Goal: Information Seeking & Learning: Learn about a topic

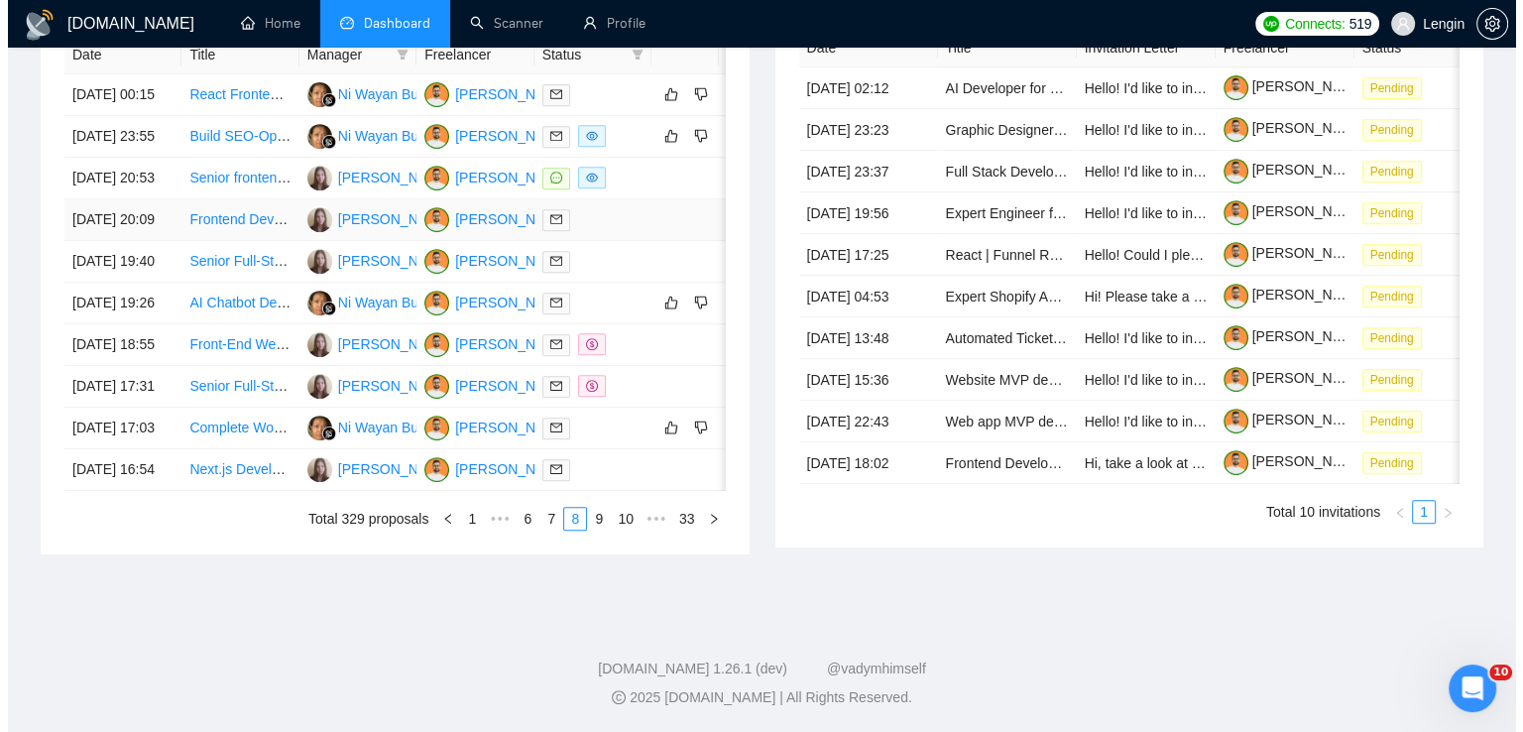
scroll to position [923, 0]
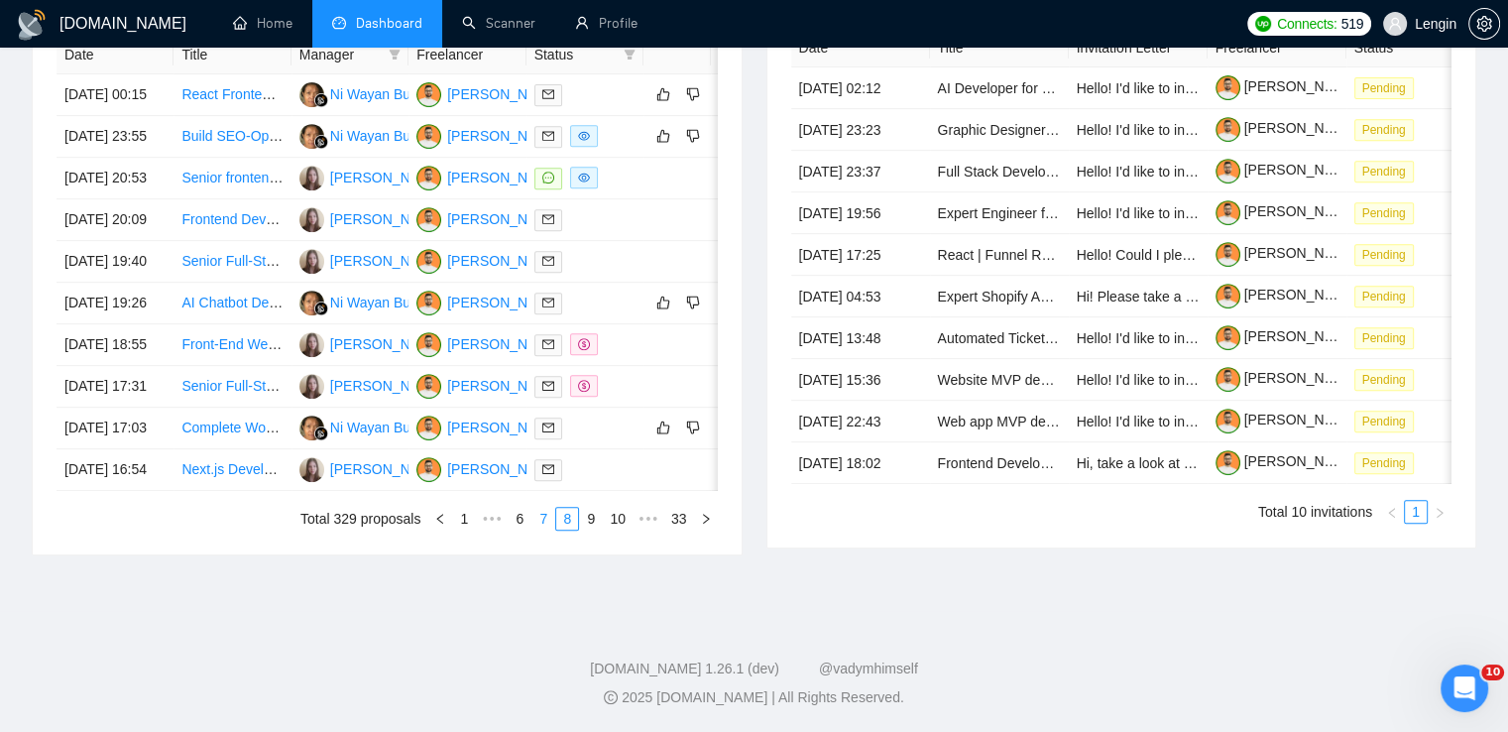
click at [551, 529] on link "7" at bounding box center [543, 519] width 22 height 22
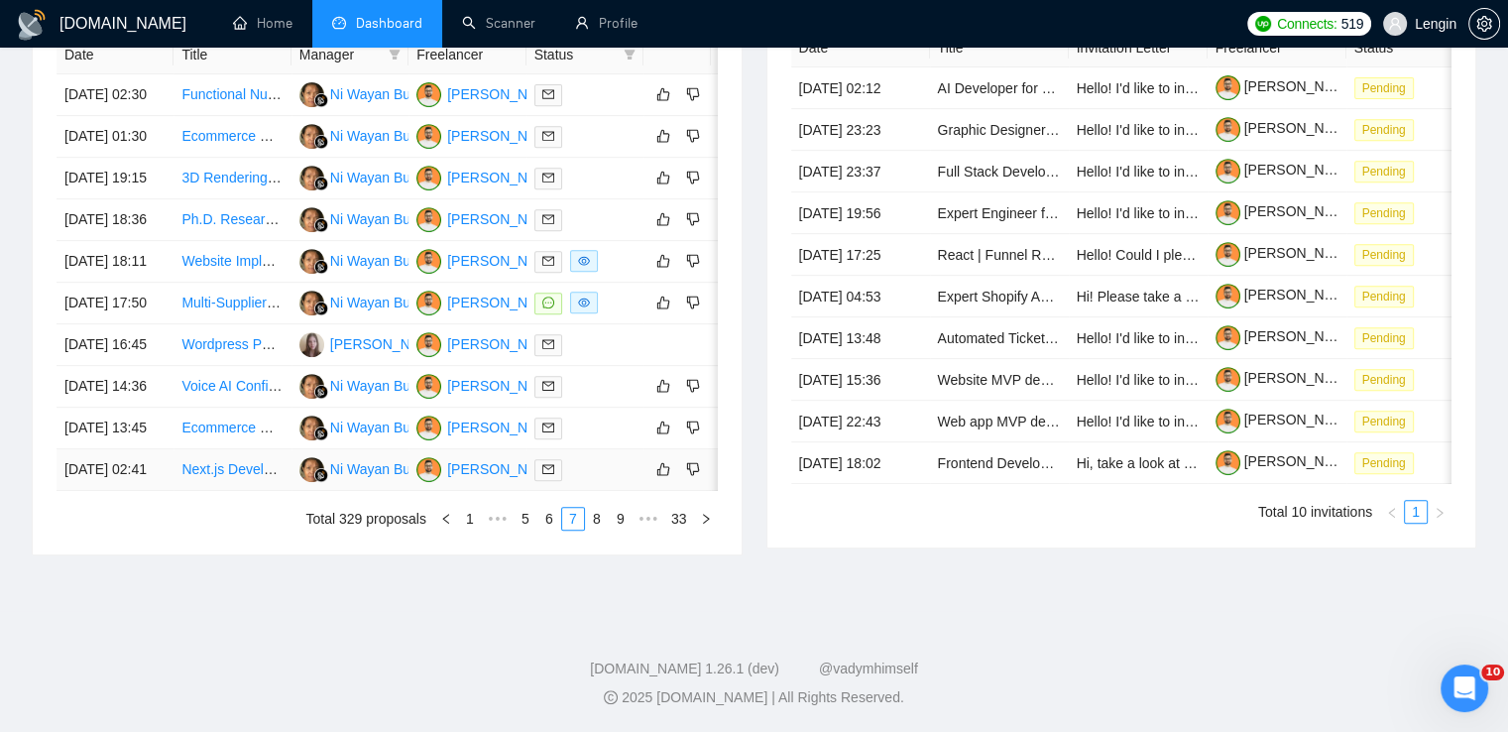
click at [234, 491] on td "Next.js Developer Needed for Voice/Video Web Application" at bounding box center [232, 470] width 117 height 42
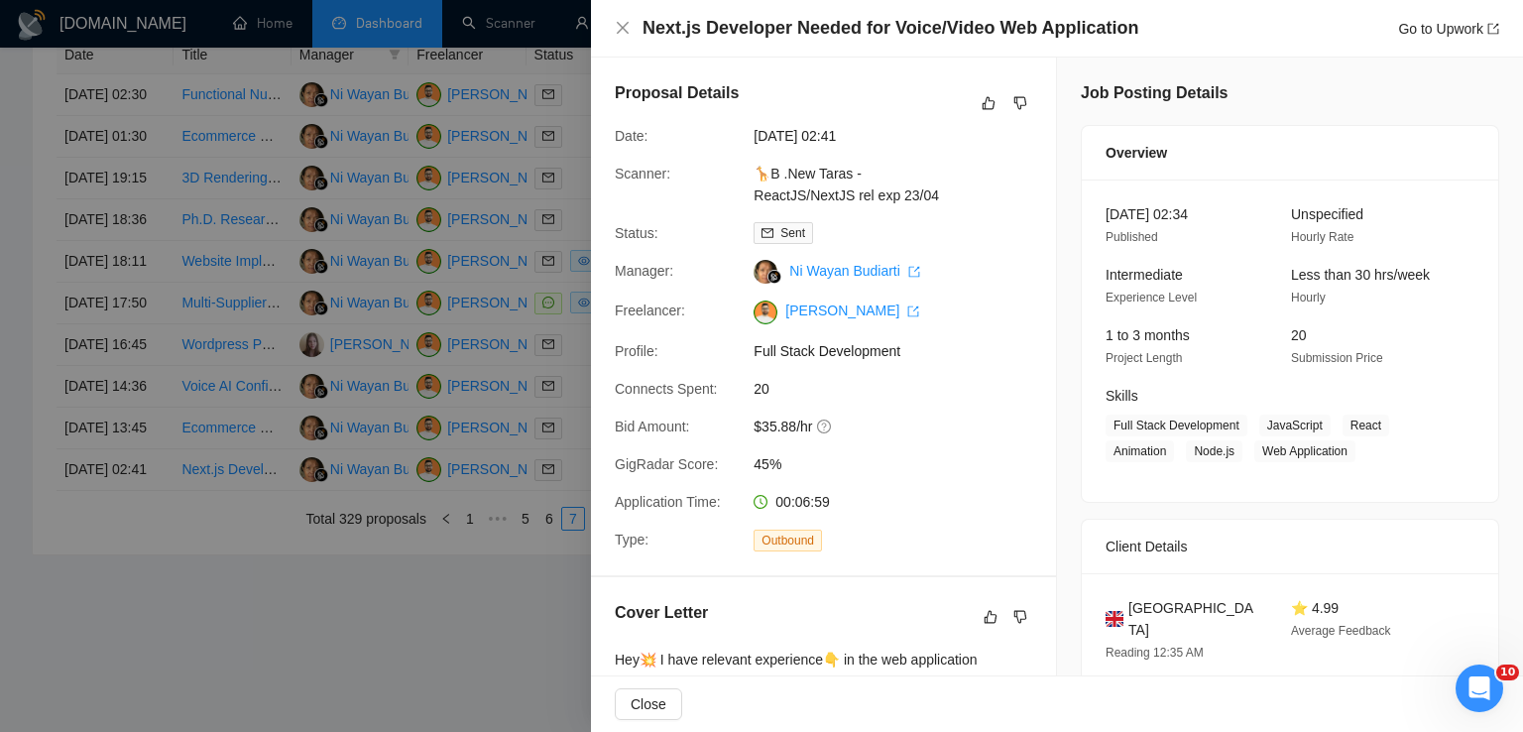
scroll to position [498, 0]
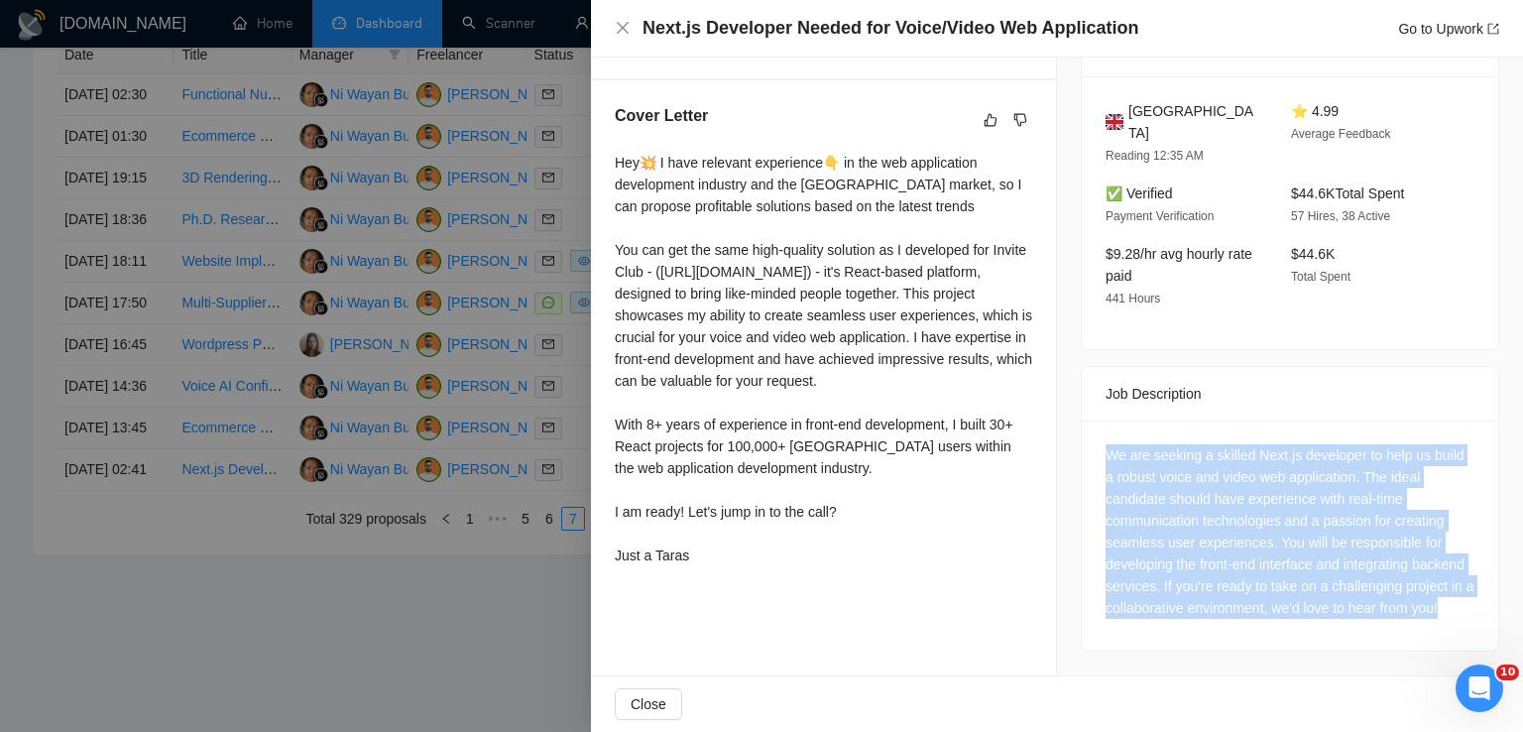
drag, startPoint x: 1196, startPoint y: 612, endPoint x: 1095, endPoint y: 441, distance: 198.3
click at [1095, 441] on div "We are seeking a skilled Next.js developer to help us build a robust voice and …" at bounding box center [1290, 535] width 416 height 230
copy div "We are seeking a skilled Next.js developer to help us build a robust voice and …"
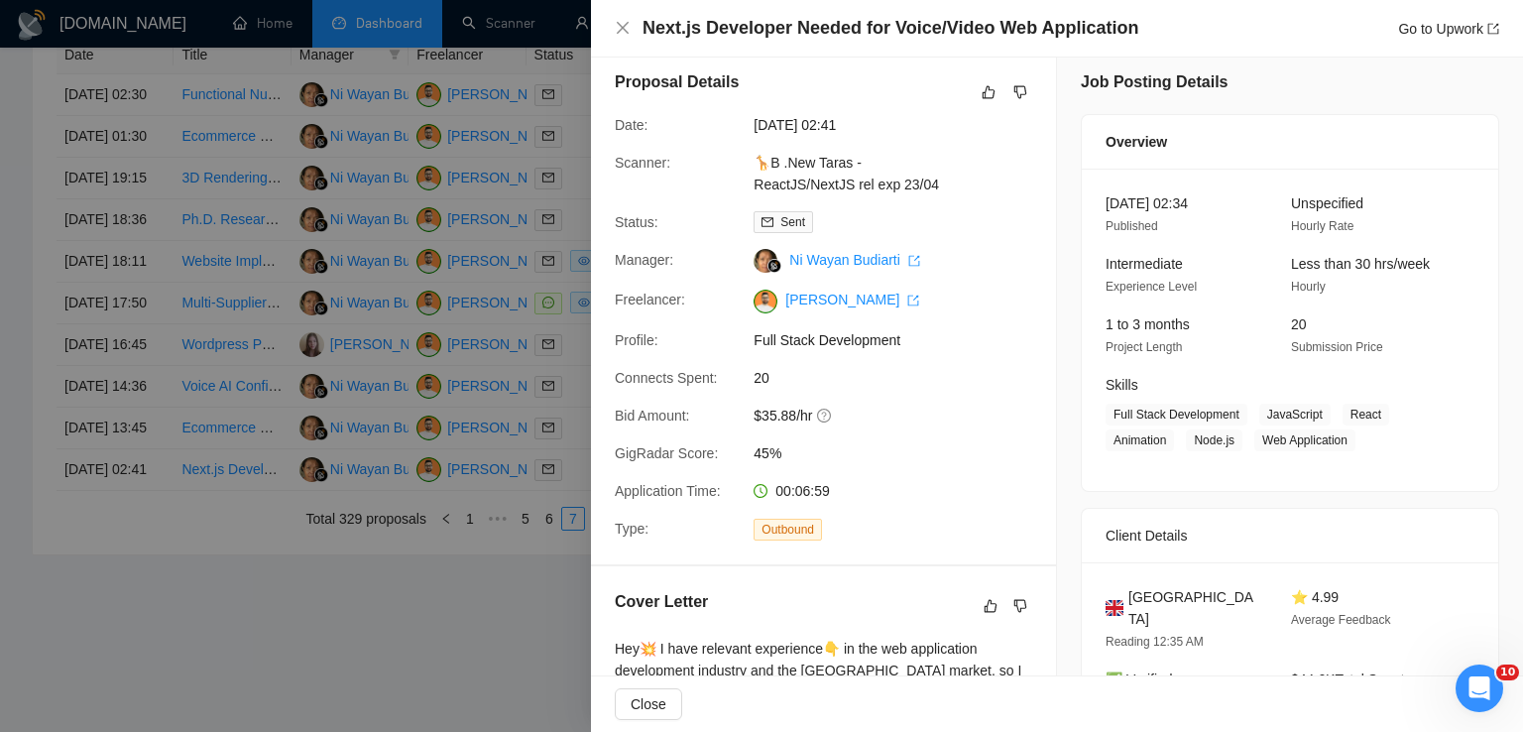
scroll to position [9, 0]
drag, startPoint x: 1255, startPoint y: 413, endPoint x: 1337, endPoint y: 438, distance: 85.0
click at [1337, 438] on span "Full Stack Development JavaScript React Animation Node.js Web Application" at bounding box center [1275, 430] width 339 height 48
copy span "JavaScript React Animation Node.js Web Applicatio"
click at [623, 30] on icon "close" at bounding box center [623, 28] width 16 height 16
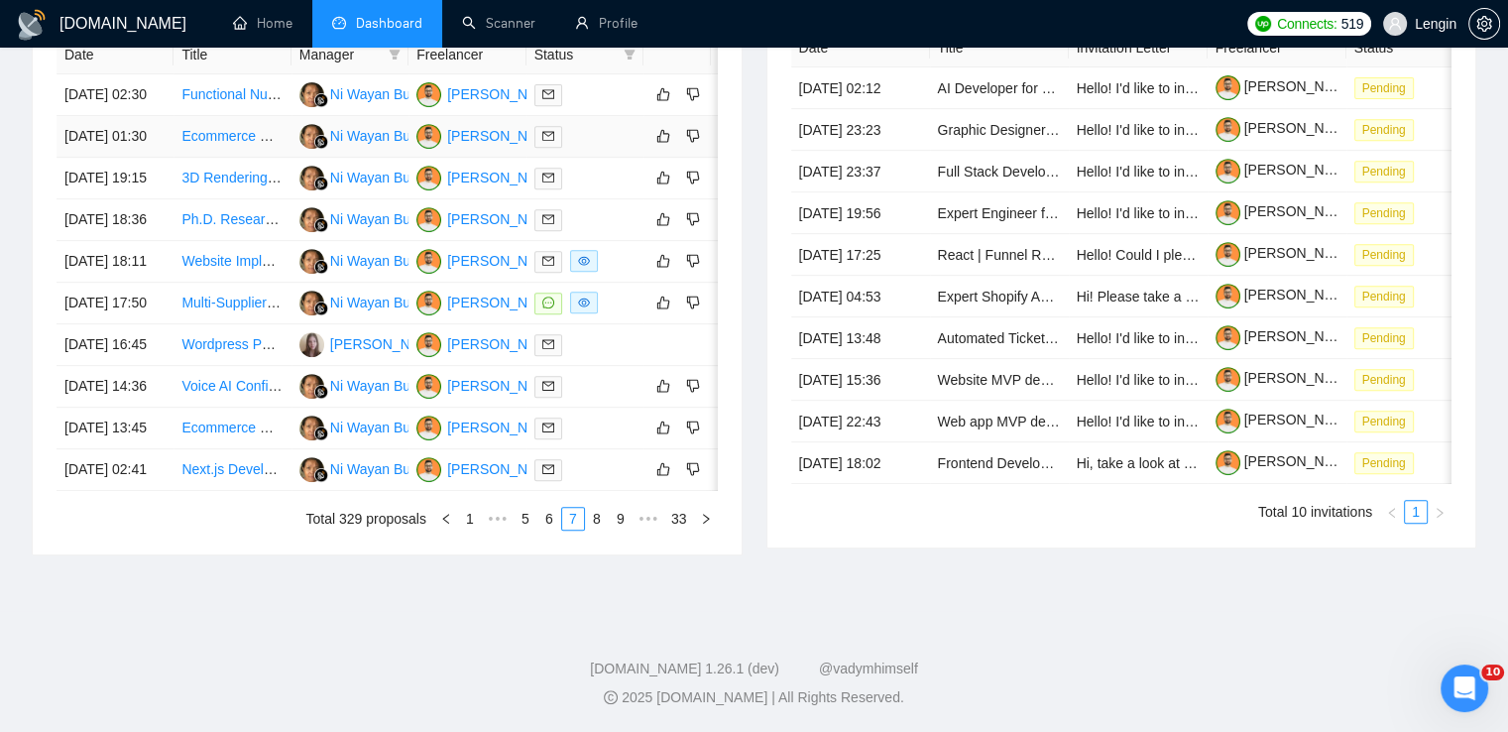
click at [246, 116] on td "Ecommerce Website Development and Social Media Marketing Strategy" at bounding box center [232, 137] width 117 height 42
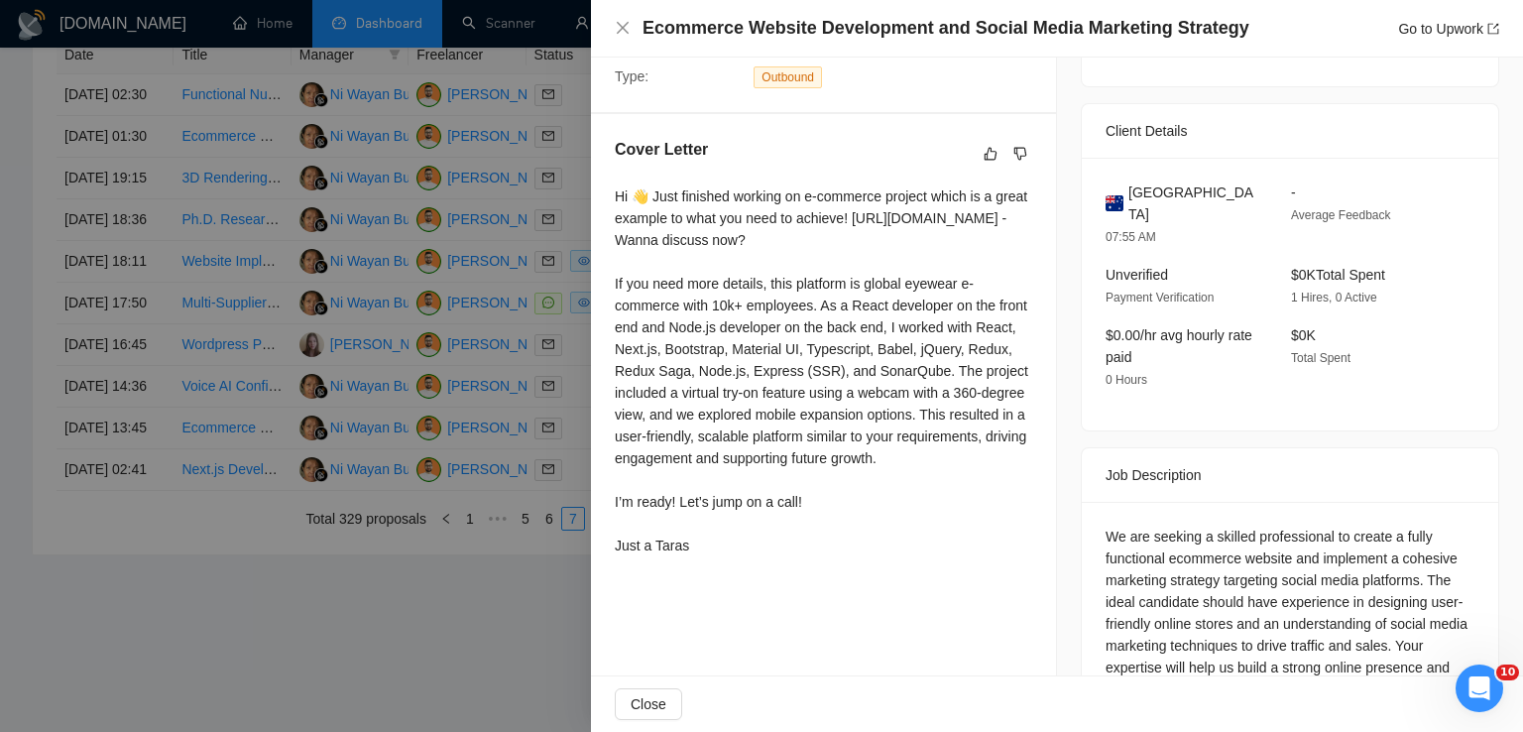
scroll to position [502, 0]
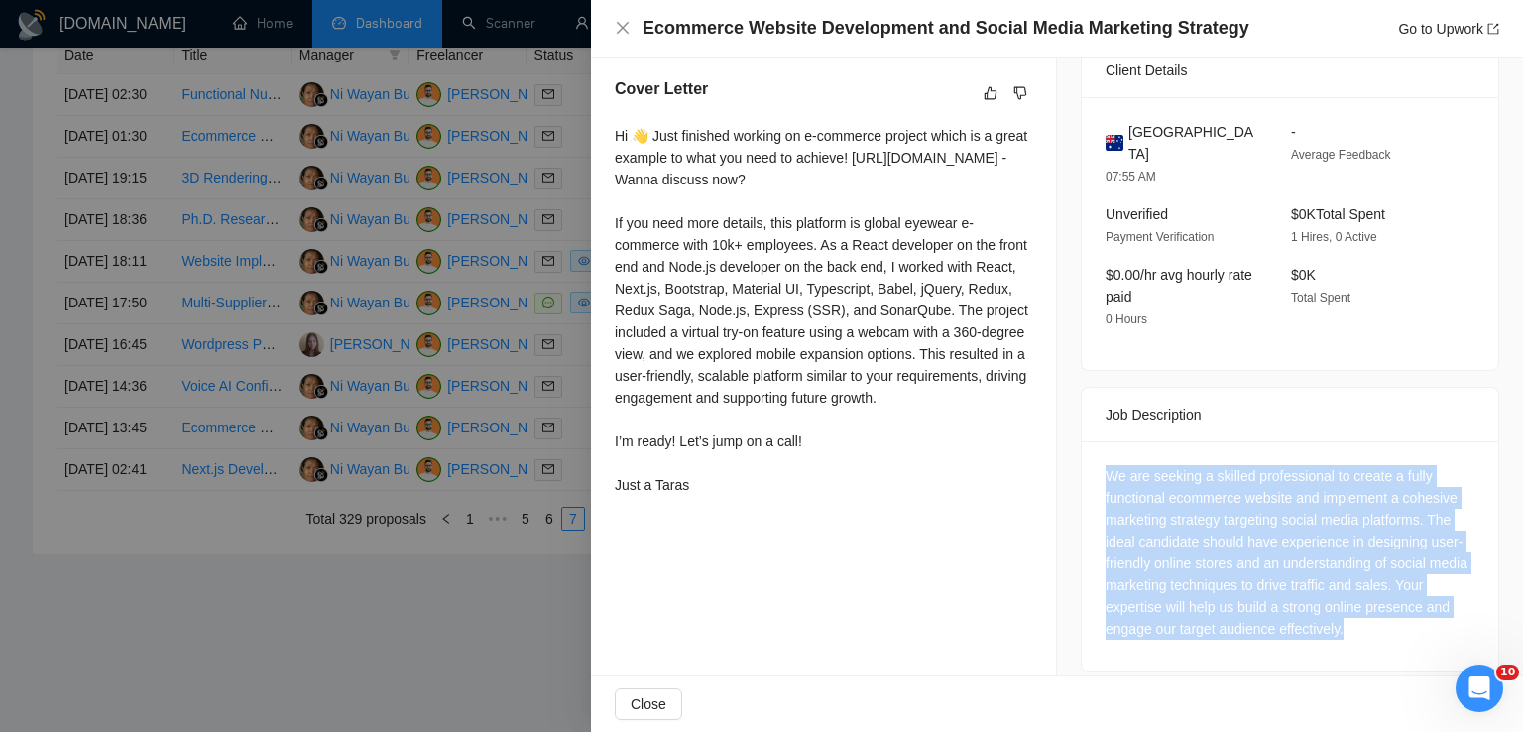
drag, startPoint x: 1341, startPoint y: 616, endPoint x: 1088, endPoint y: 454, distance: 300.9
click at [1088, 454] on div "We are seeking a skilled professional to create a fully functional ecommerce we…" at bounding box center [1290, 556] width 416 height 230
copy div "We are seeking a skilled professional to create a fully functional ecommerce we…"
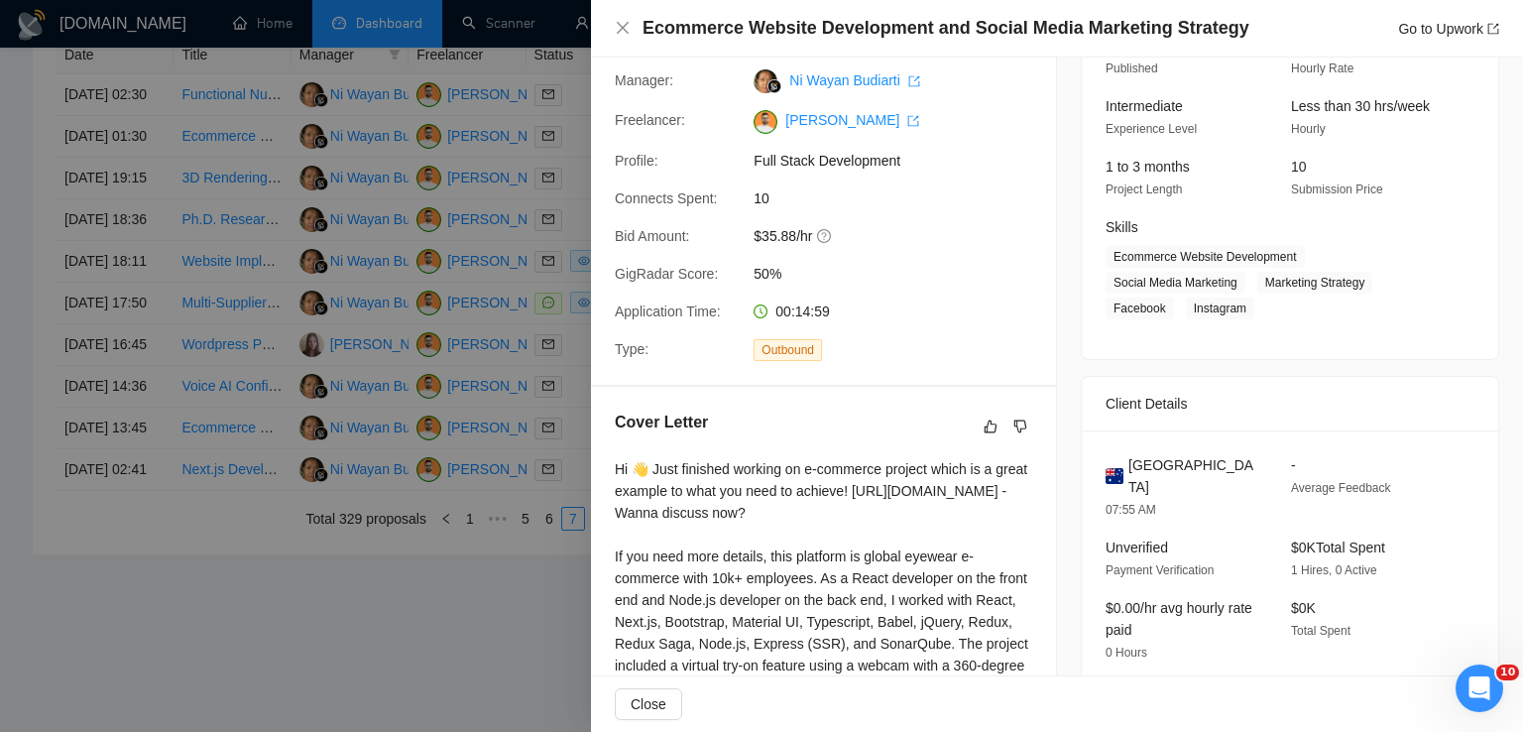
scroll to position [171, 0]
drag, startPoint x: 1100, startPoint y: 283, endPoint x: 1237, endPoint y: 310, distance: 140.6
click at [1237, 310] on span "Ecommerce Website Development Social Media Marketing Marketing Strategy Faceboo…" at bounding box center [1275, 280] width 339 height 73
copy span "Social Media Marketing Marketing Strategy Facebook Instagram"
drag, startPoint x: 1289, startPoint y: 256, endPoint x: 1105, endPoint y: 258, distance: 184.4
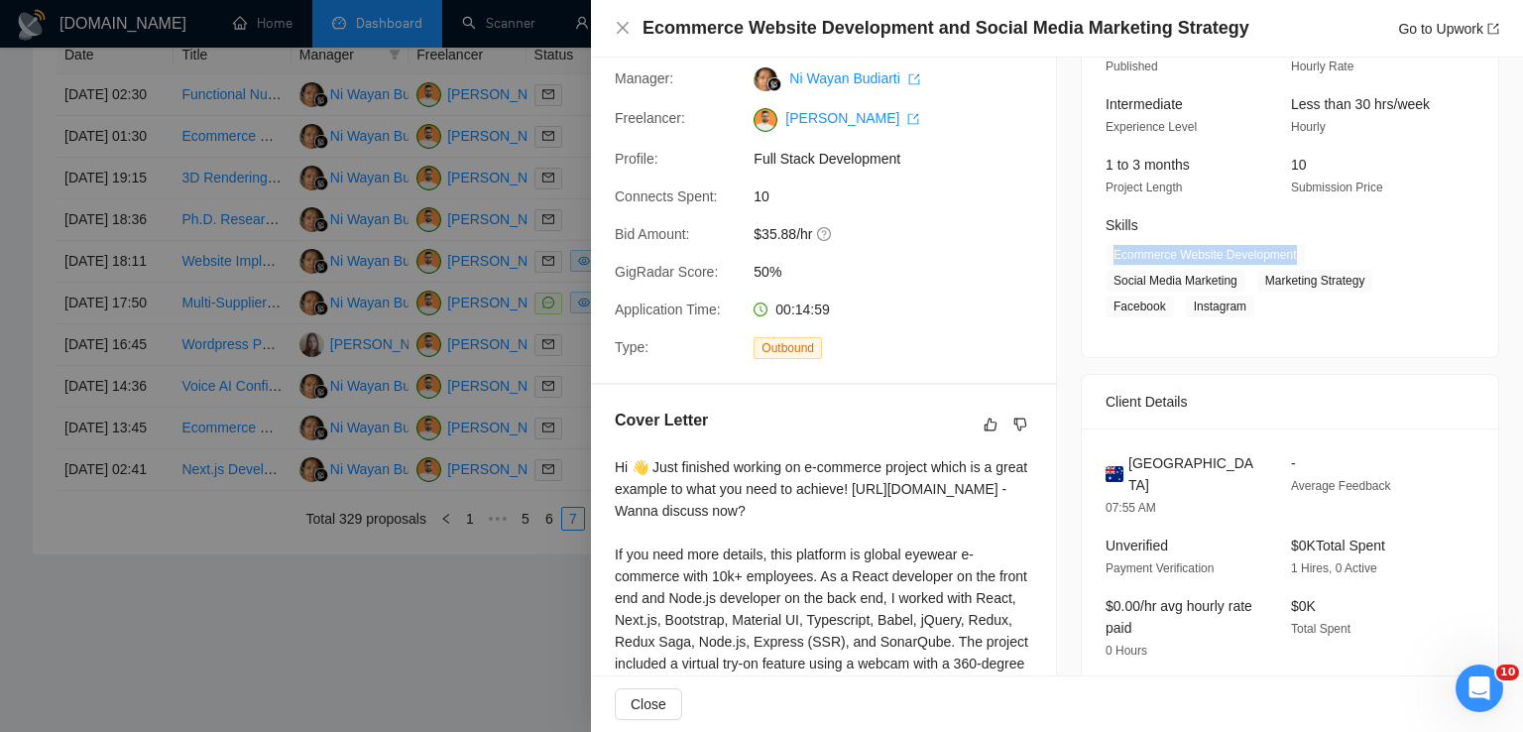
click at [1106, 258] on span "Ecommerce Website Development" at bounding box center [1205, 255] width 199 height 22
copy span "Ecommerce Website Development"
click at [626, 25] on icon "close" at bounding box center [623, 28] width 12 height 12
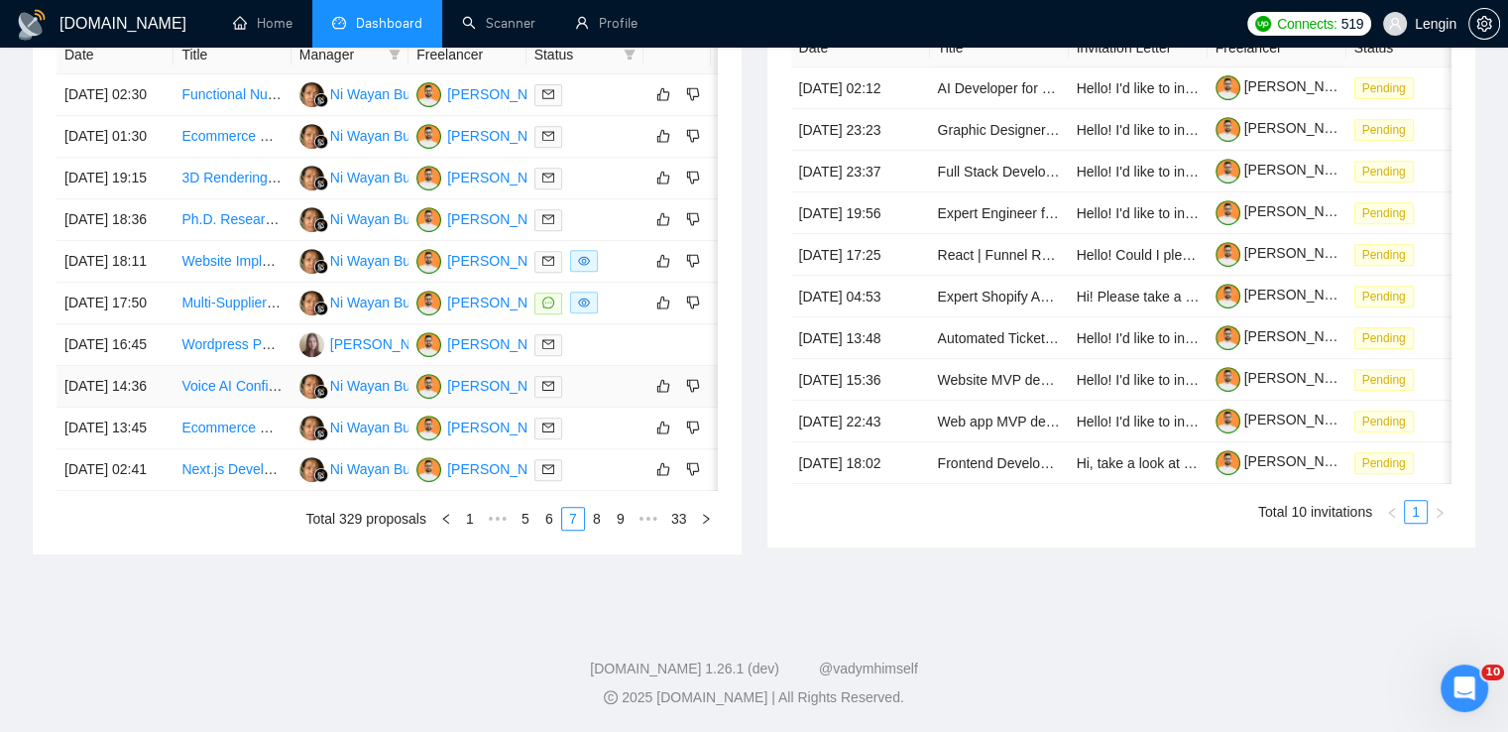
click at [238, 408] on td "Voice AI Configuration Specialist" at bounding box center [232, 387] width 117 height 42
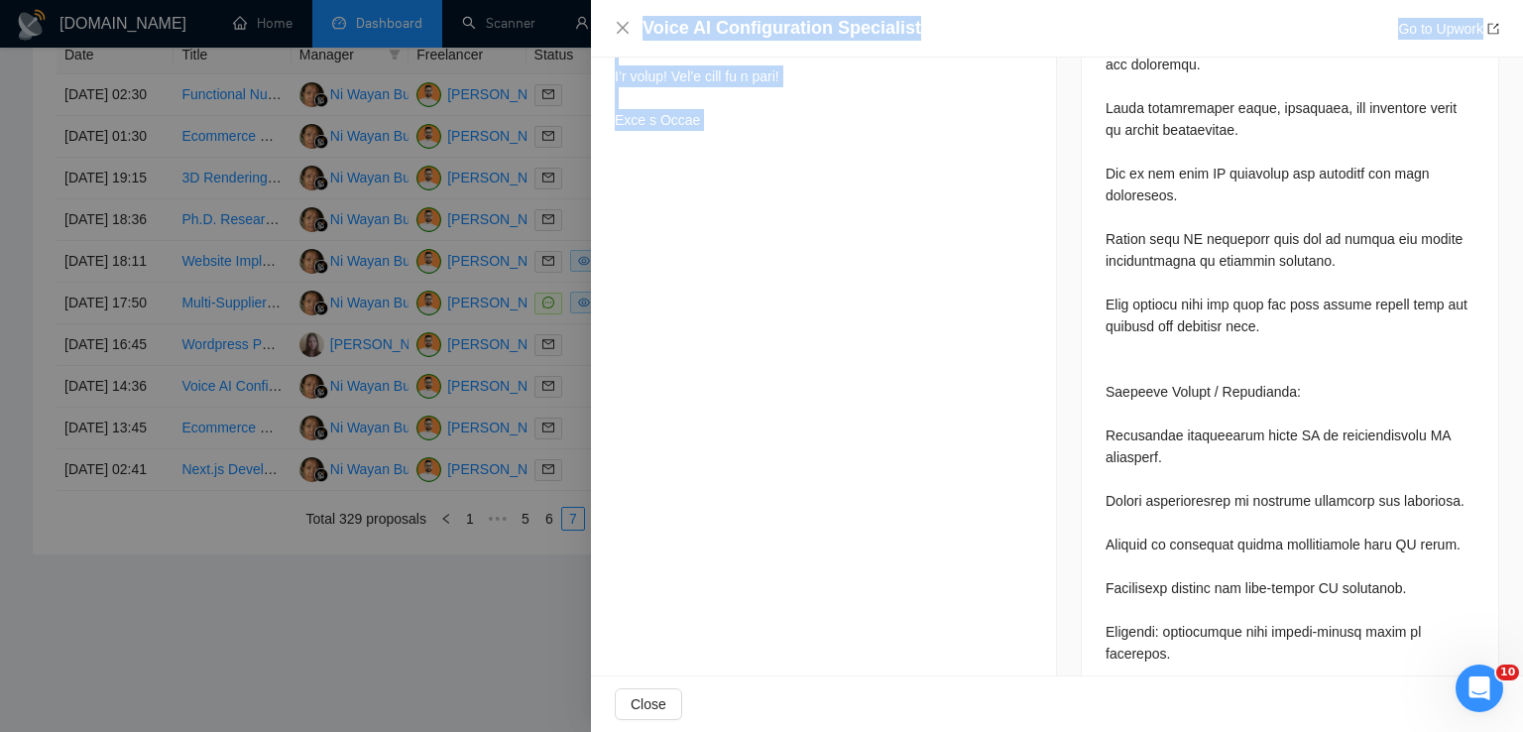
scroll to position [1283, 0]
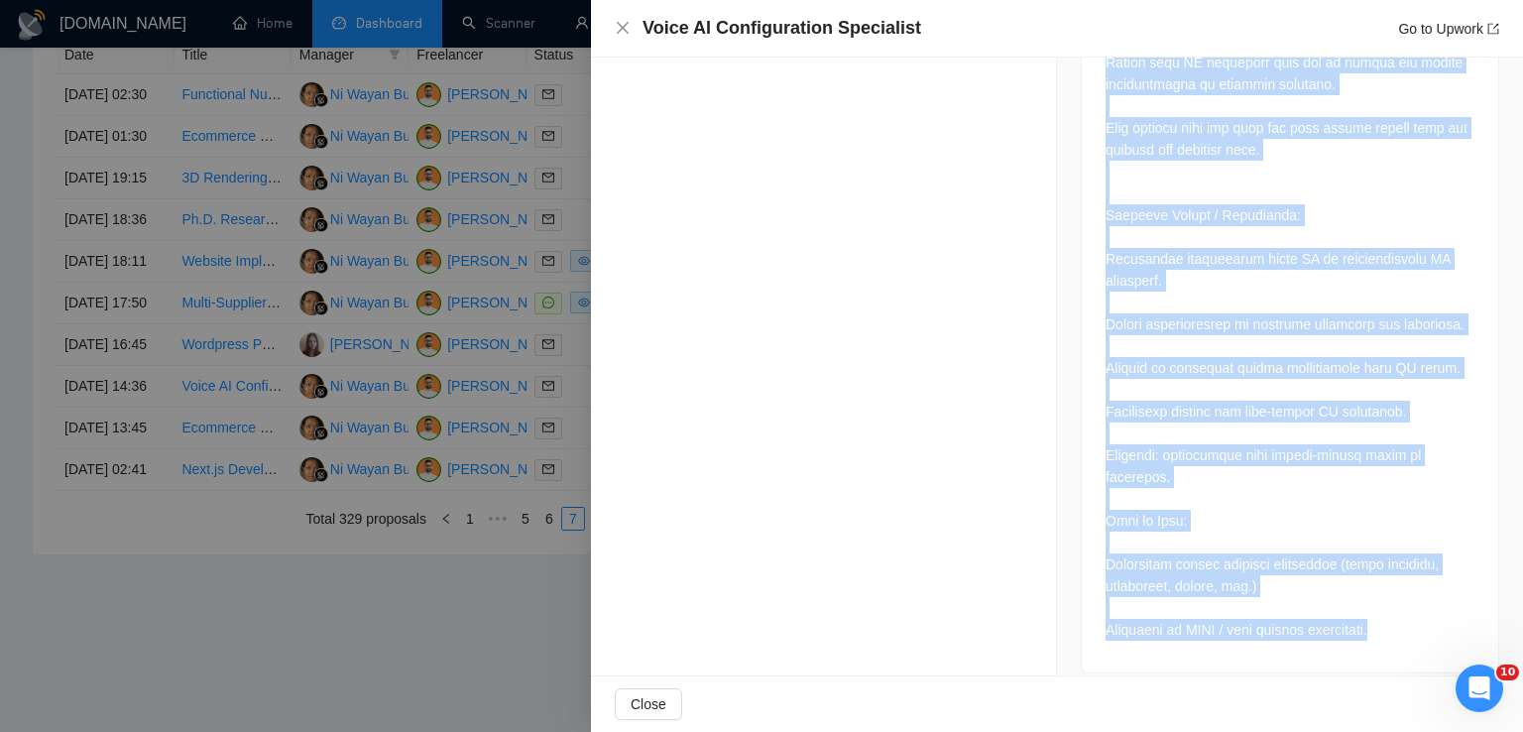
drag, startPoint x: 1095, startPoint y: 291, endPoint x: 1421, endPoint y: 598, distance: 448.2
click at [1421, 598] on div at bounding box center [1290, 153] width 416 height 1037
copy div "Lo ipsu dol sit ametc AD elitsedd eiu tem incidid utl e dolorem aliquaenimad mi…"
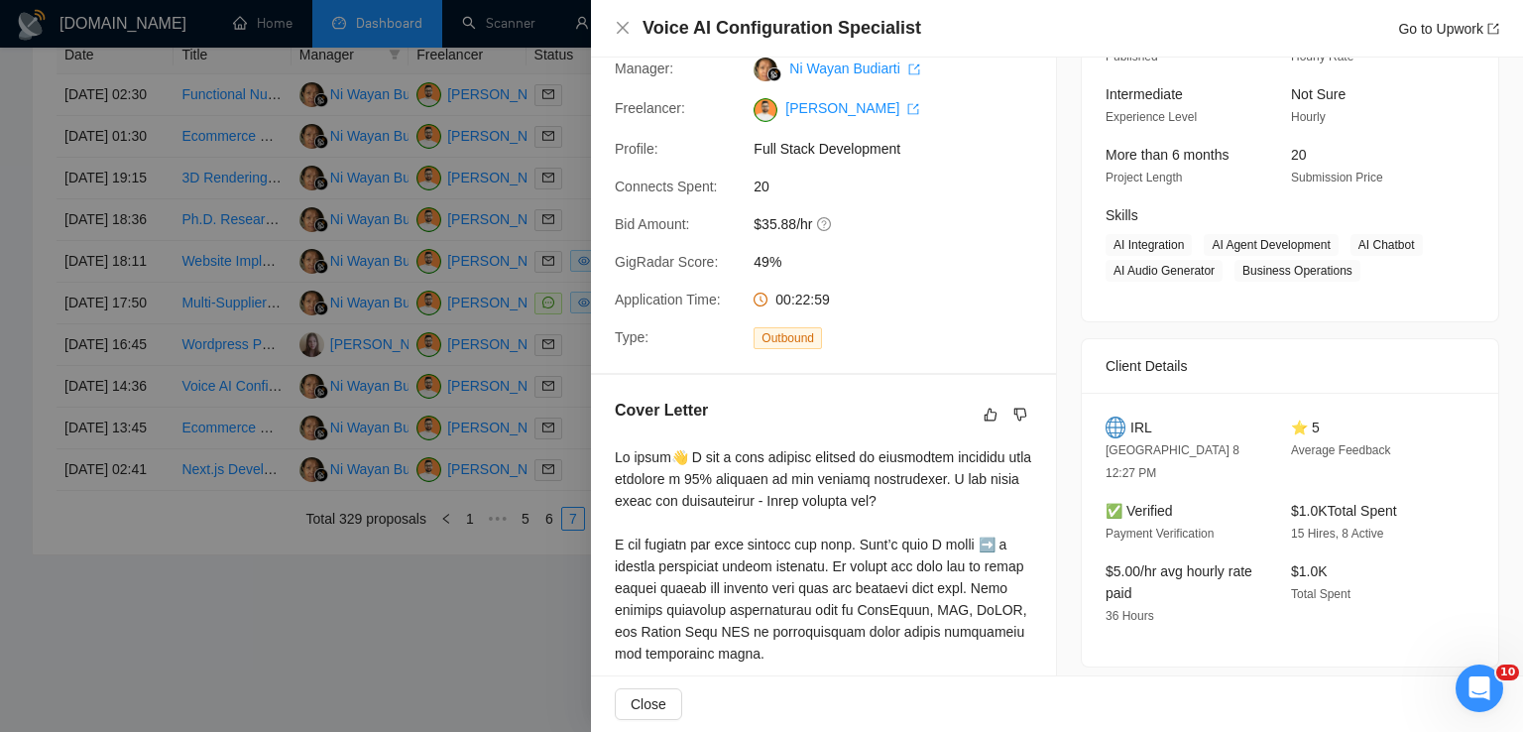
scroll to position [145, 0]
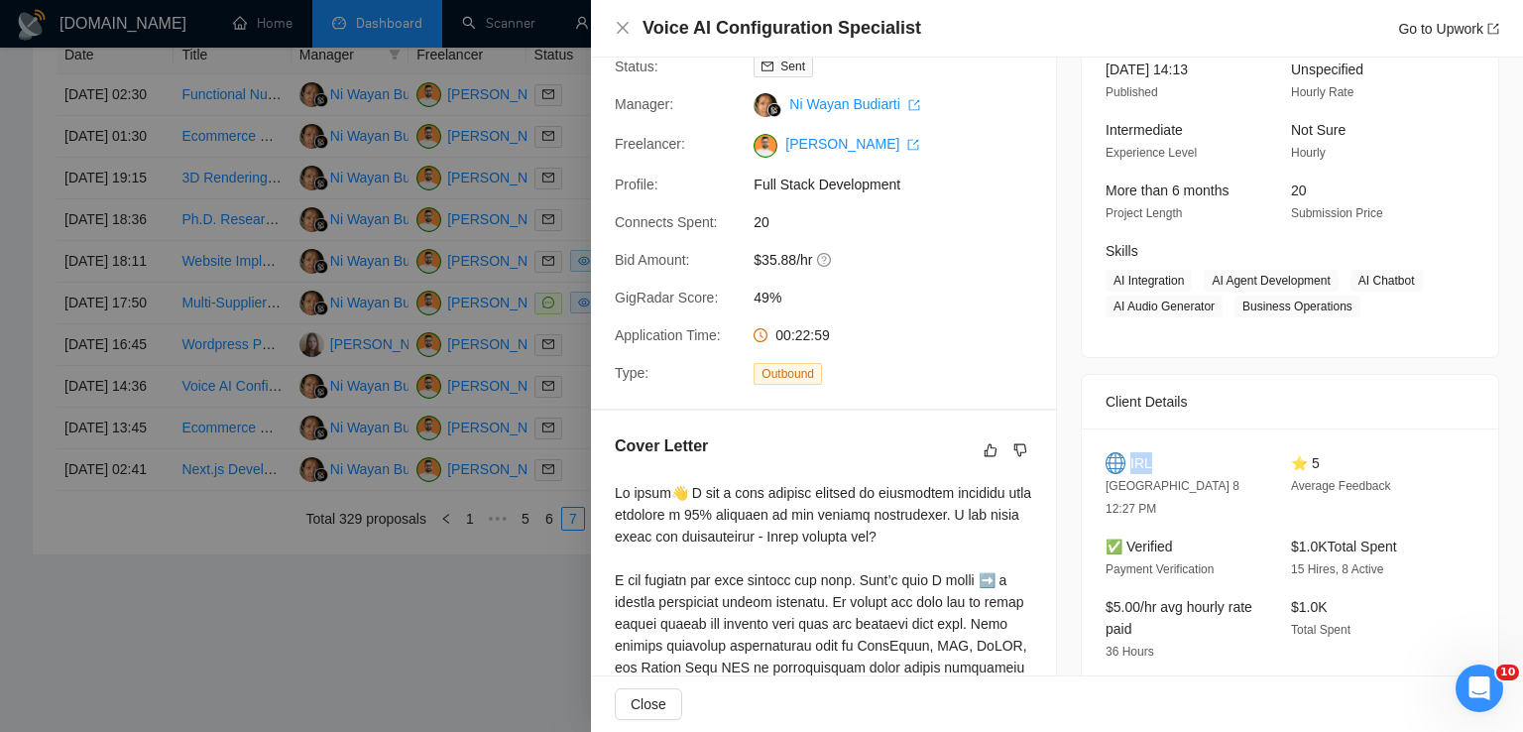
drag, startPoint x: 1152, startPoint y: 453, endPoint x: 1122, endPoint y: 457, distance: 30.0
click at [1122, 457] on div "IRL" at bounding box center [1183, 463] width 154 height 22
copy span "IRL"
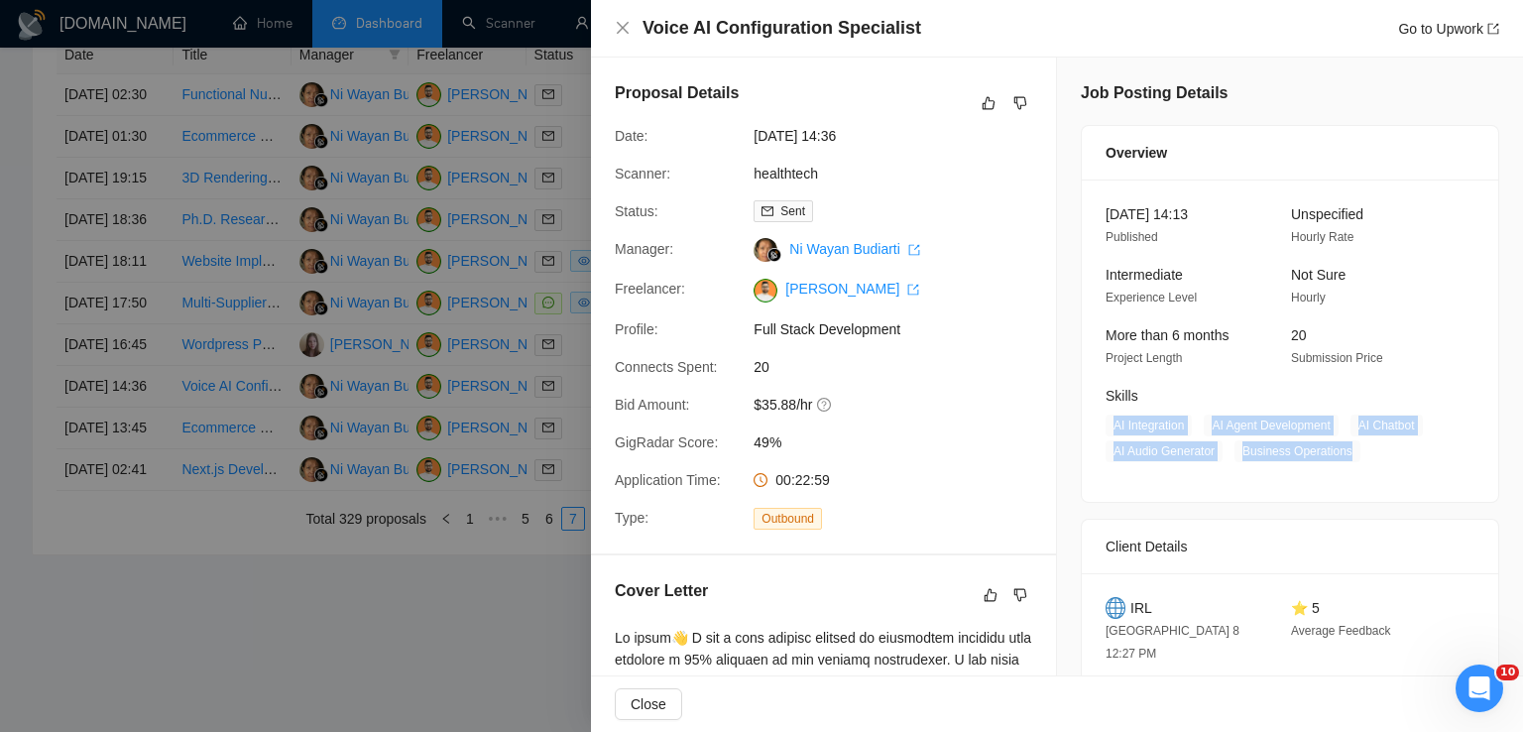
drag, startPoint x: 1103, startPoint y: 428, endPoint x: 1348, endPoint y: 447, distance: 246.6
click at [1348, 447] on span "AI Integration AI Agent Development AI Chatbot AI Audio Generator Business Oper…" at bounding box center [1275, 438] width 339 height 48
copy span "AI Integration AI Agent Development AI Chatbot AI Audio Generator Business Oper…"
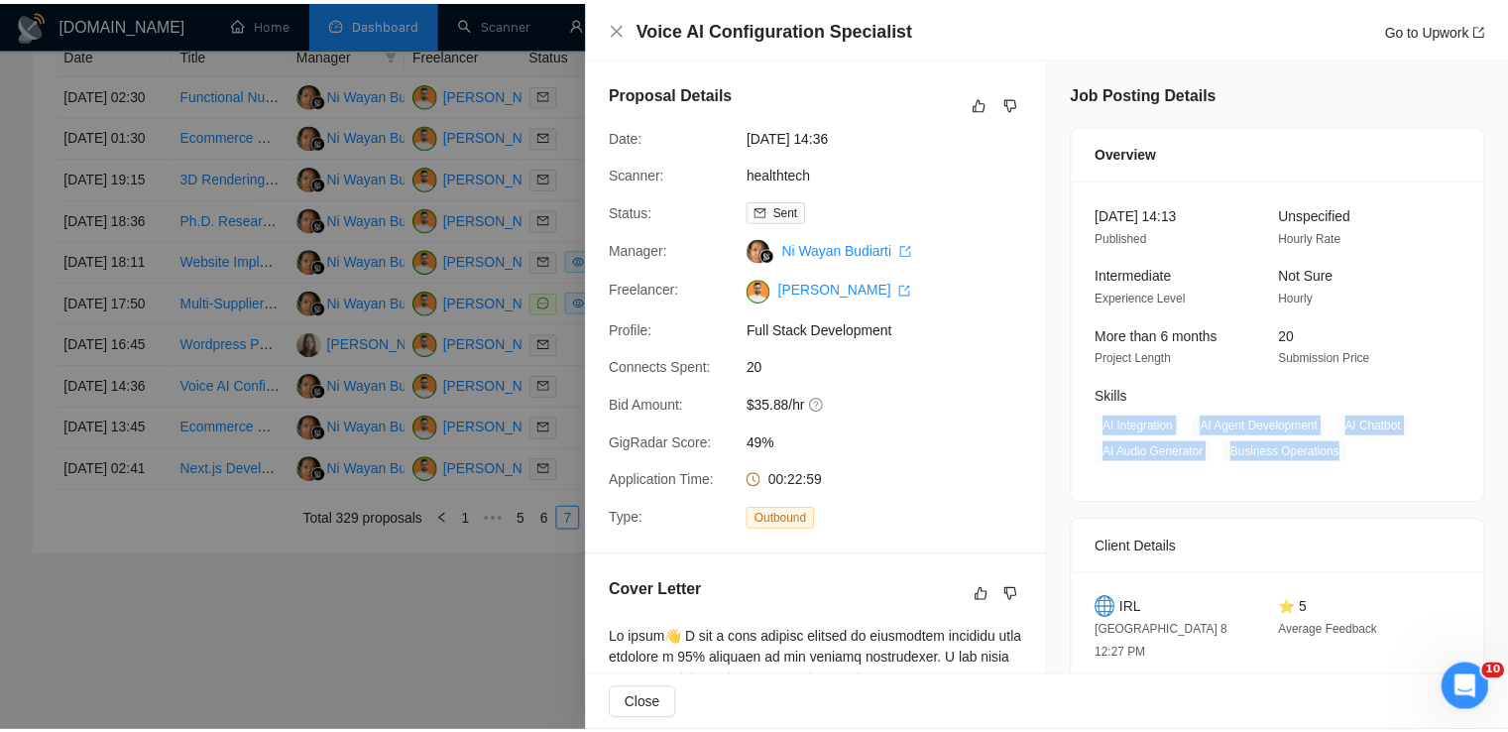
scroll to position [73, 0]
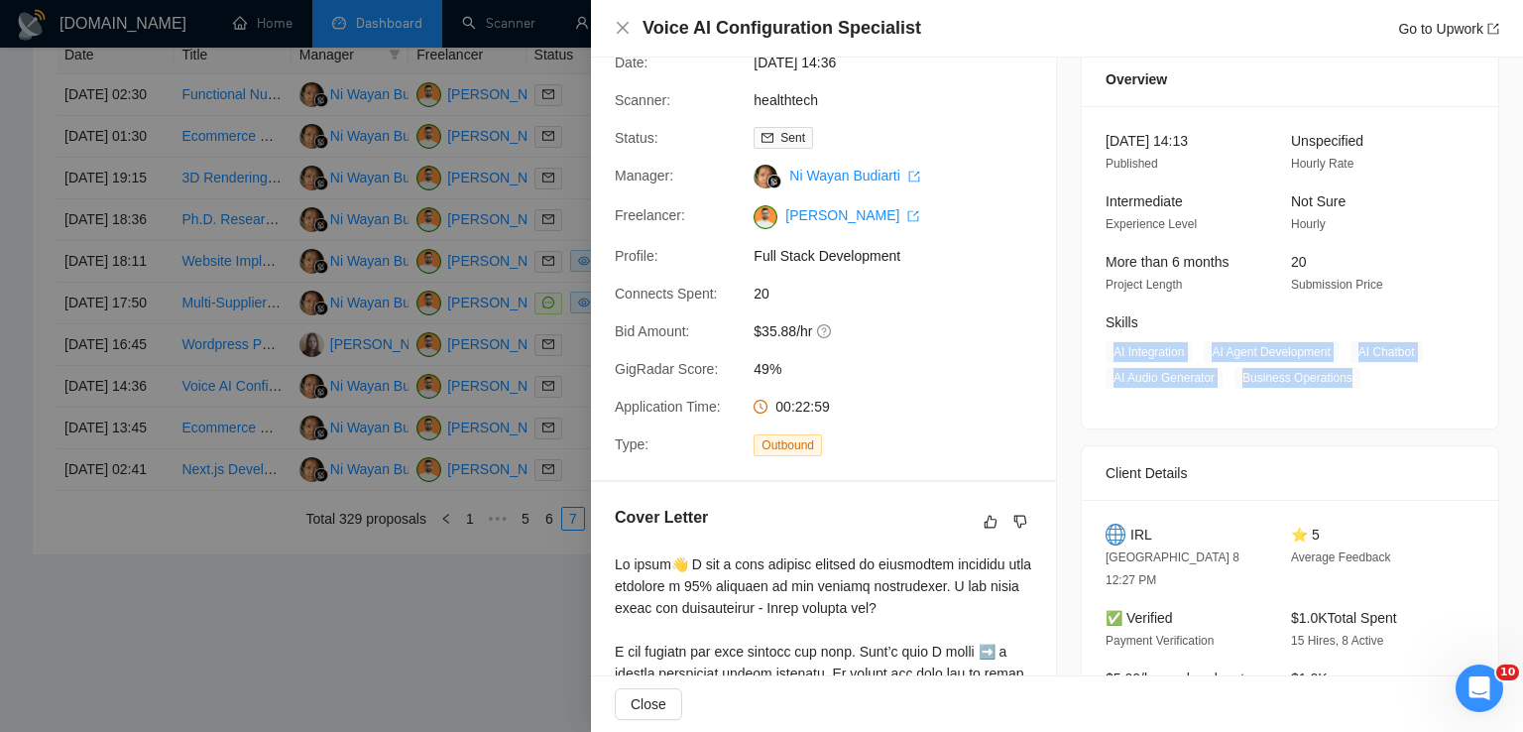
click at [1162, 351] on span "AI Integration" at bounding box center [1149, 352] width 86 height 22
drag, startPoint x: 1177, startPoint y: 352, endPoint x: 1084, endPoint y: 355, distance: 93.2
click at [1084, 355] on div "[DATE] 14:13 Published Unspecified Hourly Rate Intermediate Experience Level No…" at bounding box center [1290, 267] width 416 height 322
copy span "AI Integration"
click at [621, 22] on icon "close" at bounding box center [623, 28] width 16 height 16
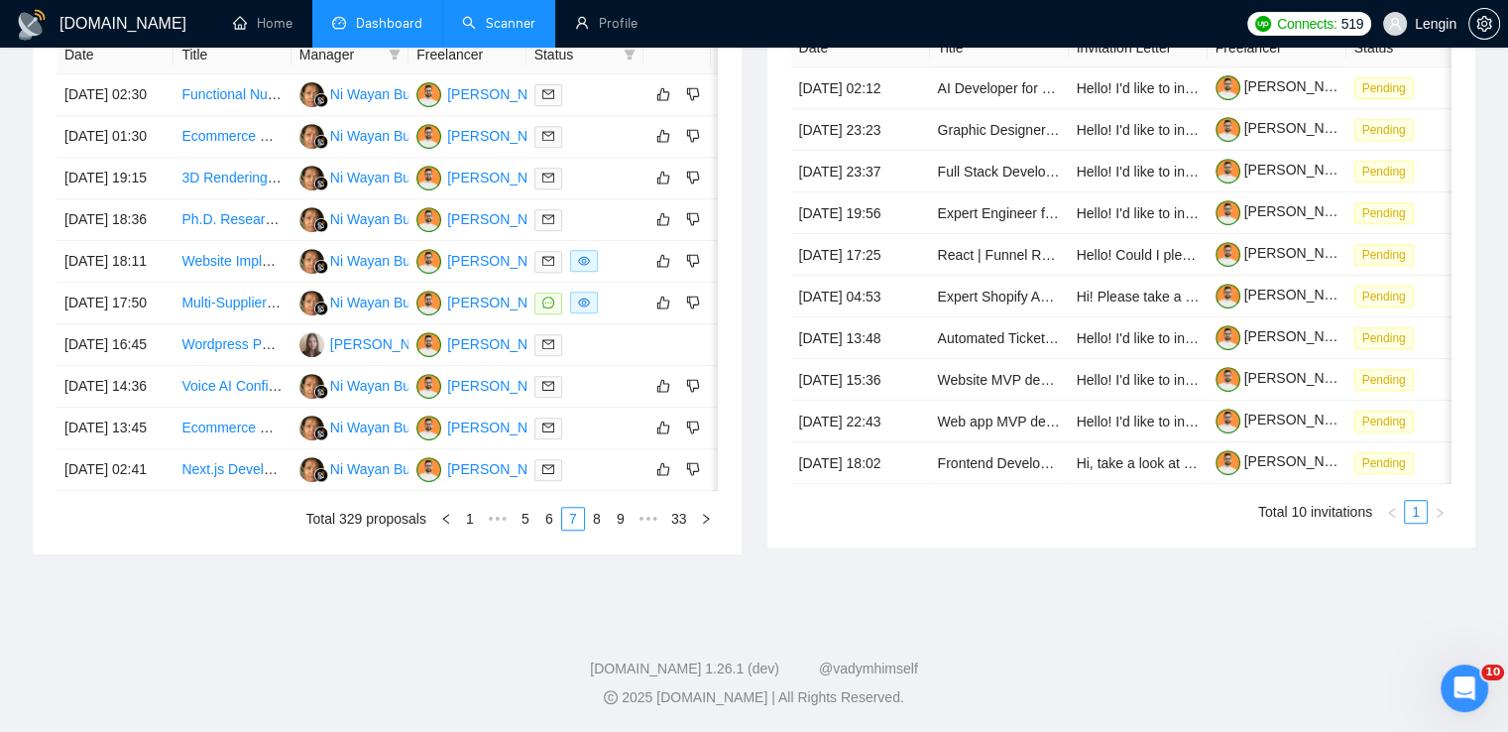
click at [517, 22] on link "Scanner" at bounding box center [498, 23] width 73 height 17
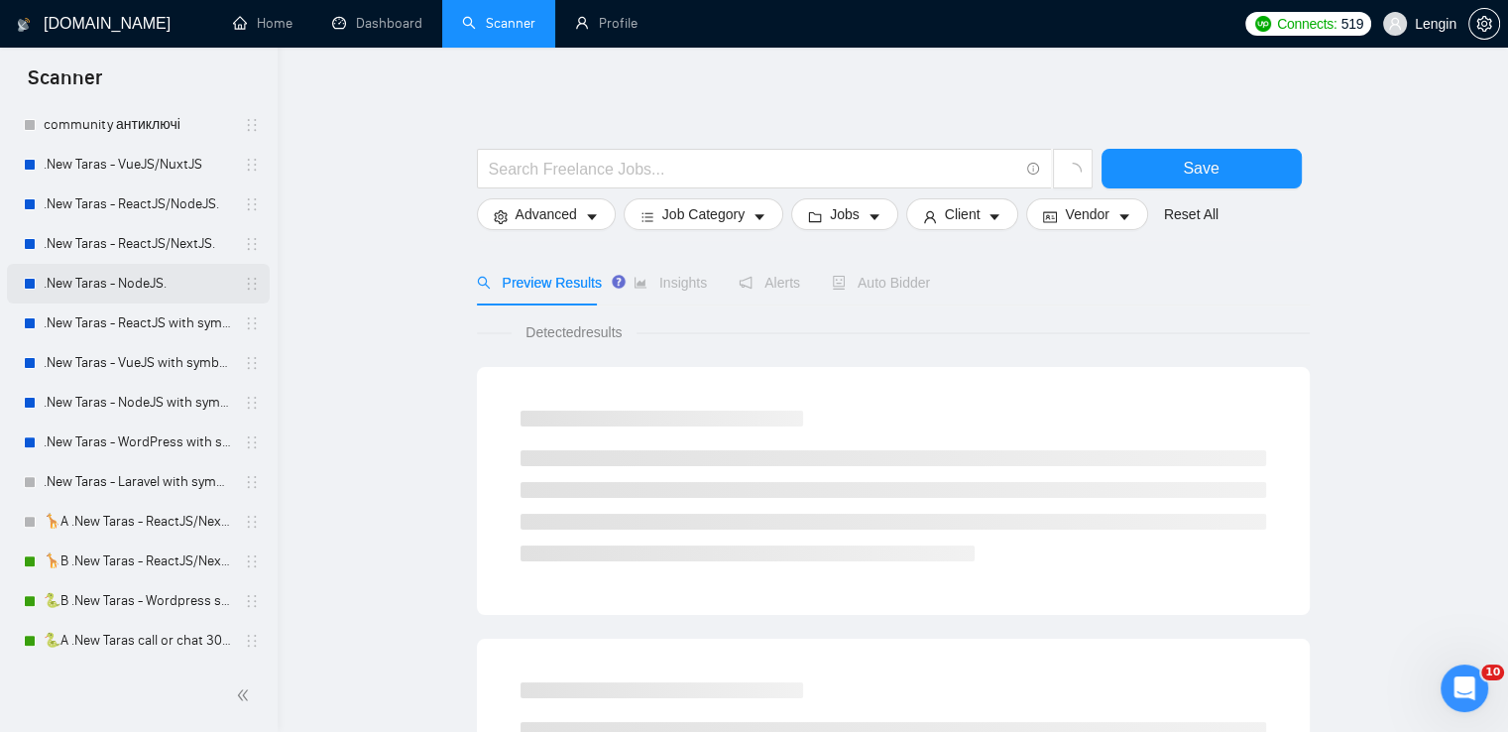
scroll to position [613, 0]
click at [131, 206] on link ".New Taras - ReactJS/NodeJS." at bounding box center [138, 205] width 188 height 40
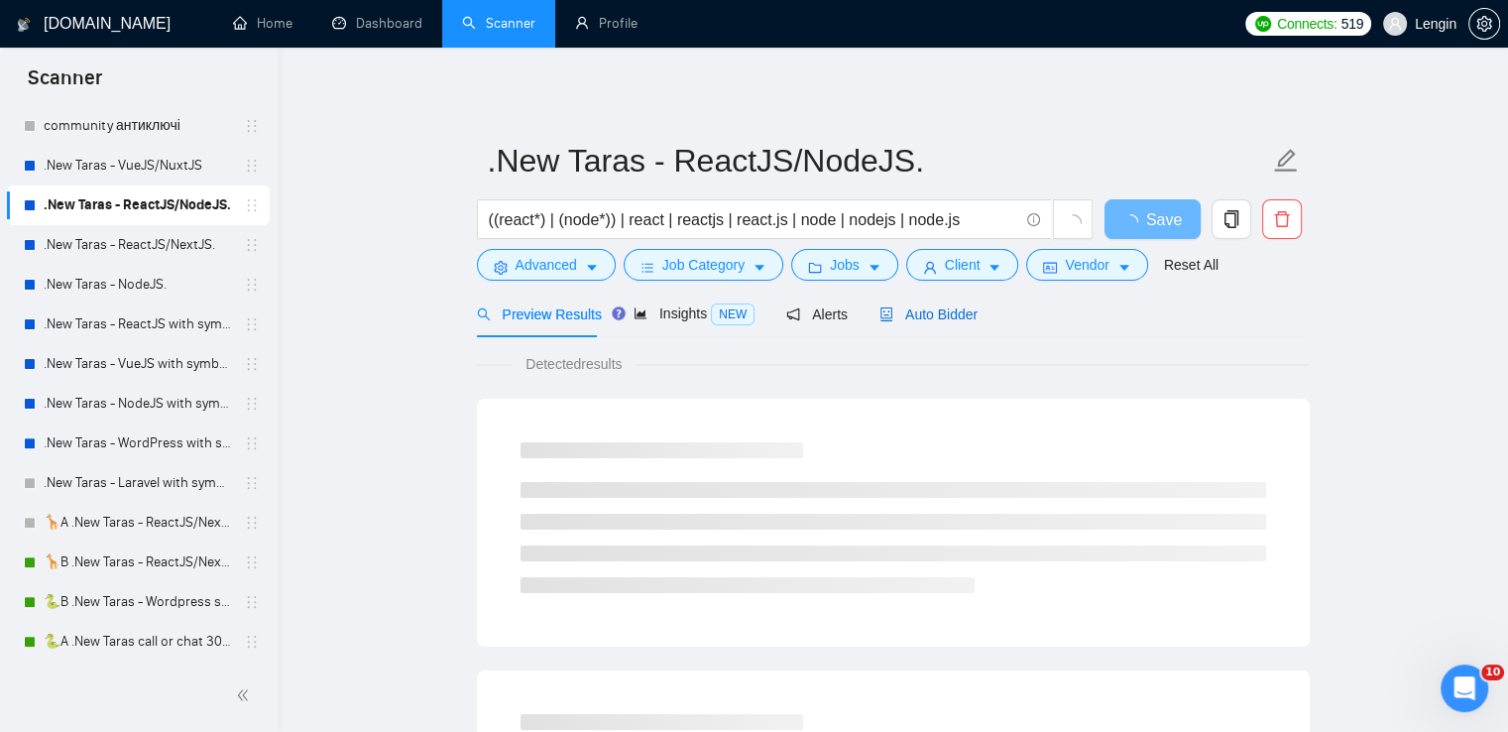
click at [923, 319] on span "Auto Bidder" at bounding box center [928, 314] width 98 height 16
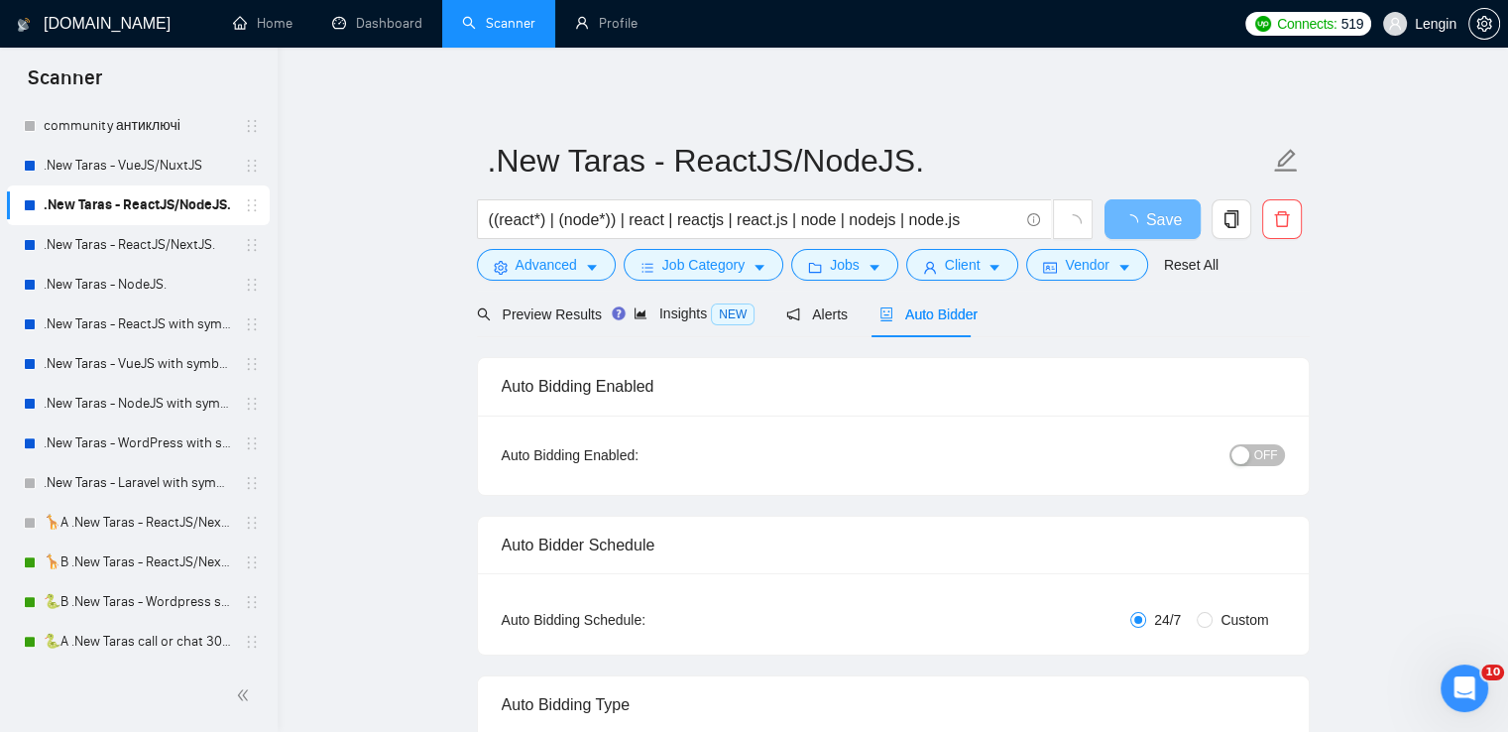
radio input "false"
radio input "true"
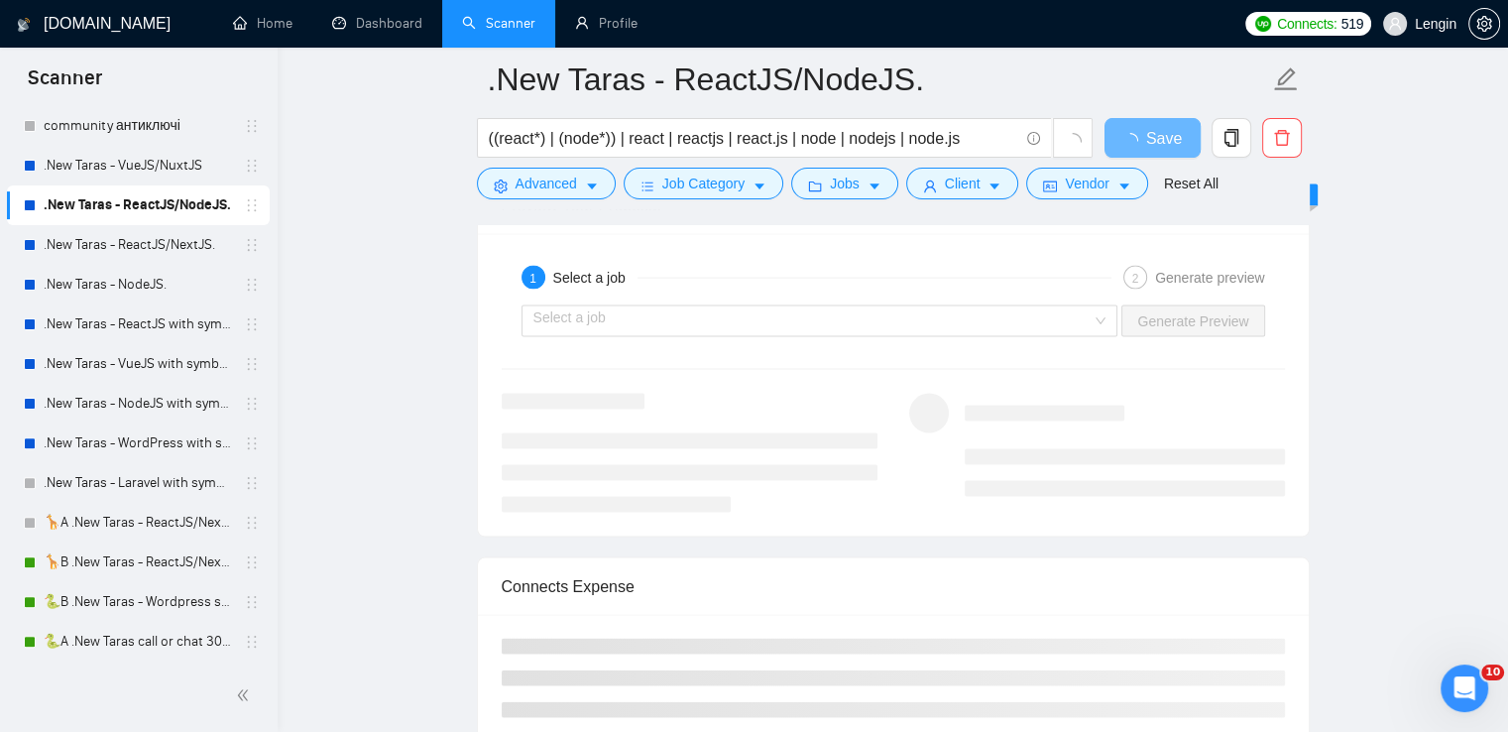
scroll to position [4075, 0]
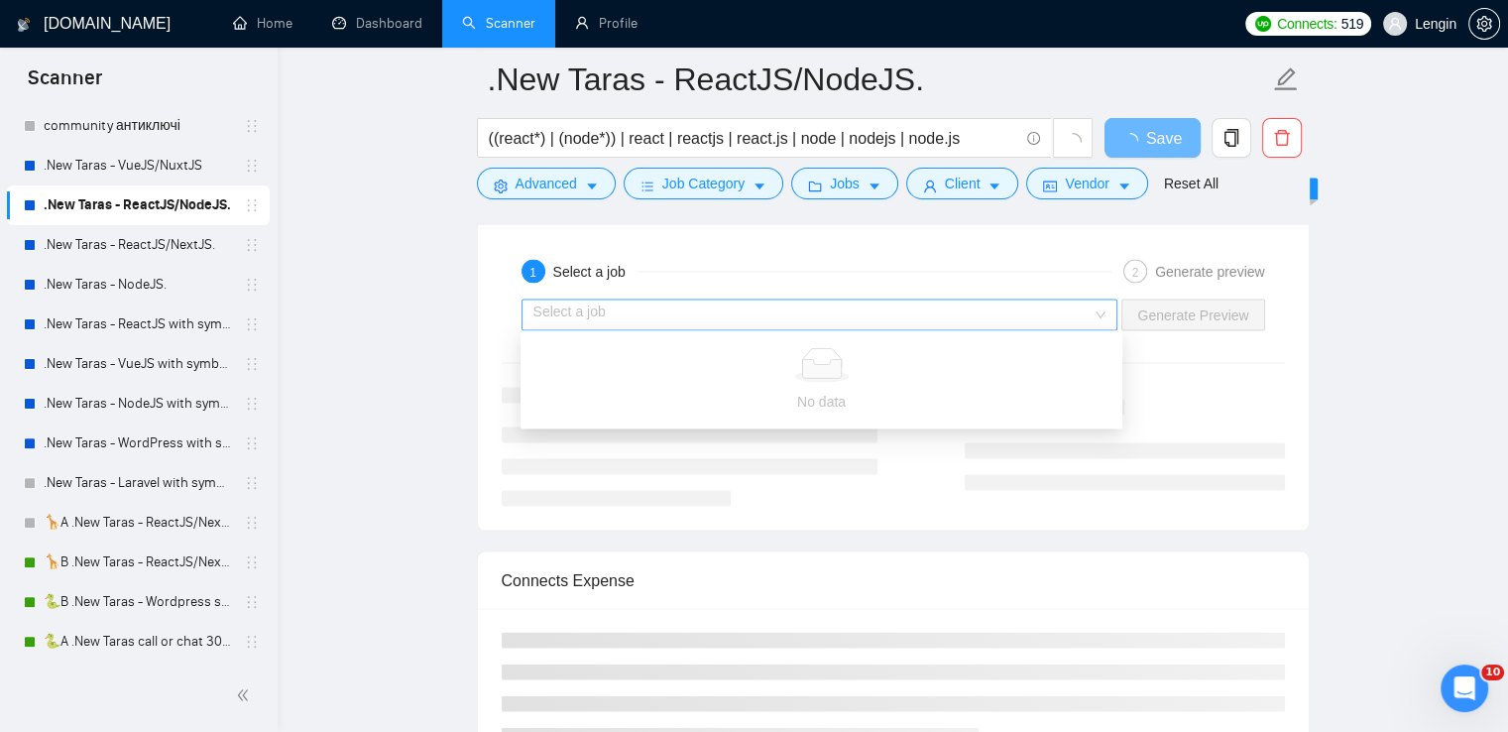
click at [1112, 301] on div "Select a job" at bounding box center [820, 315] width 597 height 32
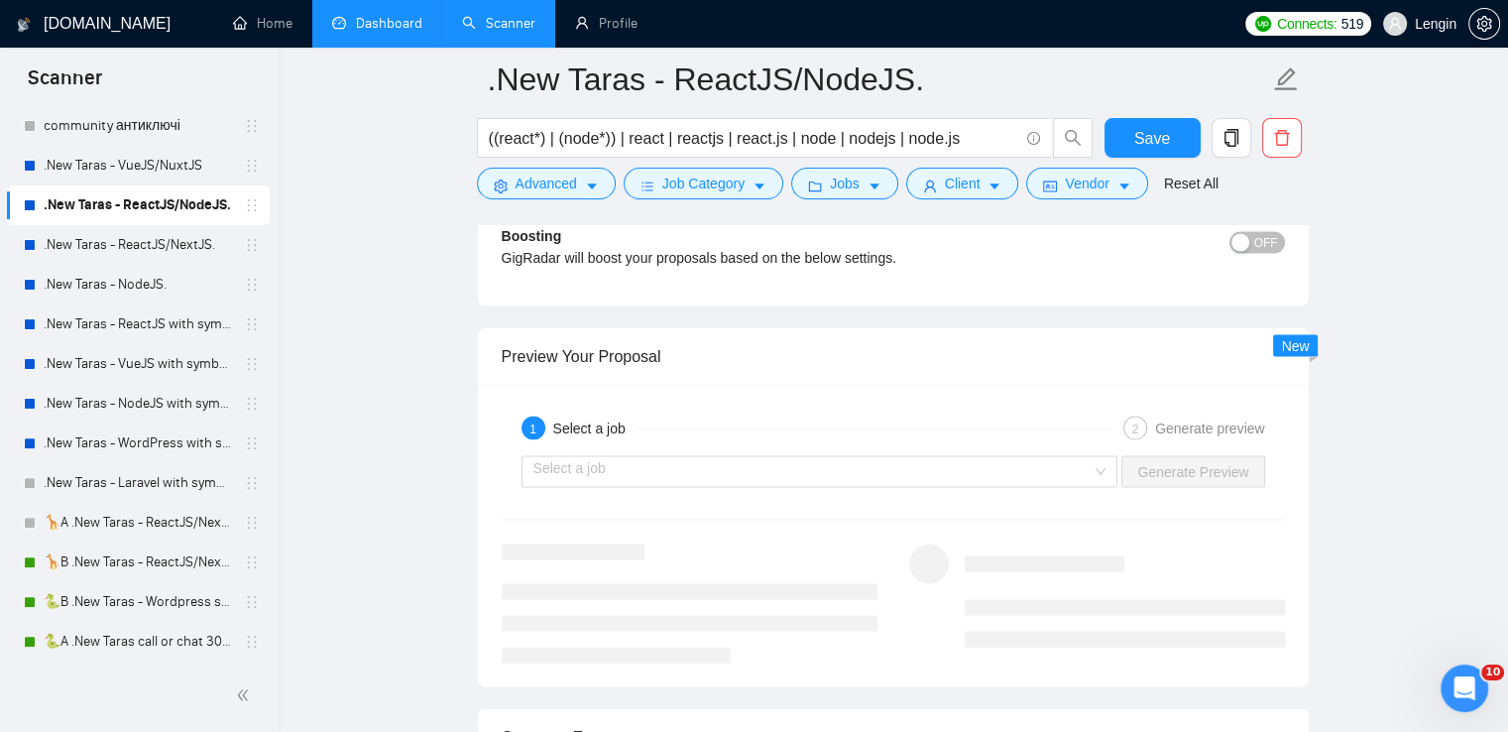
click at [382, 15] on link "Dashboard" at bounding box center [377, 23] width 90 height 17
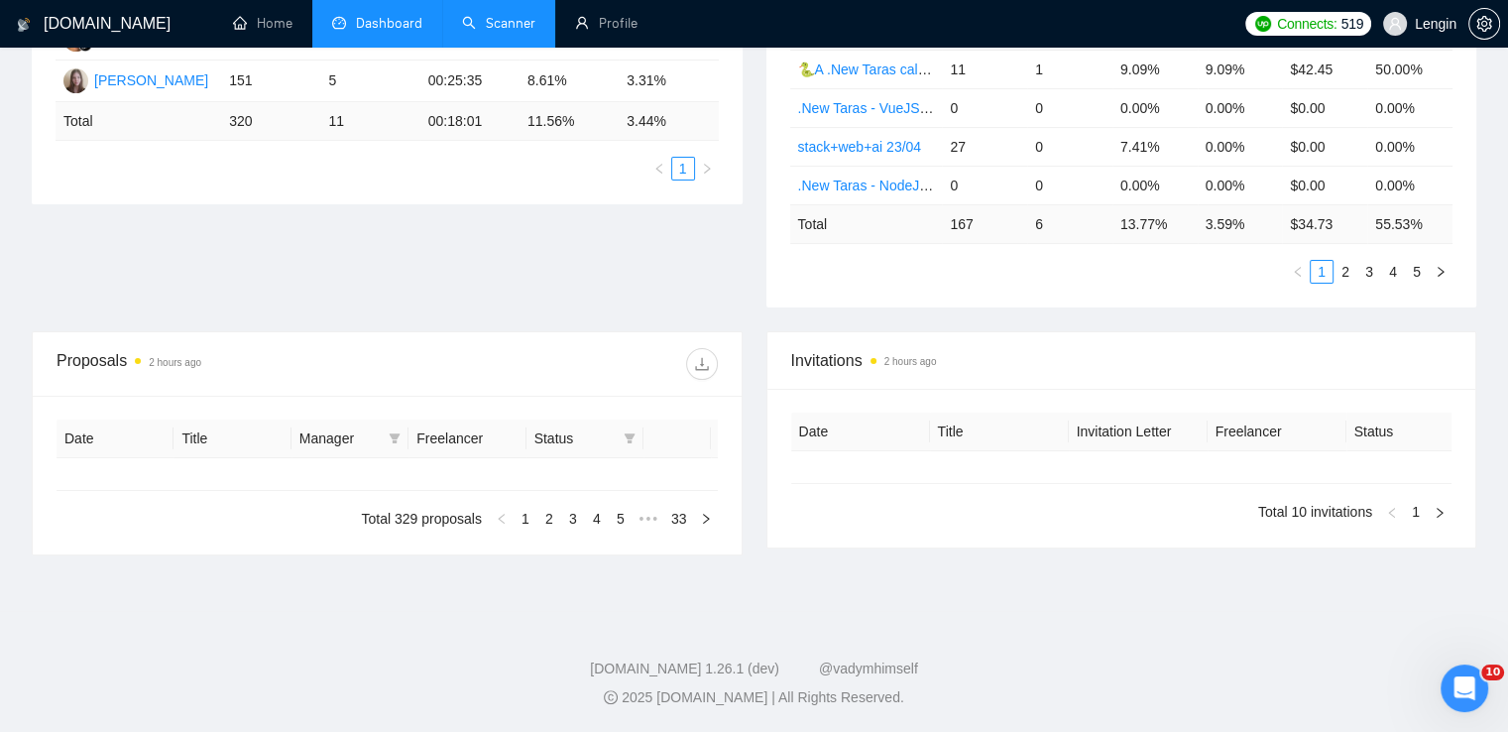
type input "[DATE]"
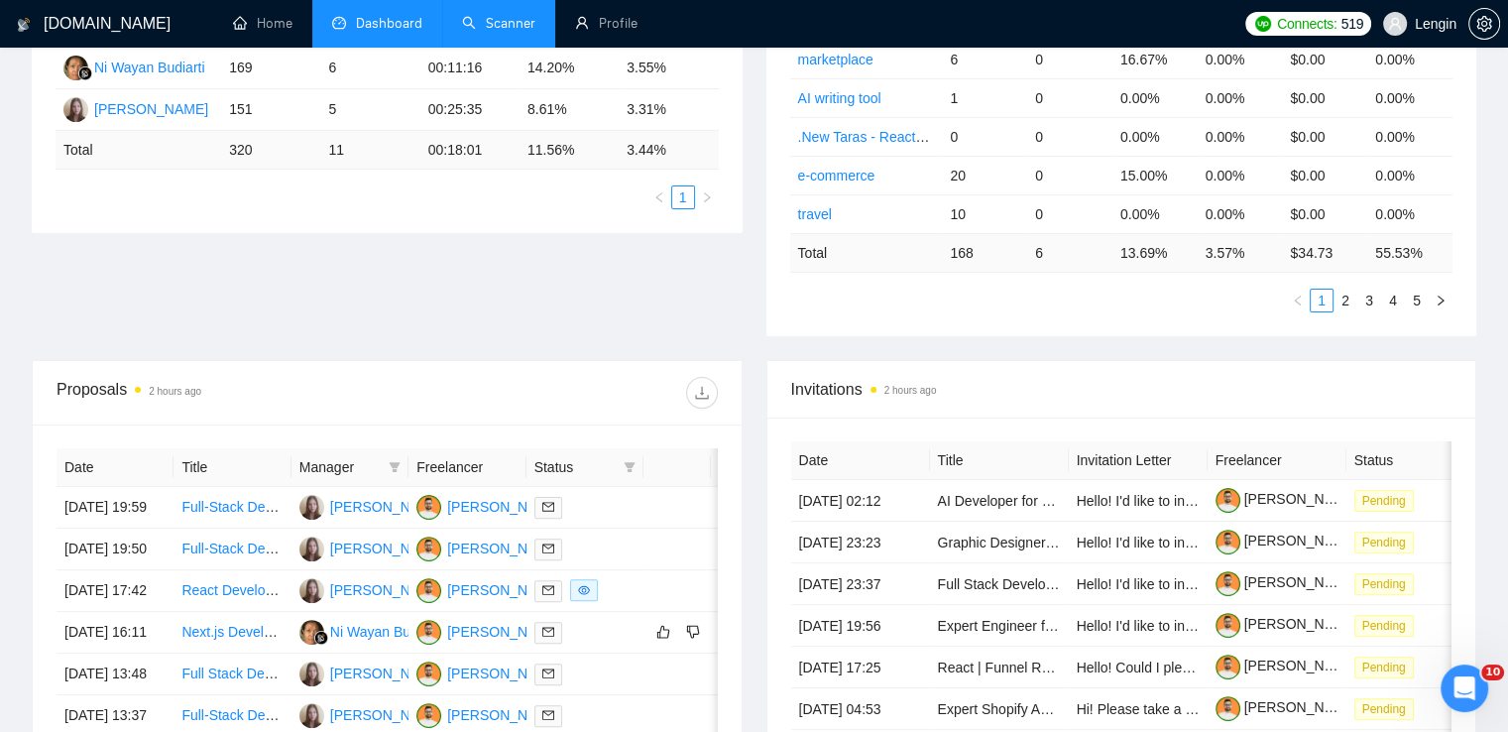
scroll to position [468, 0]
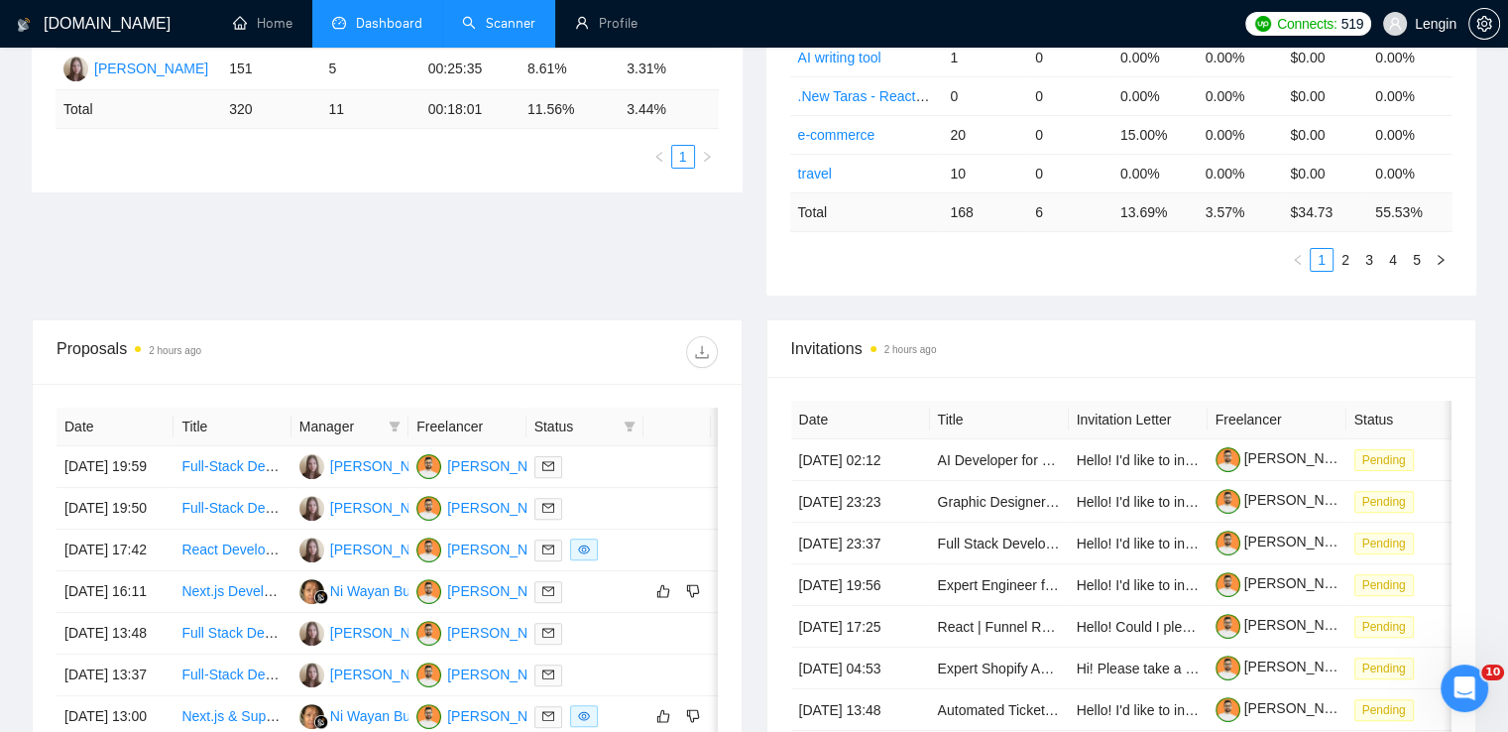
click at [488, 15] on link "Scanner" at bounding box center [498, 23] width 73 height 17
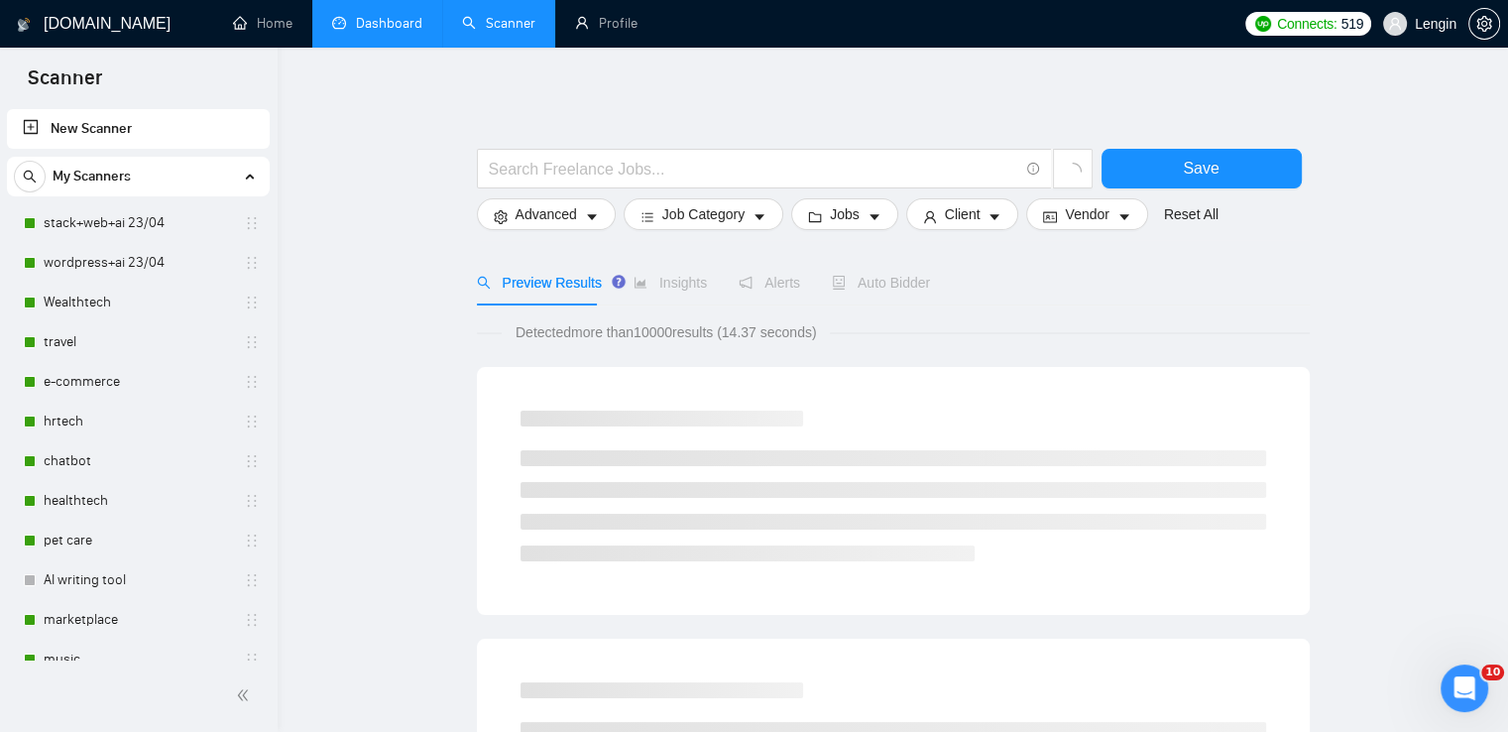
click at [408, 23] on link "Dashboard" at bounding box center [377, 23] width 90 height 17
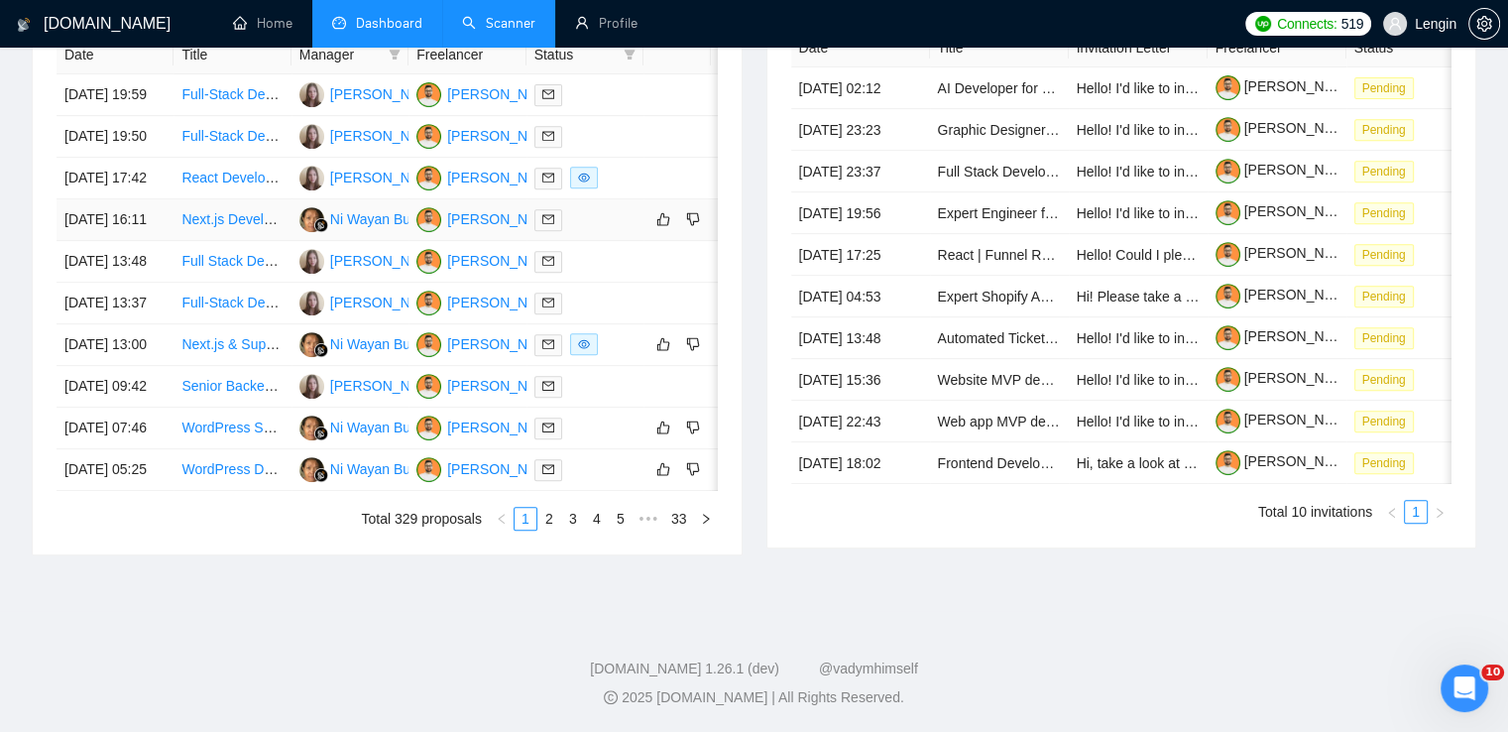
scroll to position [1039, 0]
click at [619, 512] on link "5" at bounding box center [621, 519] width 22 height 22
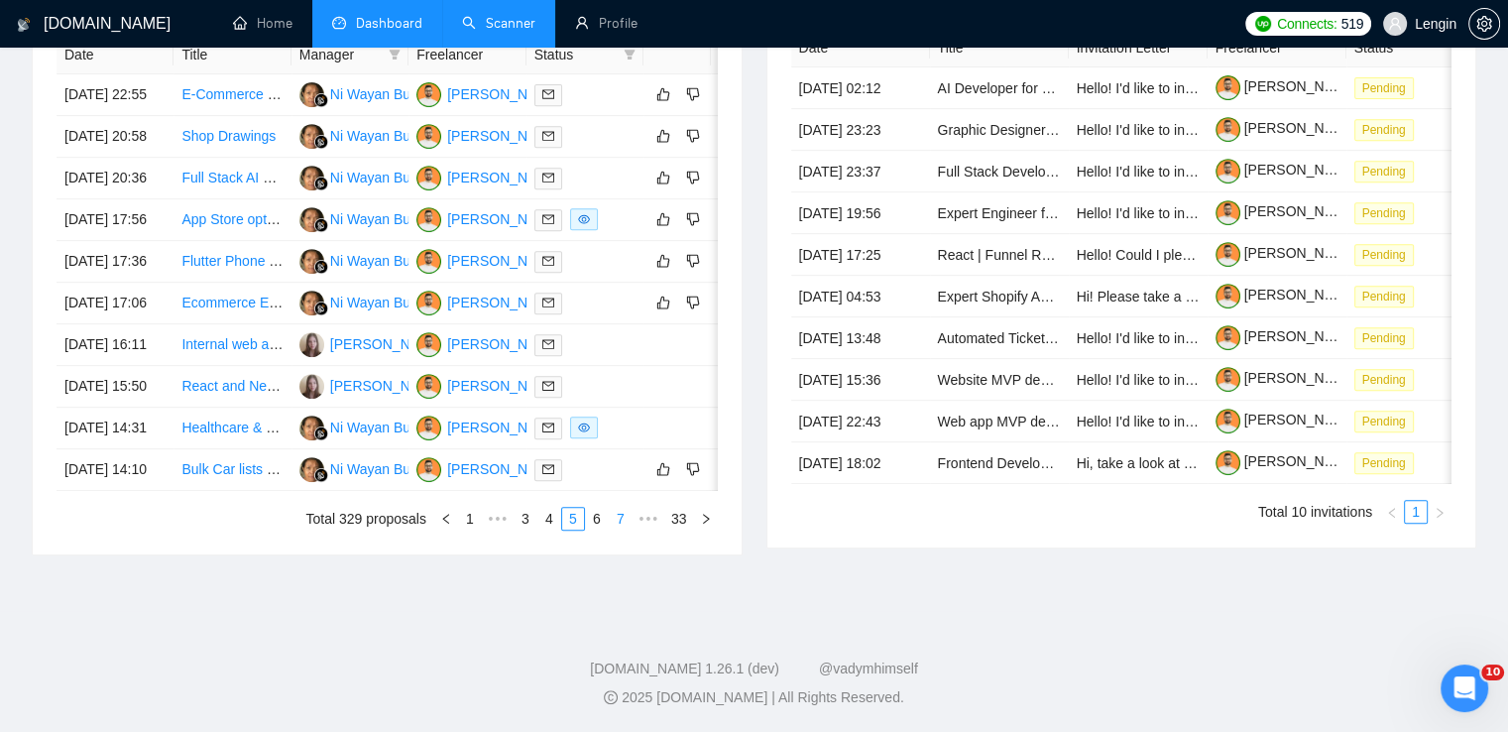
click at [620, 514] on link "7" at bounding box center [621, 519] width 22 height 22
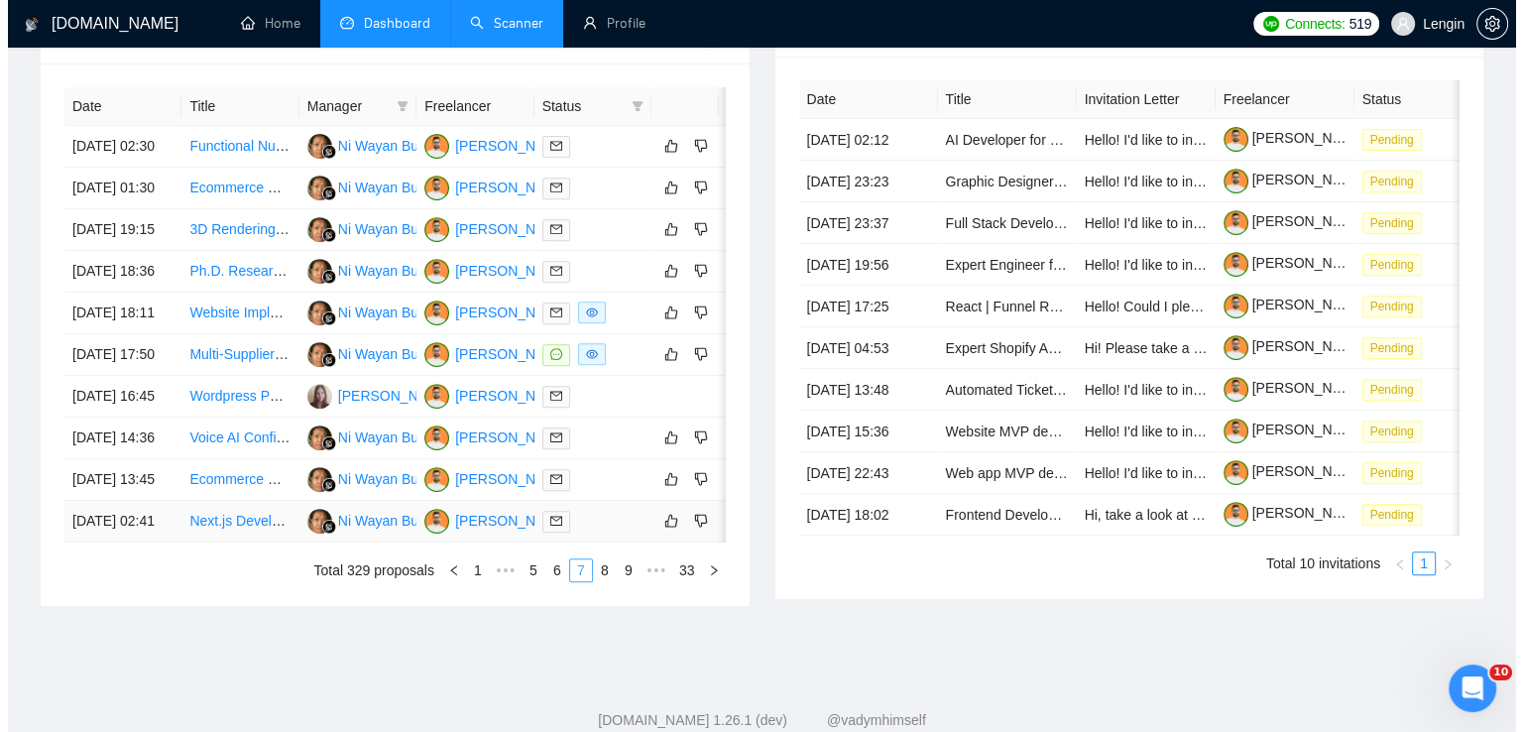
scroll to position [785, 0]
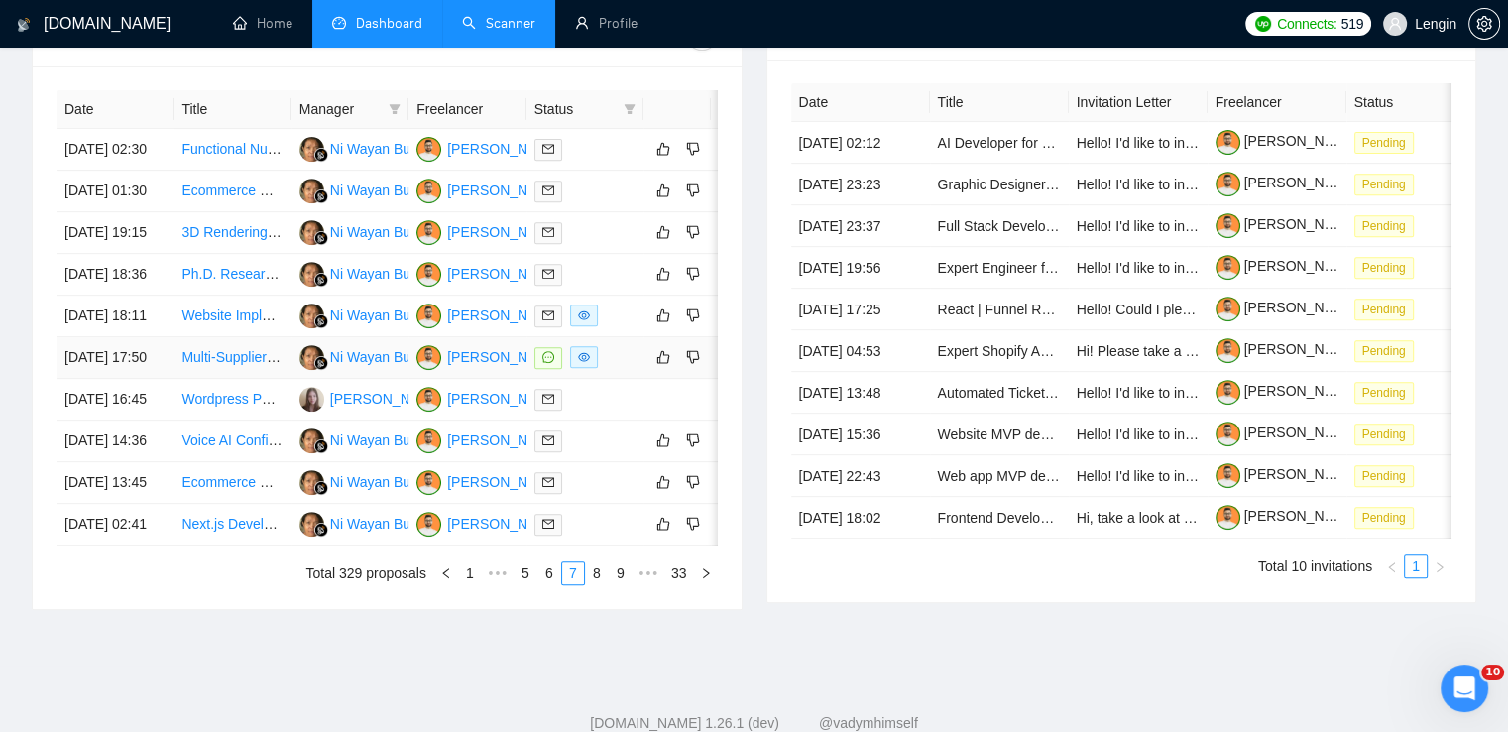
click at [246, 379] on td "Multi-Supplier Travel Booking Engine – API Integration (HotelBeds, RateHawk, TB…" at bounding box center [232, 358] width 117 height 42
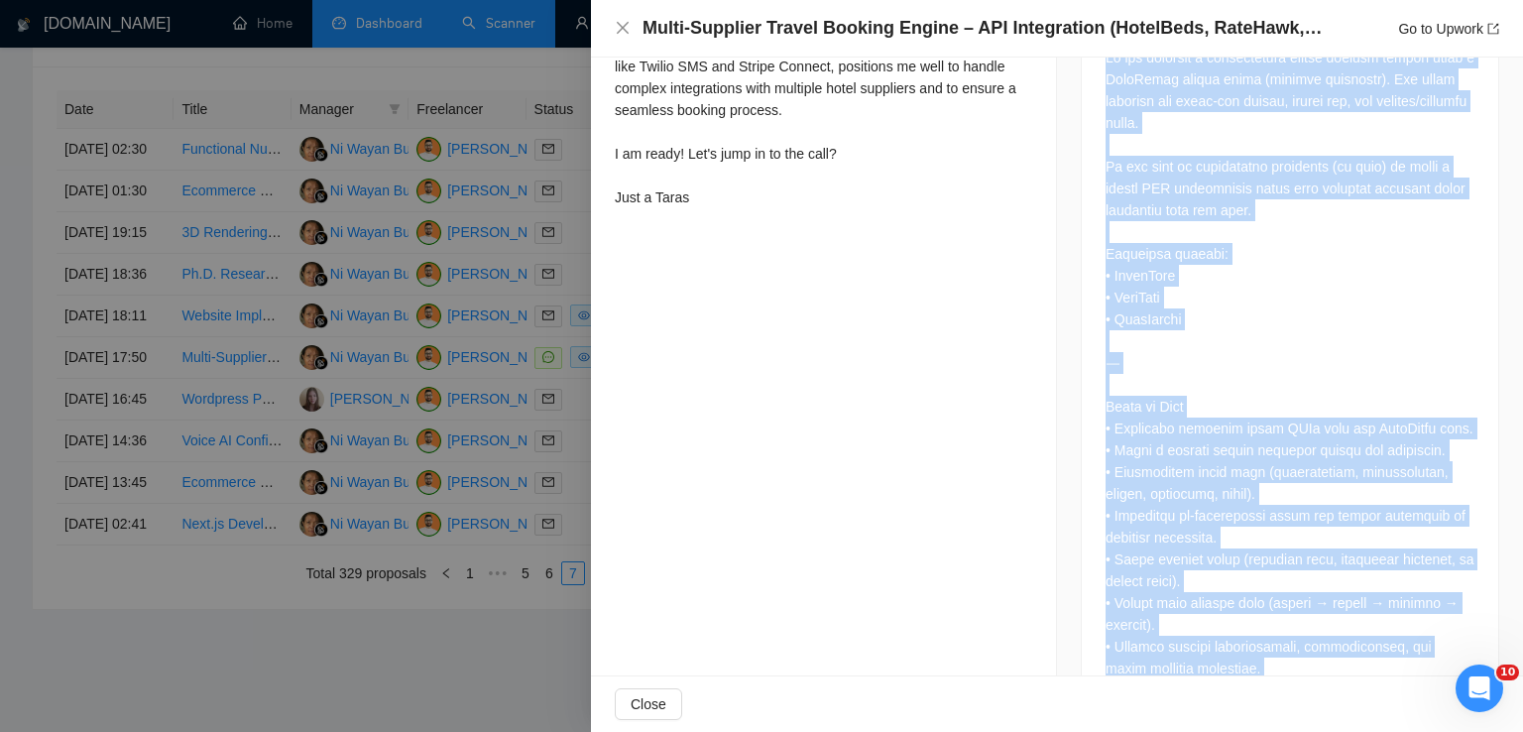
scroll to position [1003, 0]
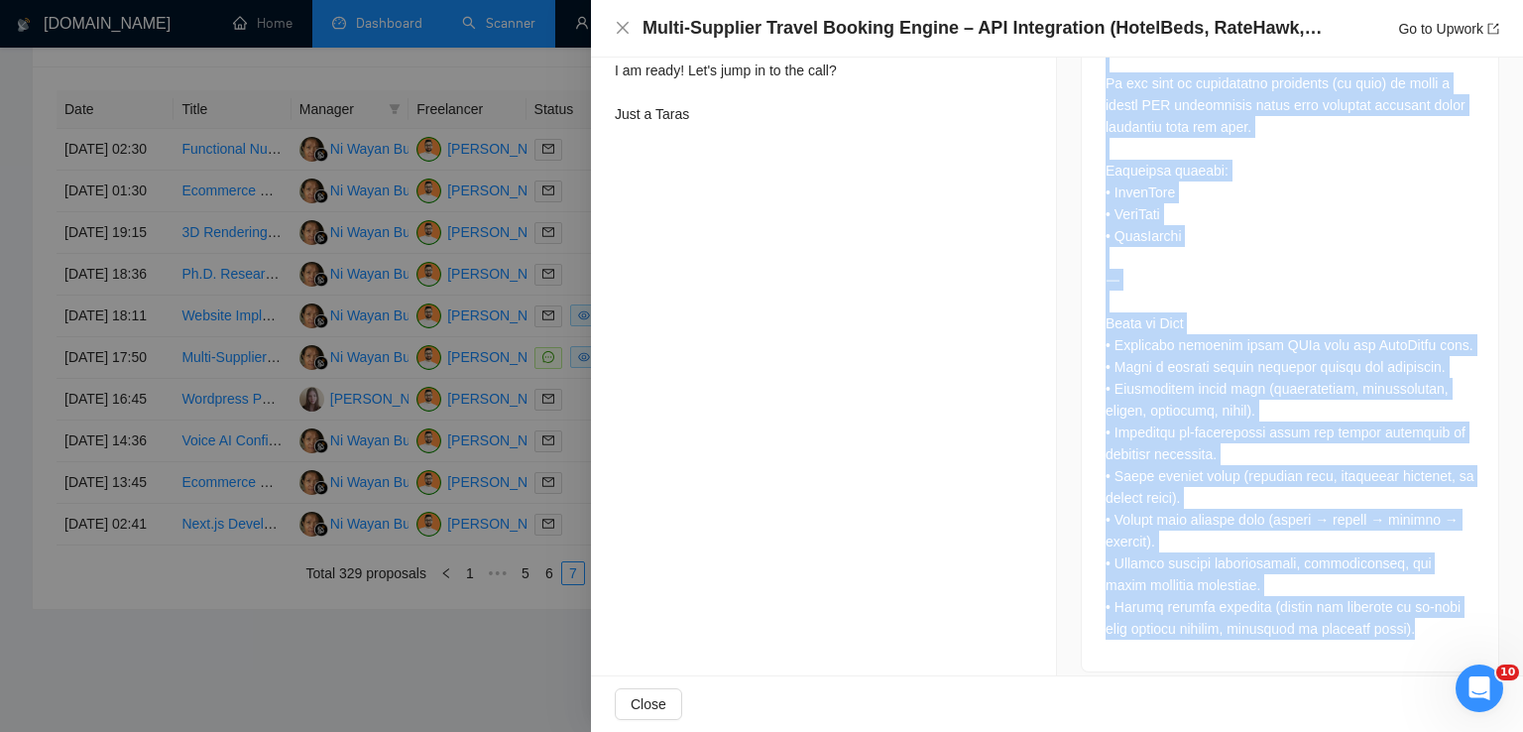
drag, startPoint x: 1093, startPoint y: 311, endPoint x: 1436, endPoint y: 628, distance: 466.6
click at [1436, 628] on div at bounding box center [1290, 306] width 416 height 732
copy div "Lo ips dolorsit a consectetura elitse doeiusm tempori utlab e DoloRemag aliqua …"
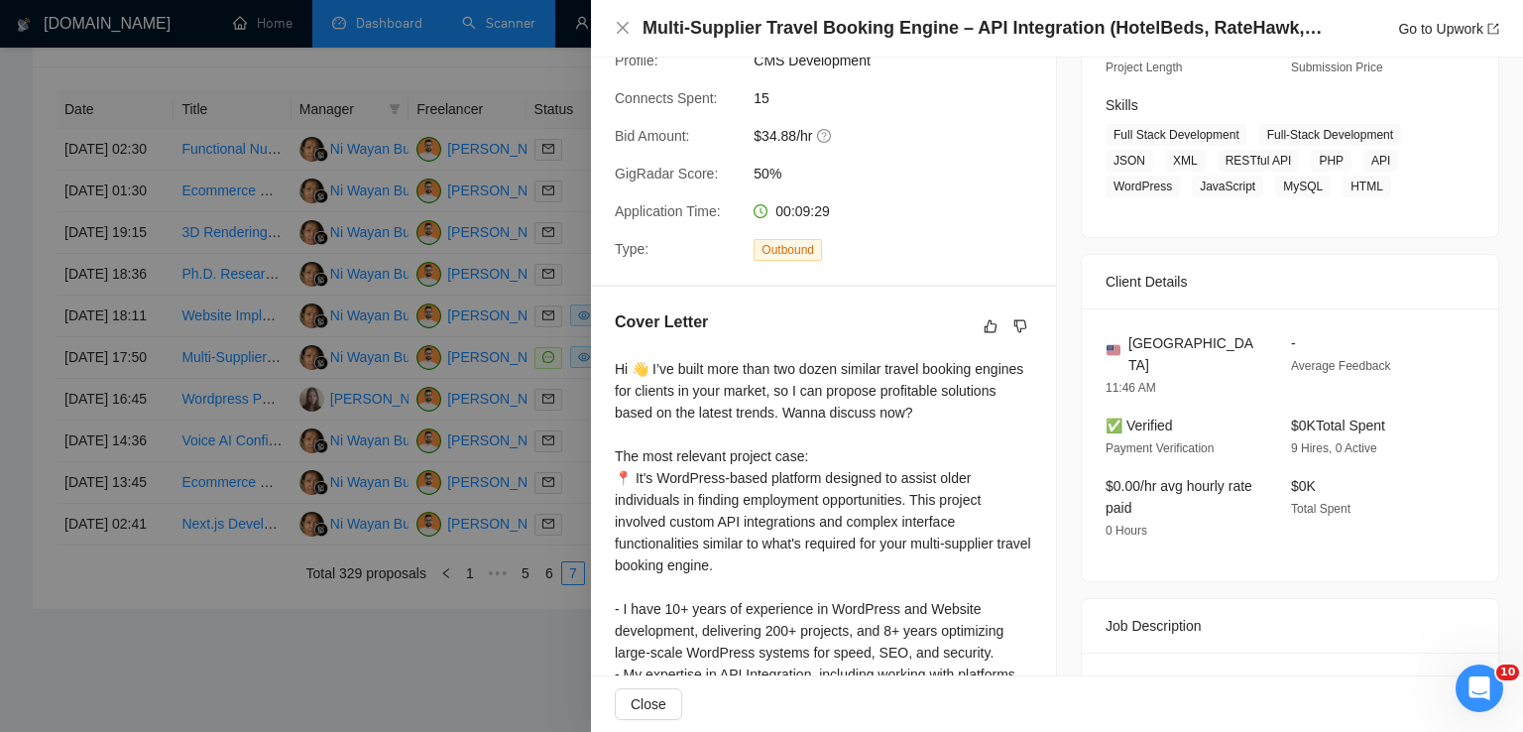
scroll to position [285, 0]
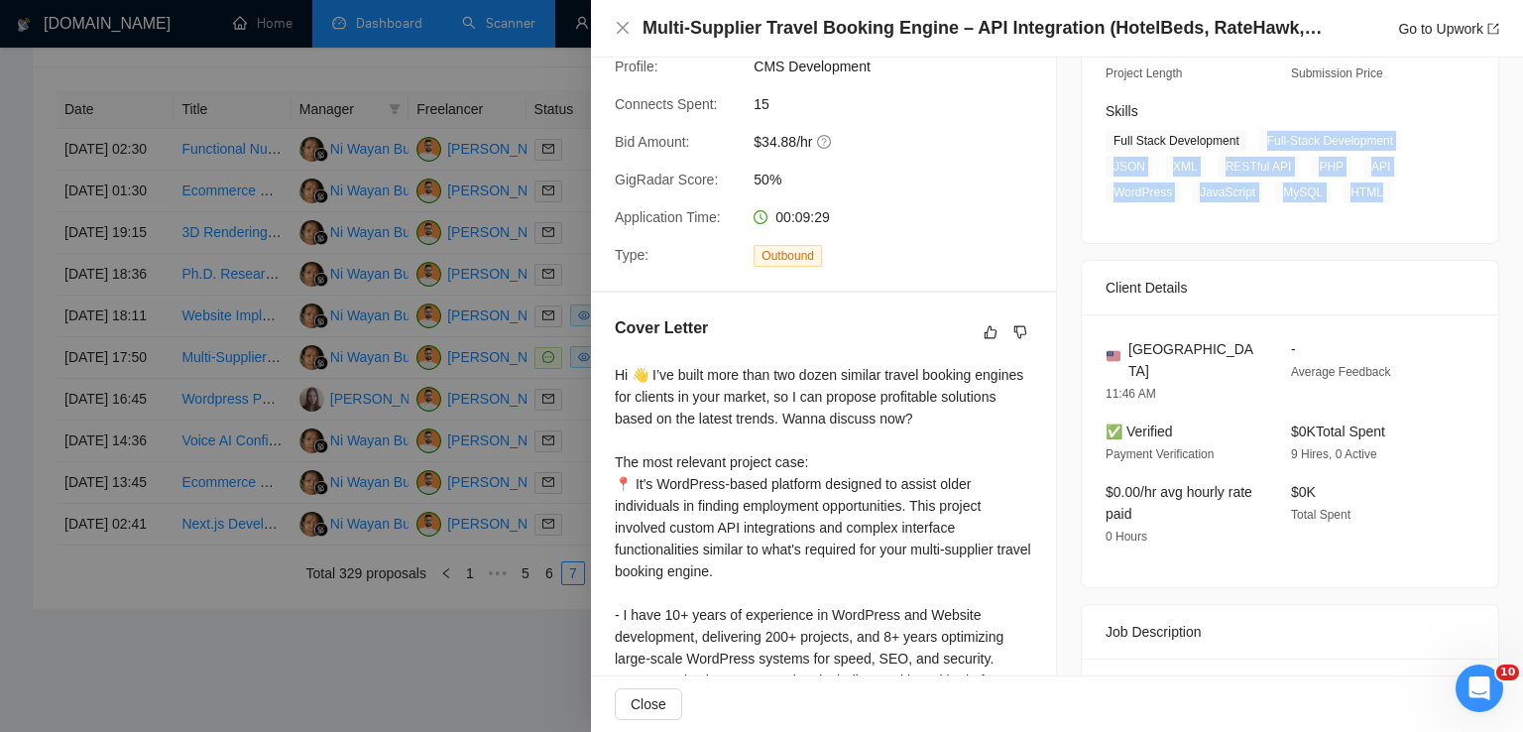
drag, startPoint x: 1256, startPoint y: 140, endPoint x: 1379, endPoint y: 205, distance: 139.3
click at [1379, 205] on div "[DATE] 17:22 Published Unspecified Hourly Rate Intermediate Experience Level Le…" at bounding box center [1290, 69] width 416 height 348
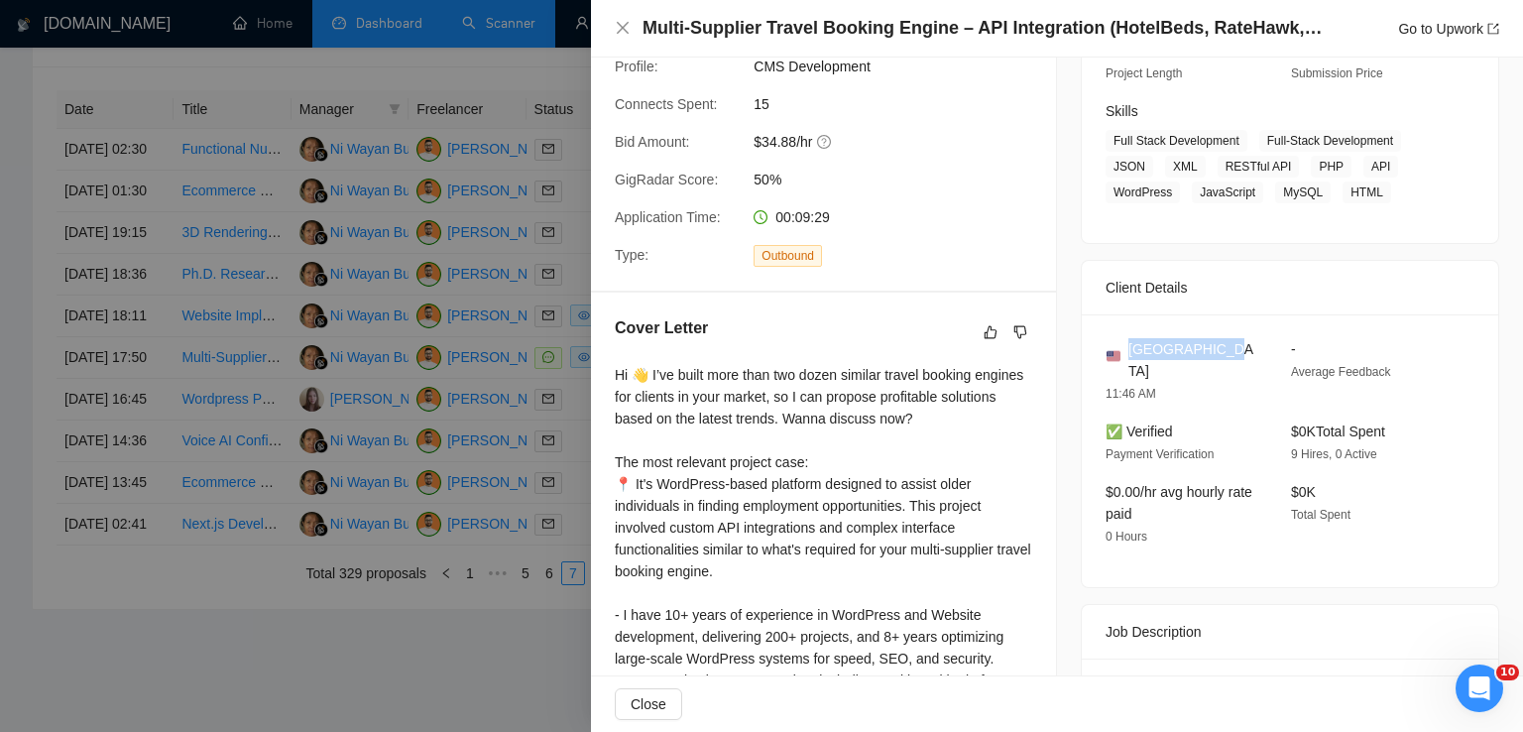
drag, startPoint x: 1214, startPoint y: 346, endPoint x: 1121, endPoint y: 349, distance: 92.3
click at [1121, 349] on div "[GEOGRAPHIC_DATA]" at bounding box center [1183, 360] width 154 height 44
click at [620, 24] on icon "close" at bounding box center [623, 28] width 16 height 16
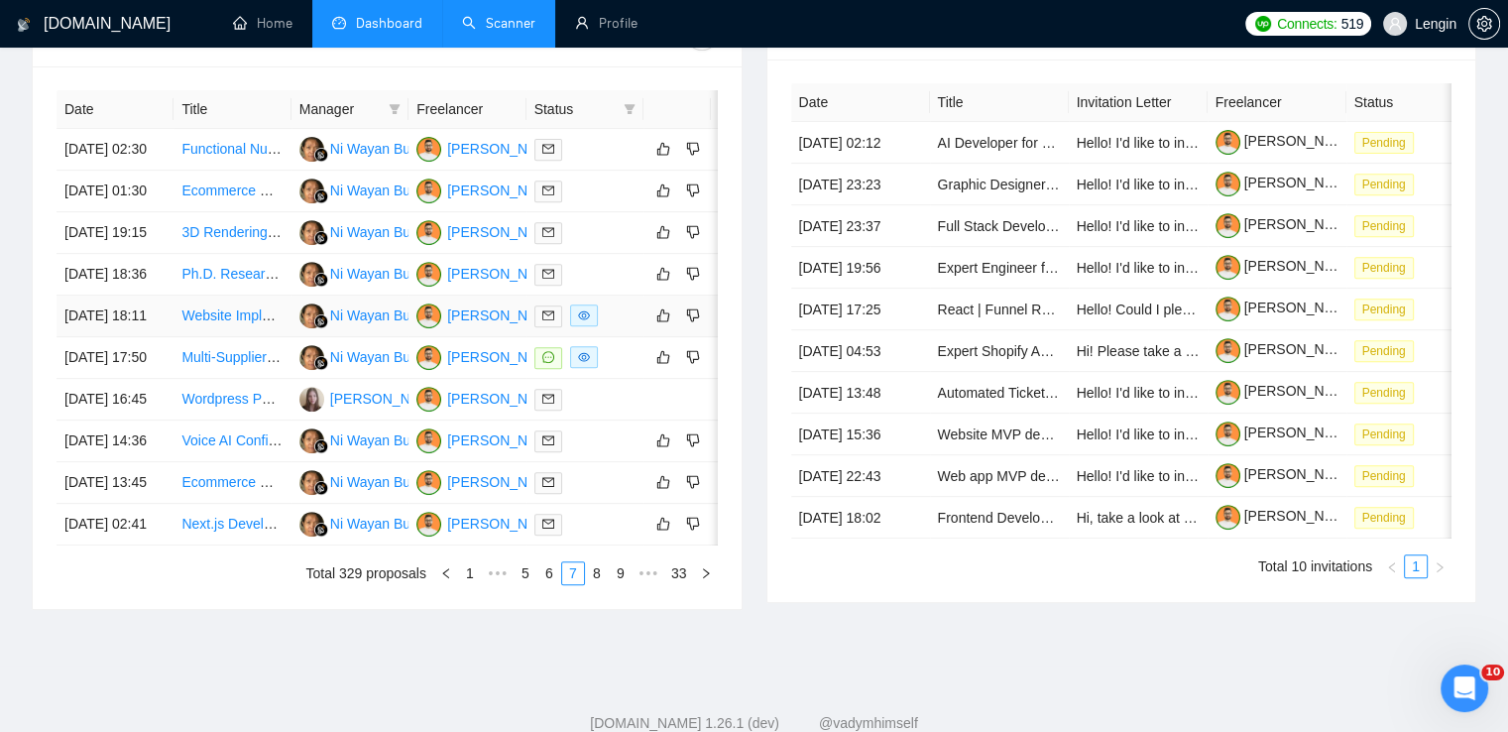
click at [254, 337] on td "Website Implementation Specialist for Salla/Zid (Saudi E-Commerce Platform)" at bounding box center [232, 316] width 117 height 42
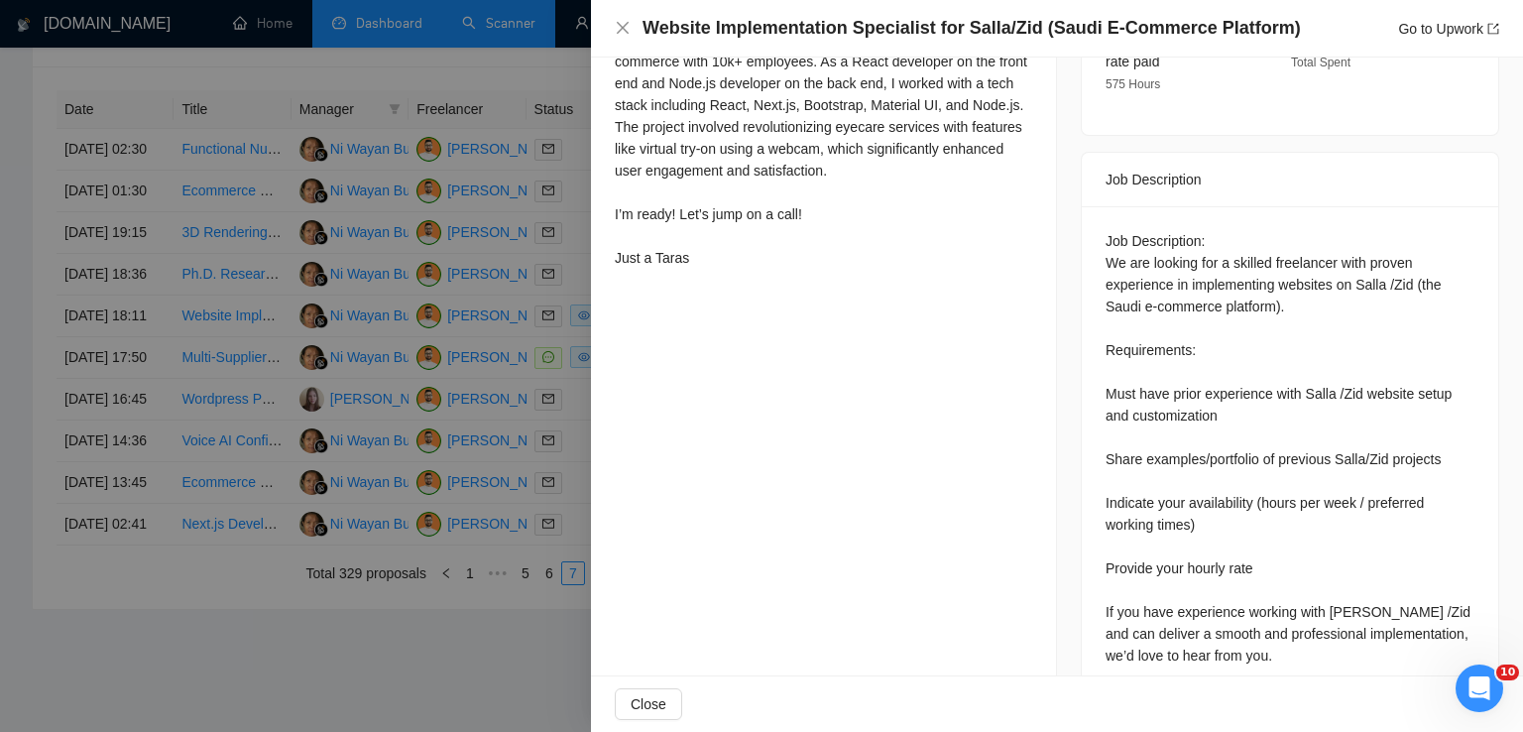
scroll to position [712, 0]
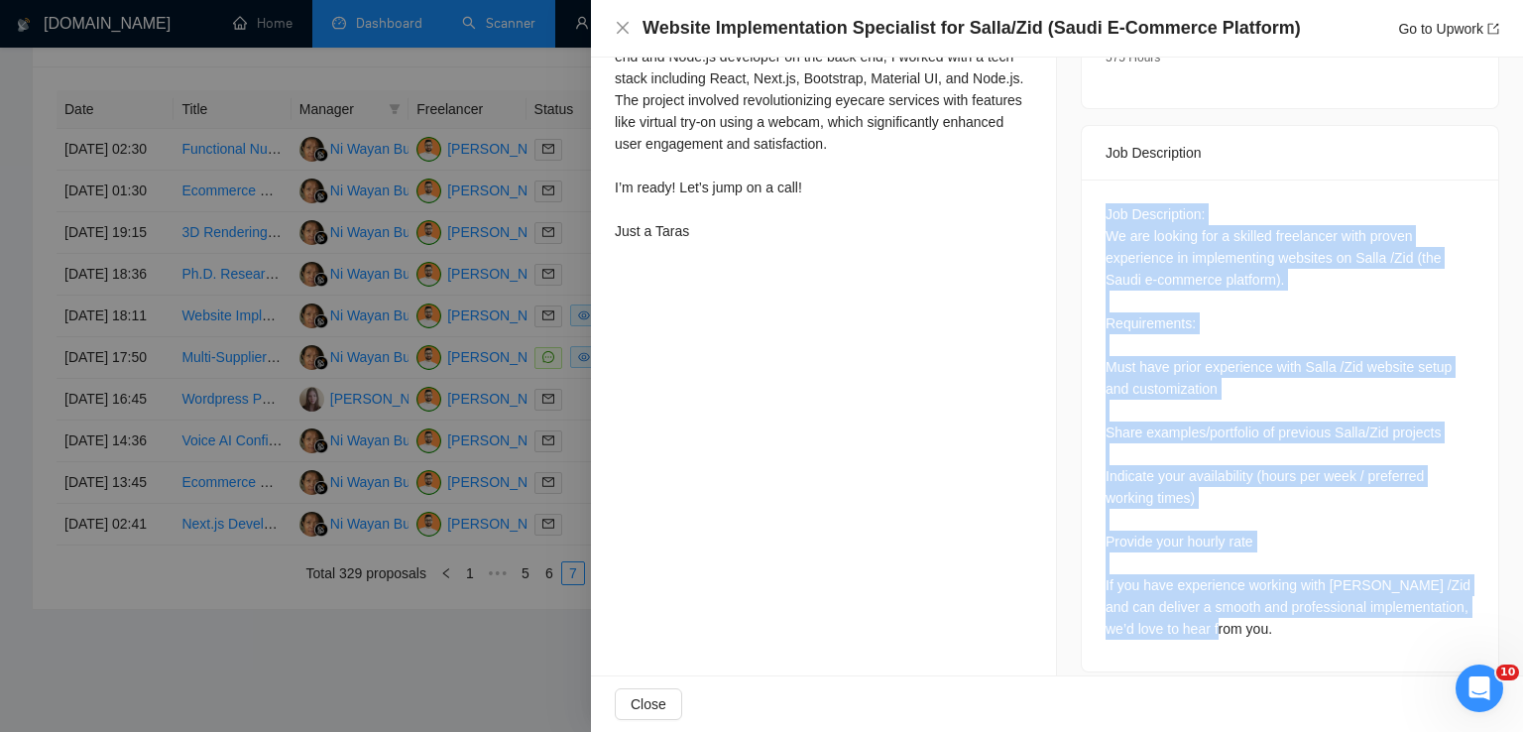
drag, startPoint x: 1095, startPoint y: 191, endPoint x: 1271, endPoint y: 640, distance: 481.7
click at [1271, 640] on div "Job Description: We are looking for a skilled freelancer with proven experience…" at bounding box center [1290, 425] width 416 height 492
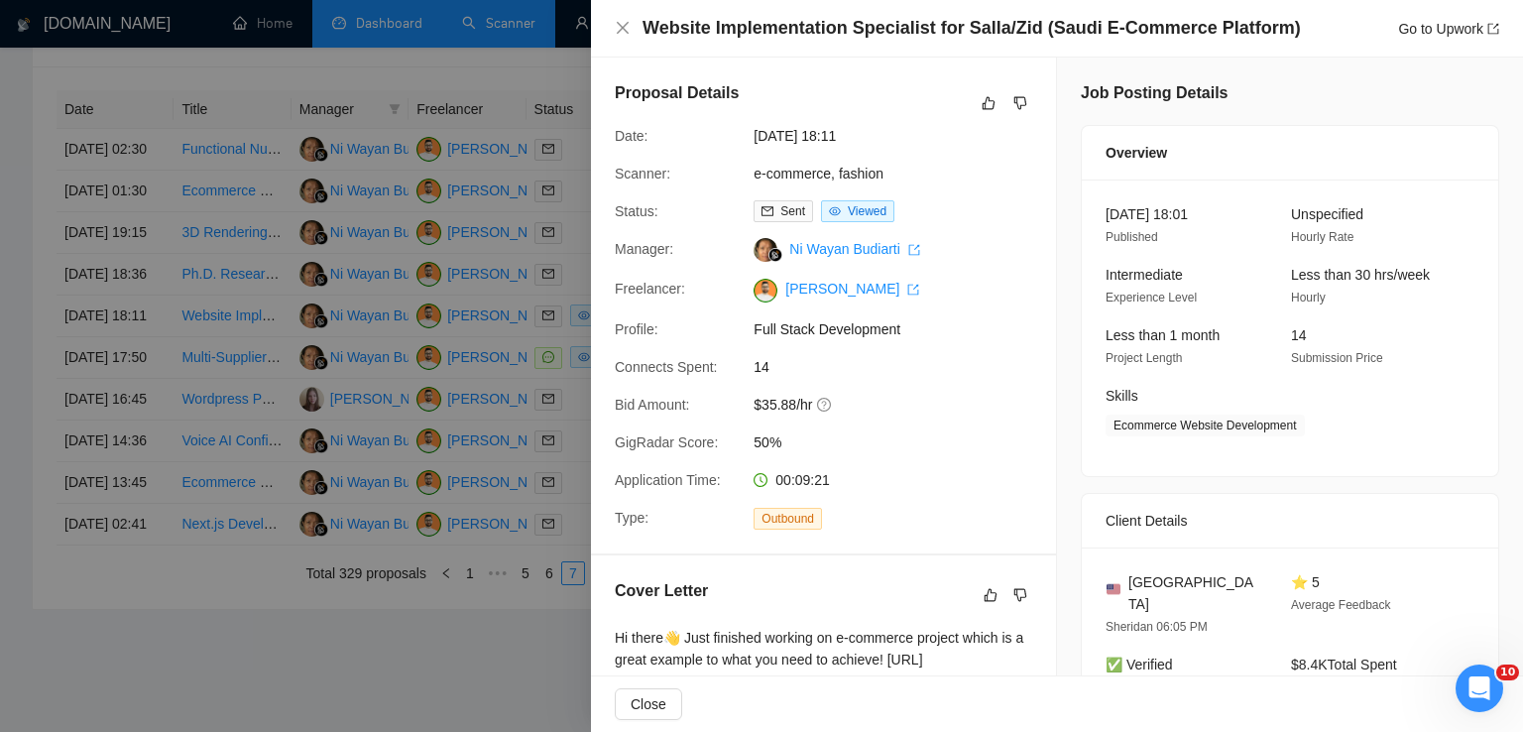
scroll to position [254, 0]
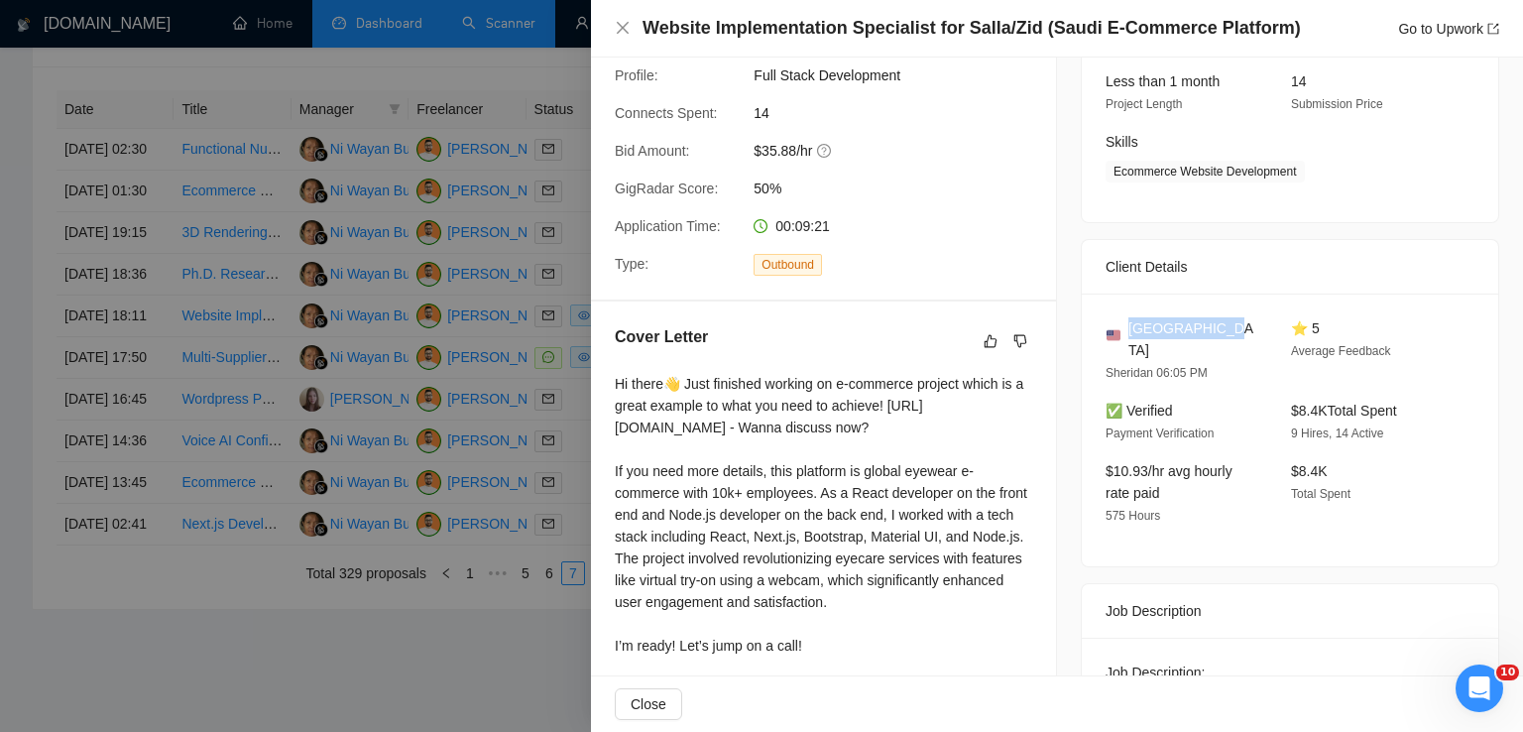
drag, startPoint x: 1216, startPoint y: 324, endPoint x: 1120, endPoint y: 324, distance: 95.2
click at [1120, 324] on div "[GEOGRAPHIC_DATA]" at bounding box center [1183, 339] width 154 height 44
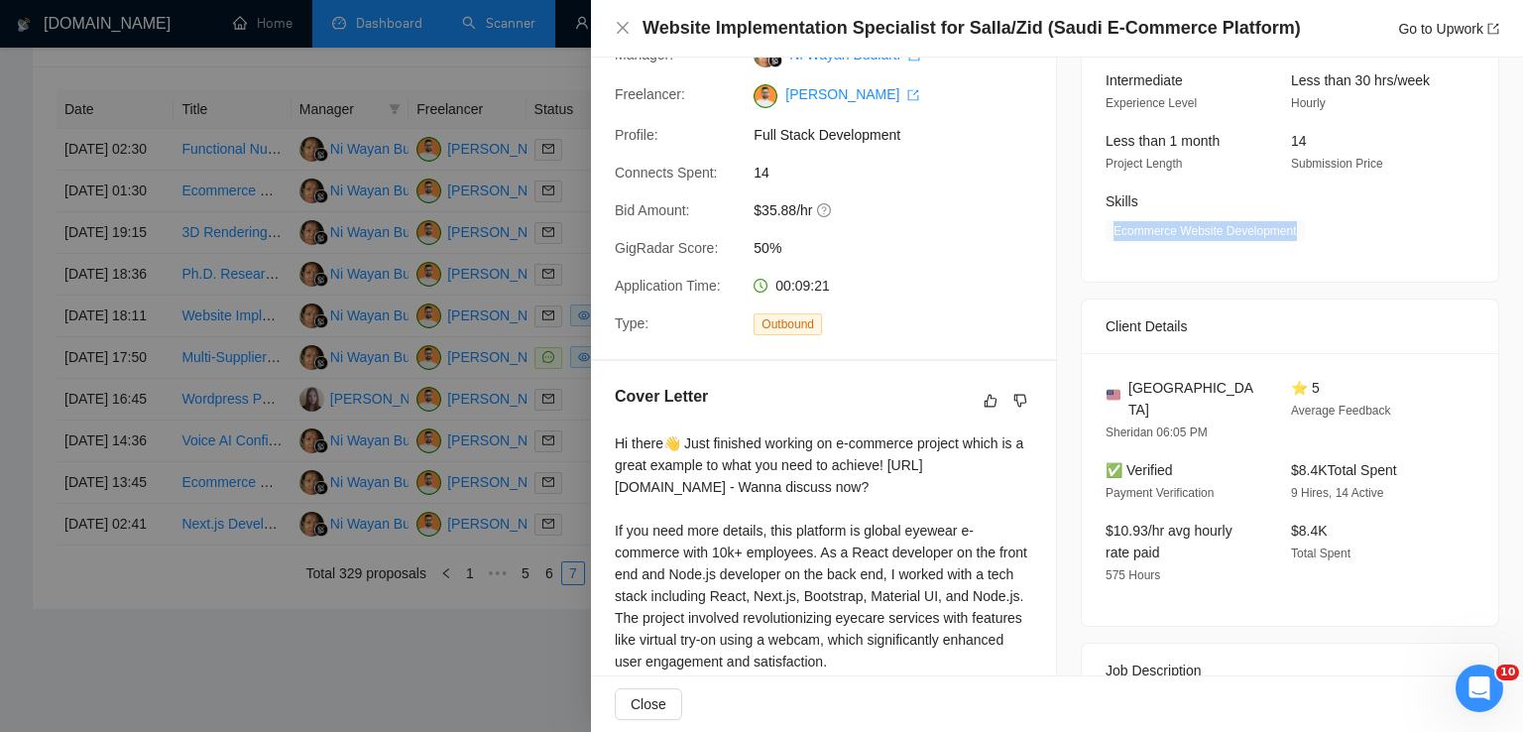
drag, startPoint x: 1285, startPoint y: 235, endPoint x: 1095, endPoint y: 241, distance: 190.5
click at [1098, 241] on div "Skills Ecommerce Website Development" at bounding box center [1275, 216] width 355 height 52
click at [621, 22] on icon "close" at bounding box center [623, 28] width 16 height 16
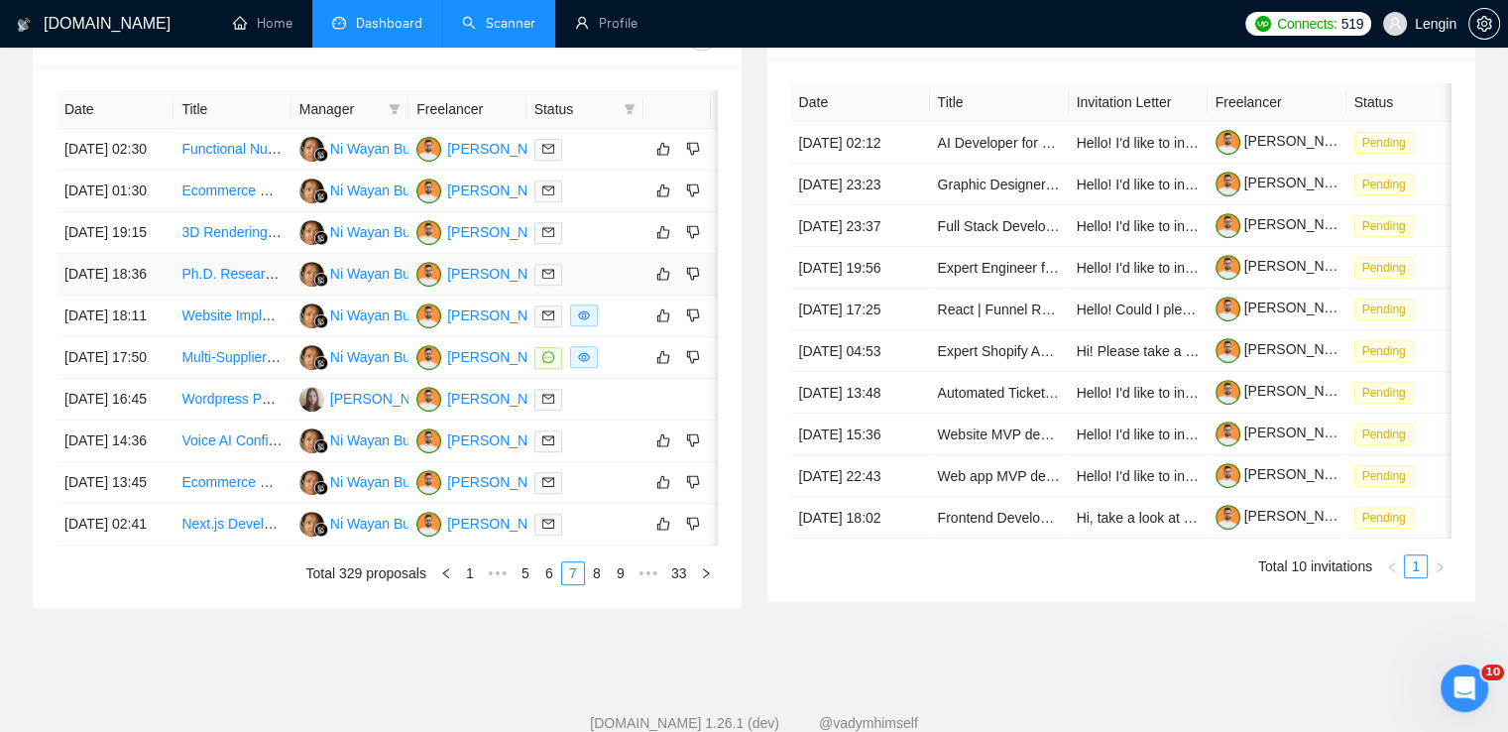
click at [250, 295] on td "Ph.D. Researcher Needed for AI R&D Project" at bounding box center [232, 275] width 117 height 42
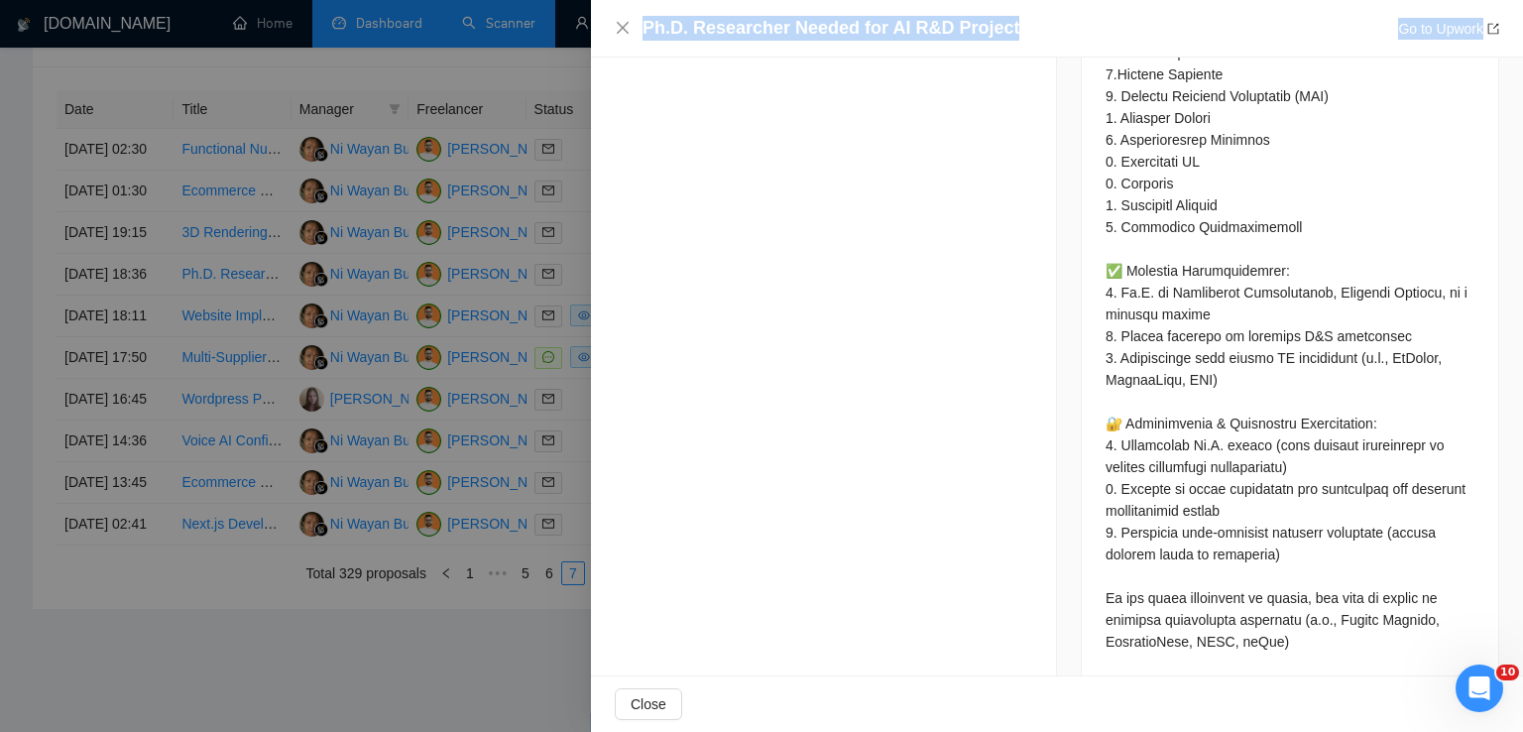
scroll to position [2251, 0]
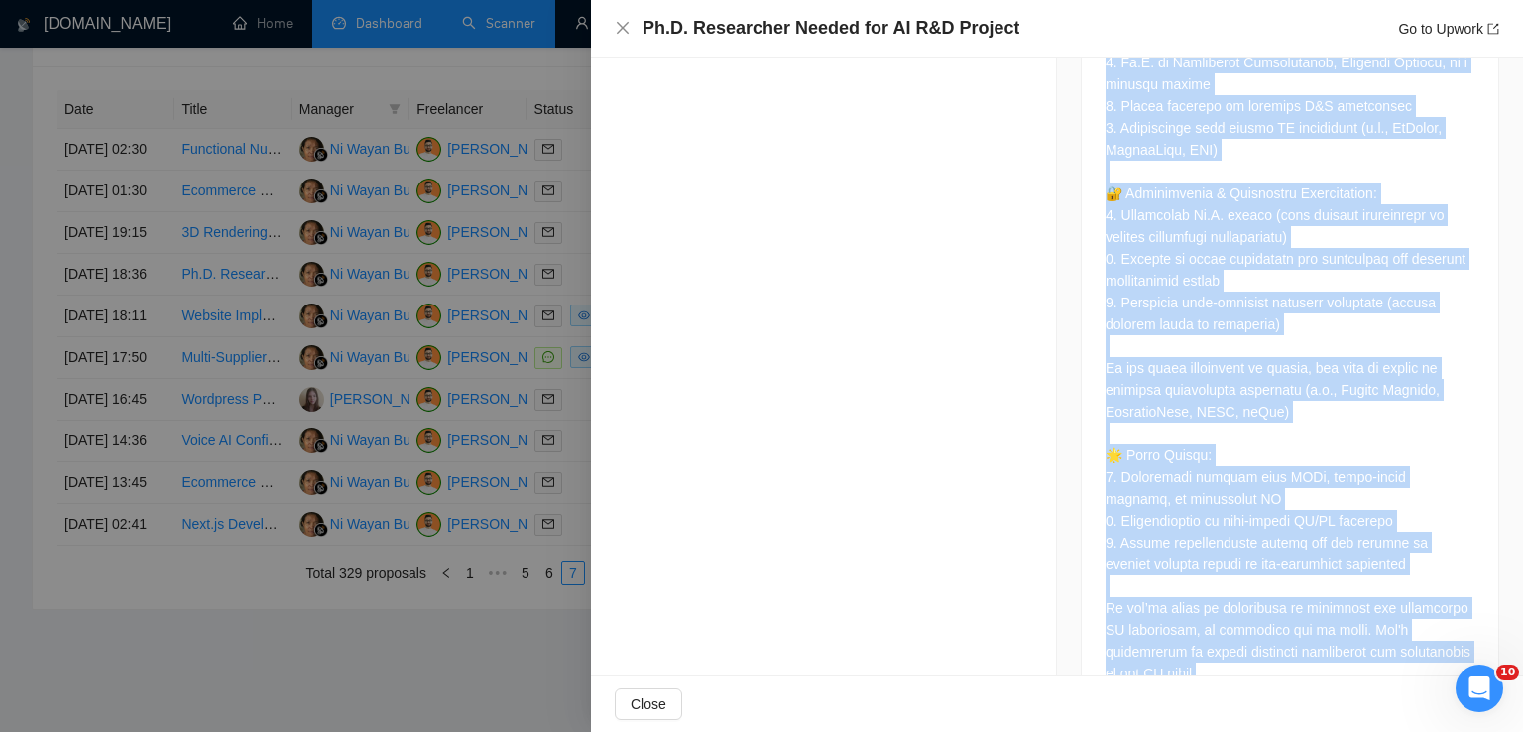
drag, startPoint x: 1099, startPoint y: 99, endPoint x: 1202, endPoint y: 622, distance: 532.6
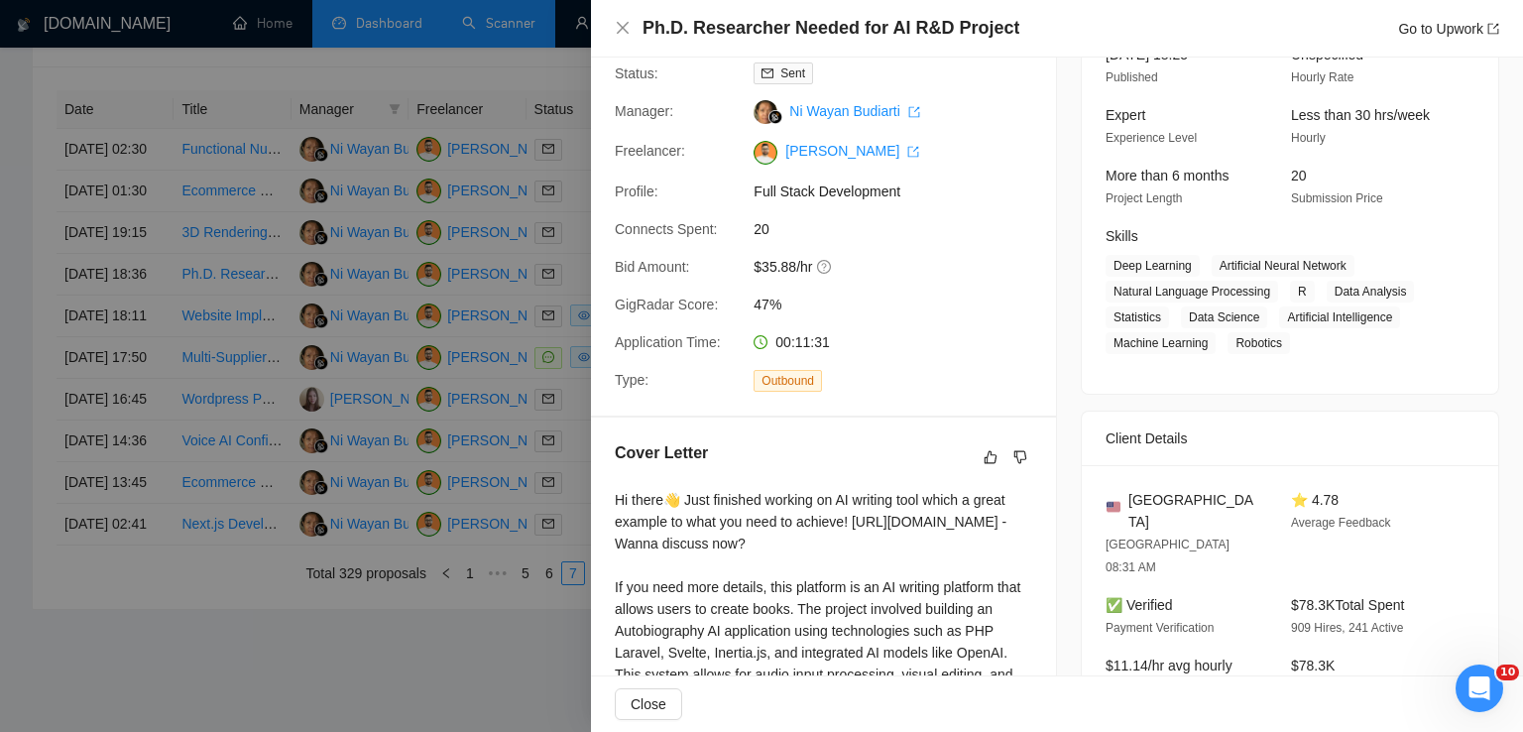
scroll to position [0, 0]
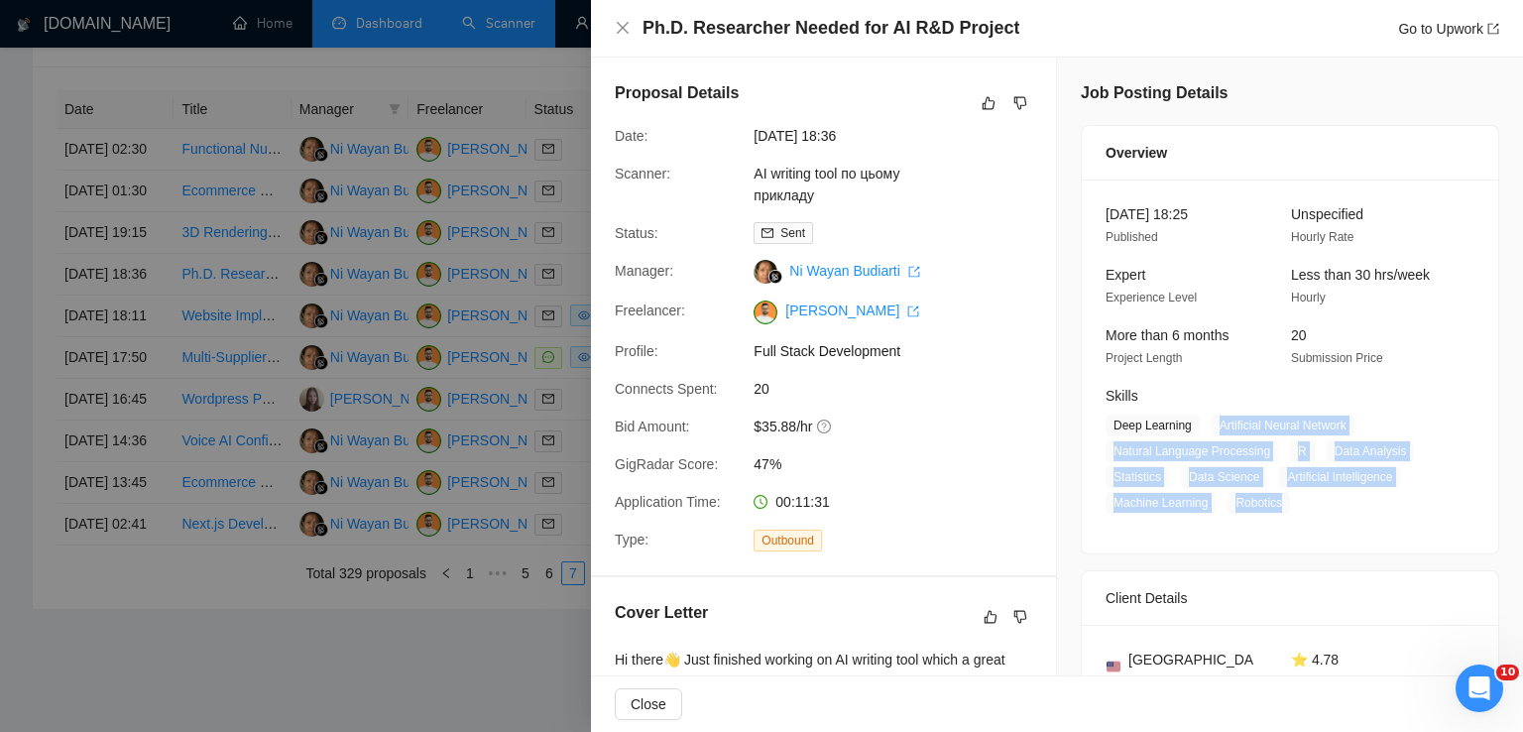
drag, startPoint x: 1211, startPoint y: 426, endPoint x: 1275, endPoint y: 494, distance: 93.3
click at [1275, 494] on span "Deep Learning Artificial Neural Network Natural Language Processing R Data Anal…" at bounding box center [1275, 463] width 339 height 99
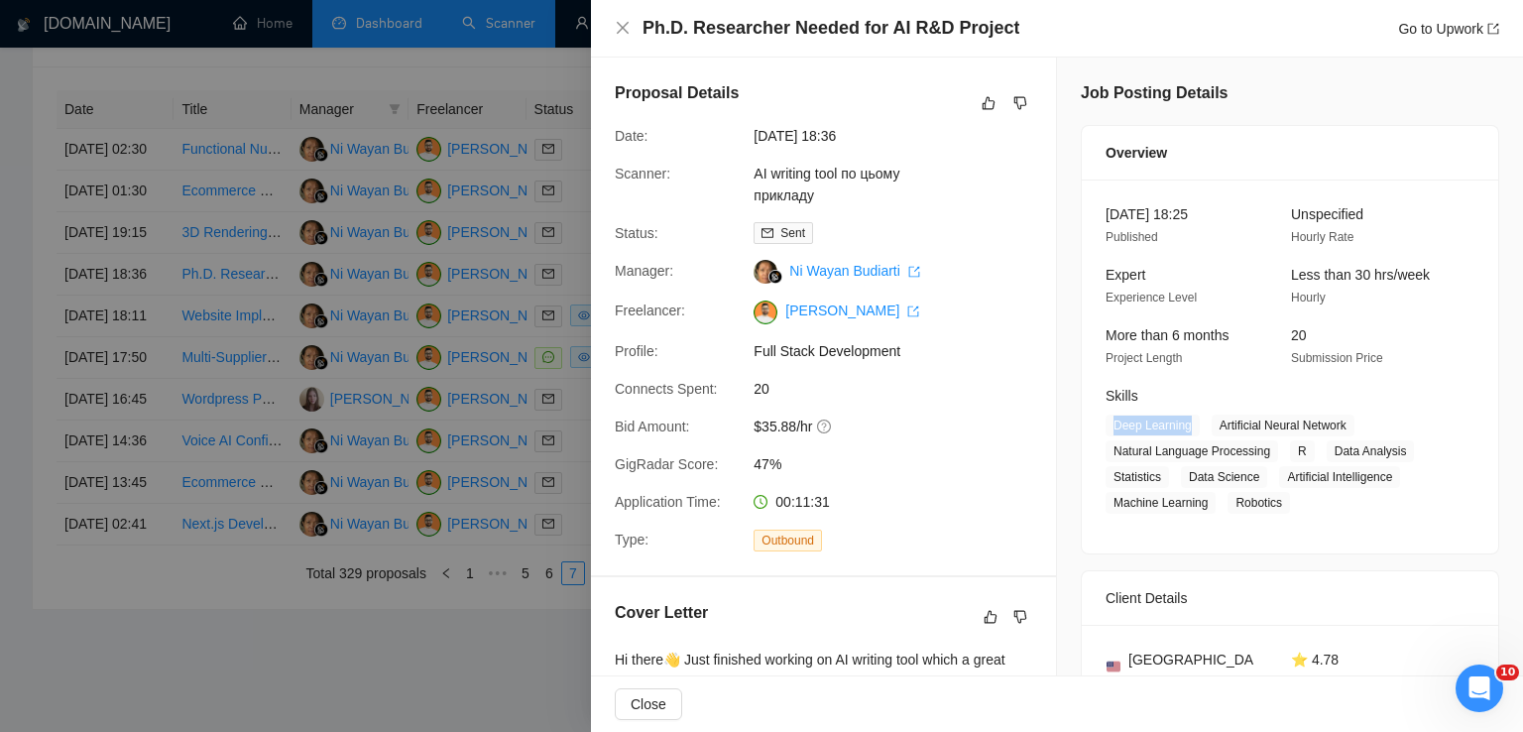
drag, startPoint x: 1183, startPoint y: 426, endPoint x: 1103, endPoint y: 426, distance: 80.3
click at [1106, 426] on span "Deep Learning" at bounding box center [1153, 425] width 94 height 22
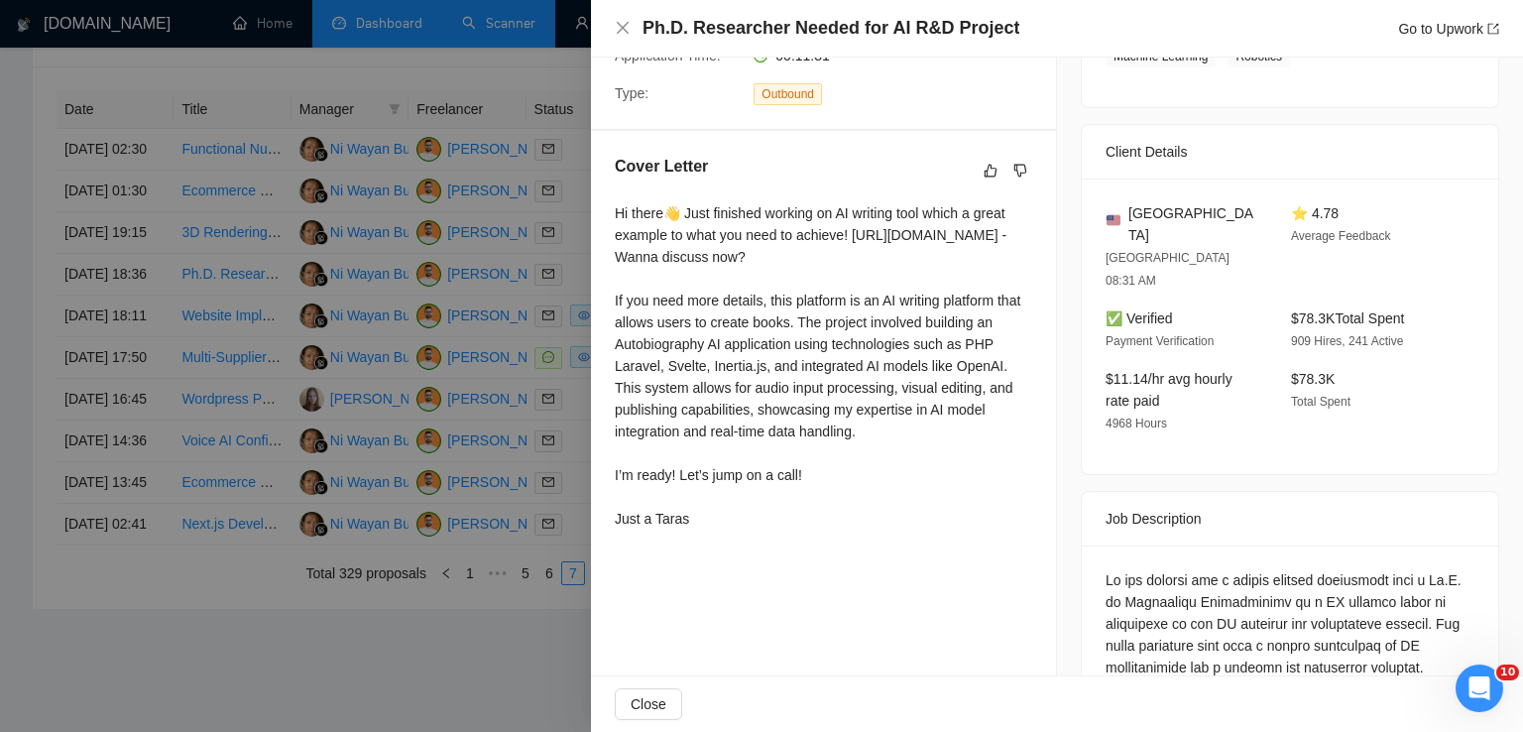
scroll to position [448, 0]
drag, startPoint x: 1218, startPoint y: 217, endPoint x: 1121, endPoint y: 215, distance: 96.2
click at [1121, 215] on div "[GEOGRAPHIC_DATA]" at bounding box center [1183, 222] width 154 height 44
click at [629, 31] on icon "close" at bounding box center [623, 28] width 16 height 16
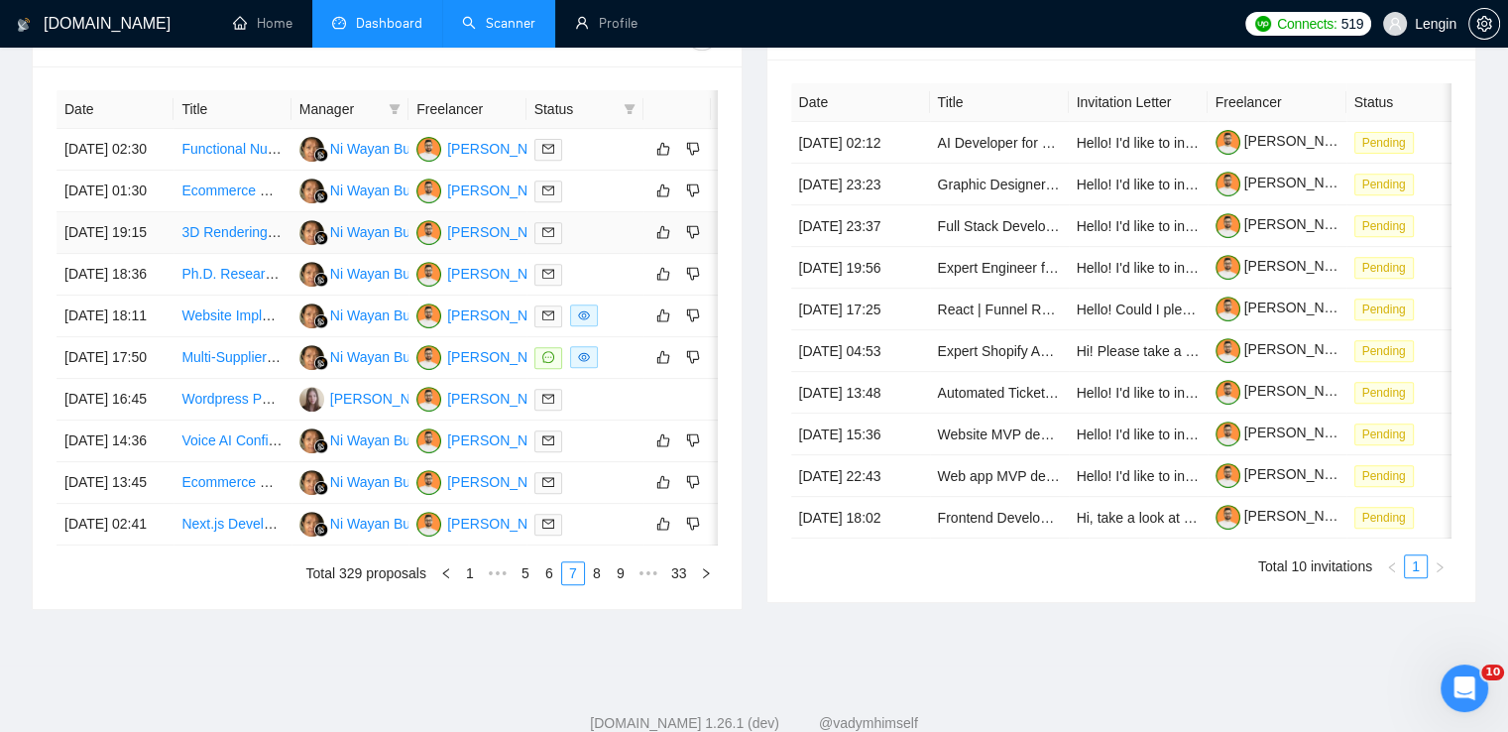
click at [256, 254] on td "3D Rendering Artist Needed for Senior Living Product Development" at bounding box center [232, 233] width 117 height 42
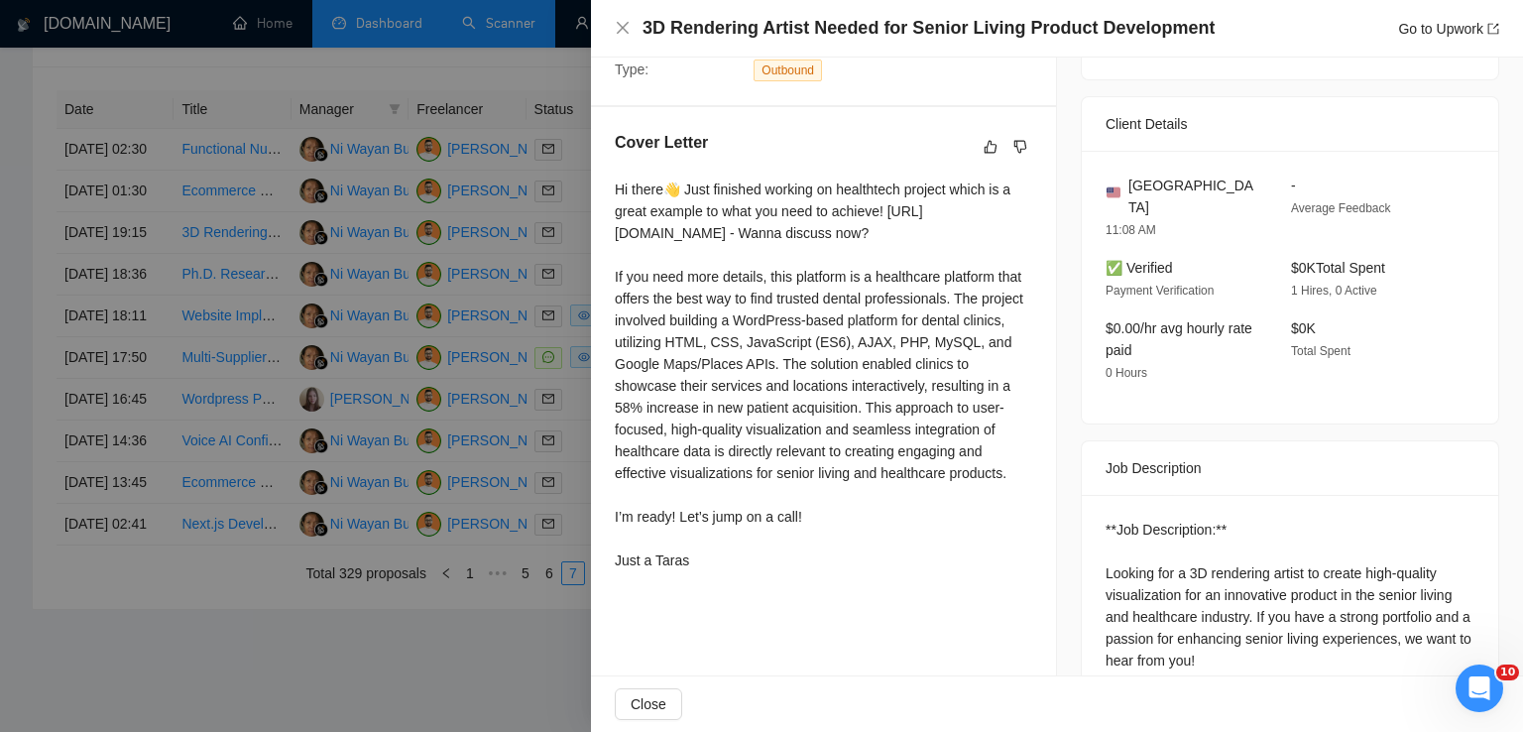
scroll to position [480, 0]
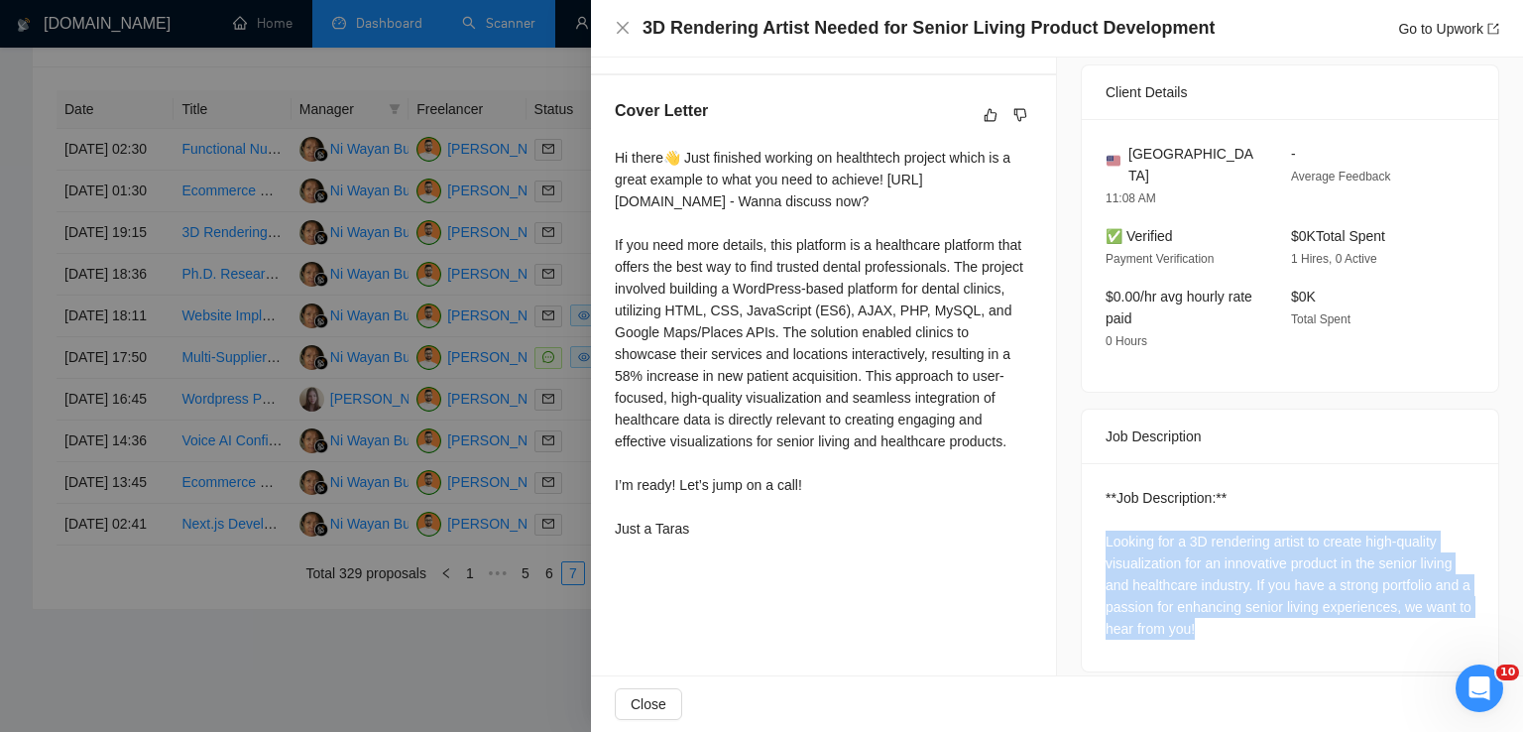
drag, startPoint x: 1208, startPoint y: 616, endPoint x: 1088, endPoint y: 505, distance: 163.5
click at [1088, 505] on div "**Job Description:** Looking for a 3D rendering artist to create high-quality v…" at bounding box center [1290, 567] width 416 height 208
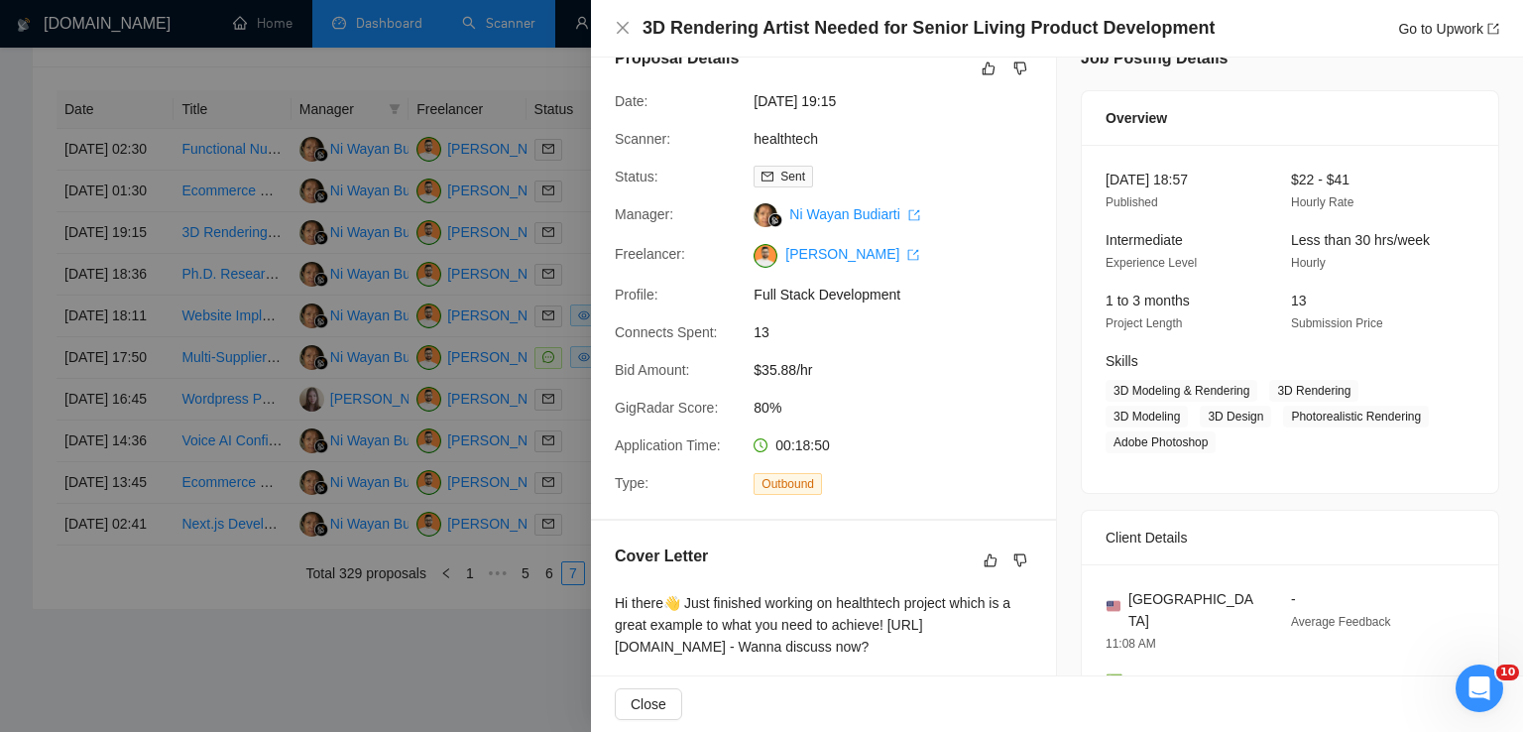
scroll to position [0, 0]
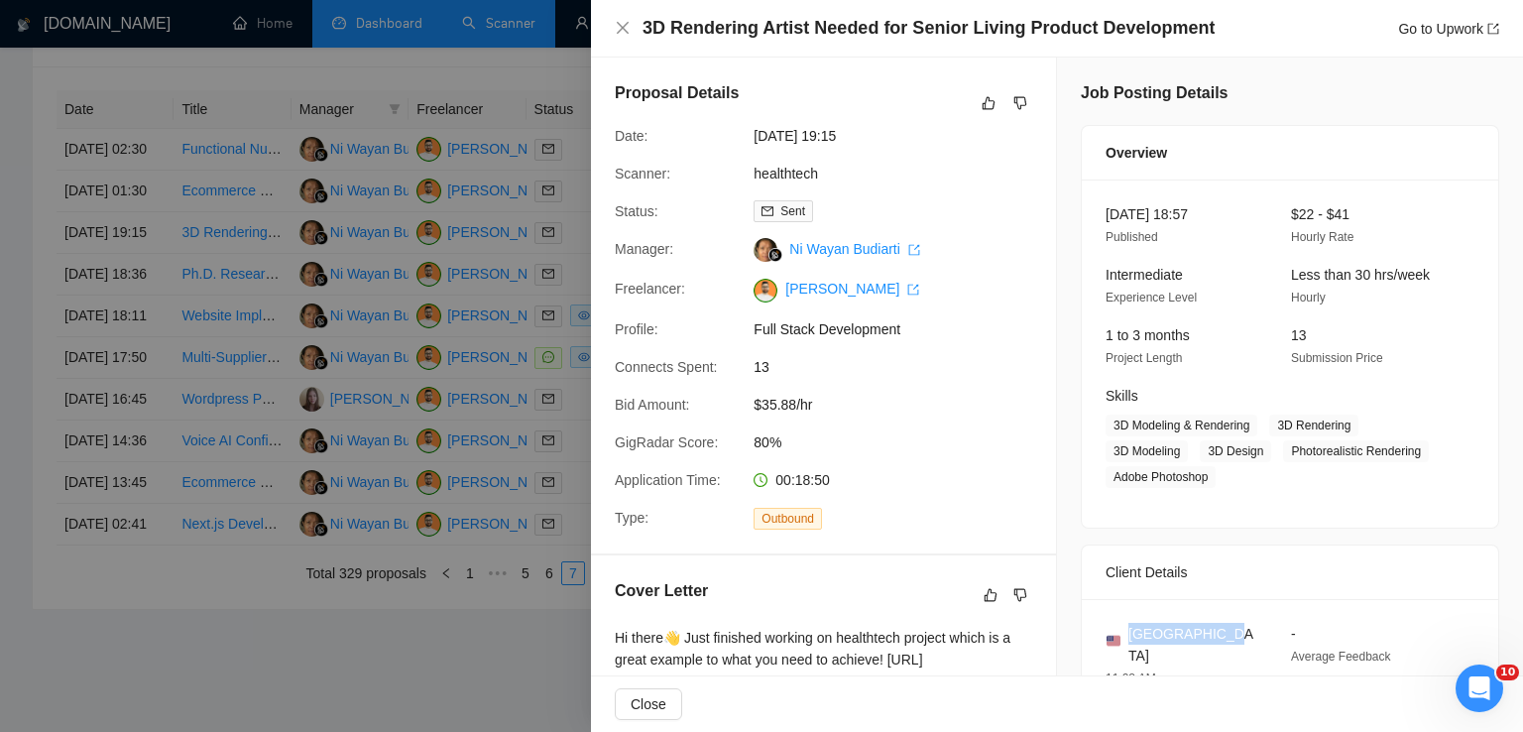
drag, startPoint x: 1225, startPoint y: 636, endPoint x: 1122, endPoint y: 636, distance: 103.1
click at [1122, 636] on div "[GEOGRAPHIC_DATA]" at bounding box center [1183, 645] width 154 height 44
drag, startPoint x: 1268, startPoint y: 431, endPoint x: 1218, endPoint y: 480, distance: 70.1
click at [1218, 480] on span "3D Modeling & Rendering 3D Rendering 3D Modeling 3D Design Photorealistic Rende…" at bounding box center [1275, 450] width 339 height 73
drag, startPoint x: 1249, startPoint y: 431, endPoint x: 1087, endPoint y: 425, distance: 162.7
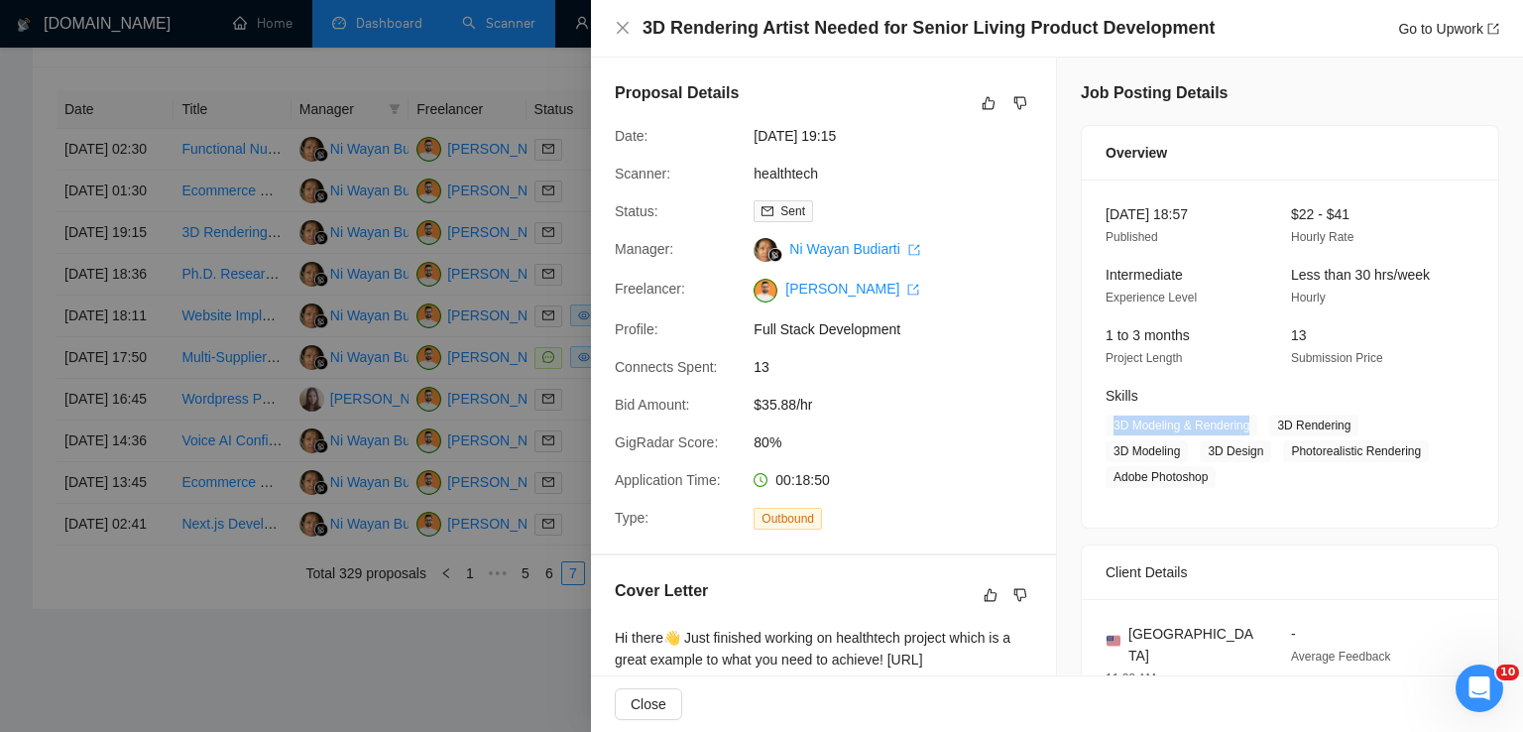
click at [1087, 425] on div "[DATE] 18:57 Published $22 - $41 Hourly Rate Intermediate Experience Level Less…" at bounding box center [1290, 353] width 416 height 348
click at [620, 34] on icon "close" at bounding box center [623, 28] width 16 height 16
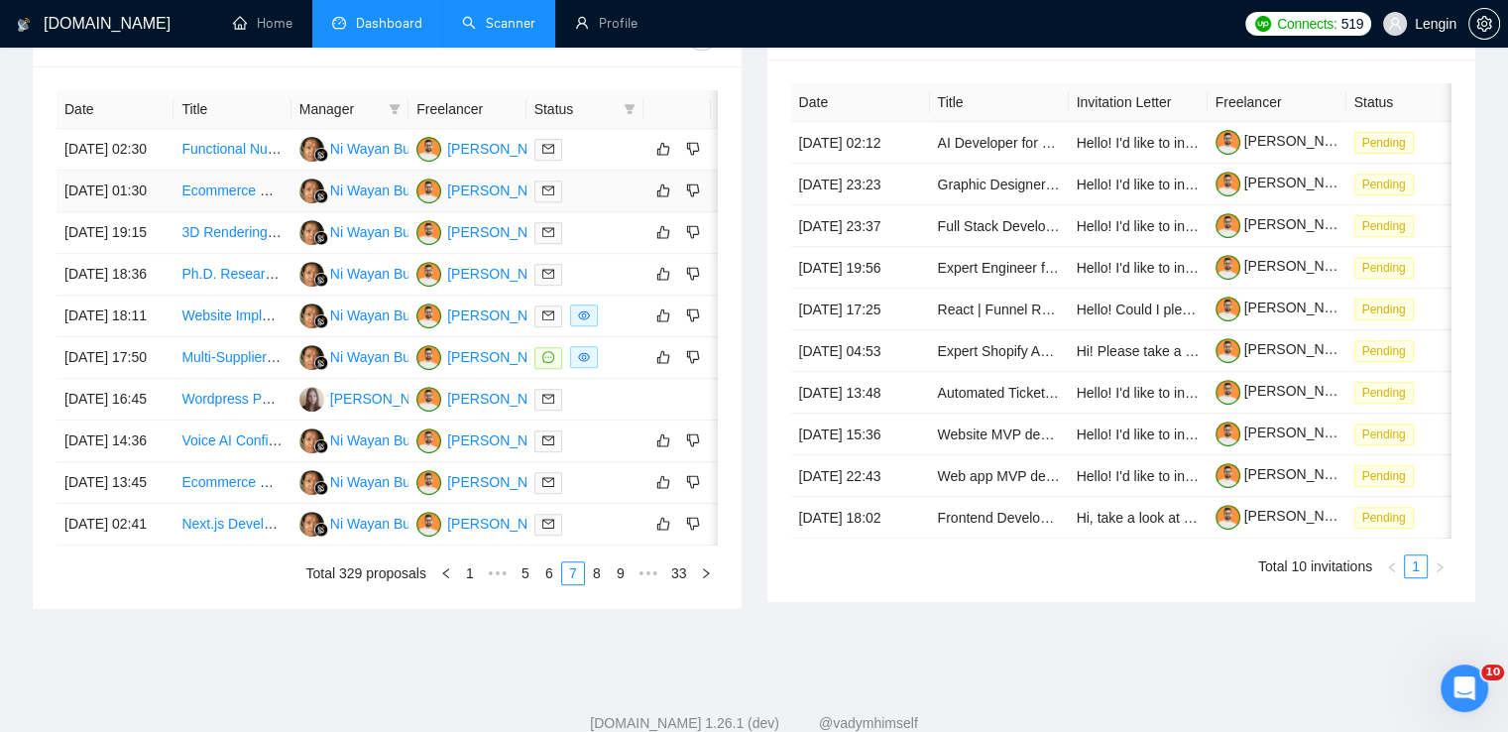
click at [256, 212] on td "Ecommerce Website Development and Social Media Marketing Strategy" at bounding box center [232, 192] width 117 height 42
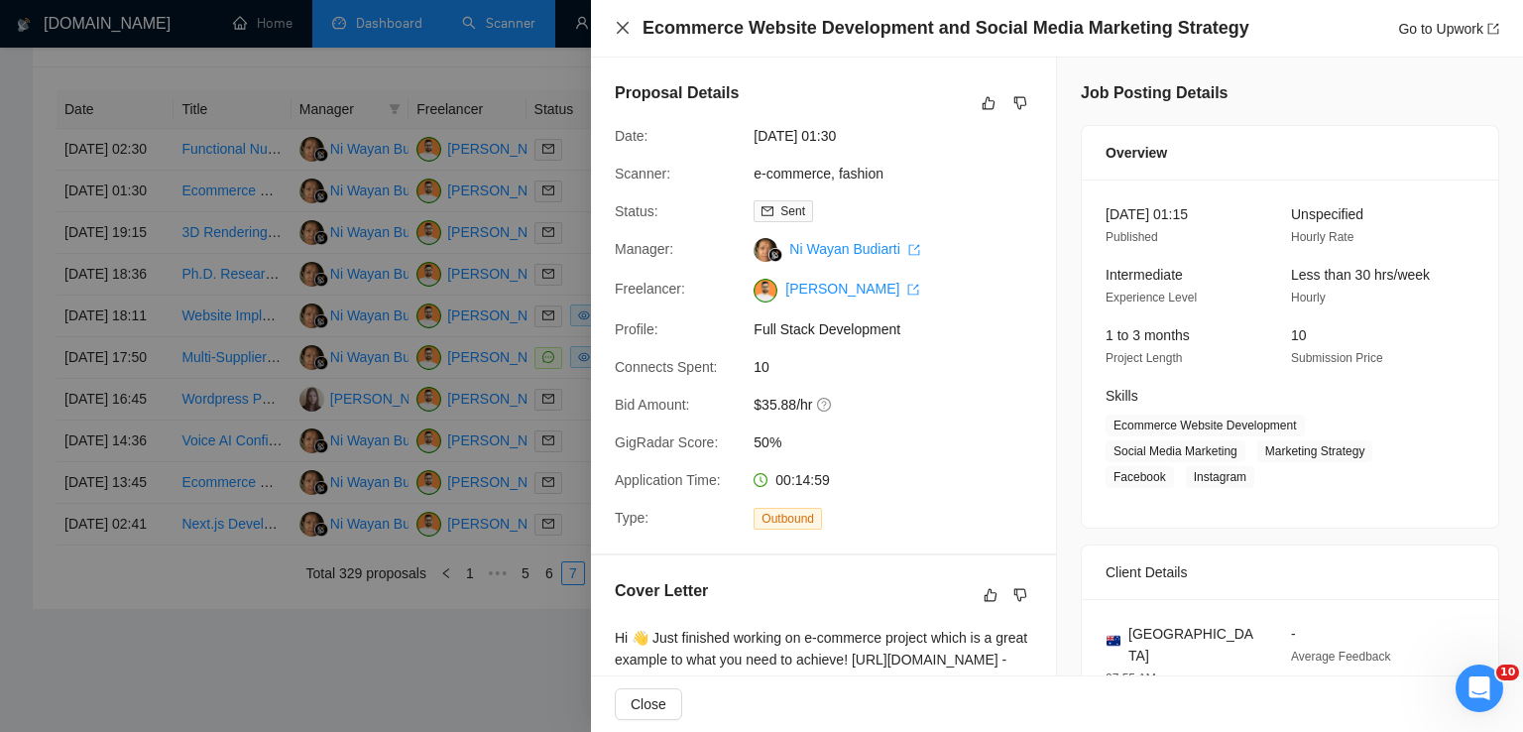
click at [629, 32] on icon "close" at bounding box center [623, 28] width 16 height 16
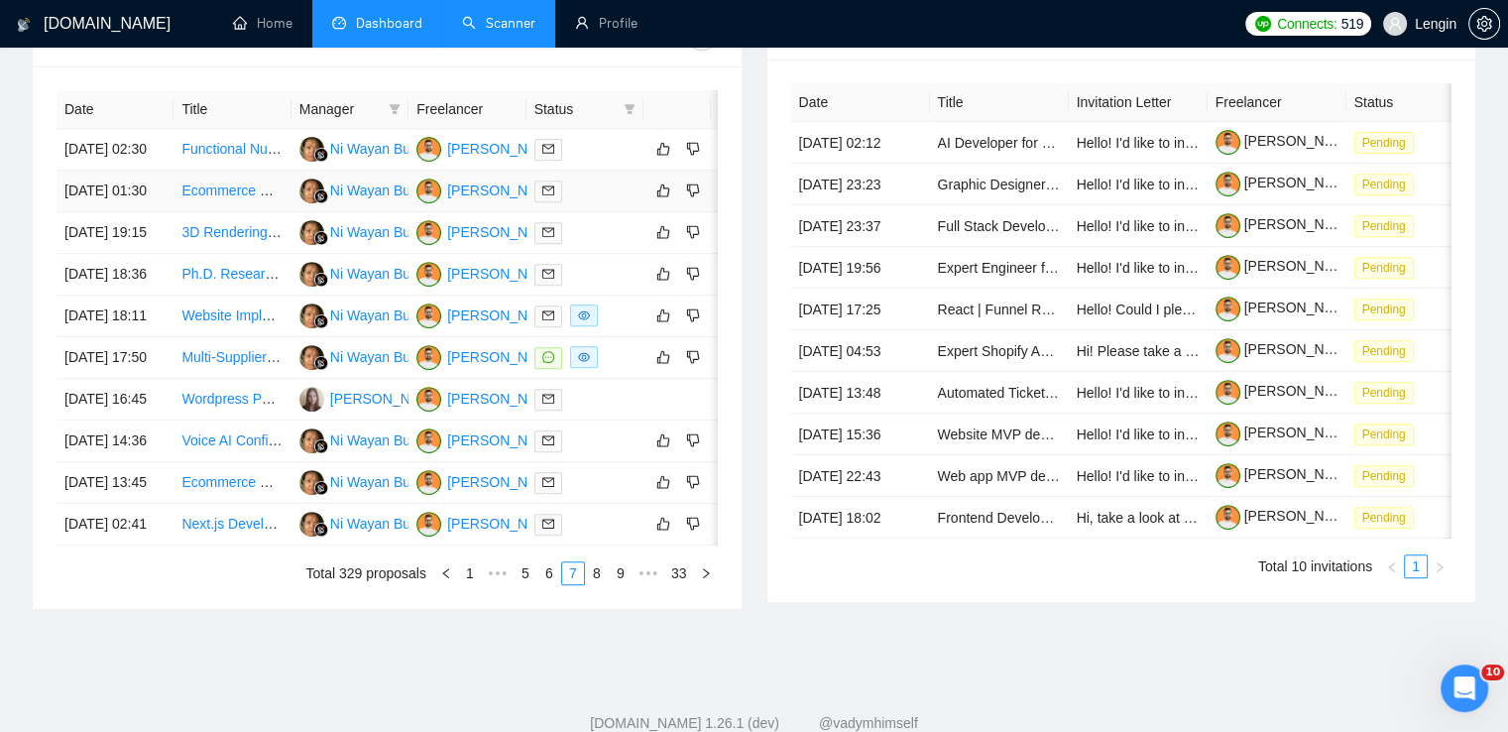
click at [242, 212] on td "Ecommerce Website Development and Social Media Marketing Strategy" at bounding box center [232, 192] width 117 height 42
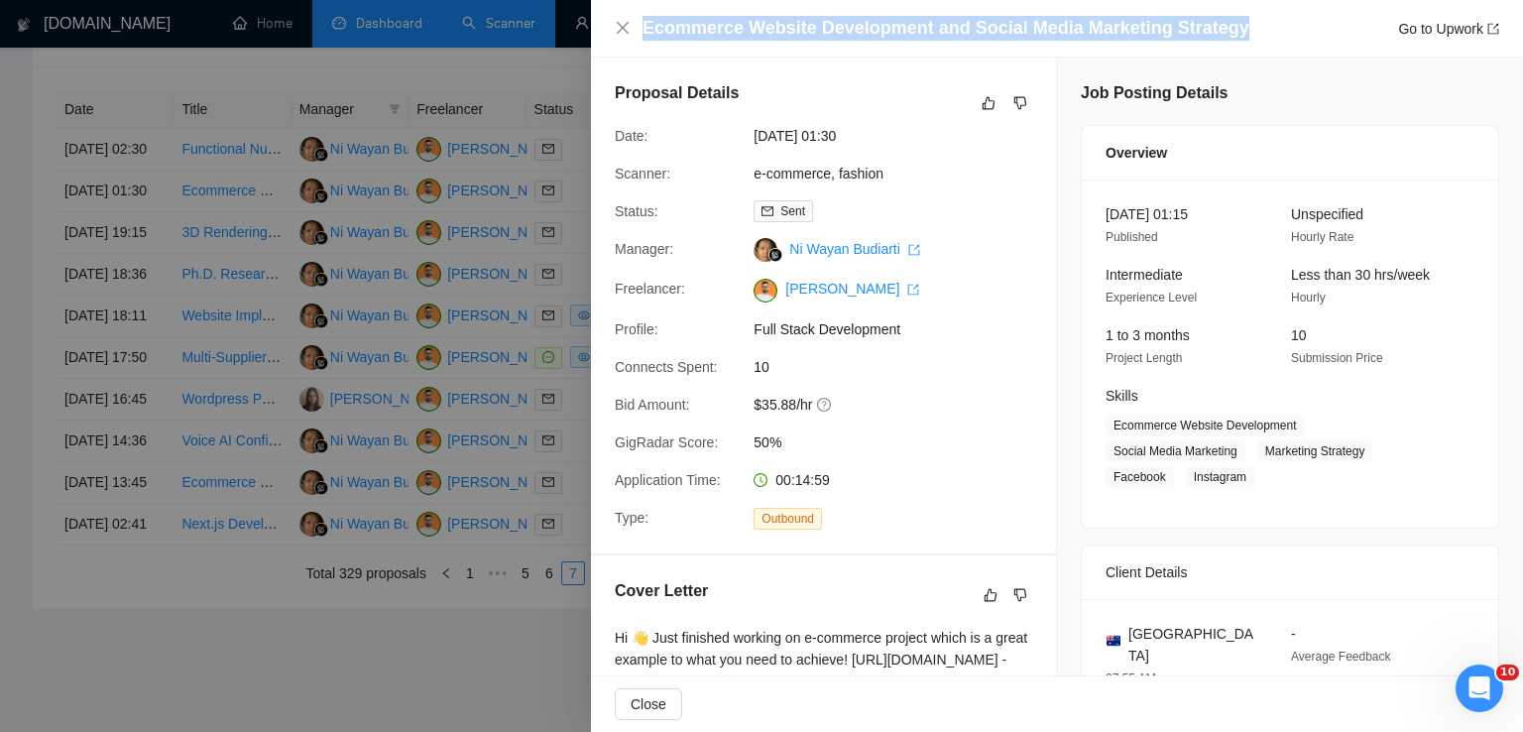
drag, startPoint x: 1225, startPoint y: 28, endPoint x: 641, endPoint y: 27, distance: 584.0
click at [641, 27] on div "Ecommerce Website Development and Social Media Marketing Strategy Go to Upwork" at bounding box center [1057, 28] width 884 height 25
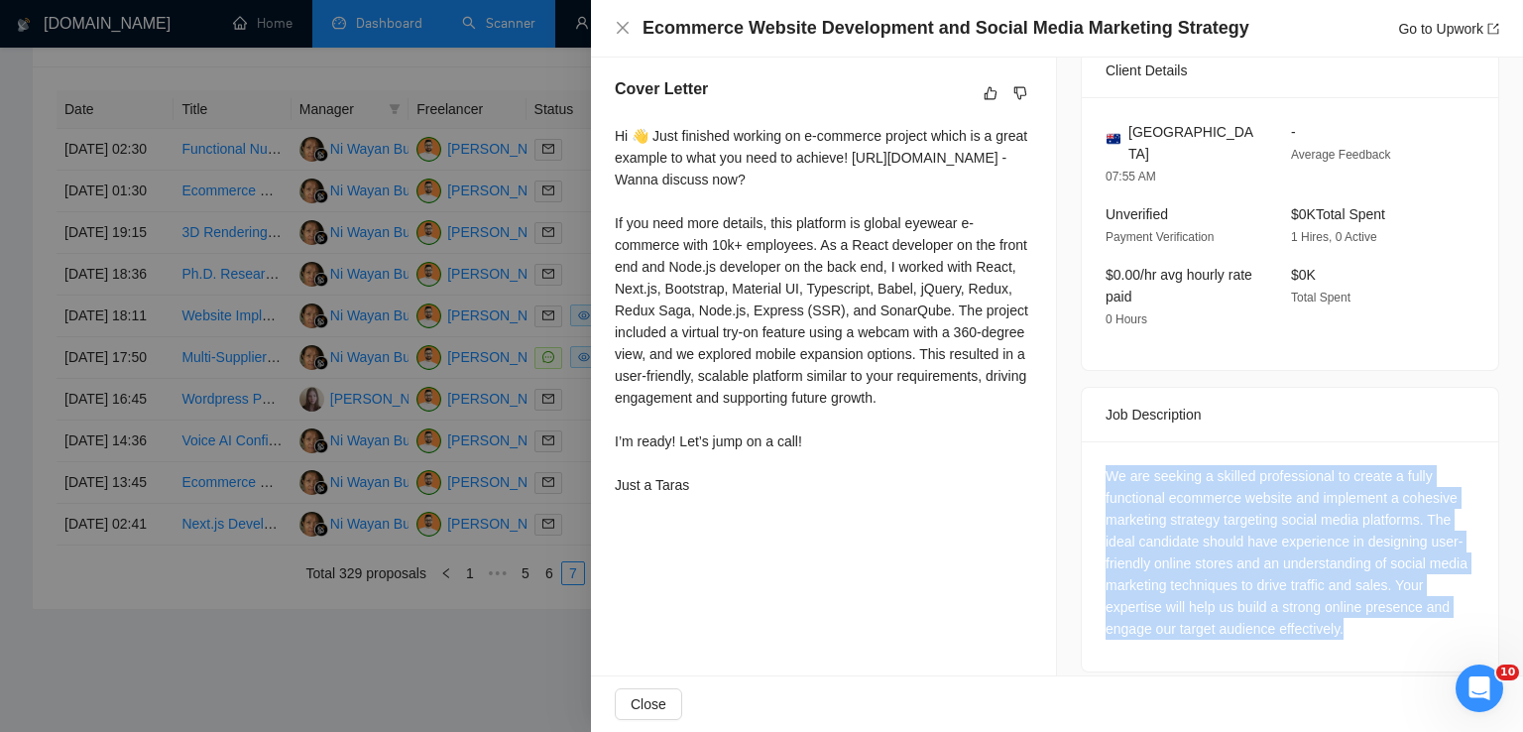
drag, startPoint x: 1343, startPoint y: 613, endPoint x: 1075, endPoint y: 445, distance: 316.7
click at [1082, 445] on div "We are seeking a skilled professional to create a fully functional ecommerce we…" at bounding box center [1290, 556] width 416 height 230
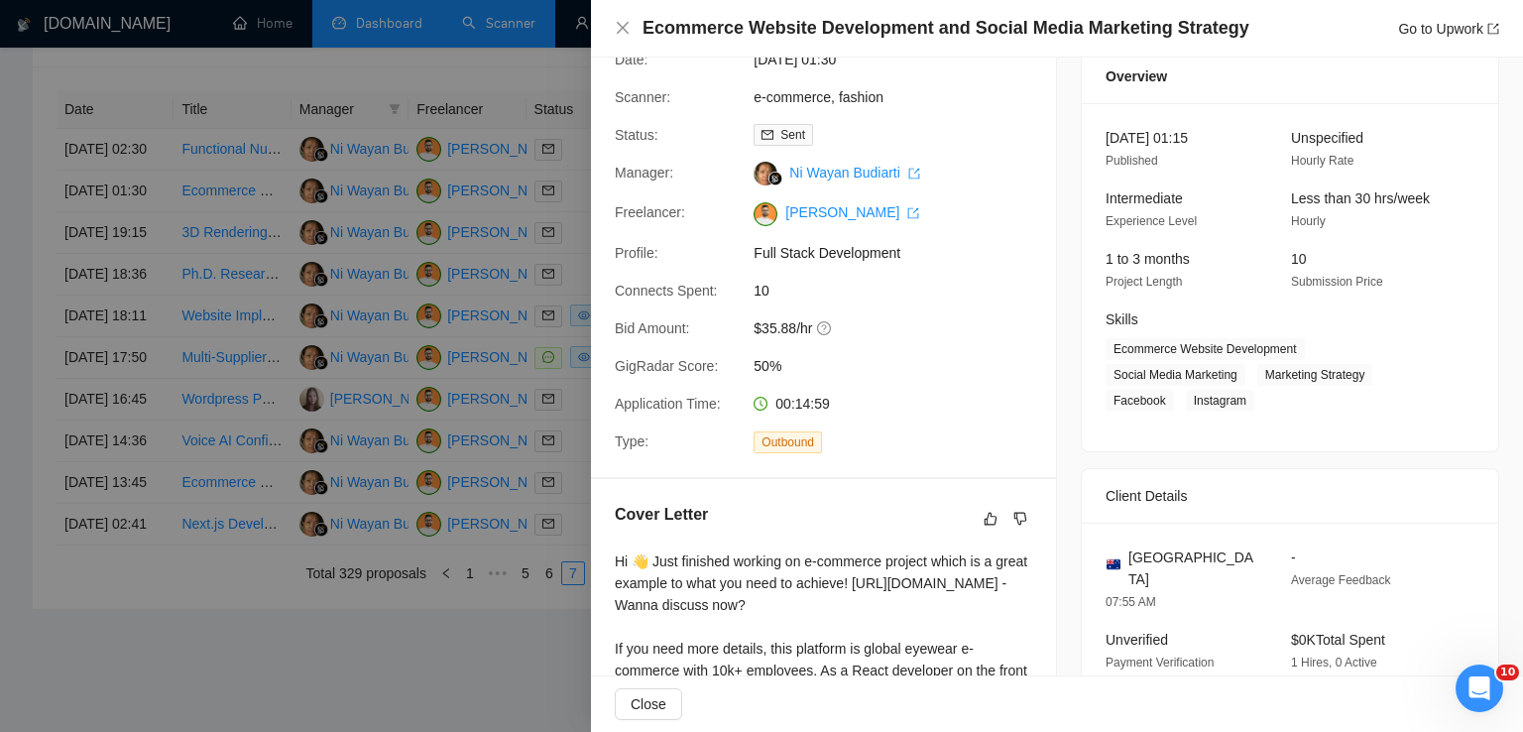
scroll to position [74, 0]
drag, startPoint x: 751, startPoint y: 334, endPoint x: 812, endPoint y: 334, distance: 61.5
click at [812, 334] on span "$35.88/hr" at bounding box center [902, 330] width 297 height 22
drag, startPoint x: 1102, startPoint y: 378, endPoint x: 1247, endPoint y: 409, distance: 149.2
click at [1247, 409] on span "Ecommerce Website Development Social Media Marketing Marketing Strategy Faceboo…" at bounding box center [1275, 376] width 339 height 73
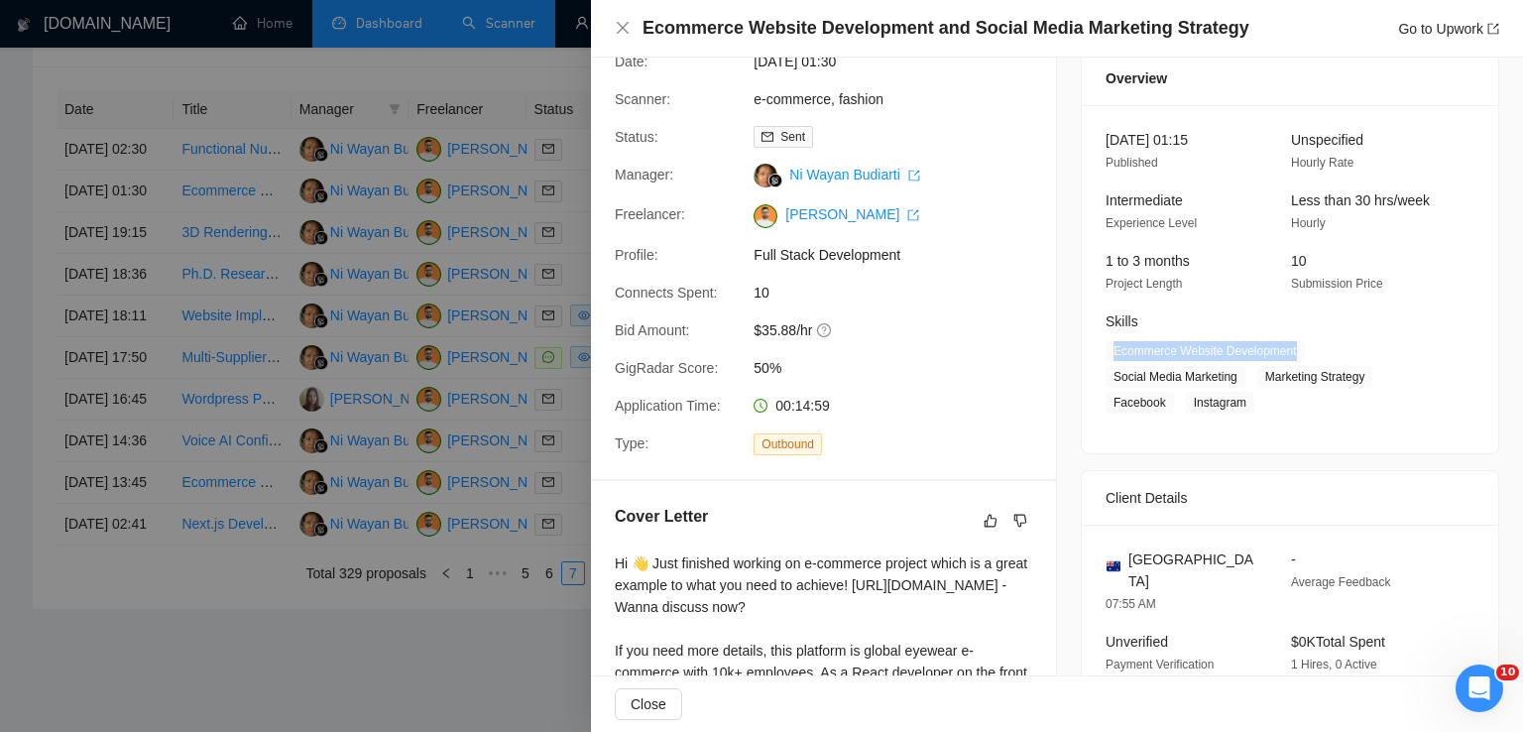
drag, startPoint x: 1294, startPoint y: 350, endPoint x: 1091, endPoint y: 352, distance: 203.3
click at [1098, 352] on div "Skills Ecommerce Website Development Social Media Marketing Marketing Strategy …" at bounding box center [1275, 361] width 355 height 103
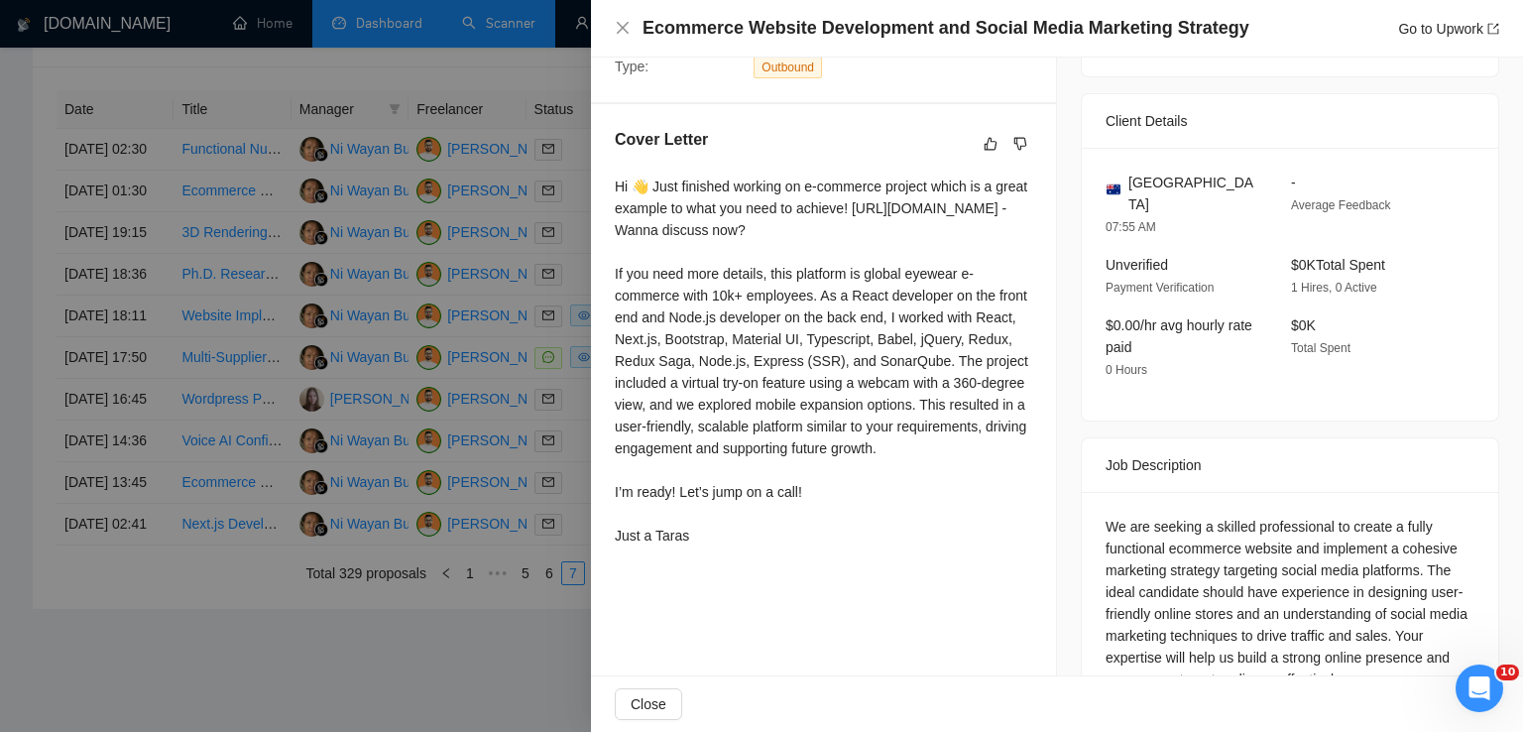
drag, startPoint x: 611, startPoint y: 180, endPoint x: 731, endPoint y: 563, distance: 401.1
click at [731, 563] on div "Cover Letter Hi 👋 Just finished working on e-commerce project which is a great …" at bounding box center [823, 341] width 465 height 474
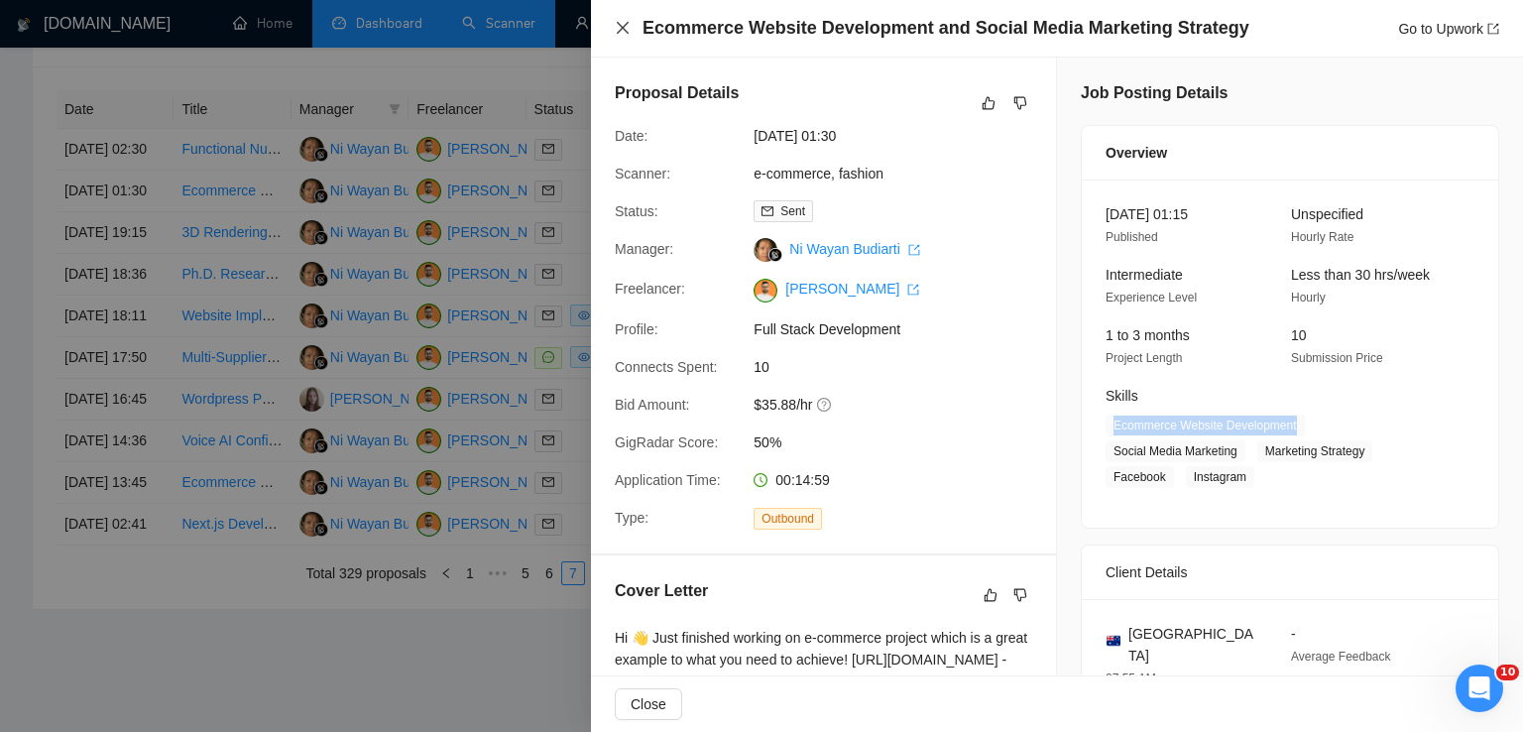
click at [623, 25] on icon "close" at bounding box center [623, 28] width 16 height 16
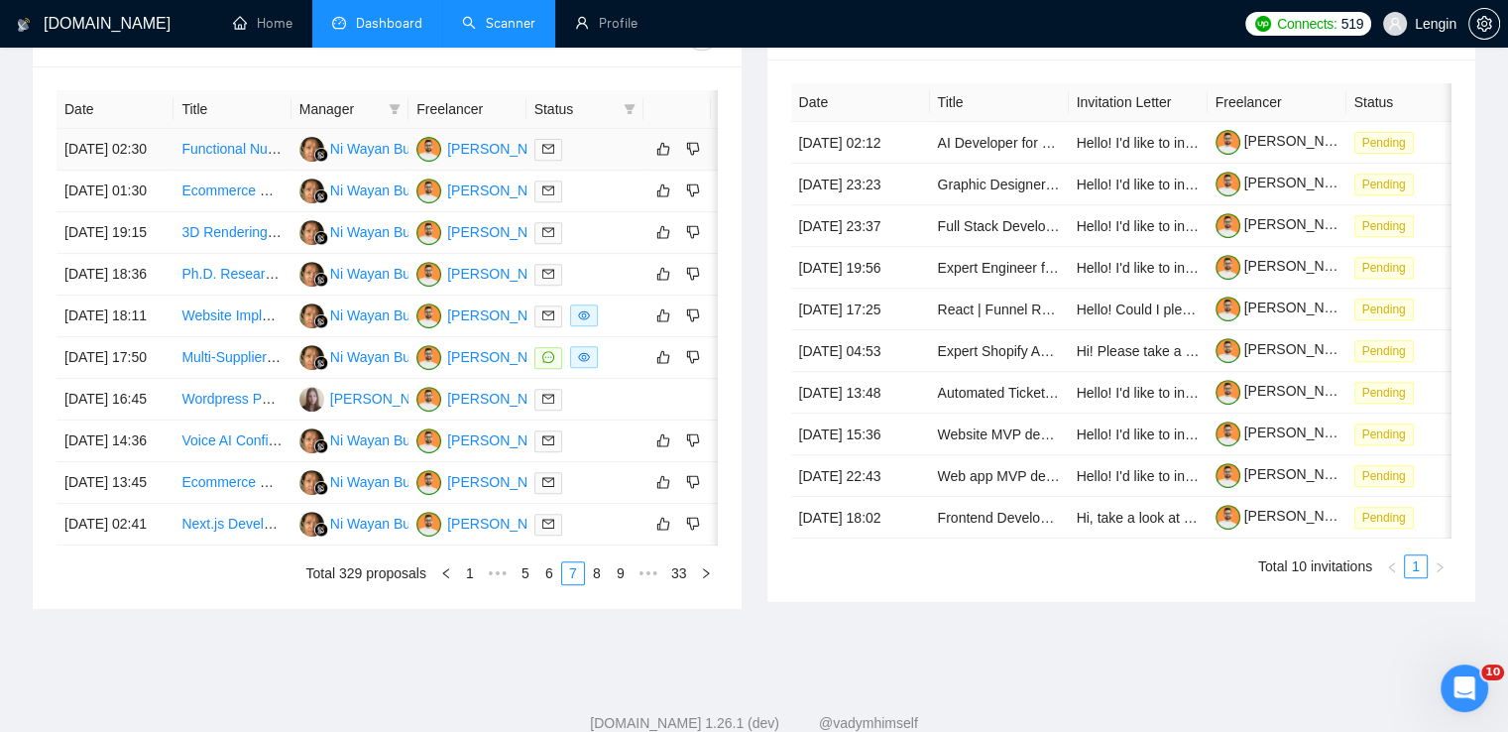
click at [258, 171] on td "Functional Nutritionist Needed for Women's Supplement Formulation" at bounding box center [232, 150] width 117 height 42
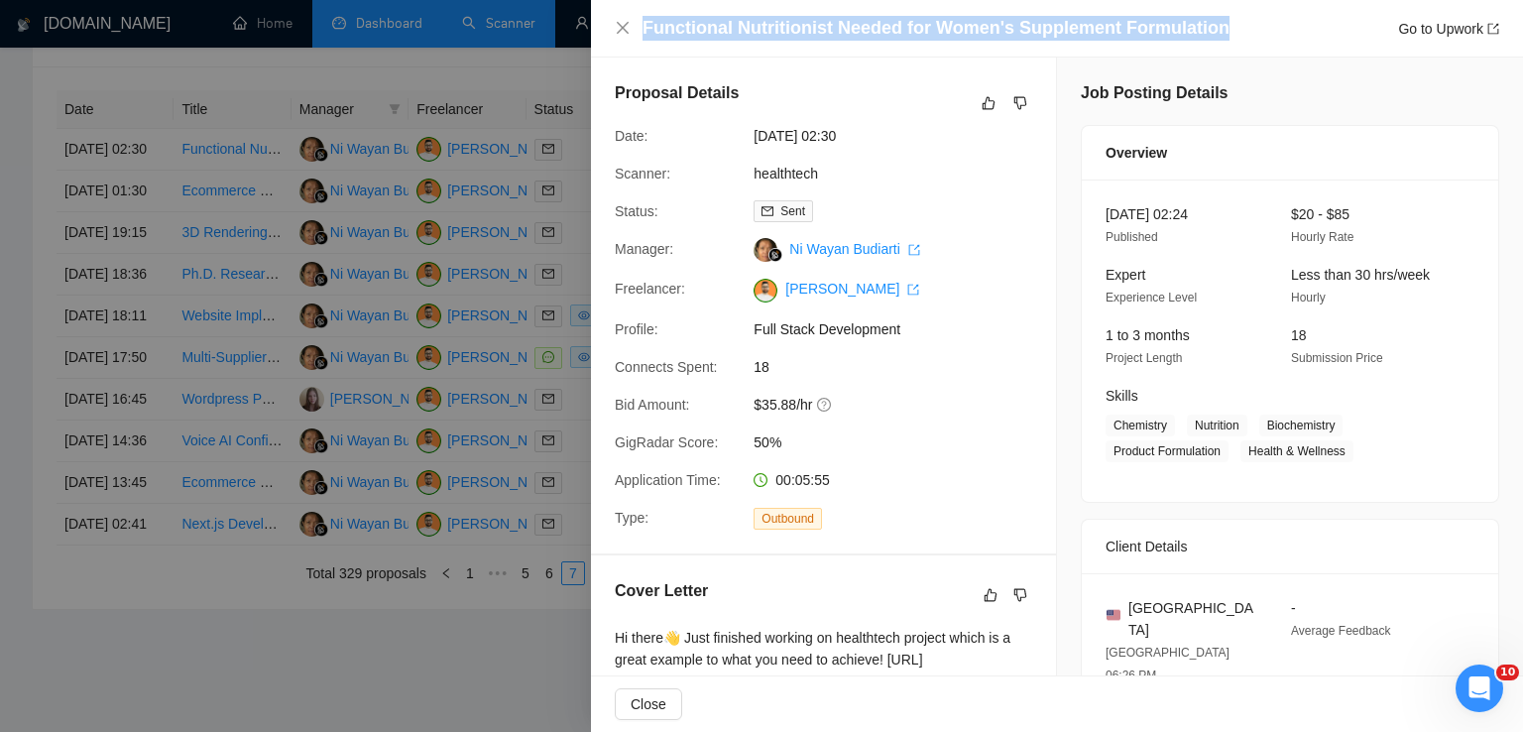
drag, startPoint x: 1209, startPoint y: 28, endPoint x: 637, endPoint y: 29, distance: 572.1
click at [637, 29] on div "Functional Nutritionist Needed for Women's Supplement Formulation Go to Upwork" at bounding box center [1057, 28] width 884 height 25
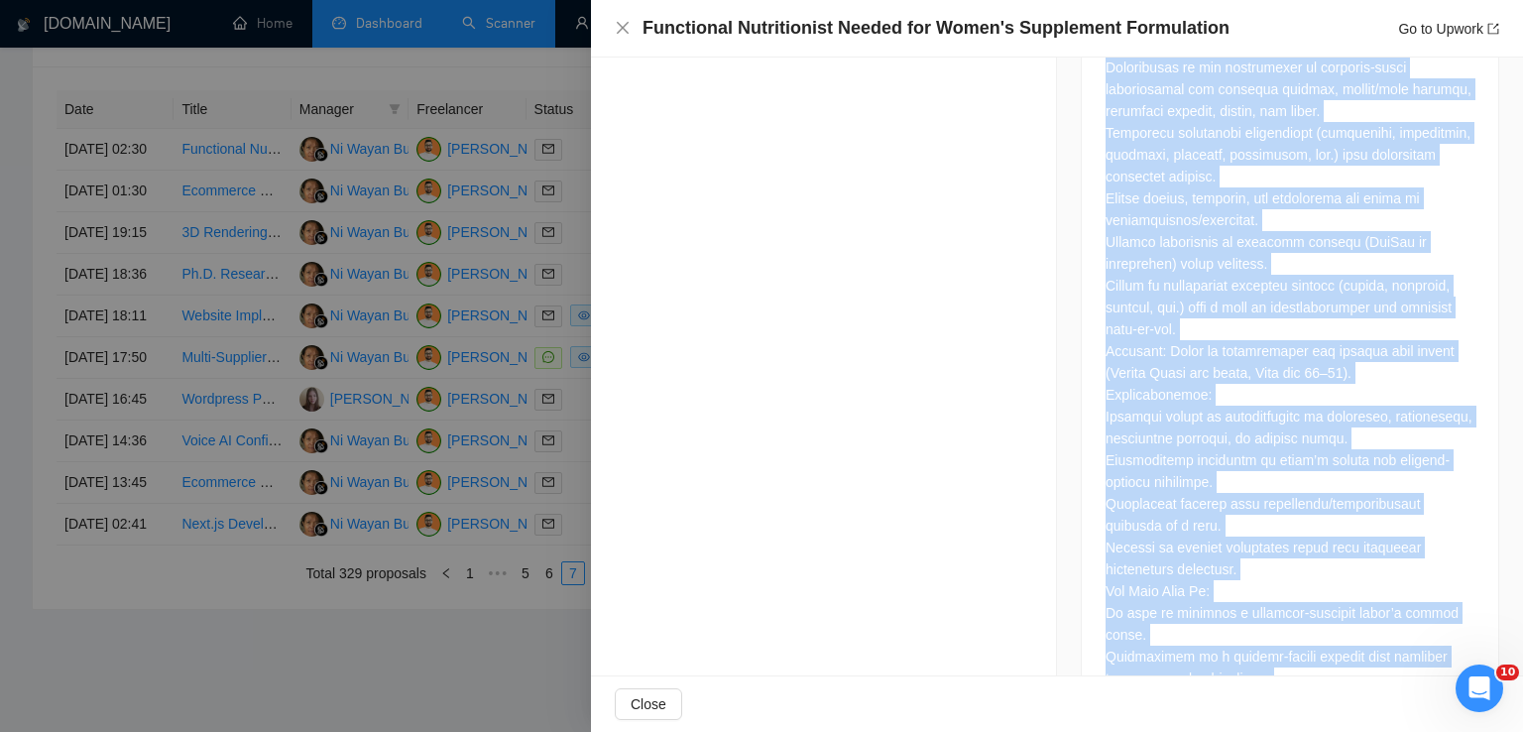
scroll to position [1392, 0]
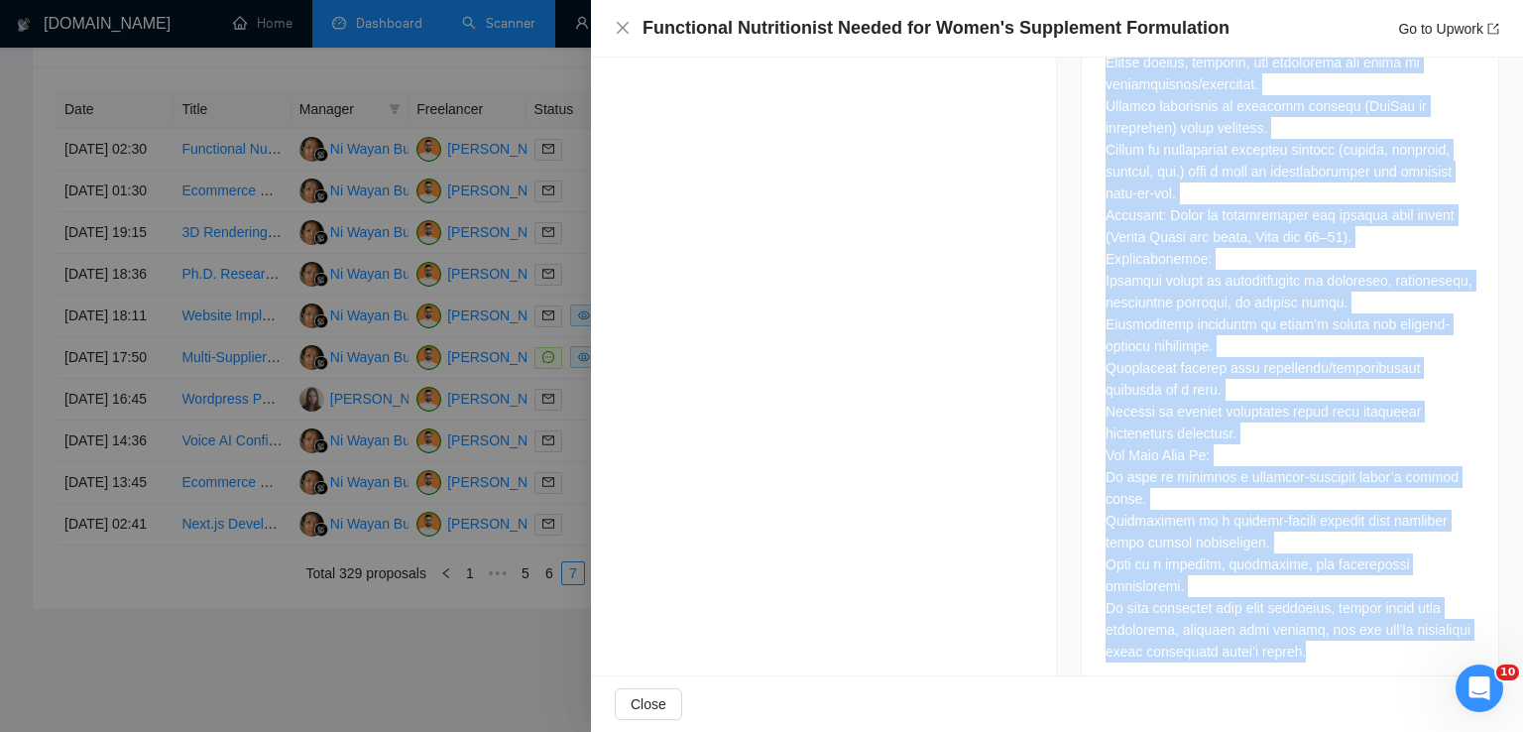
drag, startPoint x: 1099, startPoint y: 140, endPoint x: 1387, endPoint y: 620, distance: 559.9
click at [1387, 620] on div at bounding box center [1290, 121] width 416 height 1146
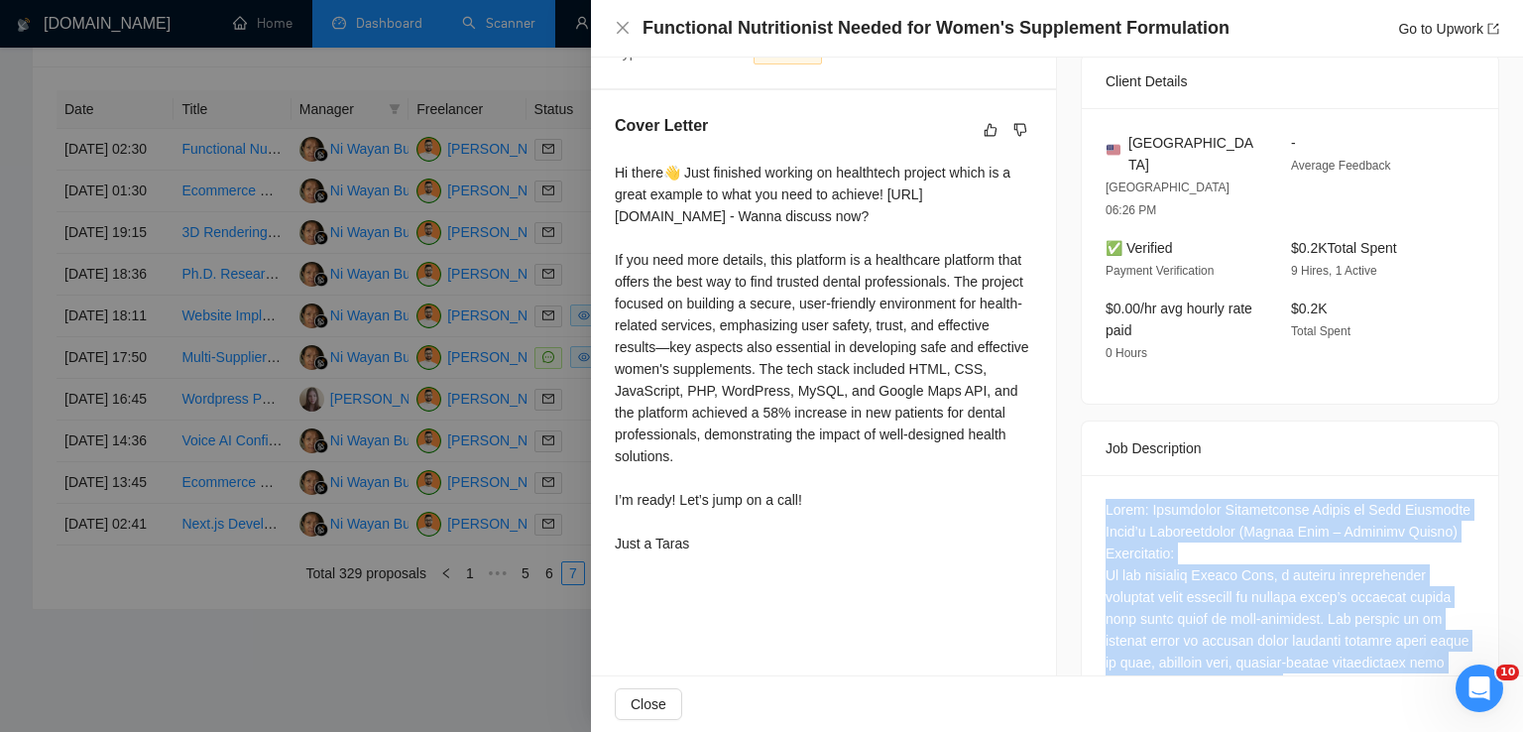
scroll to position [137, 0]
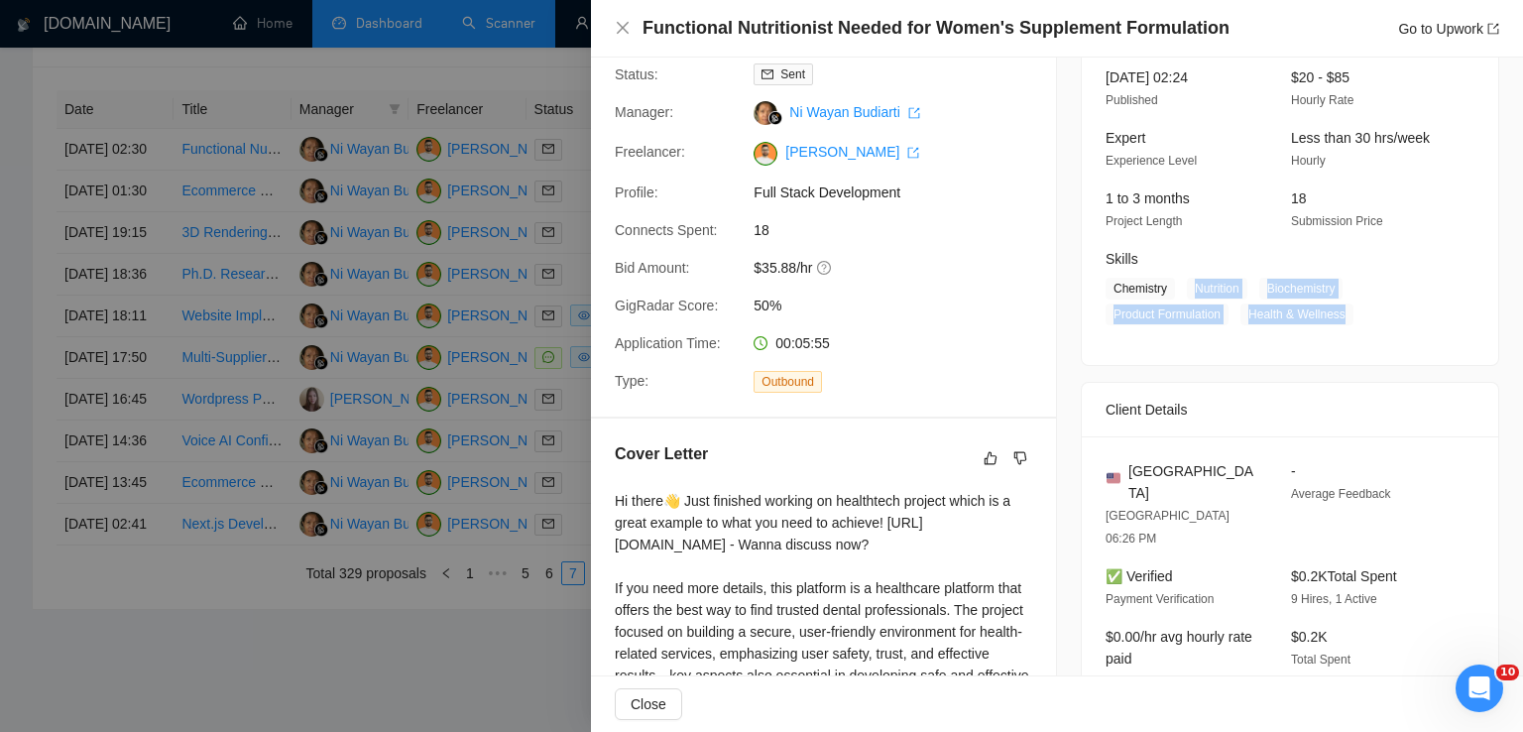
drag, startPoint x: 1182, startPoint y: 290, endPoint x: 1363, endPoint y: 327, distance: 185.3
click at [1363, 327] on div "[DATE] 02:24 Published $20 - $85 Hourly Rate Expert Experience Level Less than …" at bounding box center [1290, 204] width 416 height 322
drag, startPoint x: 1156, startPoint y: 295, endPoint x: 1103, endPoint y: 290, distance: 53.9
click at [1106, 290] on span "Chemistry" at bounding box center [1140, 289] width 69 height 22
drag, startPoint x: 1165, startPoint y: 469, endPoint x: 1118, endPoint y: 469, distance: 46.6
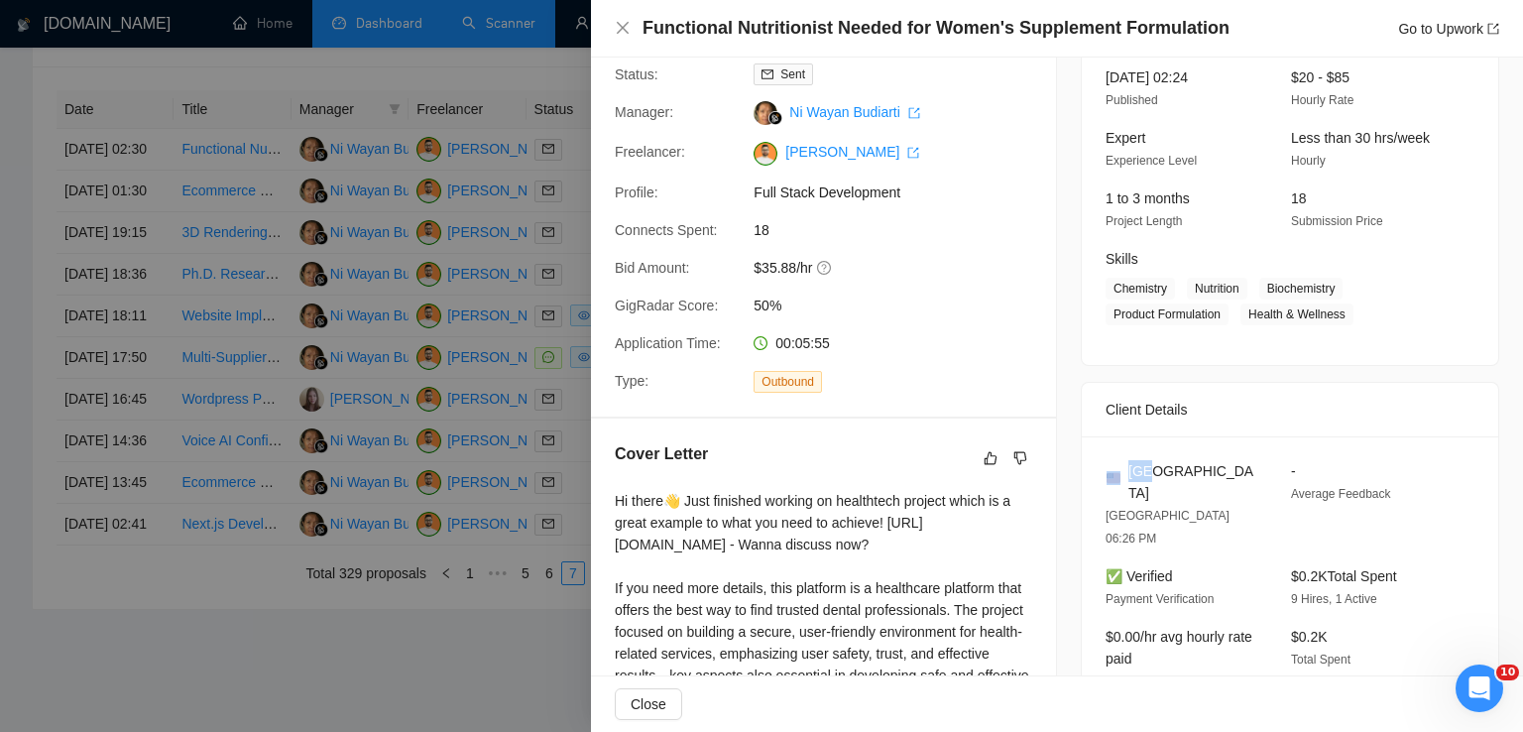
click at [1118, 469] on div "[GEOGRAPHIC_DATA]" at bounding box center [1183, 482] width 154 height 44
drag, startPoint x: 745, startPoint y: 269, endPoint x: 810, endPoint y: 271, distance: 65.5
click at [810, 271] on div "$35.88/hr" at bounding box center [850, 268] width 209 height 22
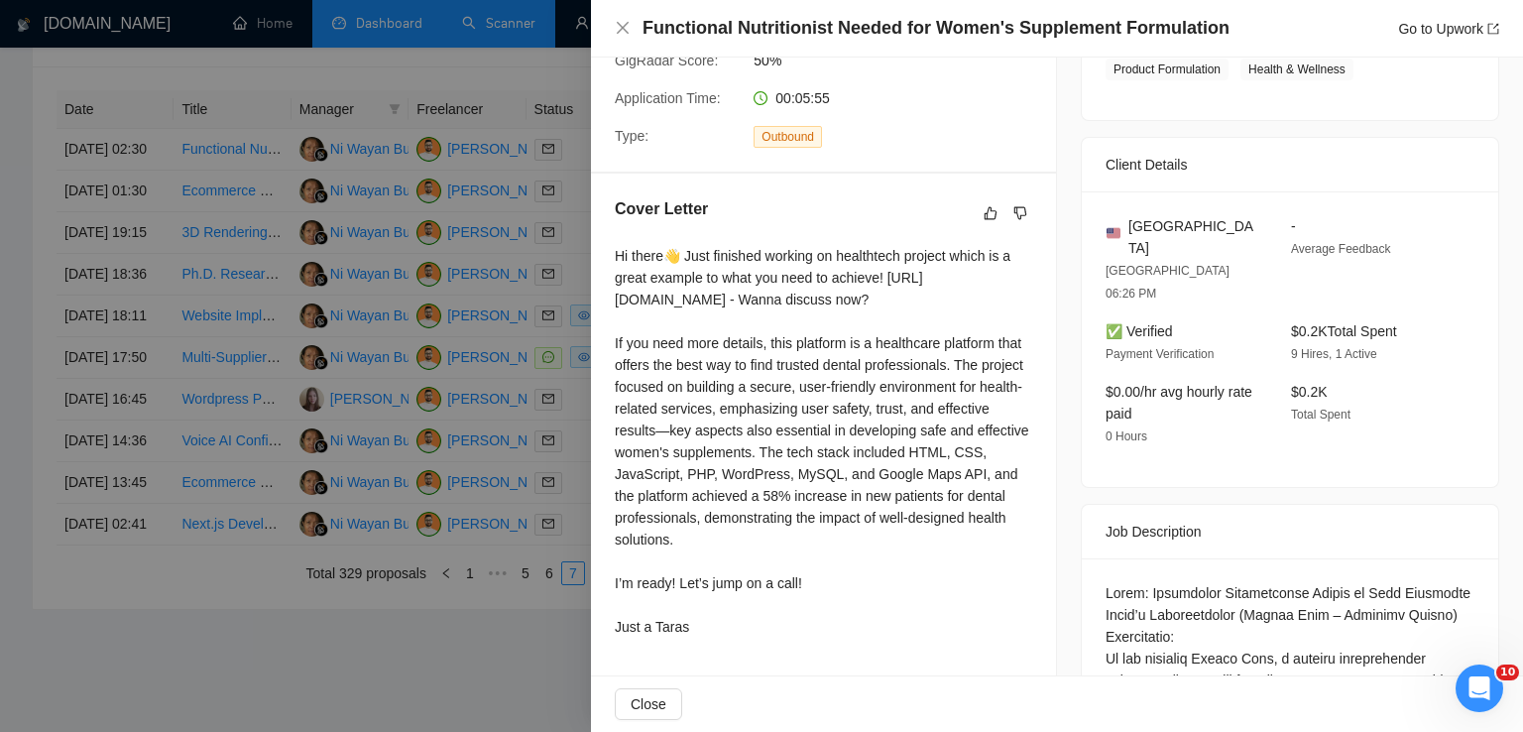
scroll to position [417, 0]
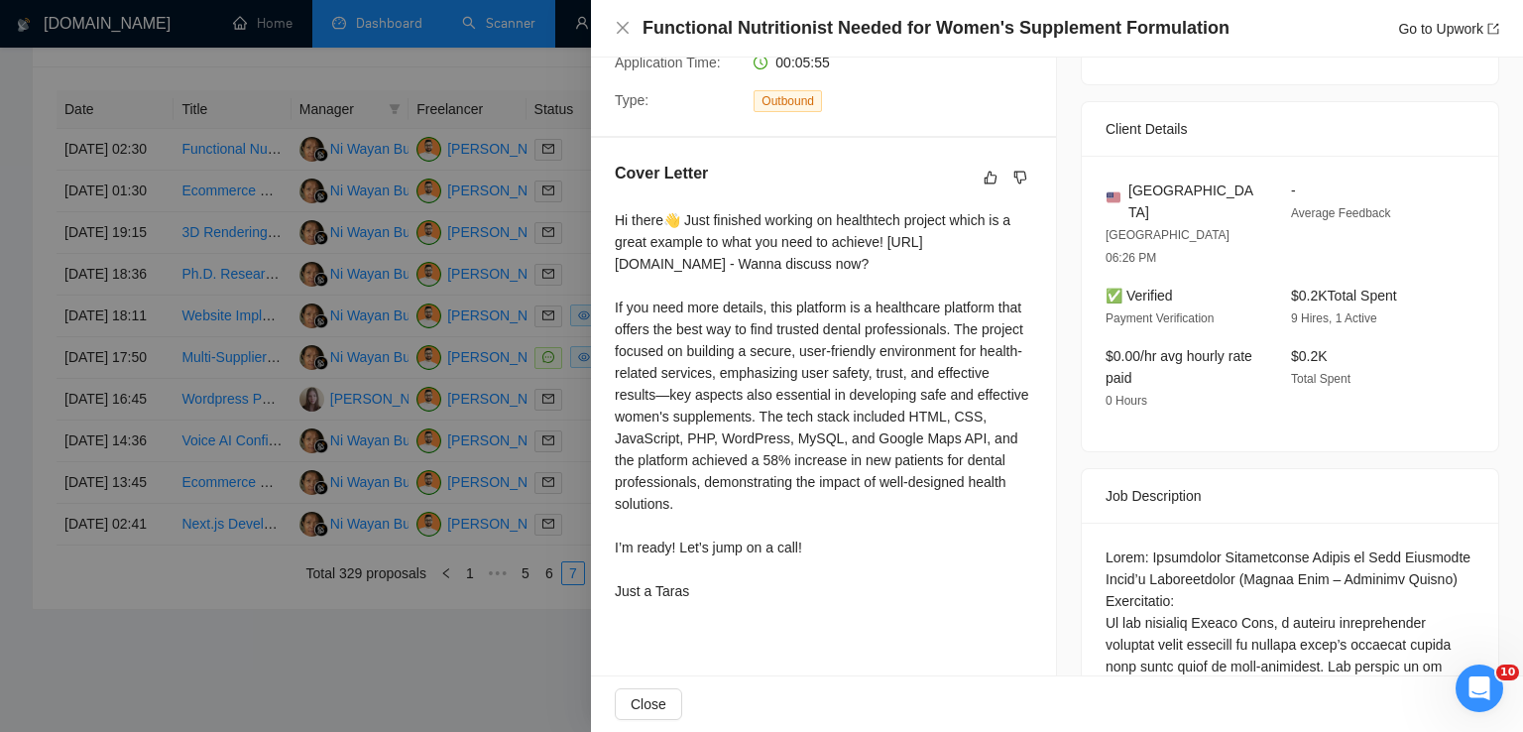
drag, startPoint x: 609, startPoint y: 218, endPoint x: 743, endPoint y: 617, distance: 420.5
click at [743, 617] on div "Cover Letter Hi there👋 Just finished working on healthtech project which is a g…" at bounding box center [823, 386] width 465 height 496
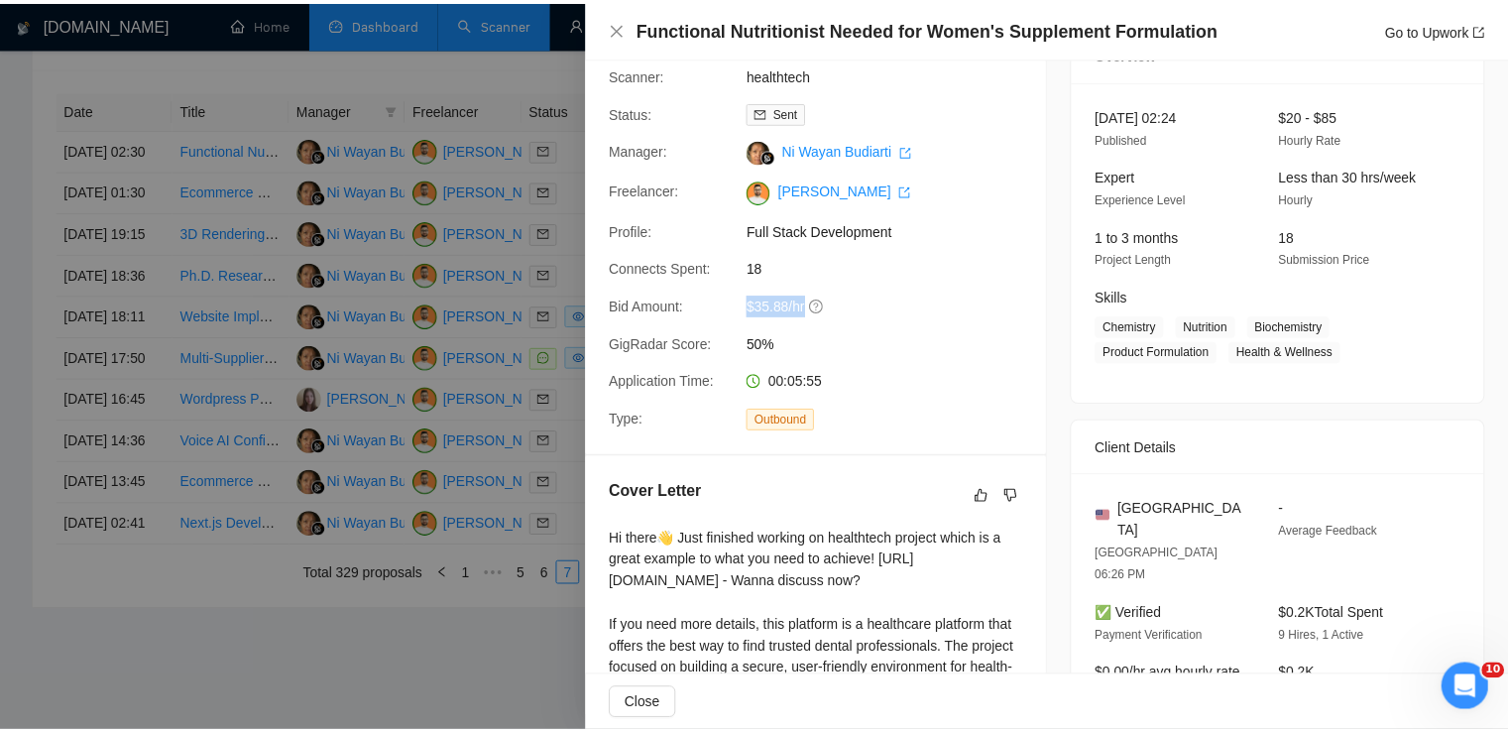
scroll to position [0, 0]
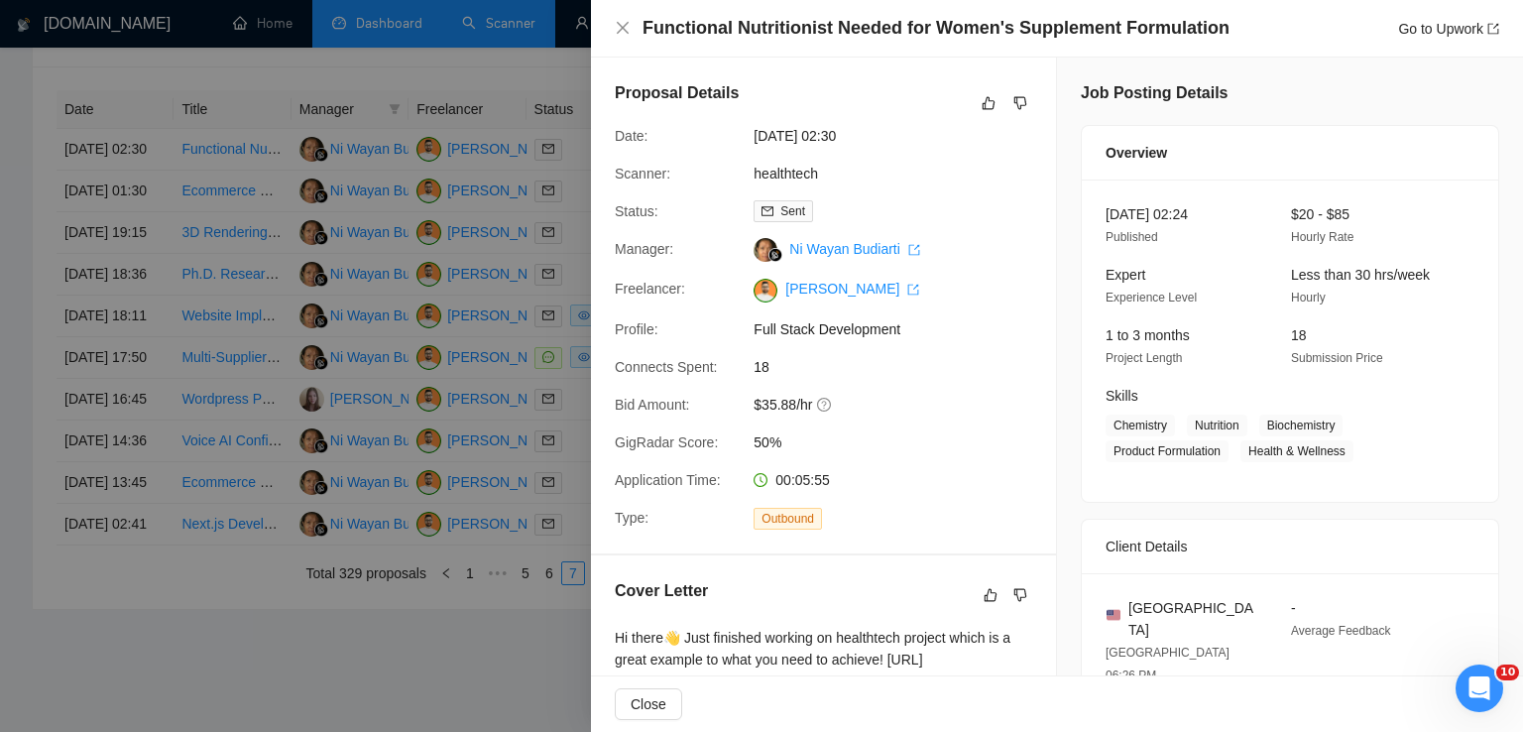
click at [620, 17] on div "Functional Nutritionist Needed for Women's Supplement Formulation Go to Upwork" at bounding box center [1057, 28] width 884 height 25
click at [620, 32] on icon "close" at bounding box center [623, 28] width 12 height 12
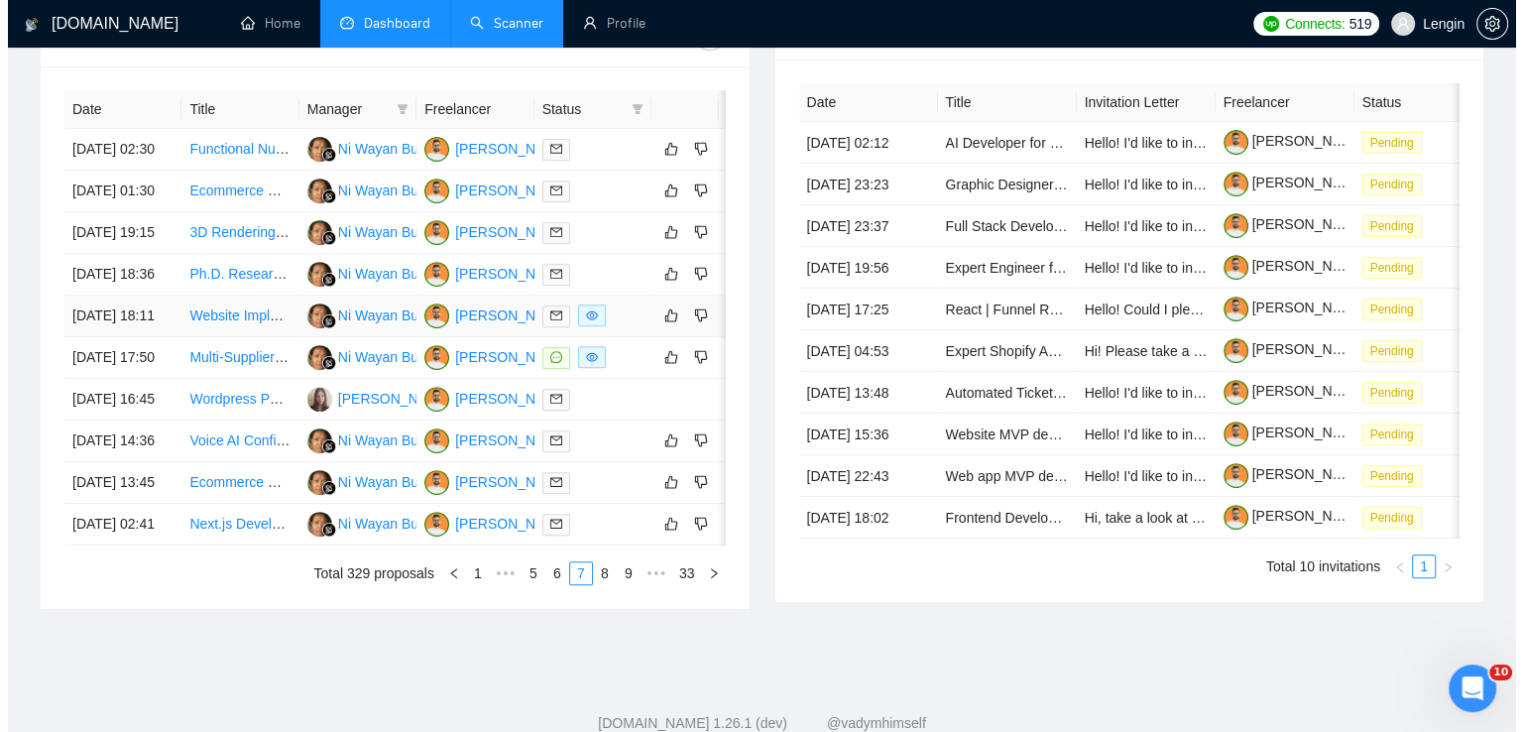
scroll to position [873, 0]
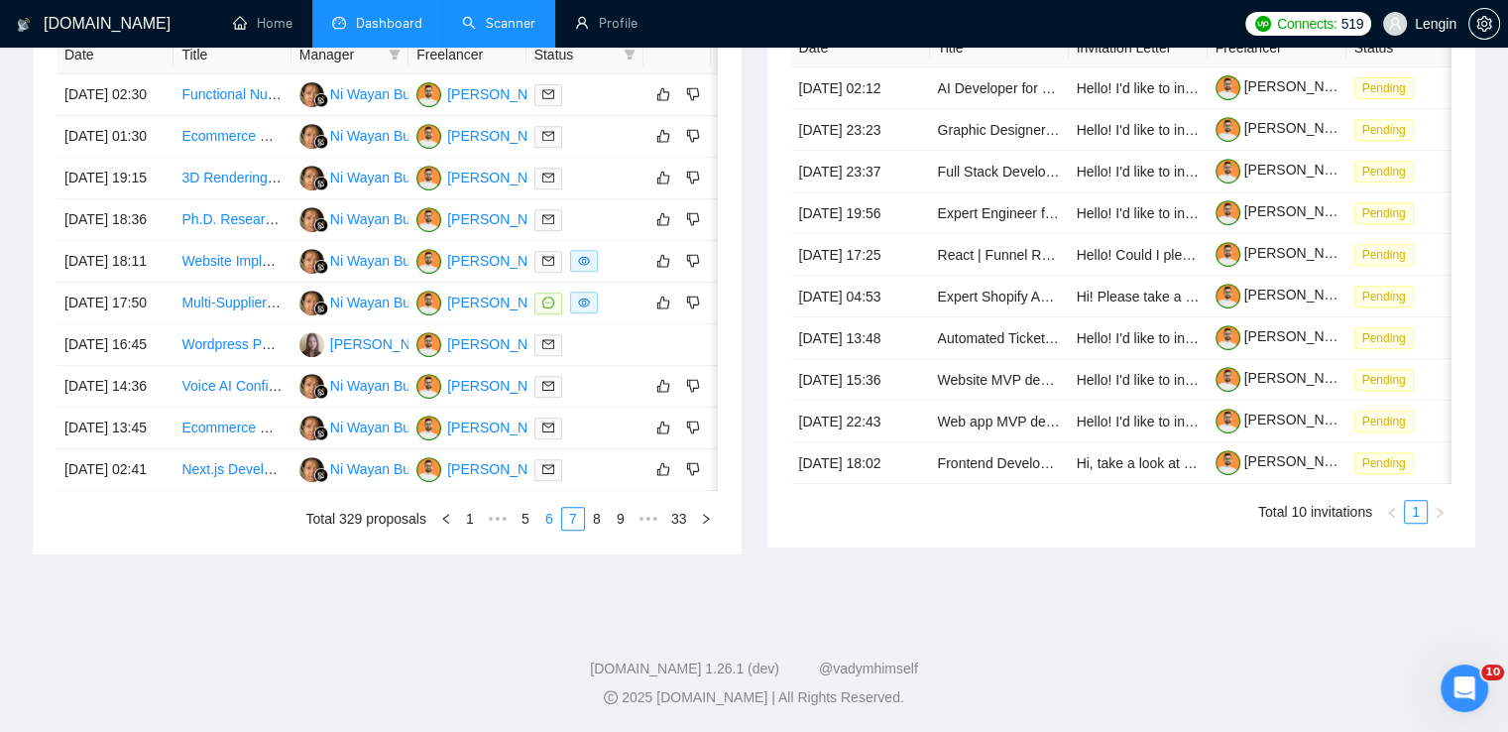
click at [546, 529] on link "6" at bounding box center [549, 519] width 22 height 22
click at [226, 491] on td "WordPress Website Development with Membership and Payment Integration" at bounding box center [232, 470] width 117 height 42
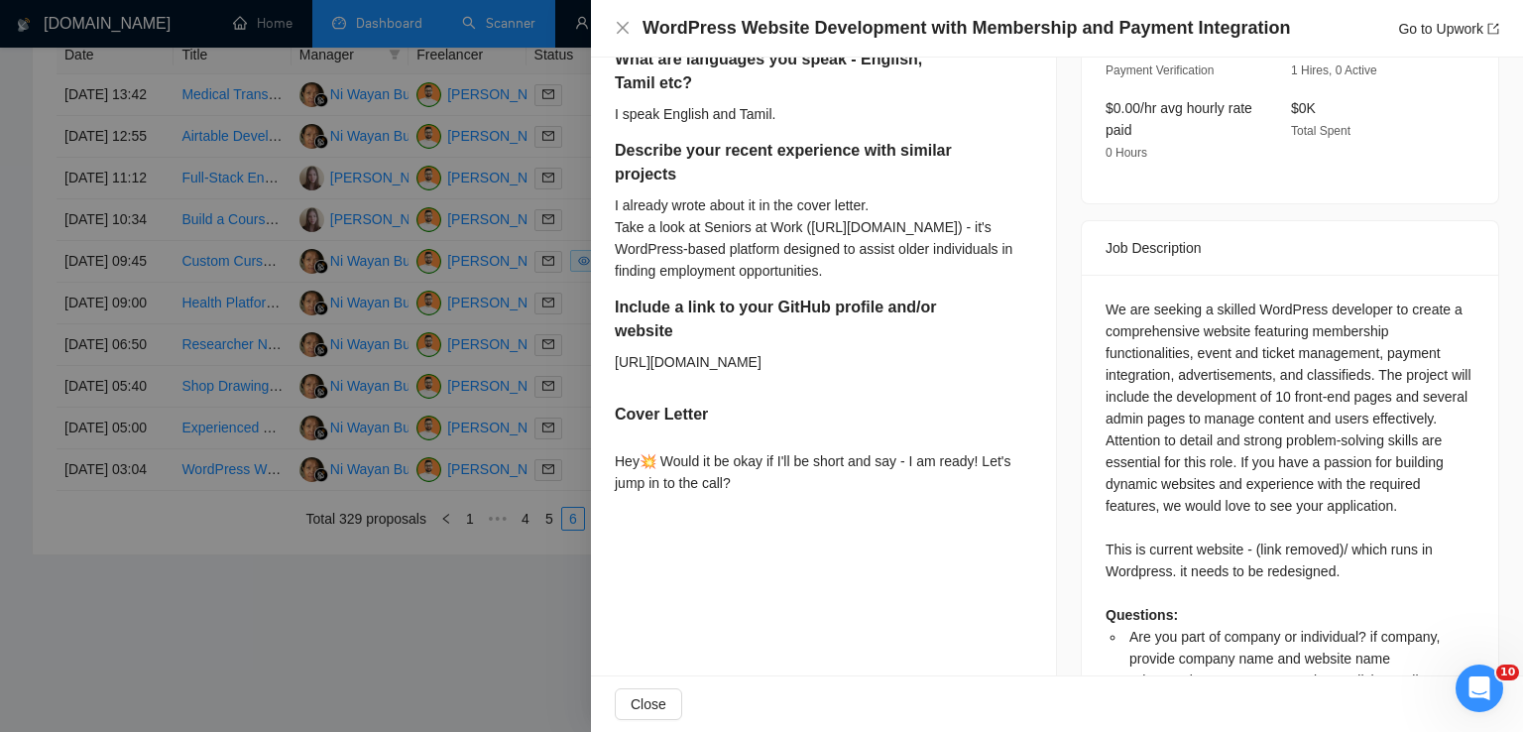
scroll to position [716, 0]
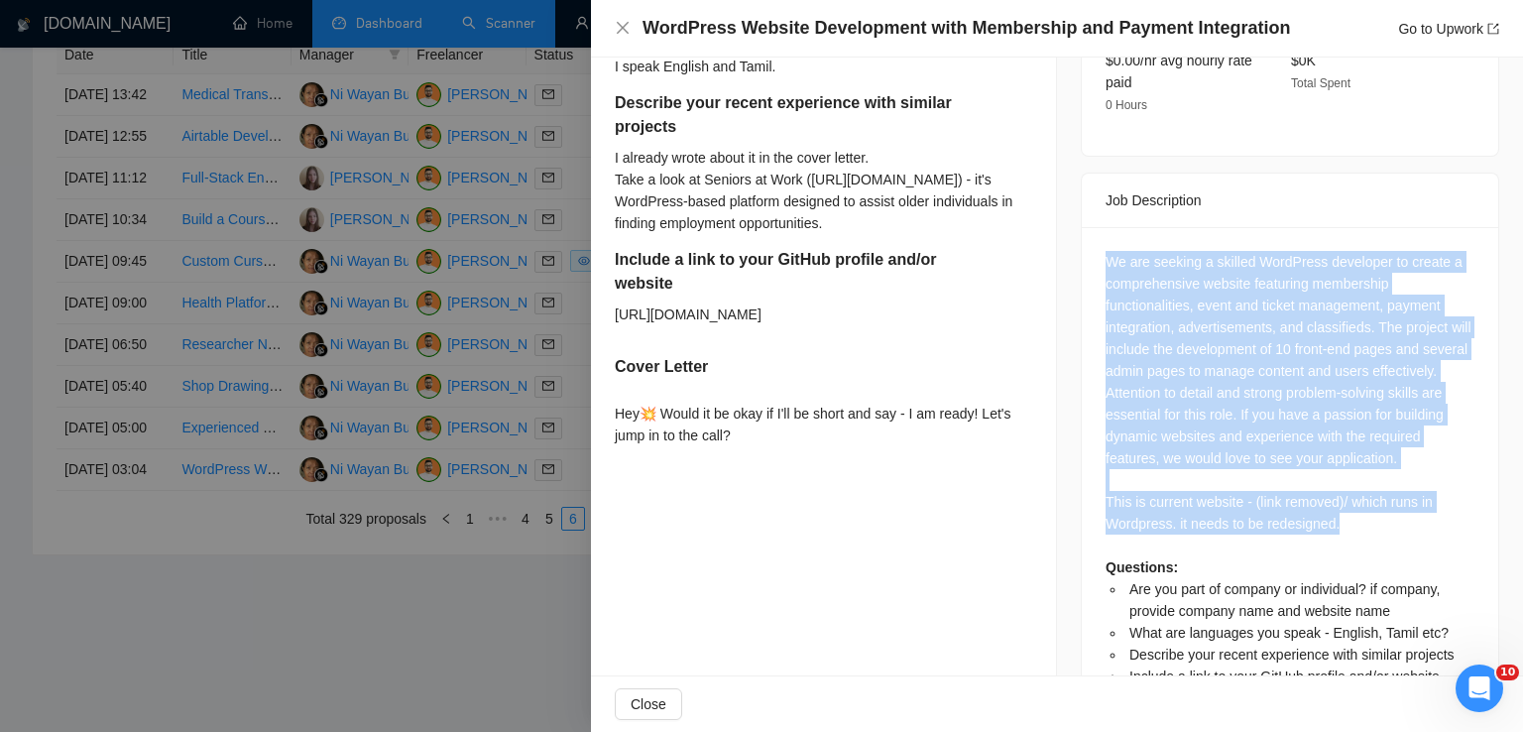
drag, startPoint x: 1349, startPoint y: 514, endPoint x: 1100, endPoint y: 234, distance: 375.0
click at [1106, 251] on div "We are seeking a skilled WordPress developer to create a comprehensive website …" at bounding box center [1290, 469] width 369 height 436
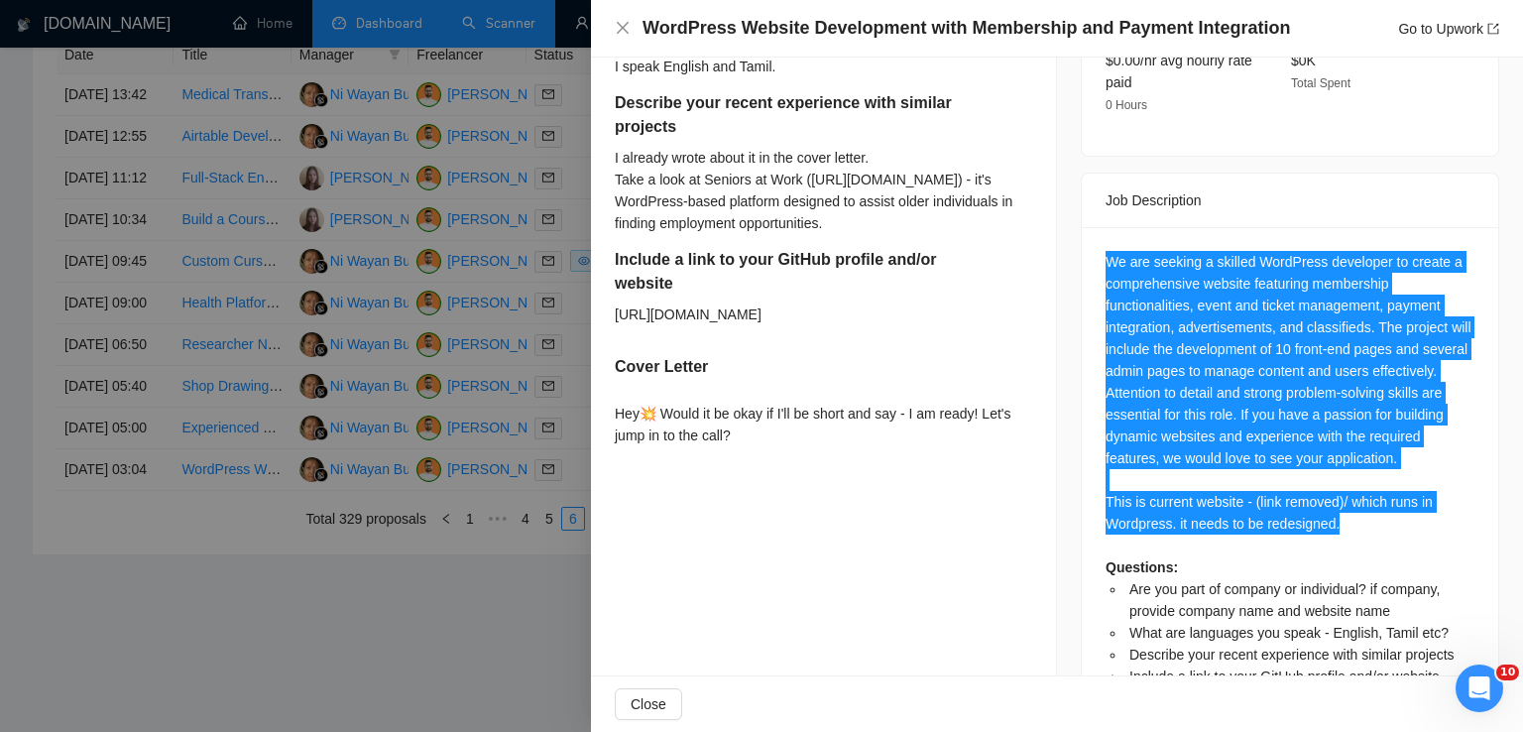
scroll to position [0, 0]
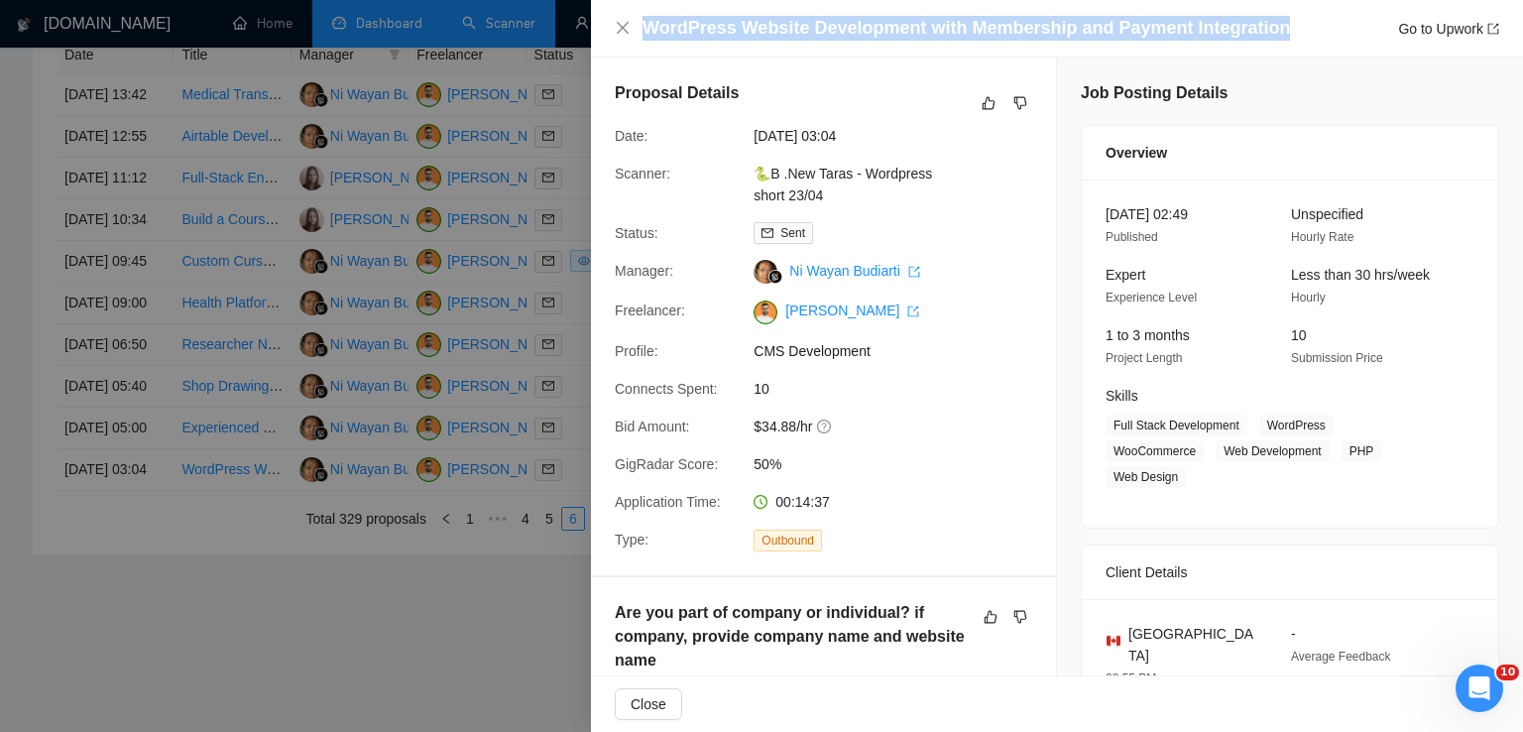
drag, startPoint x: 644, startPoint y: 24, endPoint x: 1273, endPoint y: 34, distance: 628.7
click at [1273, 34] on div "WordPress Website Development with Membership and Payment Integration Go to Upw…" at bounding box center [1070, 28] width 857 height 25
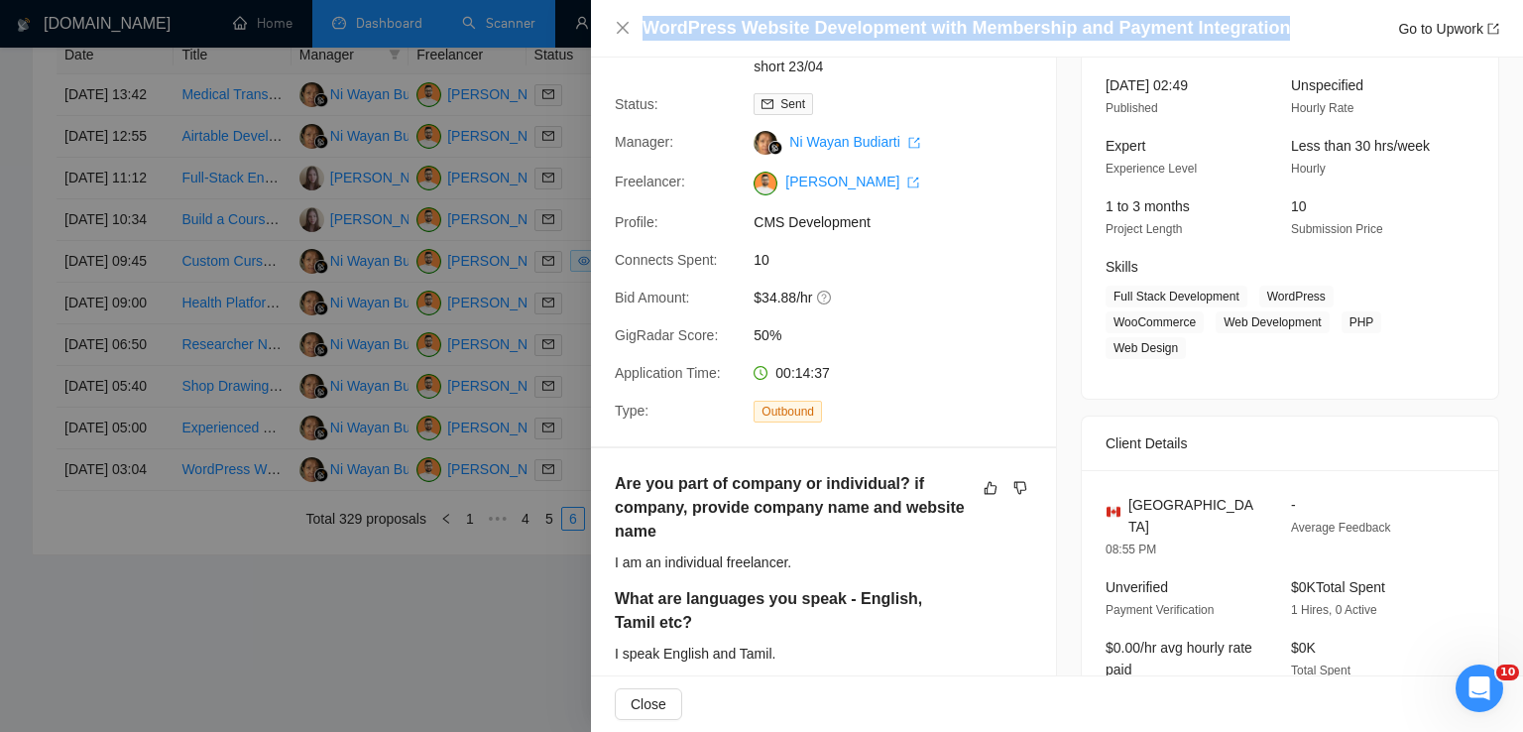
scroll to position [151, 0]
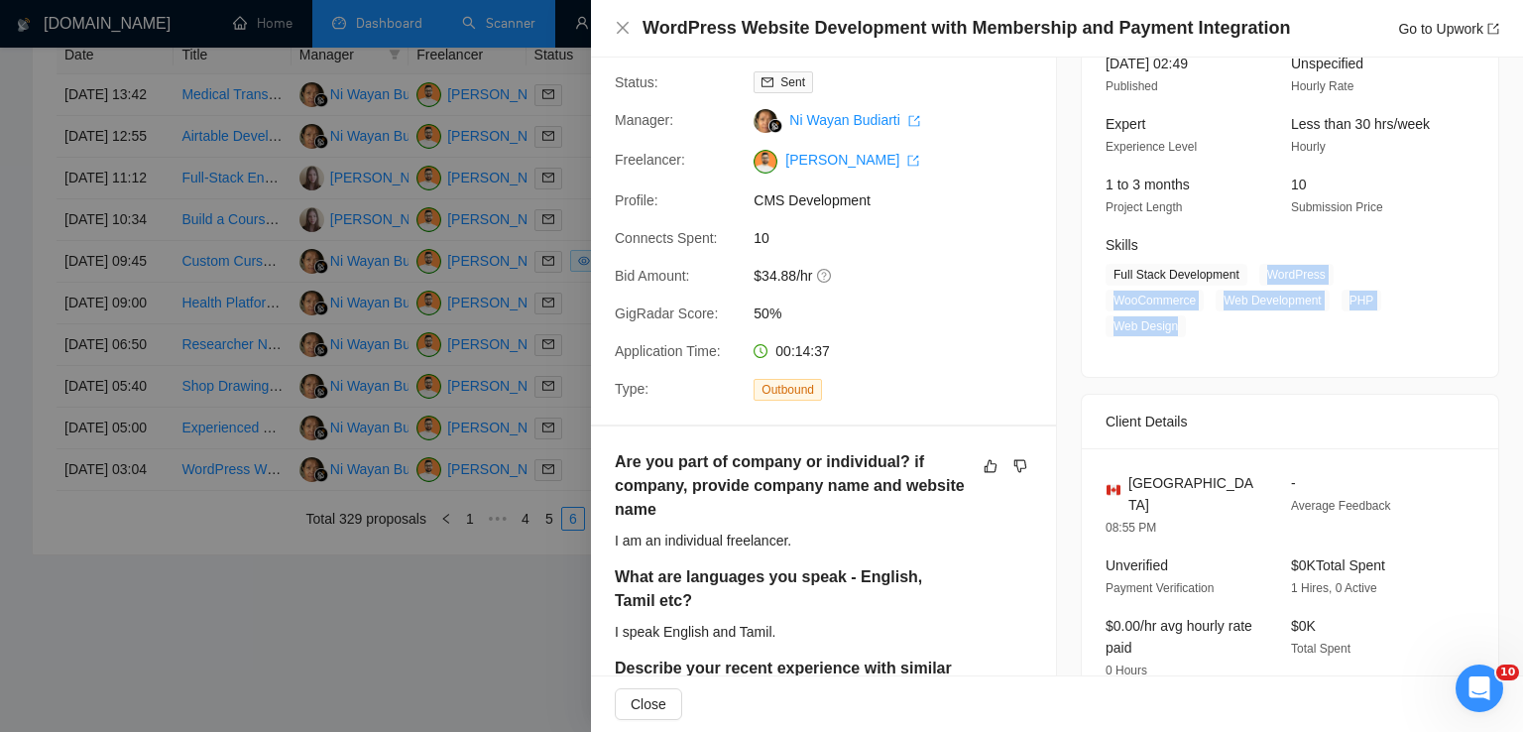
drag, startPoint x: 1258, startPoint y: 275, endPoint x: 1178, endPoint y: 332, distance: 98.8
click at [1178, 332] on span "Full Stack Development WordPress WooCommerce Web Development PHP Web Design" at bounding box center [1275, 300] width 339 height 73
drag, startPoint x: 1229, startPoint y: 278, endPoint x: 1105, endPoint y: 270, distance: 125.2
click at [1106, 270] on span "Full Stack Development" at bounding box center [1177, 275] width 142 height 22
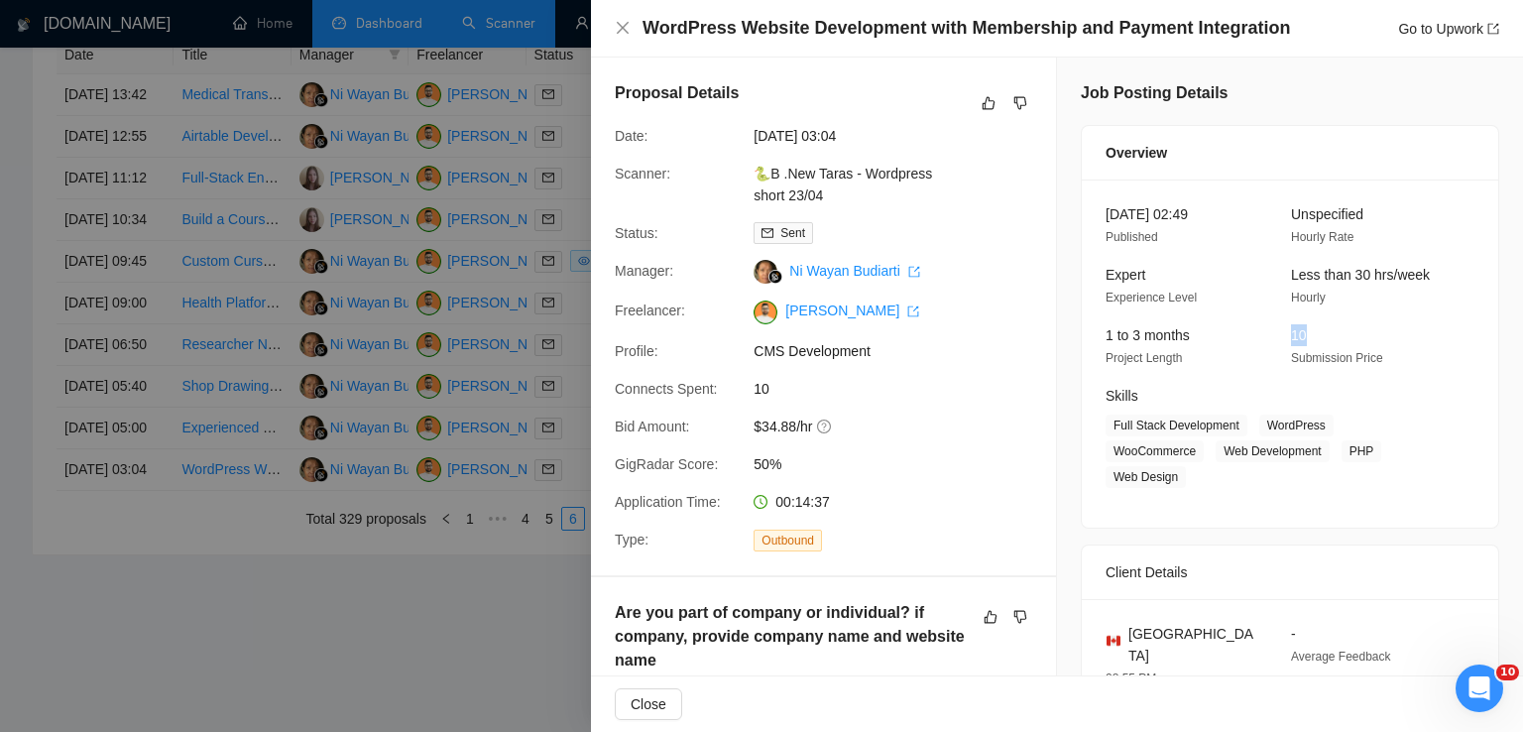
drag, startPoint x: 1313, startPoint y: 336, endPoint x: 1273, endPoint y: 336, distance: 39.7
click at [1273, 336] on div "1 to 3 months Project Length 10 Submission Price" at bounding box center [1275, 346] width 355 height 45
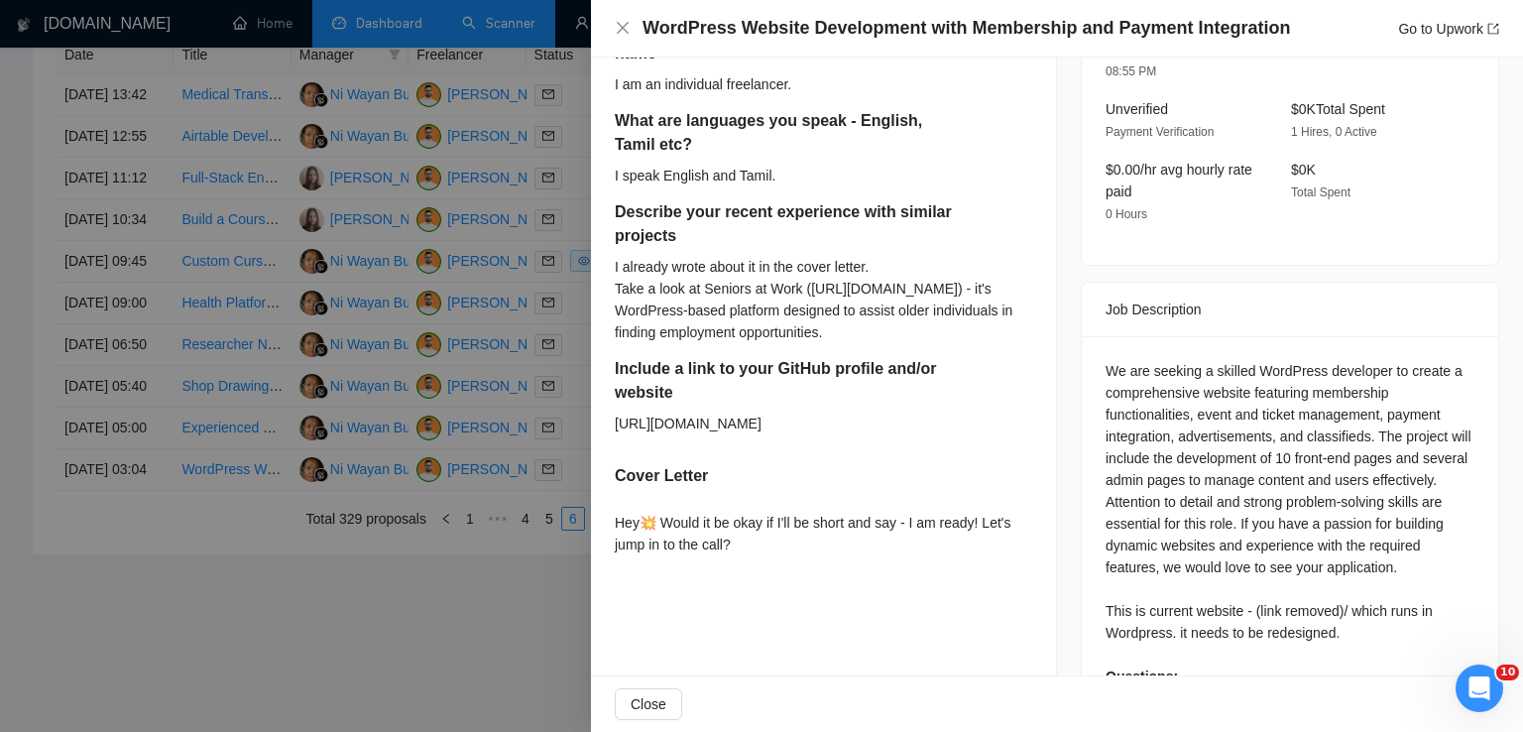
scroll to position [769, 0]
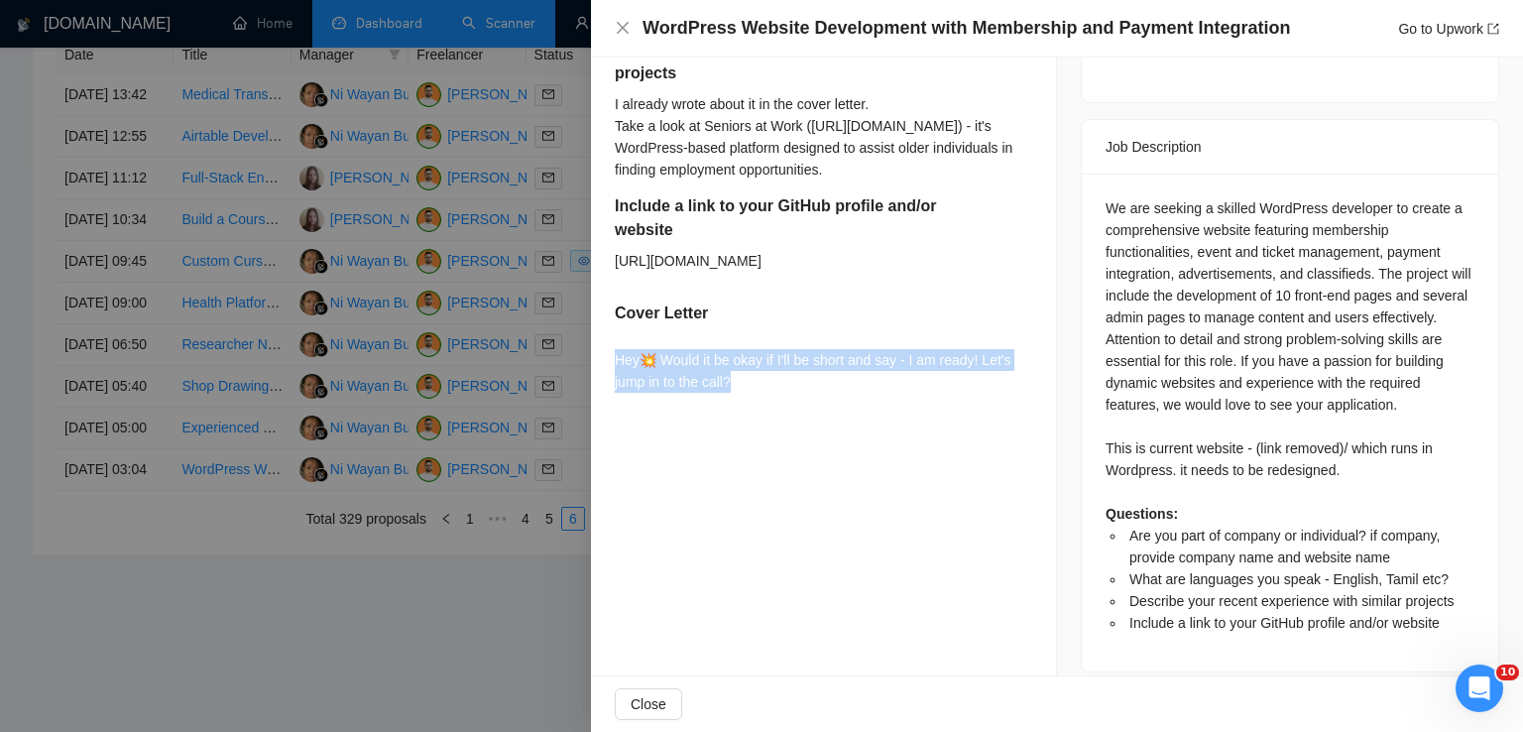
drag, startPoint x: 751, startPoint y: 425, endPoint x: 609, endPoint y: 395, distance: 145.1
click at [609, 395] on div "Are you part of company or individual? if company, provide company name and web…" at bounding box center [823, 116] width 465 height 617
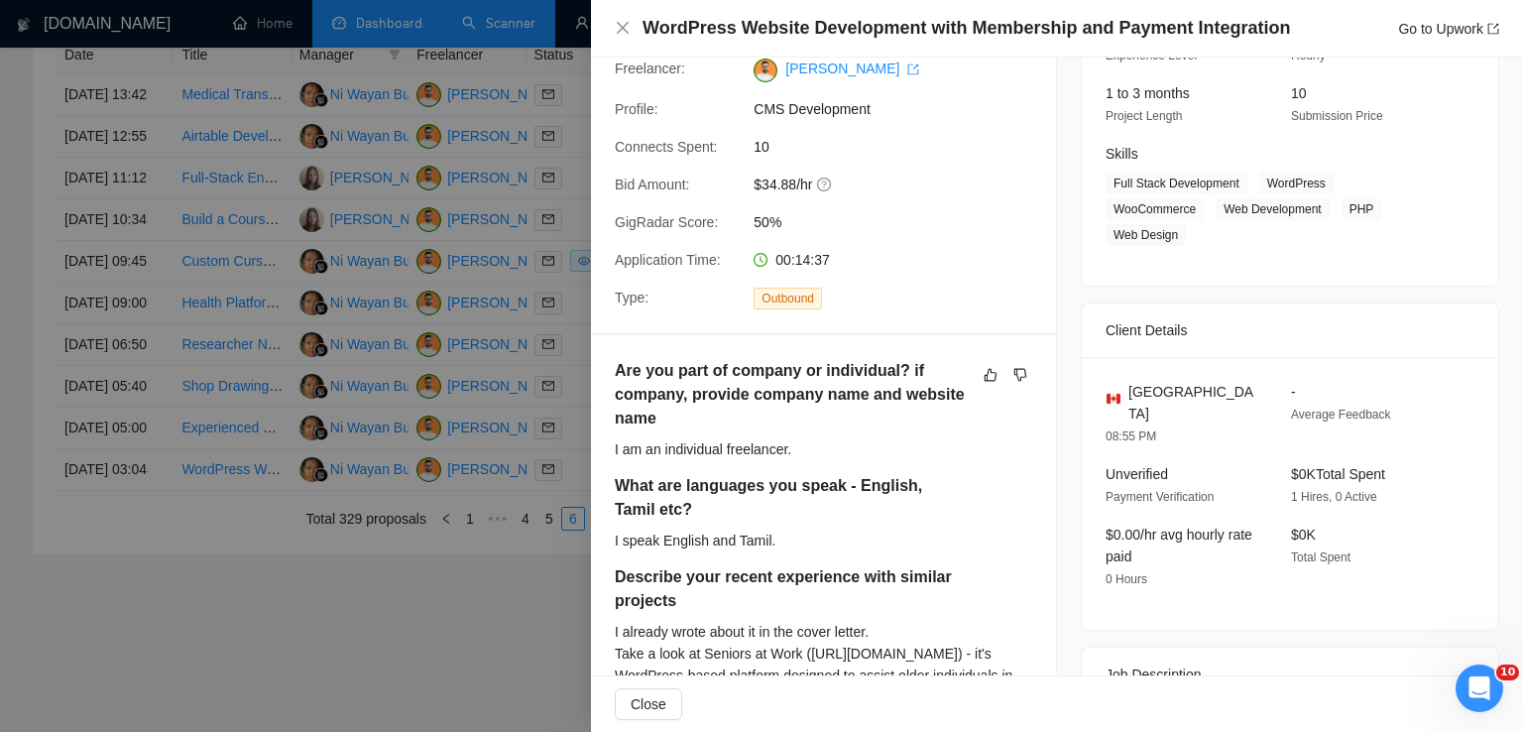
scroll to position [254, 0]
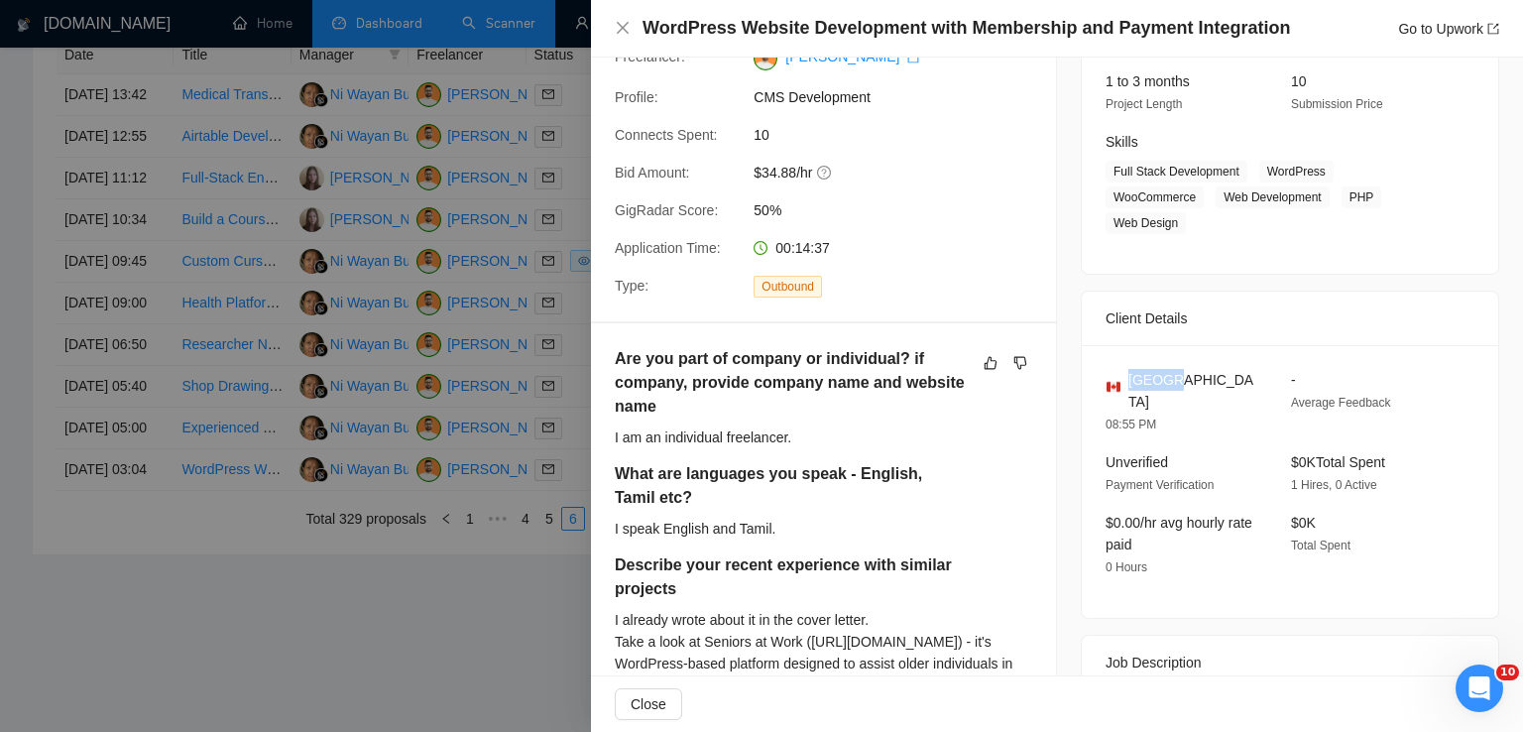
drag, startPoint x: 1178, startPoint y: 380, endPoint x: 1122, endPoint y: 383, distance: 55.6
click at [1122, 383] on div "[GEOGRAPHIC_DATA]" at bounding box center [1183, 391] width 154 height 44
click at [623, 31] on icon "close" at bounding box center [623, 28] width 16 height 16
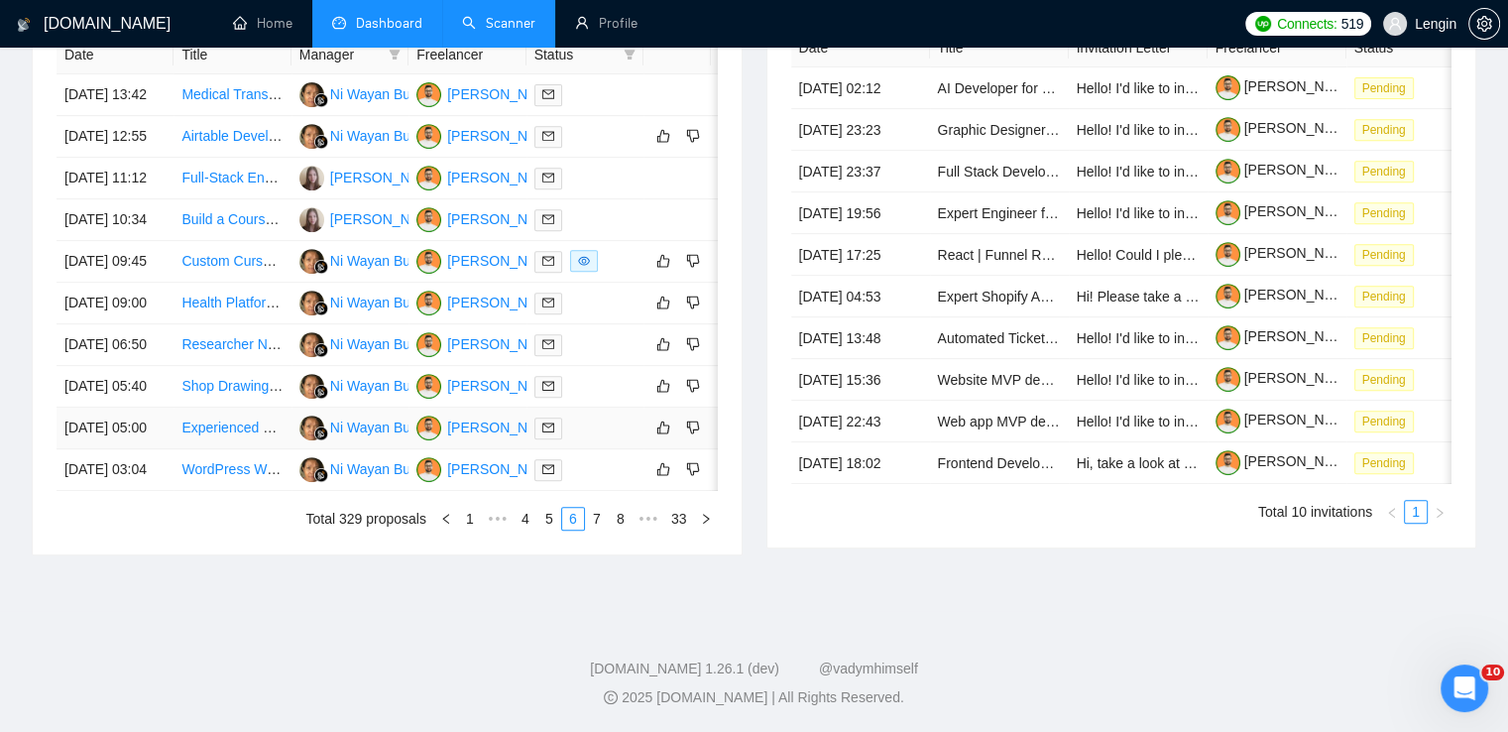
click at [255, 449] on td "Experienced NFT Developer Needed for Exciting Project" at bounding box center [232, 429] width 117 height 42
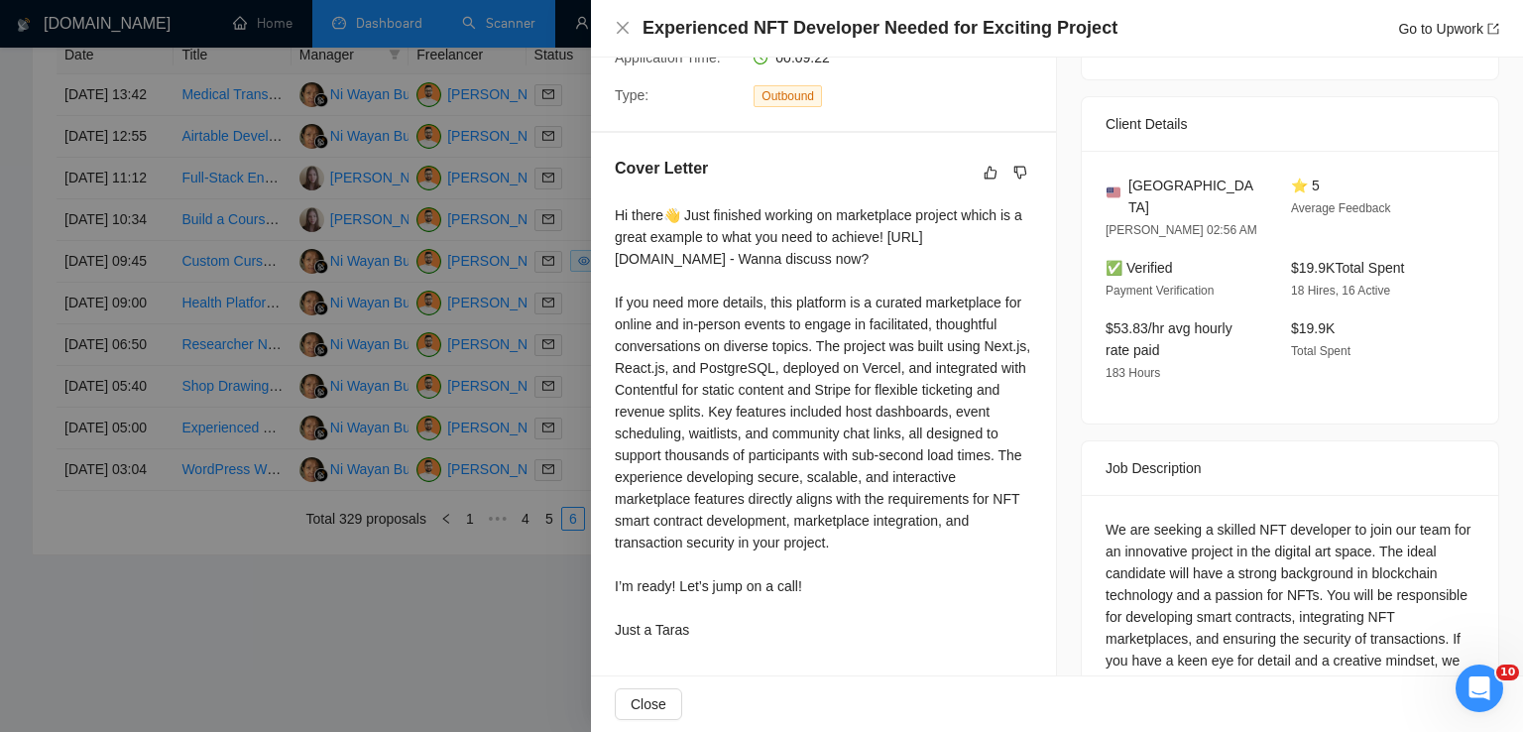
scroll to position [0, 0]
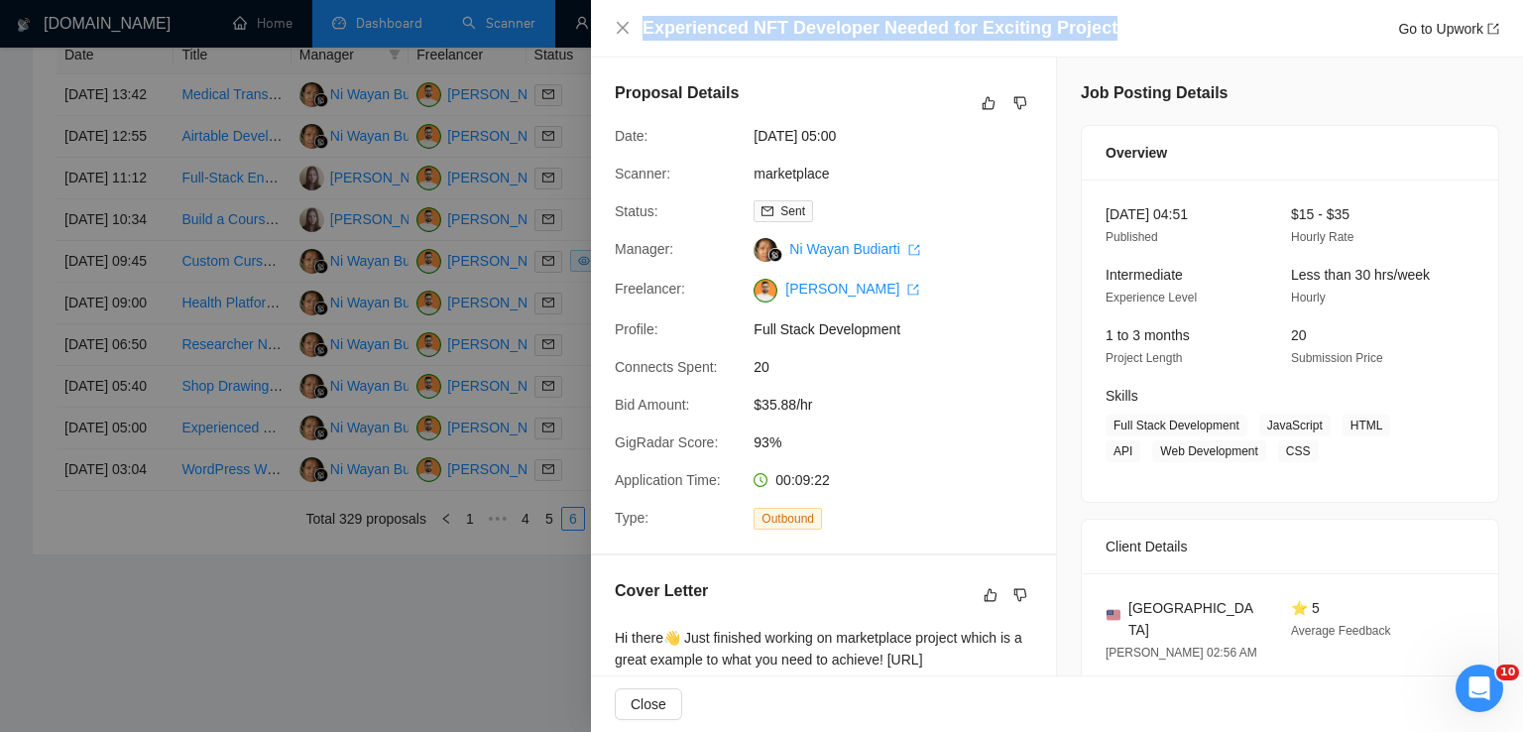
drag, startPoint x: 1099, startPoint y: 29, endPoint x: 645, endPoint y: 24, distance: 453.1
click at [645, 24] on div "Experienced NFT Developer Needed for Exciting Project Go to Upwork" at bounding box center [1070, 28] width 857 height 25
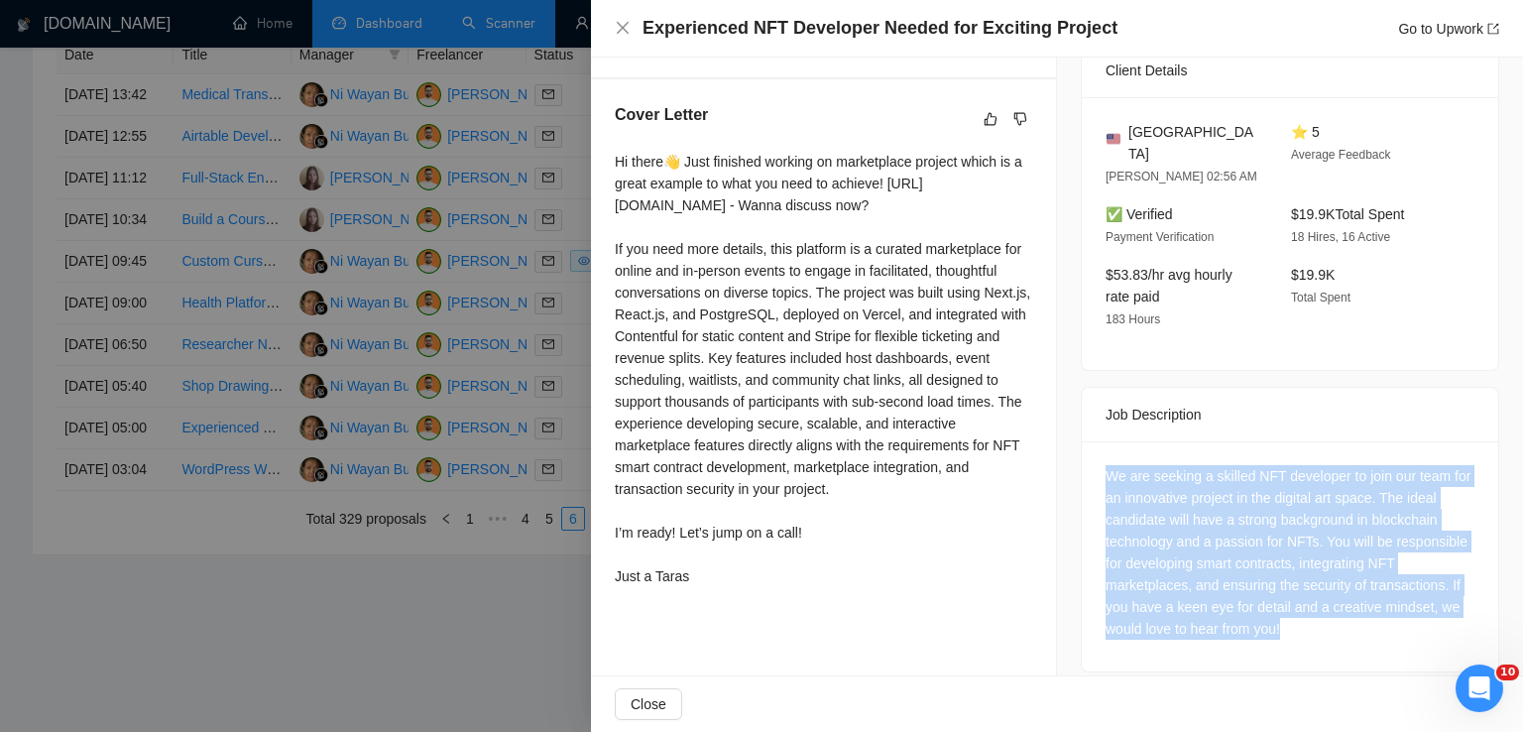
drag, startPoint x: 1300, startPoint y: 620, endPoint x: 1079, endPoint y: 457, distance: 274.5
click at [1082, 457] on div "We are seeking a skilled NFT developer to join our team for an innovative proje…" at bounding box center [1290, 556] width 416 height 230
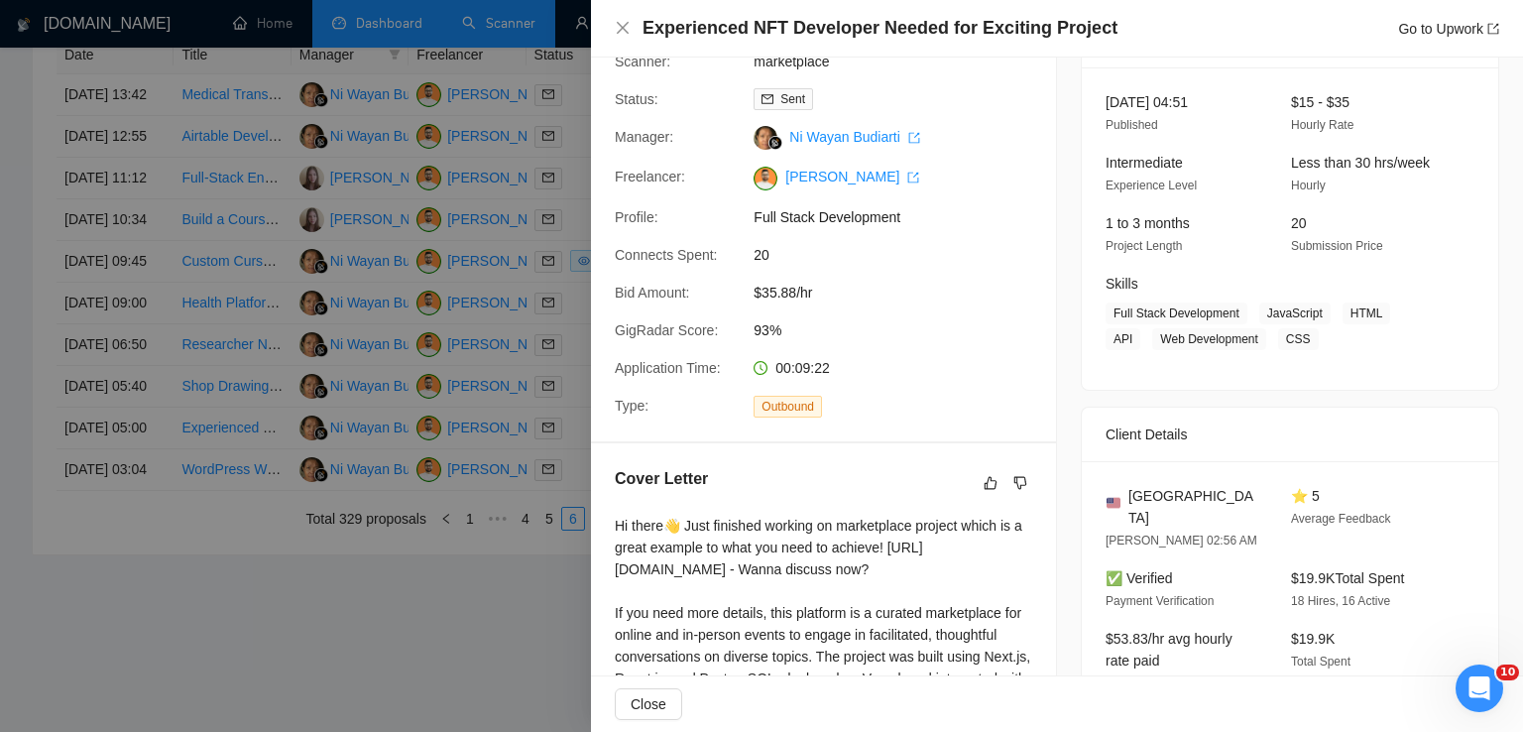
scroll to position [111, 0]
drag, startPoint x: 1252, startPoint y: 315, endPoint x: 1255, endPoint y: 339, distance: 24.0
click at [1255, 339] on span "Full Stack Development JavaScript HTML API Web Development CSS" at bounding box center [1275, 327] width 339 height 48
drag, startPoint x: 1209, startPoint y: 495, endPoint x: 1122, endPoint y: 495, distance: 86.3
click at [1122, 495] on div "[GEOGRAPHIC_DATA]" at bounding box center [1183, 508] width 154 height 44
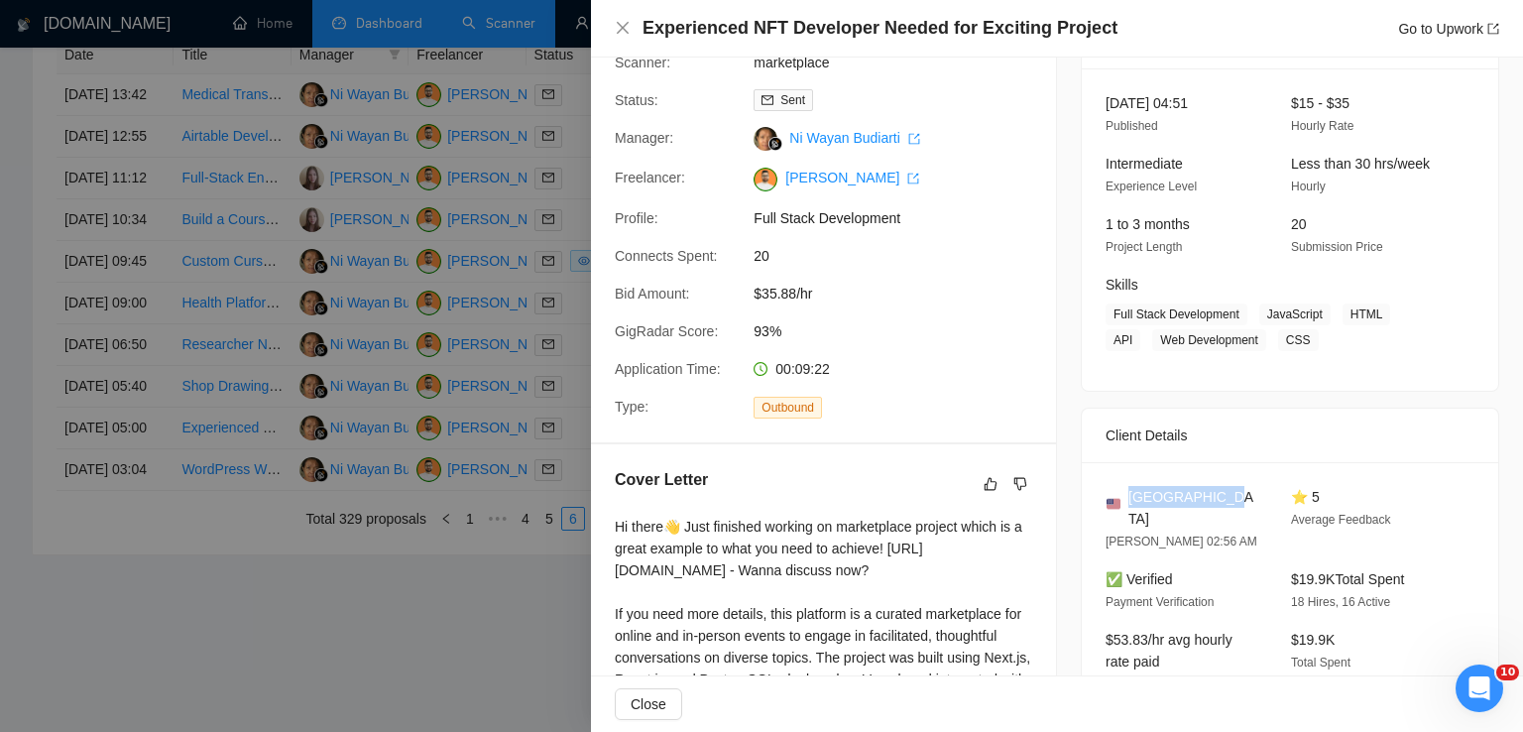
scroll to position [476, 0]
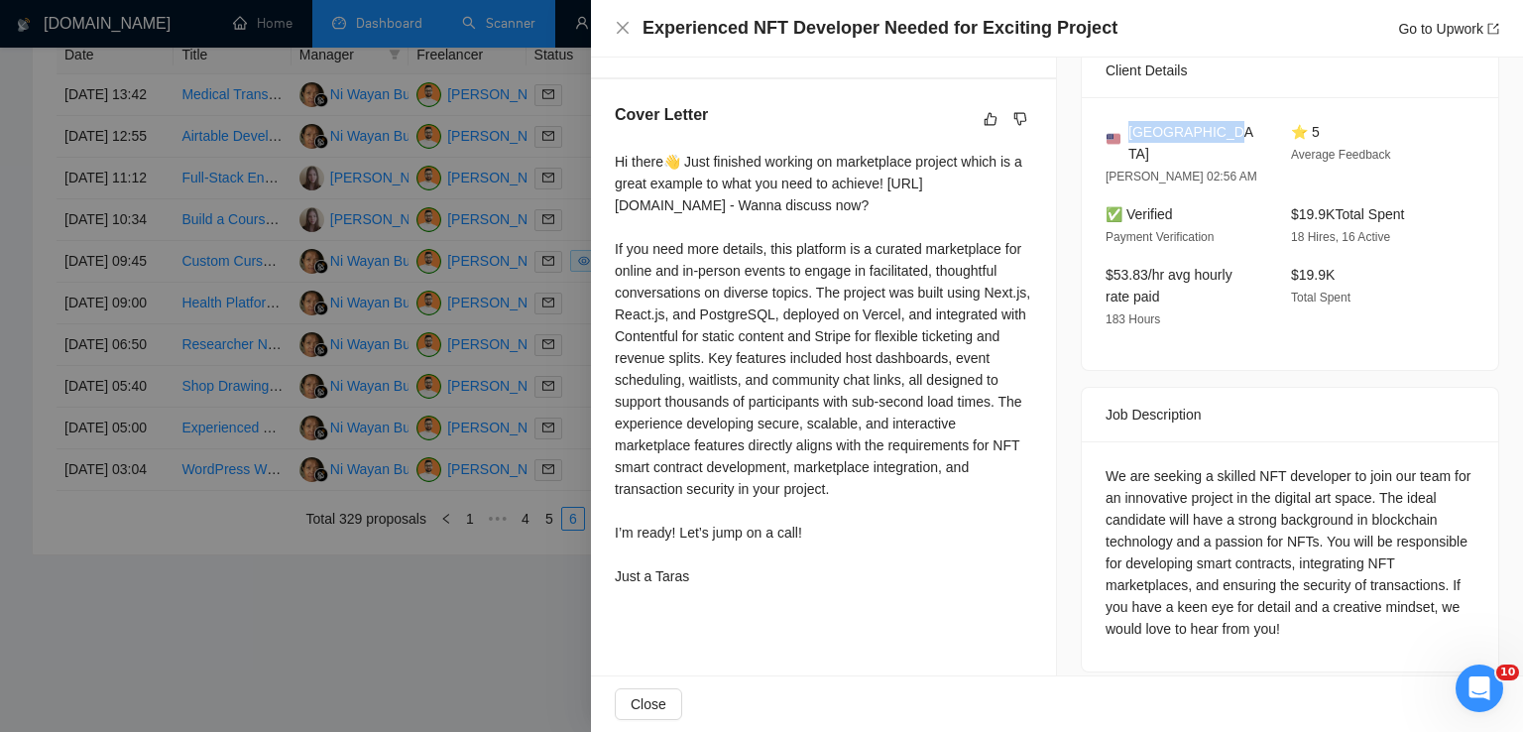
drag, startPoint x: 612, startPoint y: 163, endPoint x: 702, endPoint y: 601, distance: 447.4
click at [702, 601] on div "Cover Letter" at bounding box center [823, 348] width 465 height 539
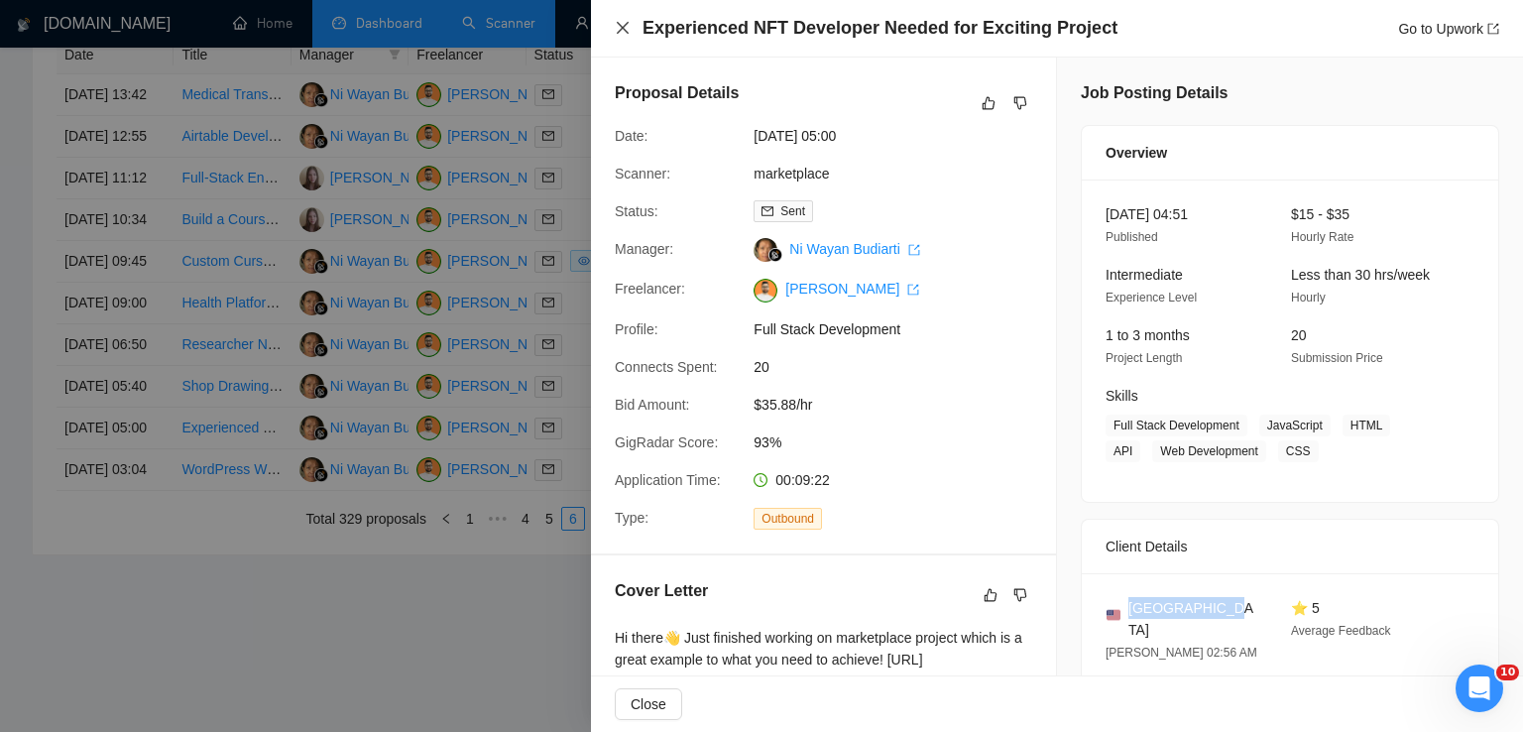
click at [628, 22] on icon "close" at bounding box center [623, 28] width 16 height 16
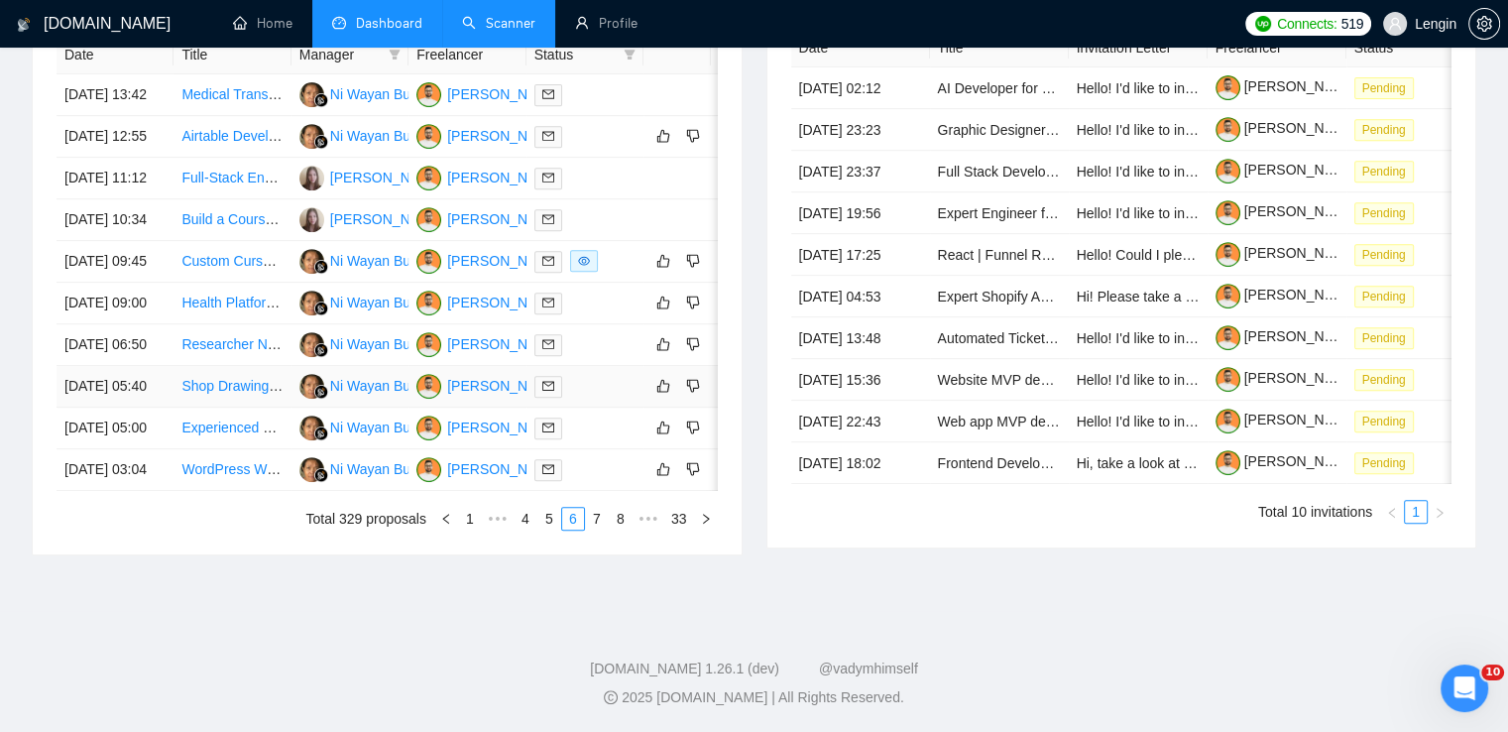
click at [248, 408] on td "Shop Drawing for Shade Structure in Inventor or SolidWorks" at bounding box center [232, 387] width 117 height 42
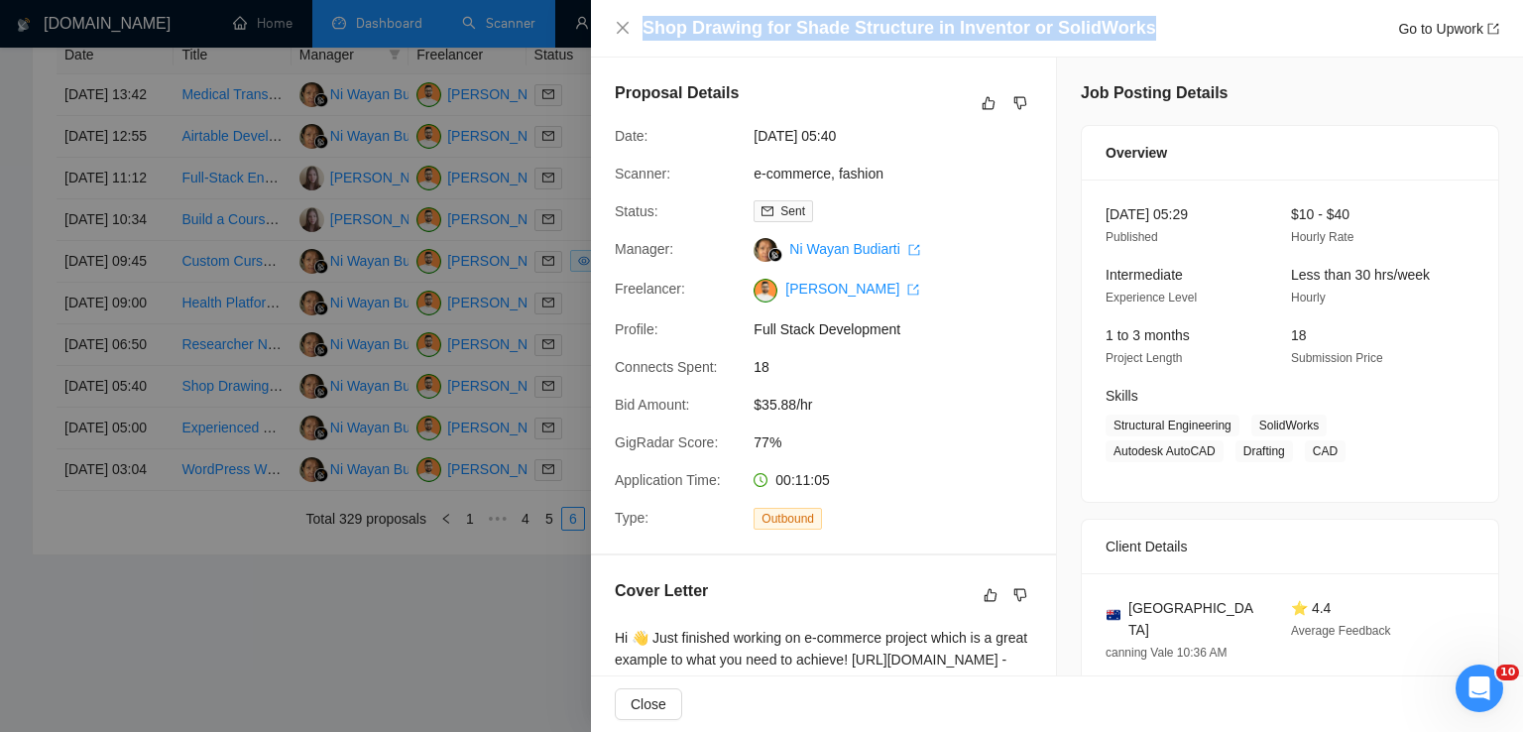
drag, startPoint x: 1146, startPoint y: 29, endPoint x: 641, endPoint y: 31, distance: 504.7
click at [641, 31] on div "Shop Drawing for Shade Structure in Inventor or SolidWorks Go to Upwork" at bounding box center [1057, 28] width 884 height 25
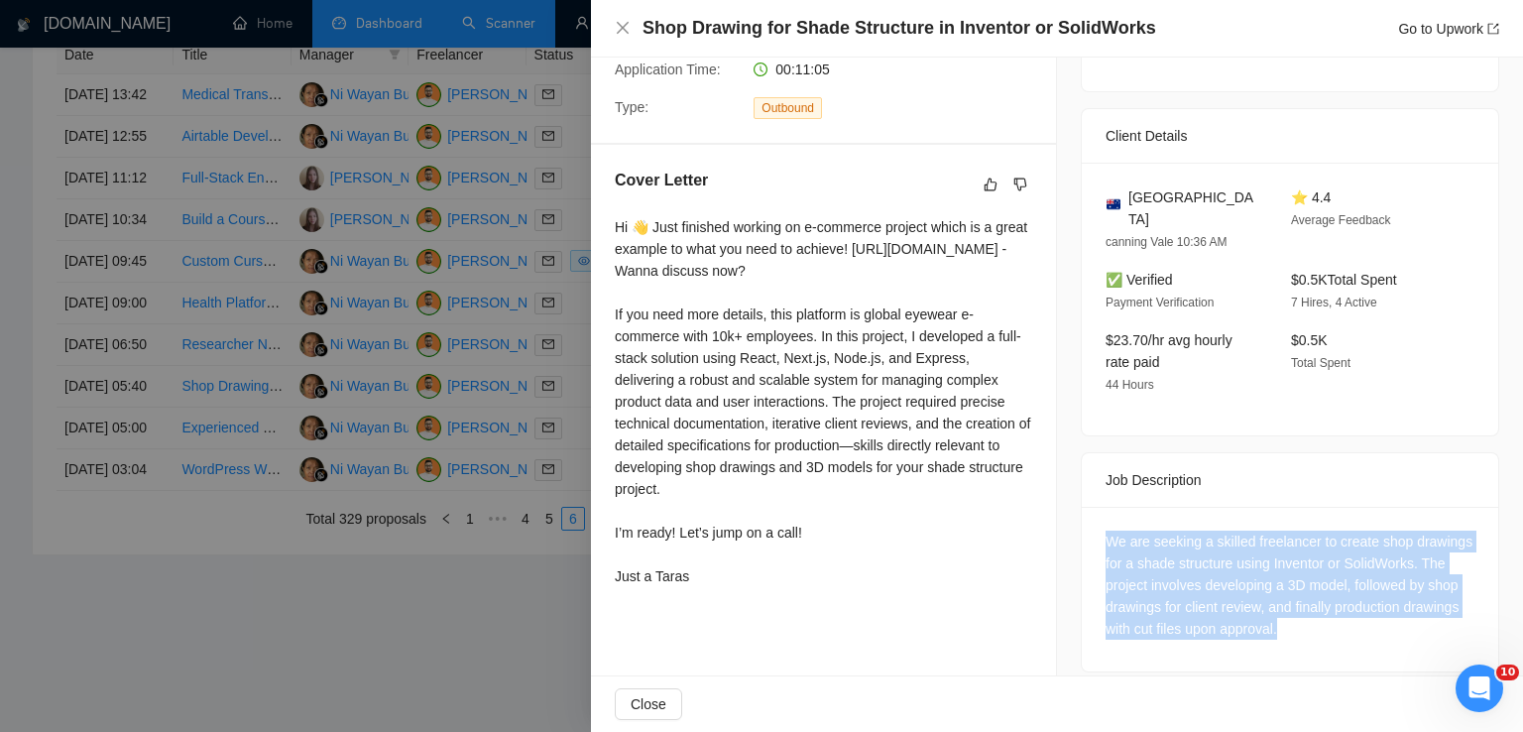
drag, startPoint x: 1287, startPoint y: 612, endPoint x: 1088, endPoint y: 525, distance: 217.6
click at [1088, 525] on div "We are seeking a skilled freelancer to create shop drawings for a shade structu…" at bounding box center [1290, 589] width 416 height 165
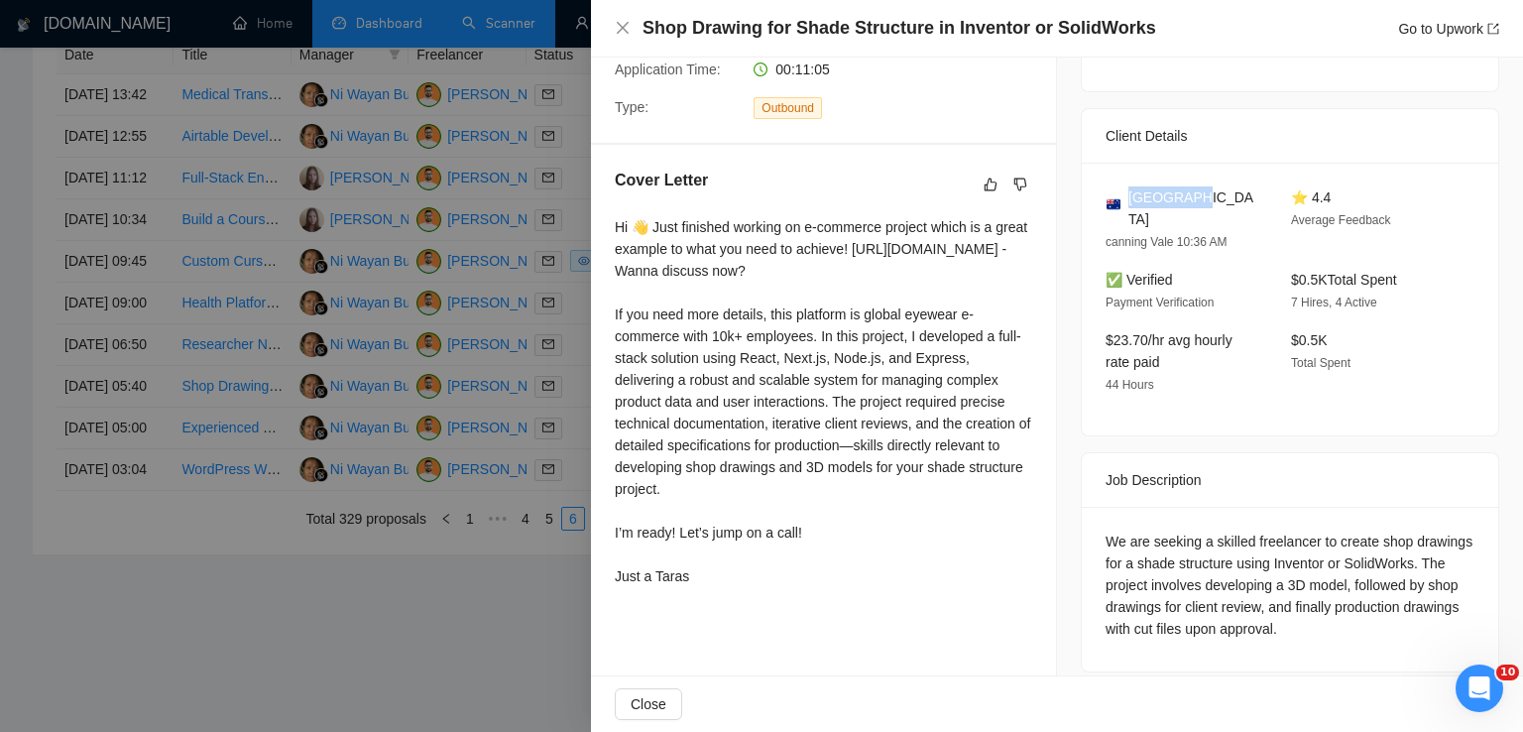
drag, startPoint x: 1184, startPoint y: 199, endPoint x: 1122, endPoint y: 196, distance: 61.5
click at [1122, 196] on div "[GEOGRAPHIC_DATA]" at bounding box center [1183, 208] width 154 height 44
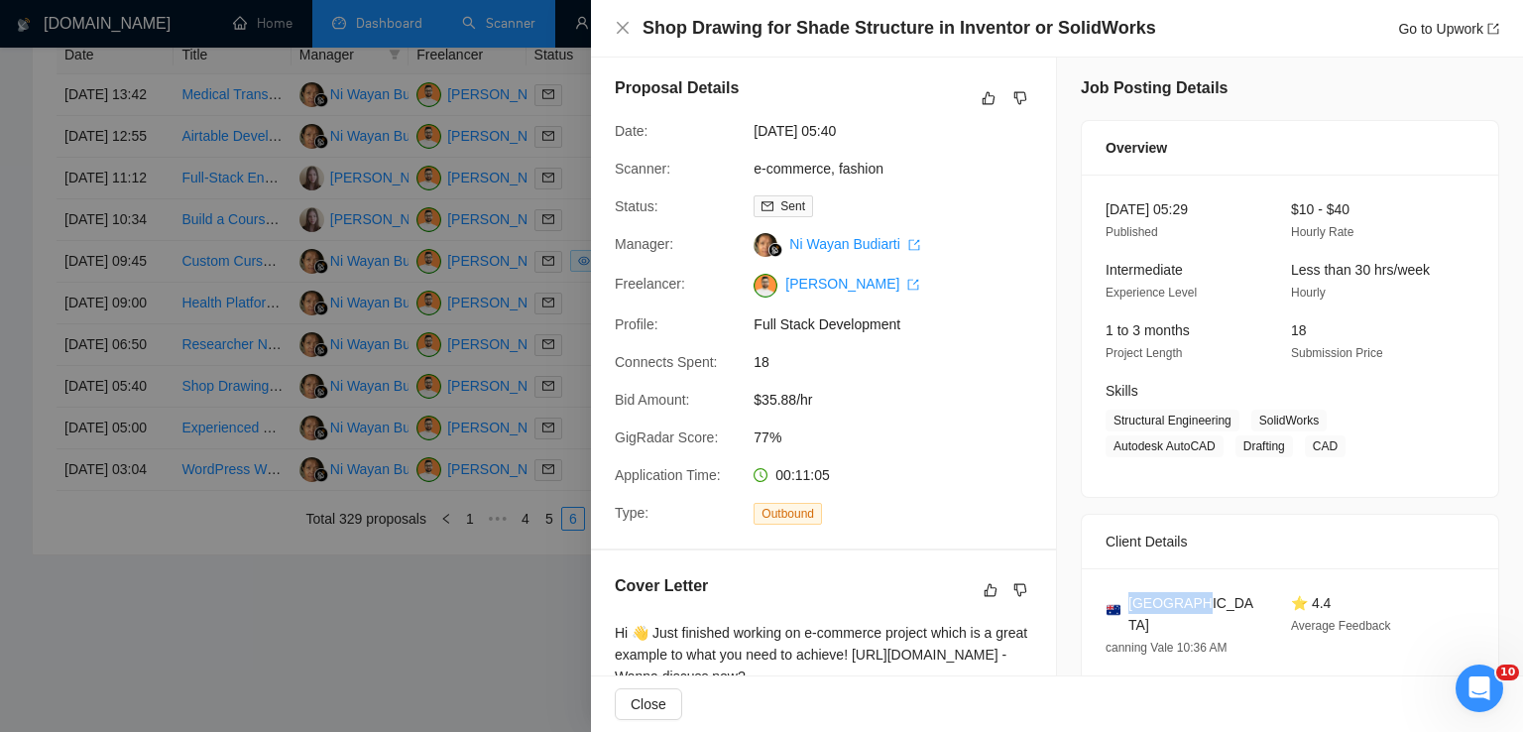
scroll to position [0, 0]
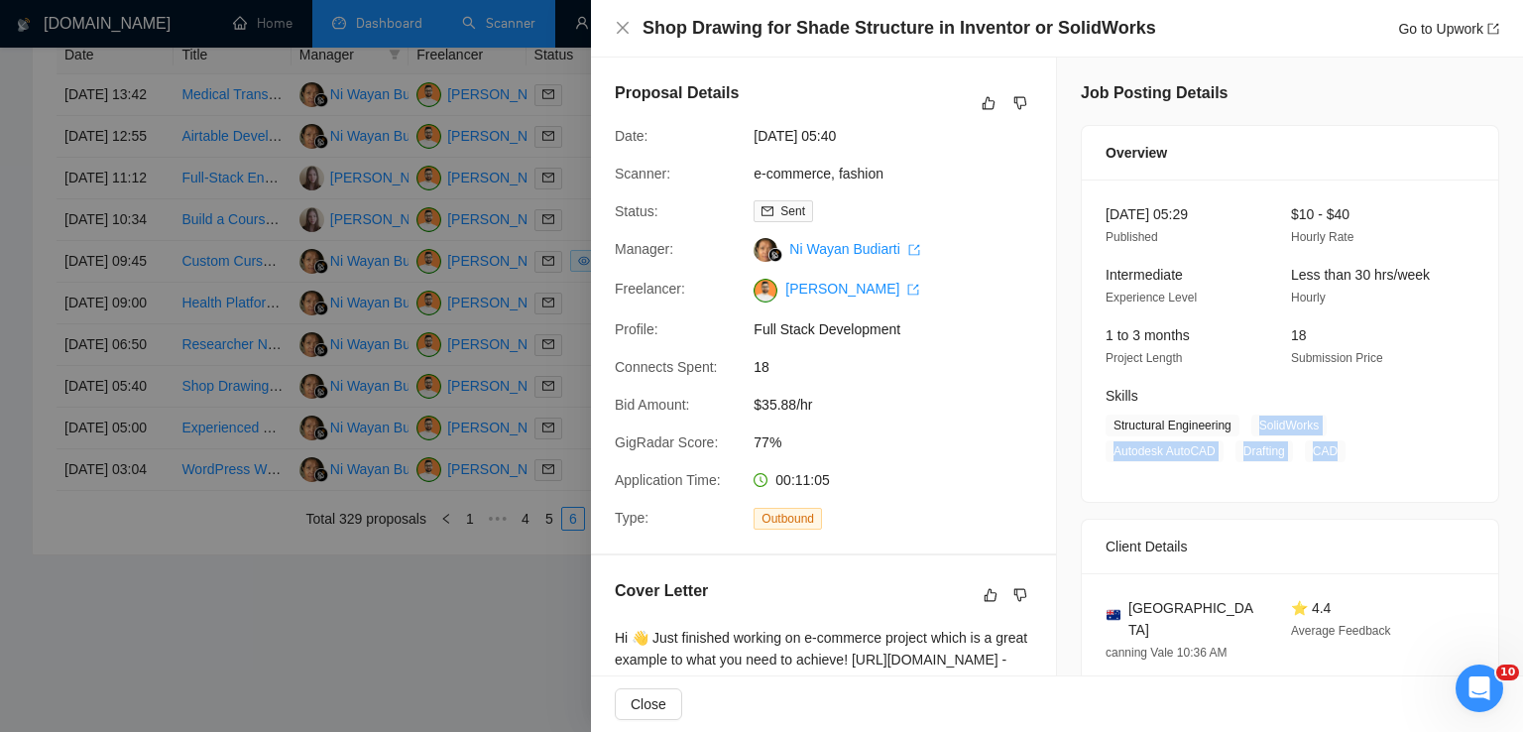
drag, startPoint x: 1249, startPoint y: 421, endPoint x: 1344, endPoint y: 449, distance: 99.1
click at [1344, 449] on span "Structural Engineering SolidWorks Autodesk AutoCAD Drafting CAD" at bounding box center [1275, 438] width 339 height 48
drag, startPoint x: 1227, startPoint y: 423, endPoint x: 1106, endPoint y: 429, distance: 122.1
click at [1106, 429] on span "Structural Engineering" at bounding box center [1173, 425] width 134 height 22
click at [620, 27] on icon "close" at bounding box center [623, 28] width 12 height 12
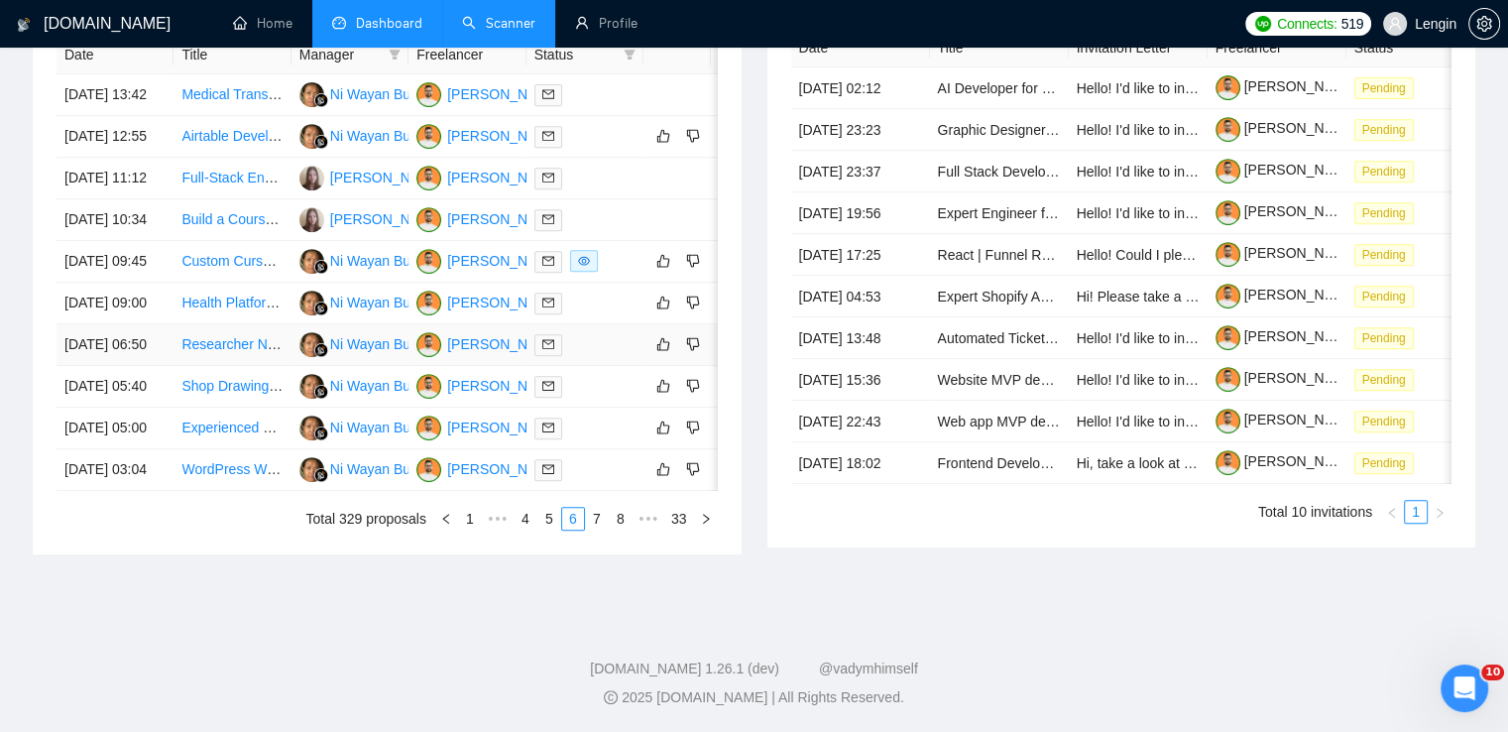
click at [214, 366] on td "Researcher Needed for Ultrasonic Mouthguard Cleaner with UVC LED" at bounding box center [232, 345] width 117 height 42
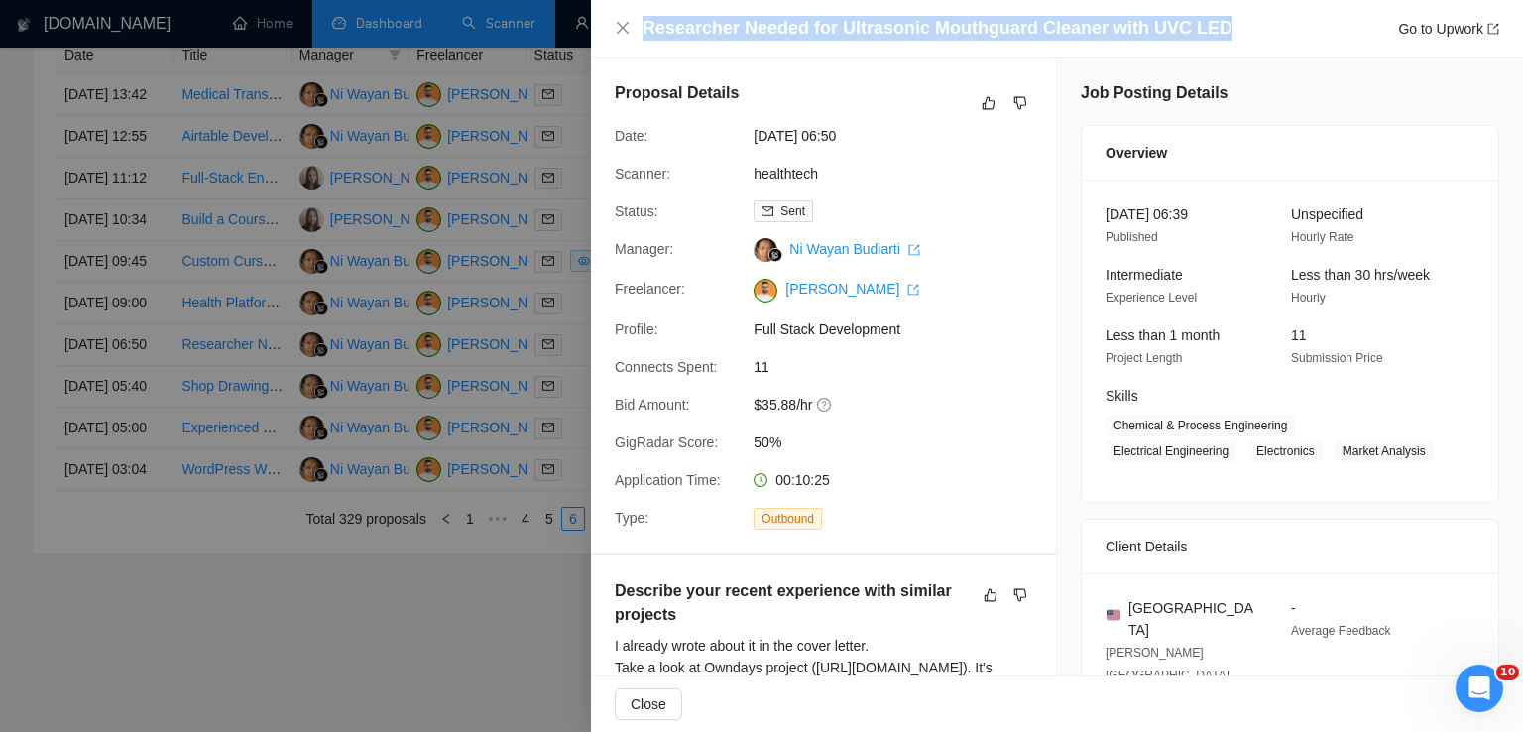
drag, startPoint x: 1209, startPoint y: 34, endPoint x: 643, endPoint y: 30, distance: 565.2
click at [643, 30] on div "Researcher Needed for Ultrasonic Mouthguard Cleaner with UVC LED Go to Upwork" at bounding box center [1070, 28] width 857 height 25
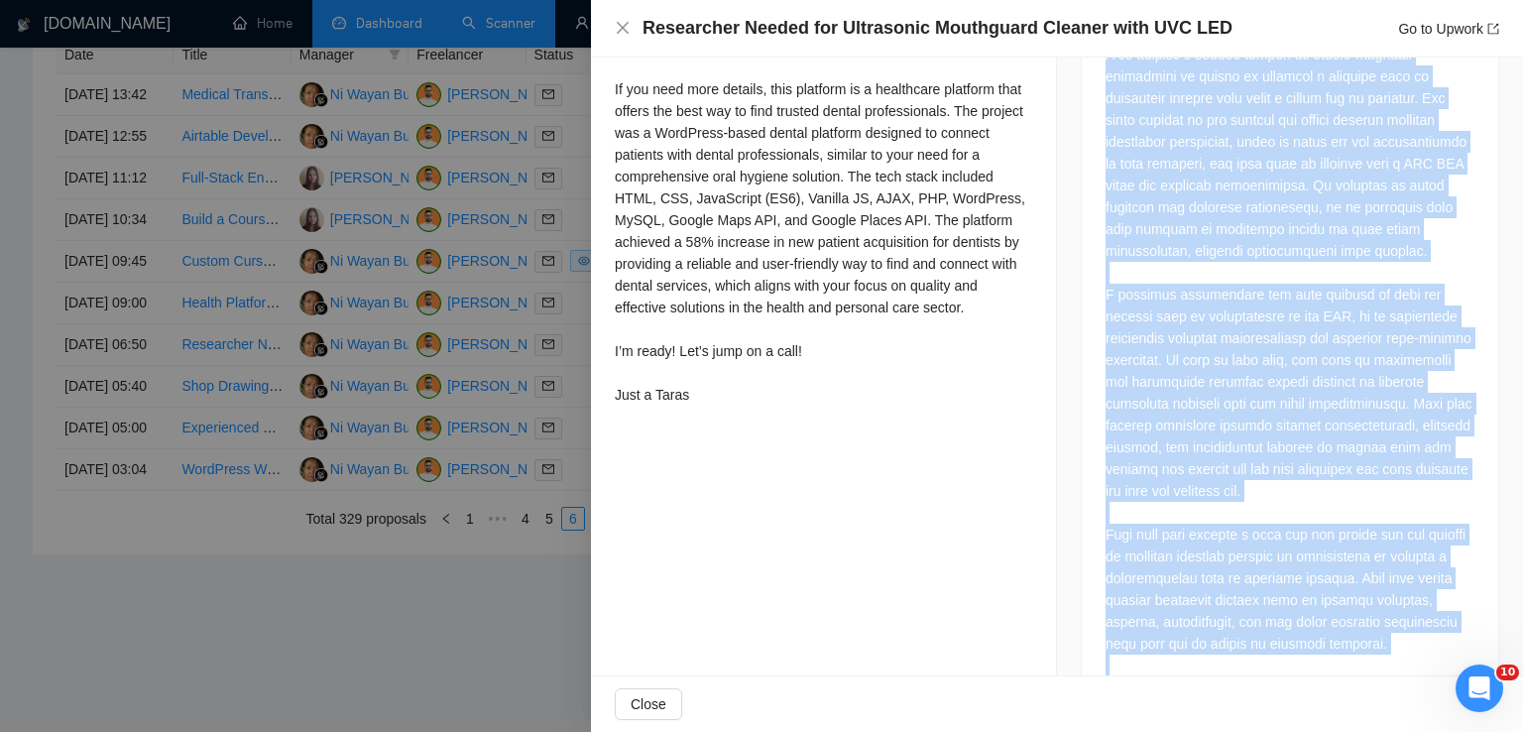
scroll to position [1289, 0]
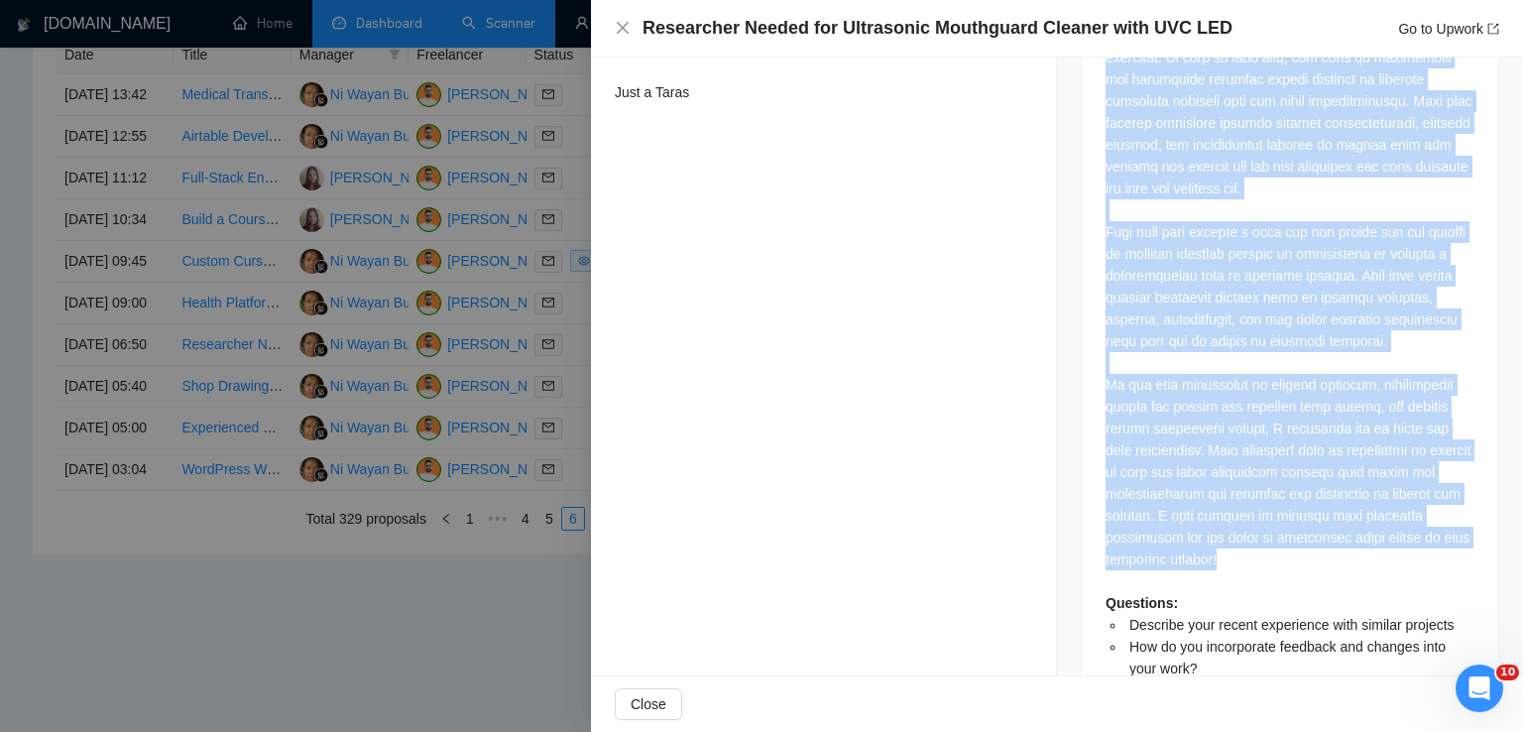
drag, startPoint x: 1095, startPoint y: 101, endPoint x: 1230, endPoint y: 500, distance: 421.1
click at [1230, 500] on div "Questions: Describe your recent experience with similar projects How do you inc…" at bounding box center [1290, 195] width 416 height 1043
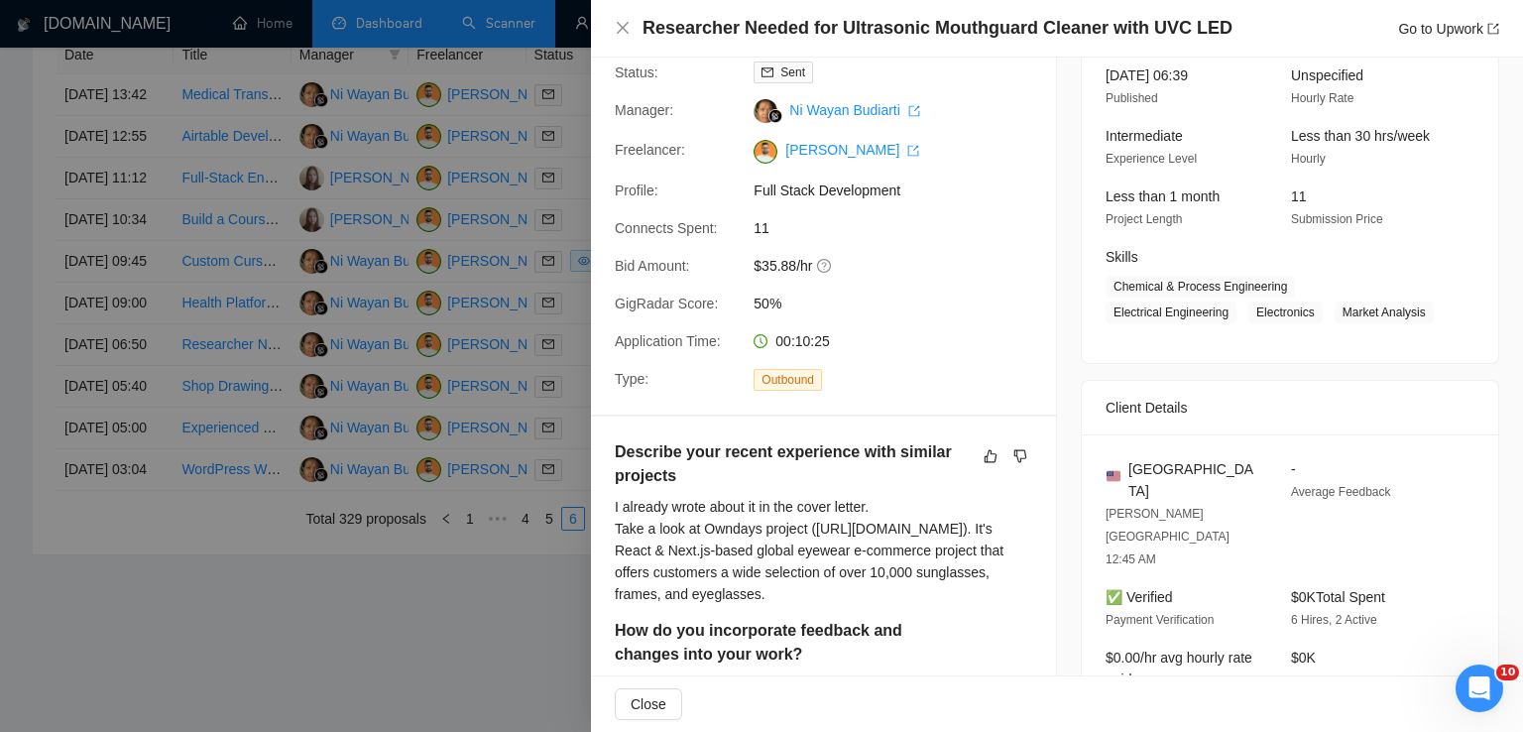
scroll to position [135, 0]
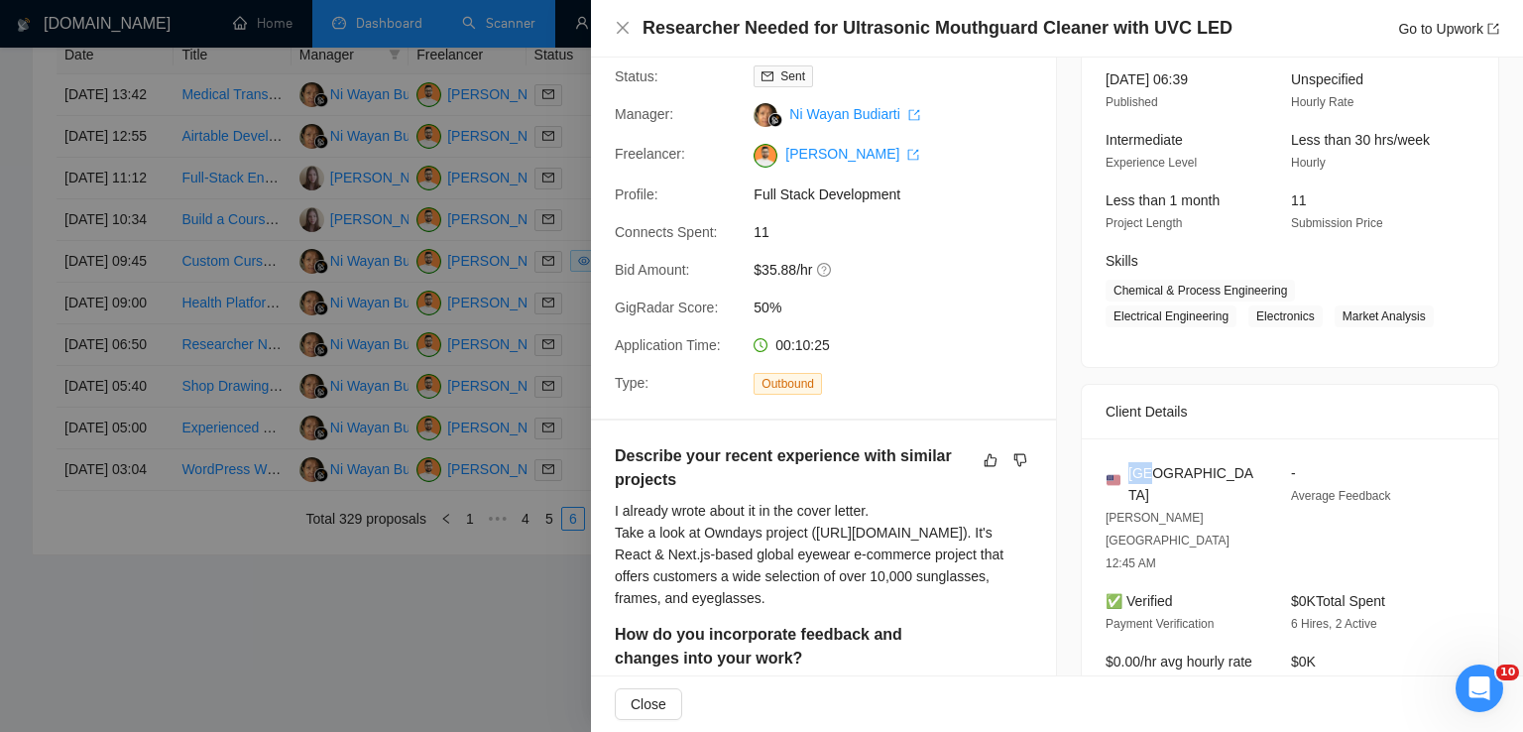
drag, startPoint x: 1164, startPoint y: 464, endPoint x: 1122, endPoint y: 467, distance: 41.7
click at [1122, 467] on div "[GEOGRAPHIC_DATA]" at bounding box center [1183, 484] width 154 height 44
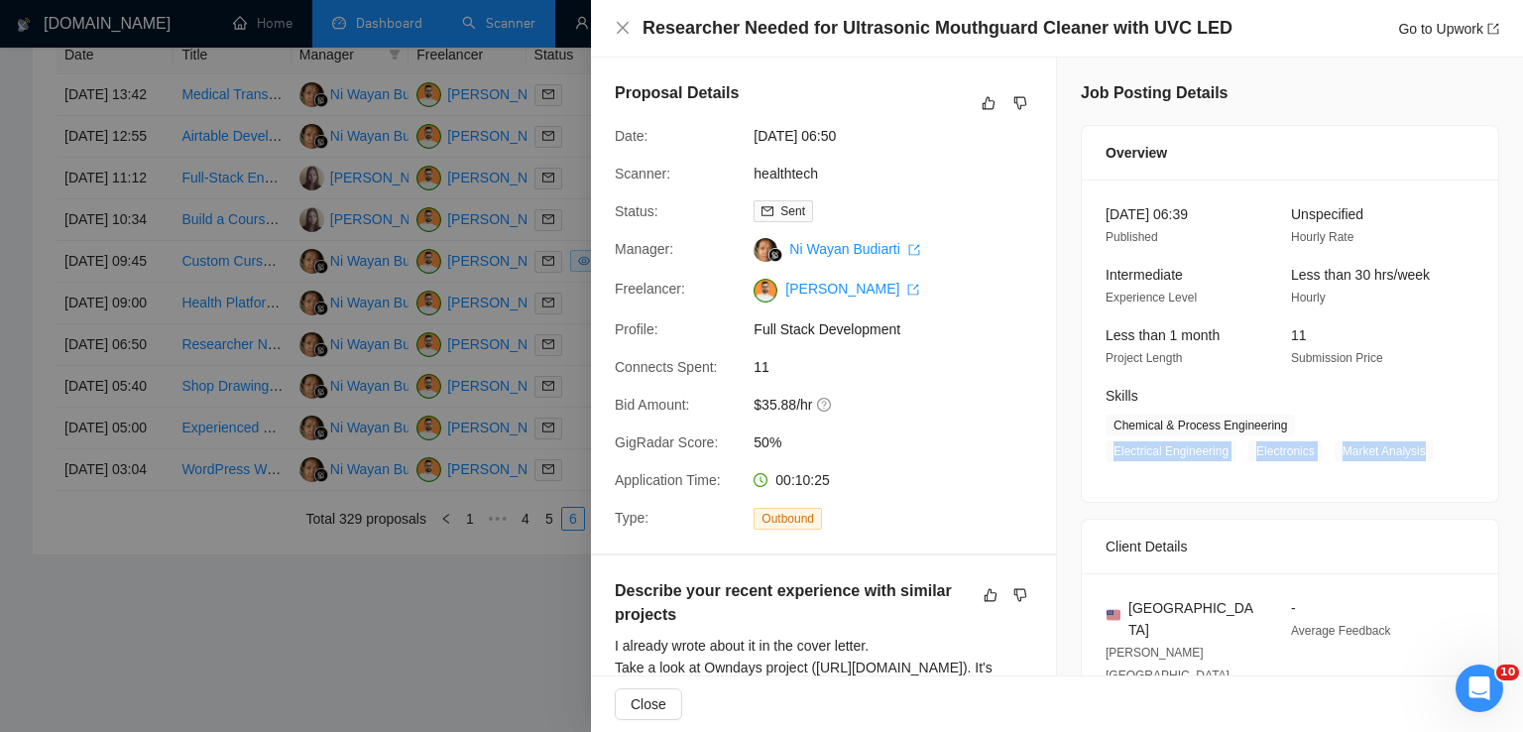
drag, startPoint x: 1300, startPoint y: 419, endPoint x: 1283, endPoint y: 450, distance: 35.1
click at [1283, 450] on span "Chemical & Process Engineering Electrical Engineering Electronics Market Analys…" at bounding box center [1275, 438] width 339 height 48
drag, startPoint x: 1277, startPoint y: 424, endPoint x: 1107, endPoint y: 425, distance: 170.5
click at [1107, 425] on span "Chemical & Process Engineering" at bounding box center [1200, 425] width 189 height 22
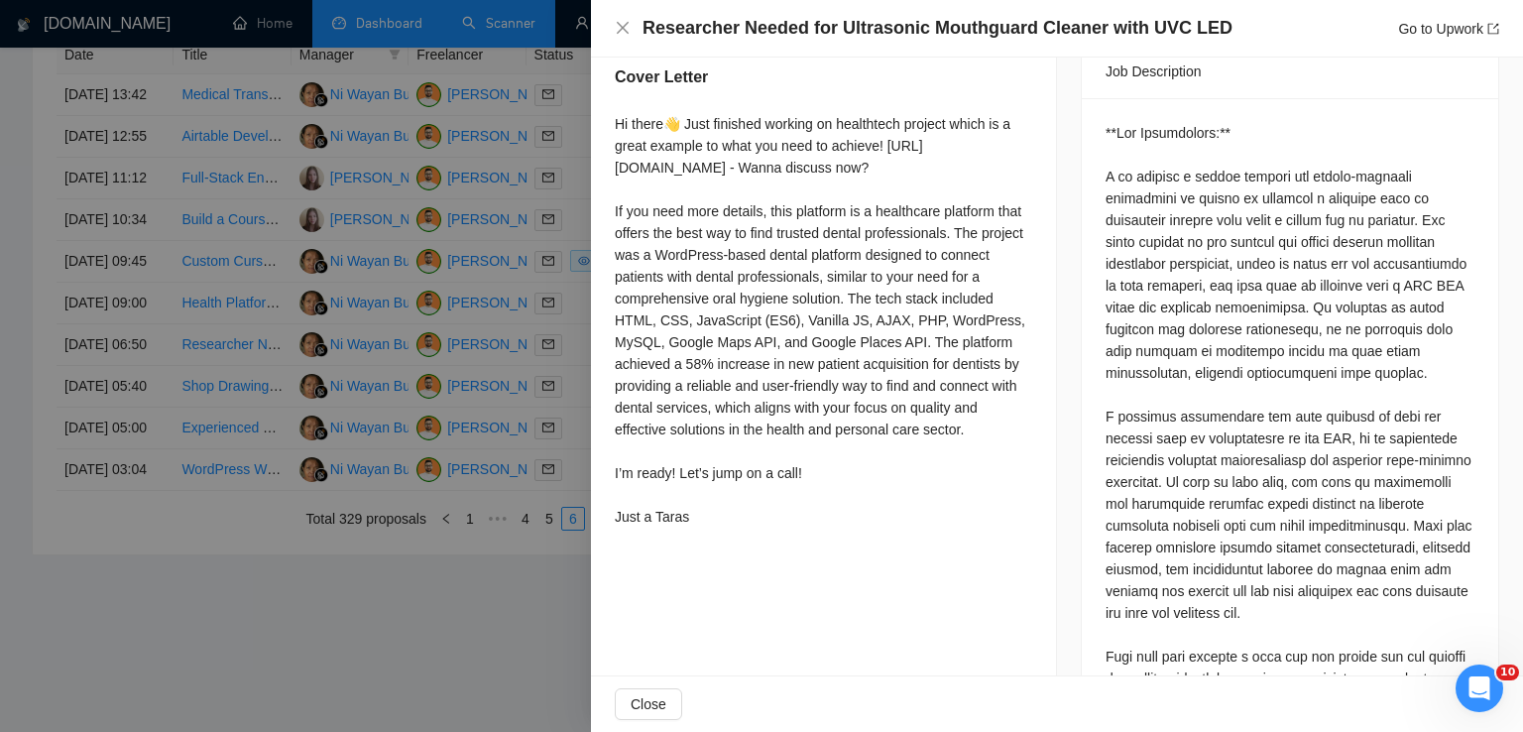
scroll to position [864, 0]
drag, startPoint x: 615, startPoint y: 143, endPoint x: 742, endPoint y: 564, distance: 440.1
click at [742, 528] on div "Hi there👋 Just finished working on healthtech project which is a great example …" at bounding box center [823, 321] width 417 height 414
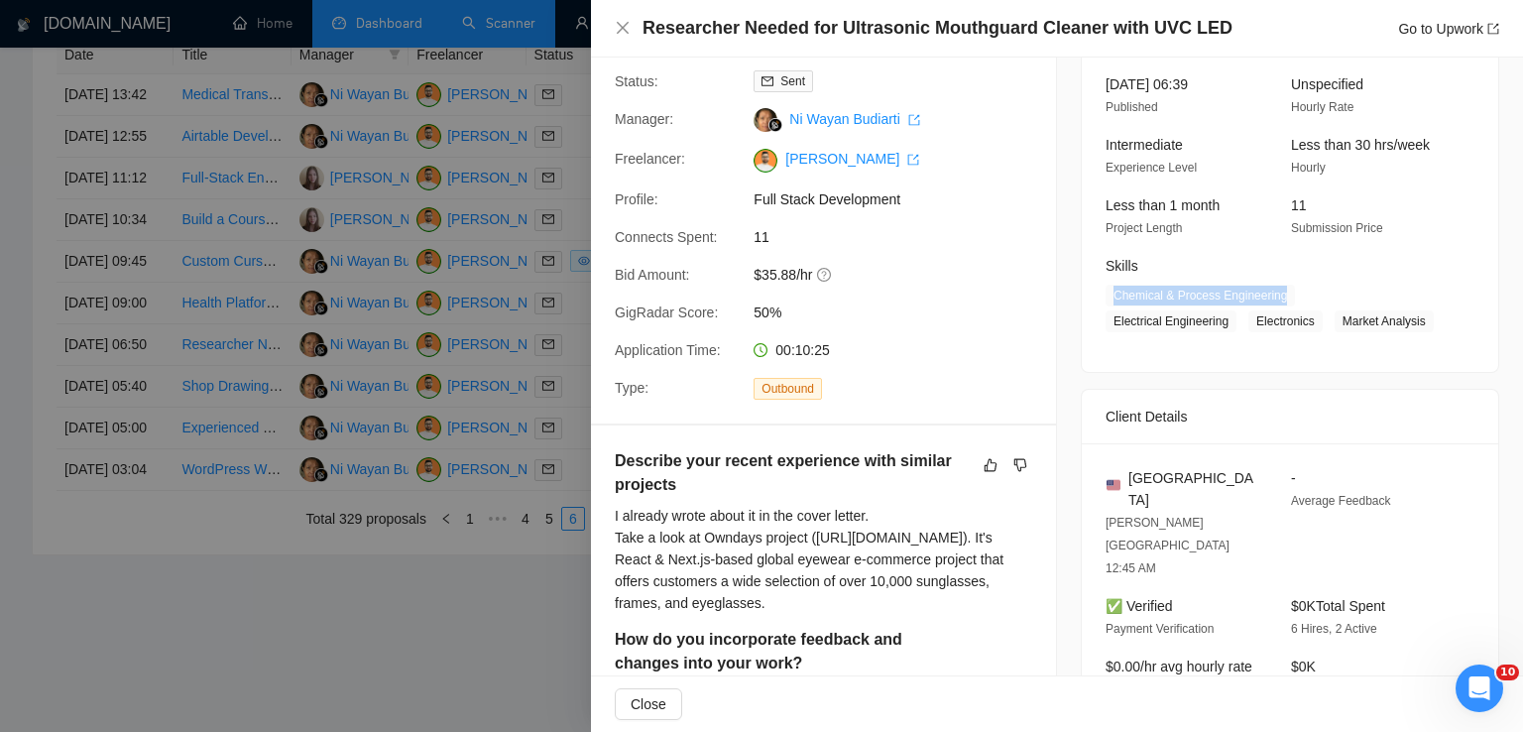
scroll to position [0, 0]
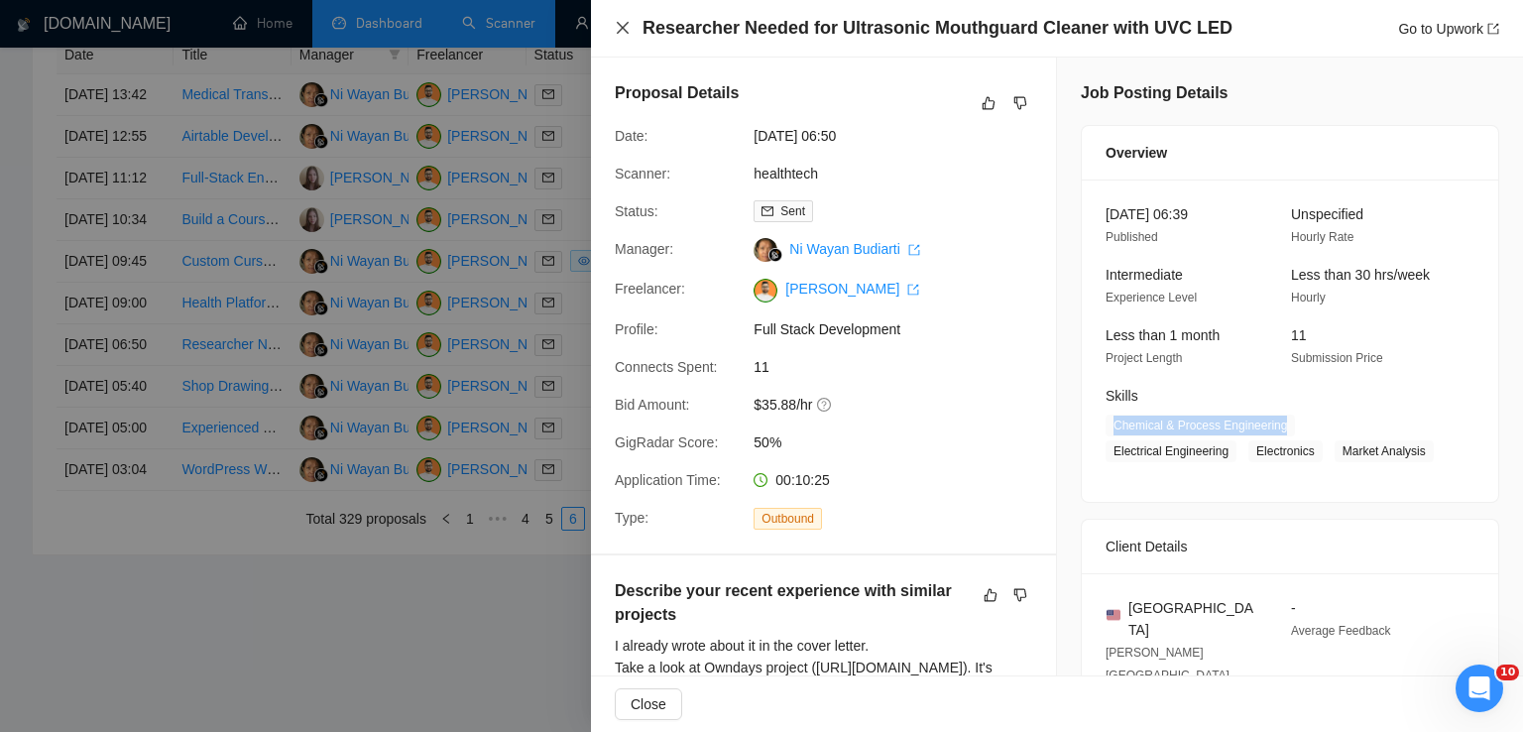
click at [619, 31] on icon "close" at bounding box center [623, 28] width 16 height 16
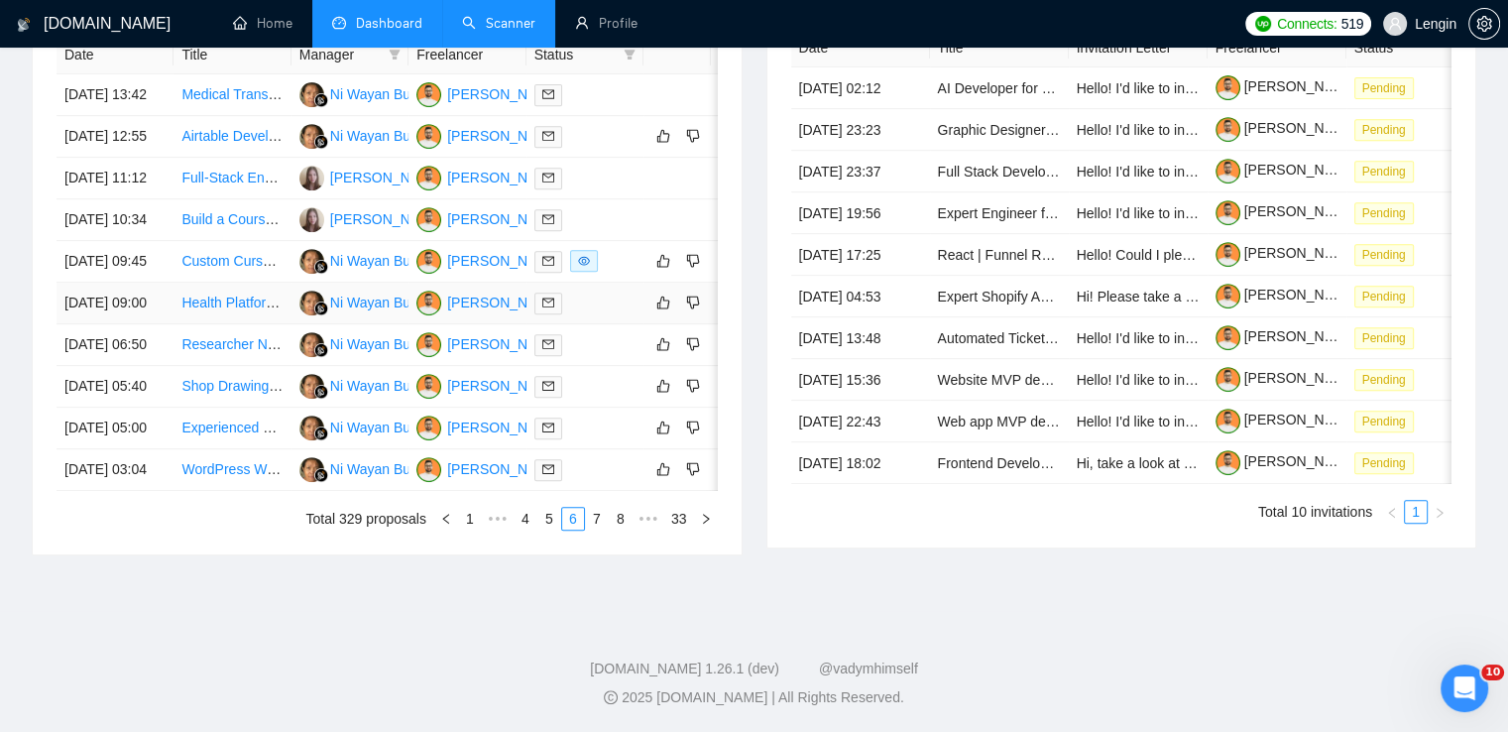
click at [258, 324] on td "Health Platform Development Expert Needed" at bounding box center [232, 304] width 117 height 42
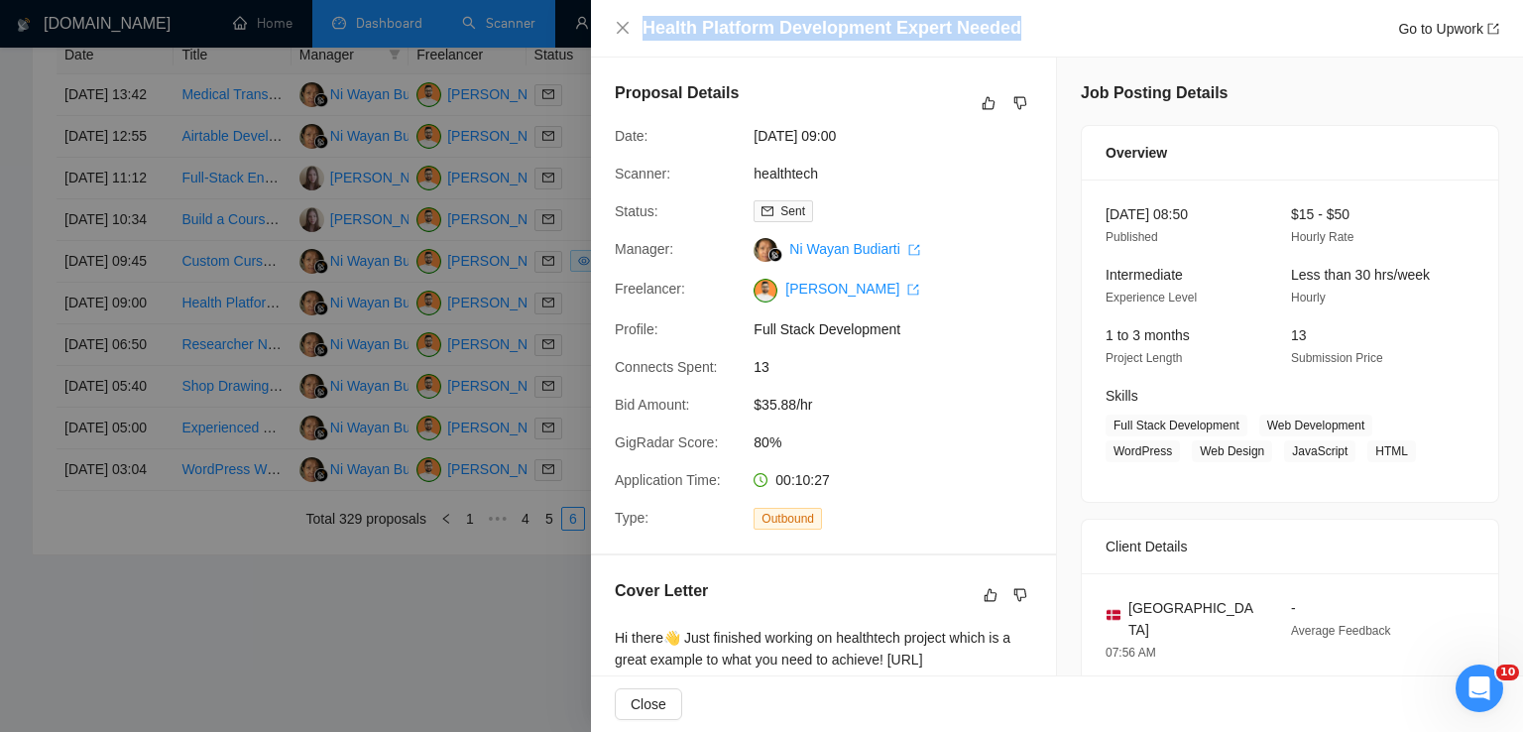
drag, startPoint x: 1019, startPoint y: 35, endPoint x: 645, endPoint y: 22, distance: 374.0
click at [645, 22] on div "Health Platform Development Expert Needed Go to Upwork" at bounding box center [1070, 28] width 857 height 25
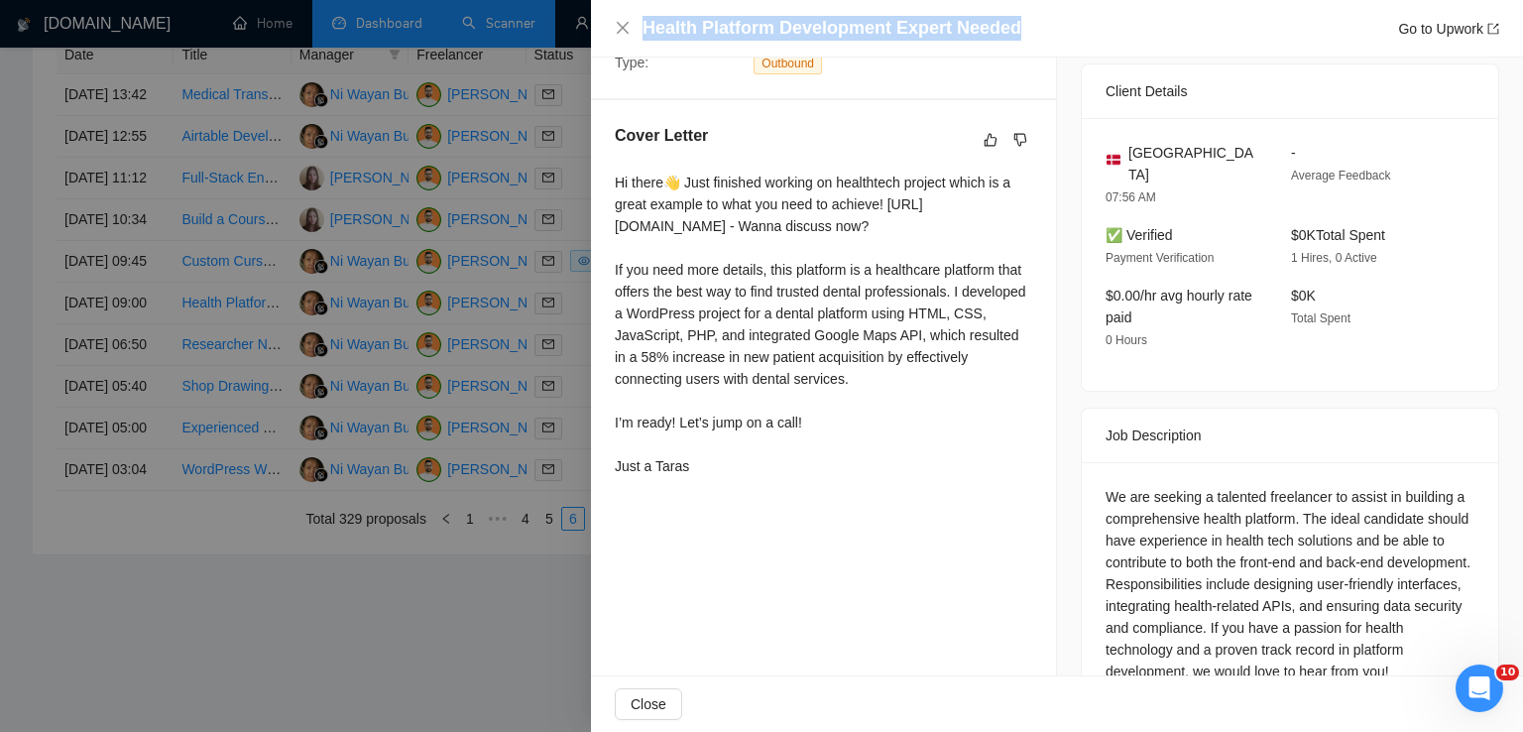
scroll to position [498, 0]
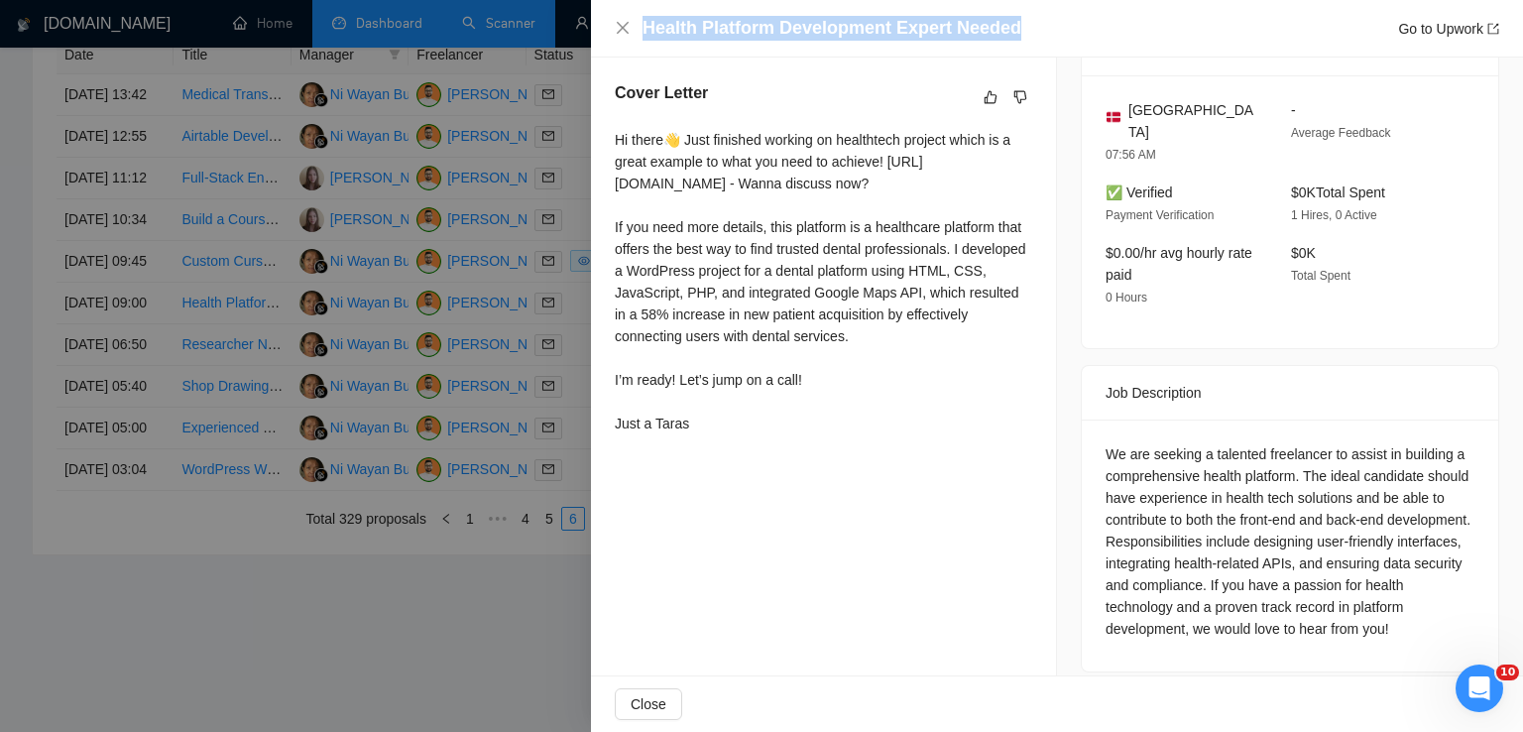
drag, startPoint x: 615, startPoint y: 144, endPoint x: 702, endPoint y: 447, distance: 315.7
click at [702, 434] on div "Hi there👋 Just finished working on healthtech project which is a great example …" at bounding box center [823, 281] width 417 height 305
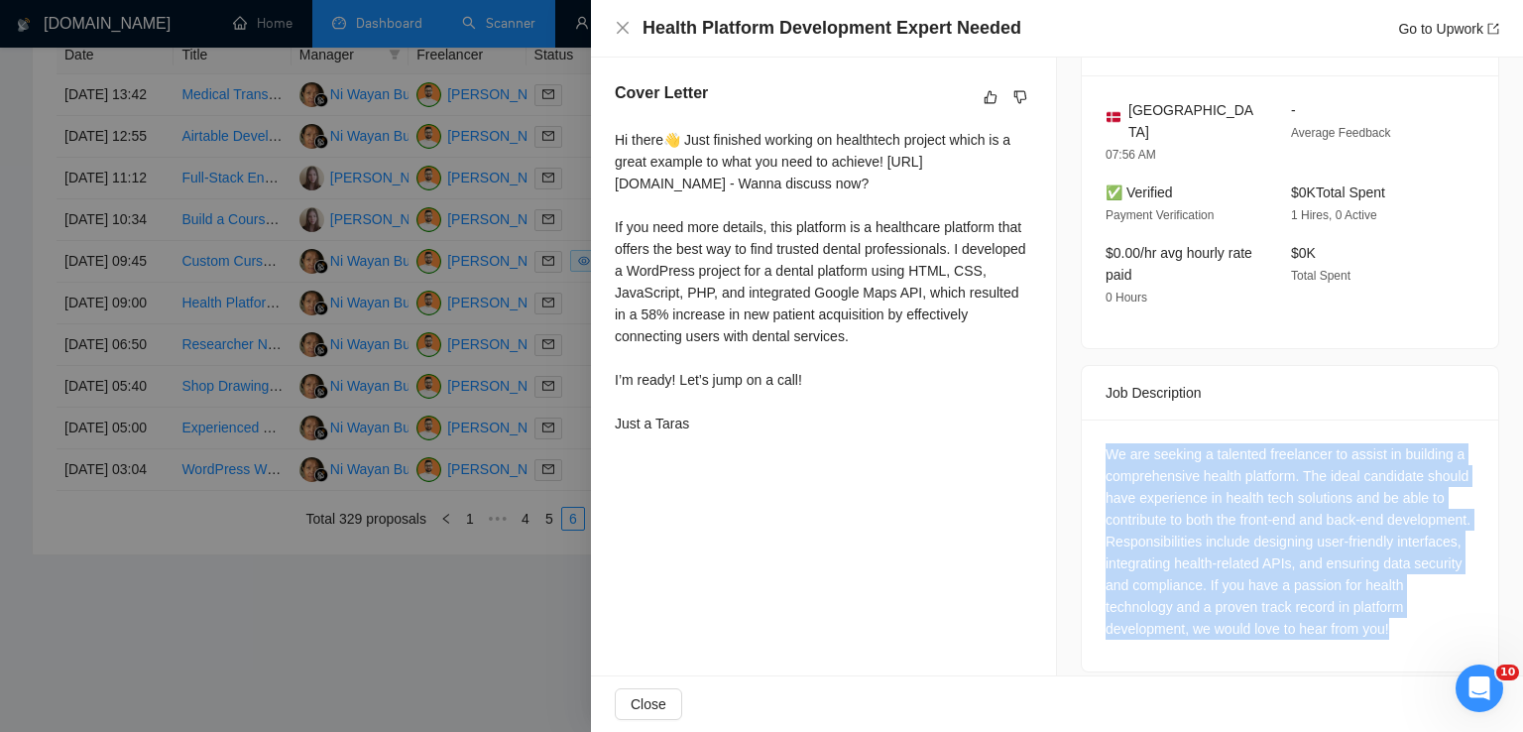
drag, startPoint x: 1458, startPoint y: 613, endPoint x: 1095, endPoint y: 431, distance: 406.6
click at [1095, 431] on div "We are seeking a talented freelancer to assist in building a comprehensive heal…" at bounding box center [1290, 545] width 416 height 252
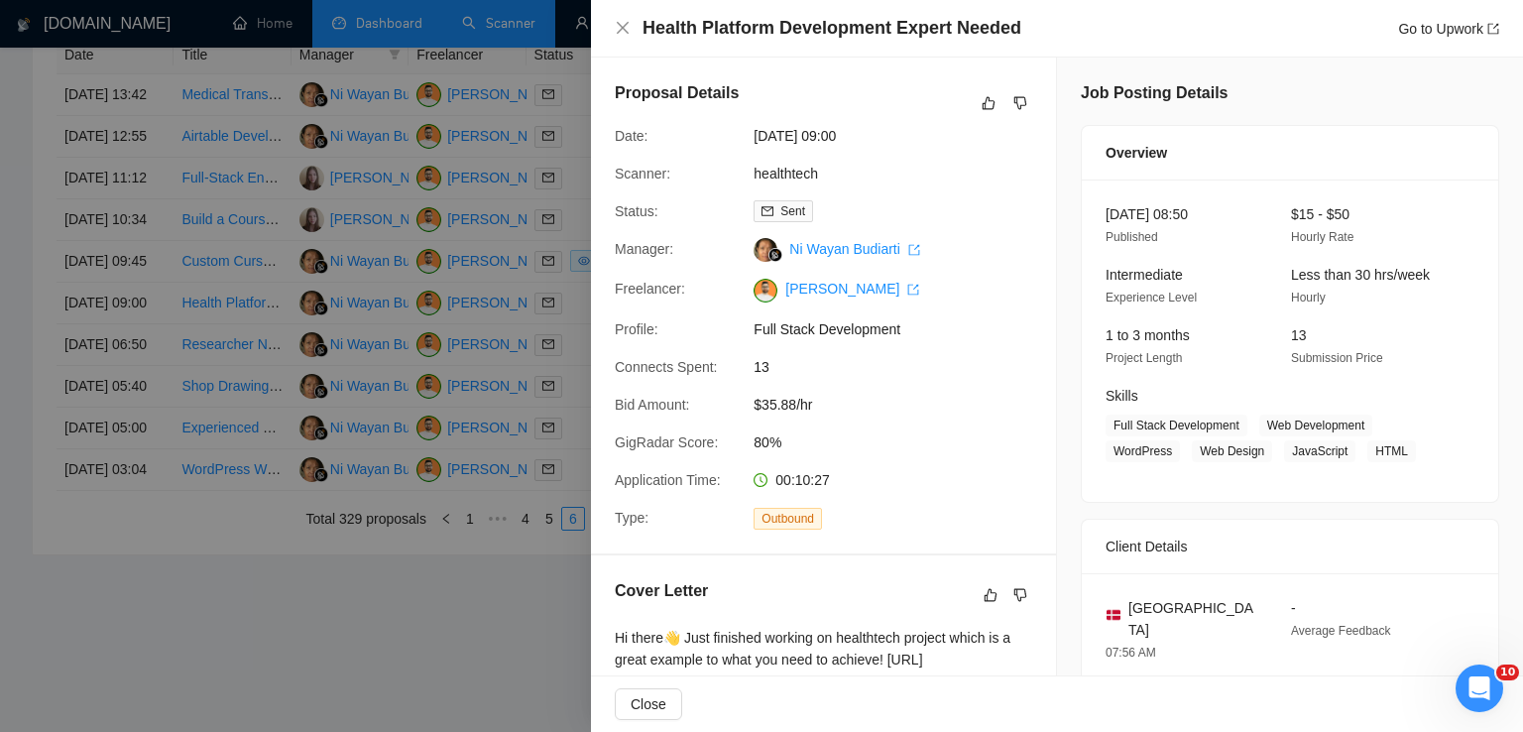
scroll to position [242, 0]
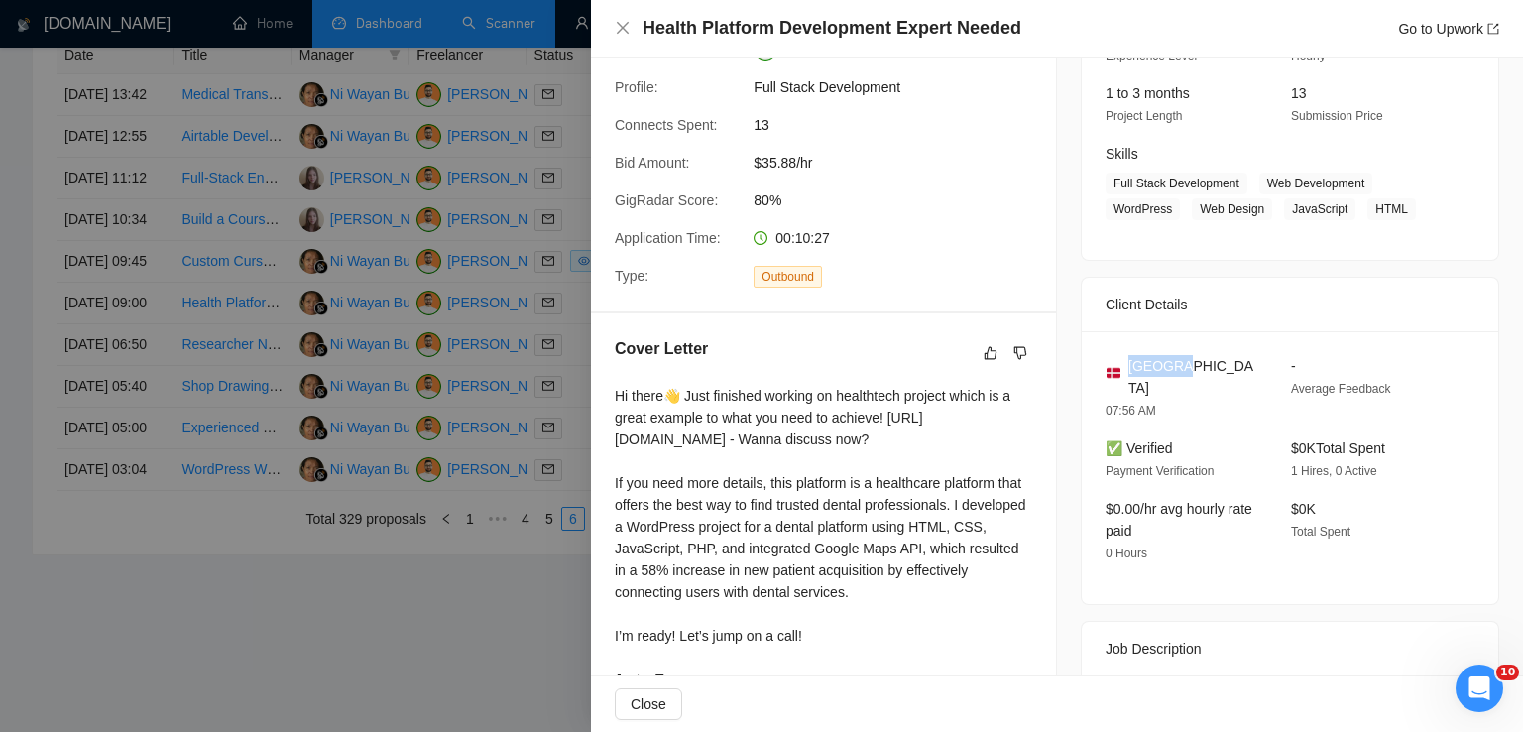
drag, startPoint x: 1186, startPoint y: 371, endPoint x: 1123, endPoint y: 362, distance: 63.1
click at [1123, 362] on div "[GEOGRAPHIC_DATA]" at bounding box center [1183, 377] width 154 height 44
drag, startPoint x: 1258, startPoint y: 184, endPoint x: 1412, endPoint y: 206, distance: 155.2
click at [1412, 206] on span "Full Stack Development Web Development WordPress Web Design JavaScript HTML" at bounding box center [1275, 197] width 339 height 48
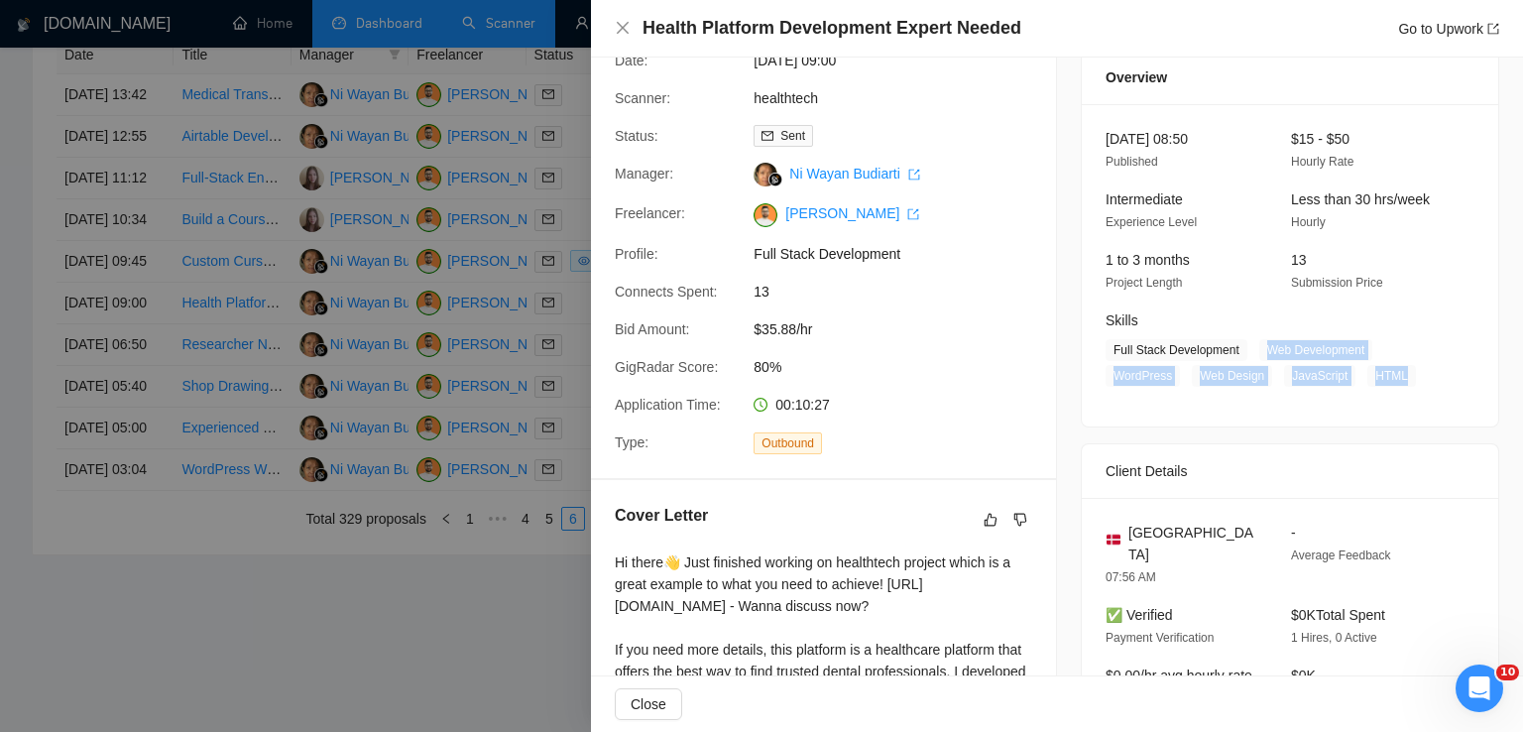
scroll to position [201, 0]
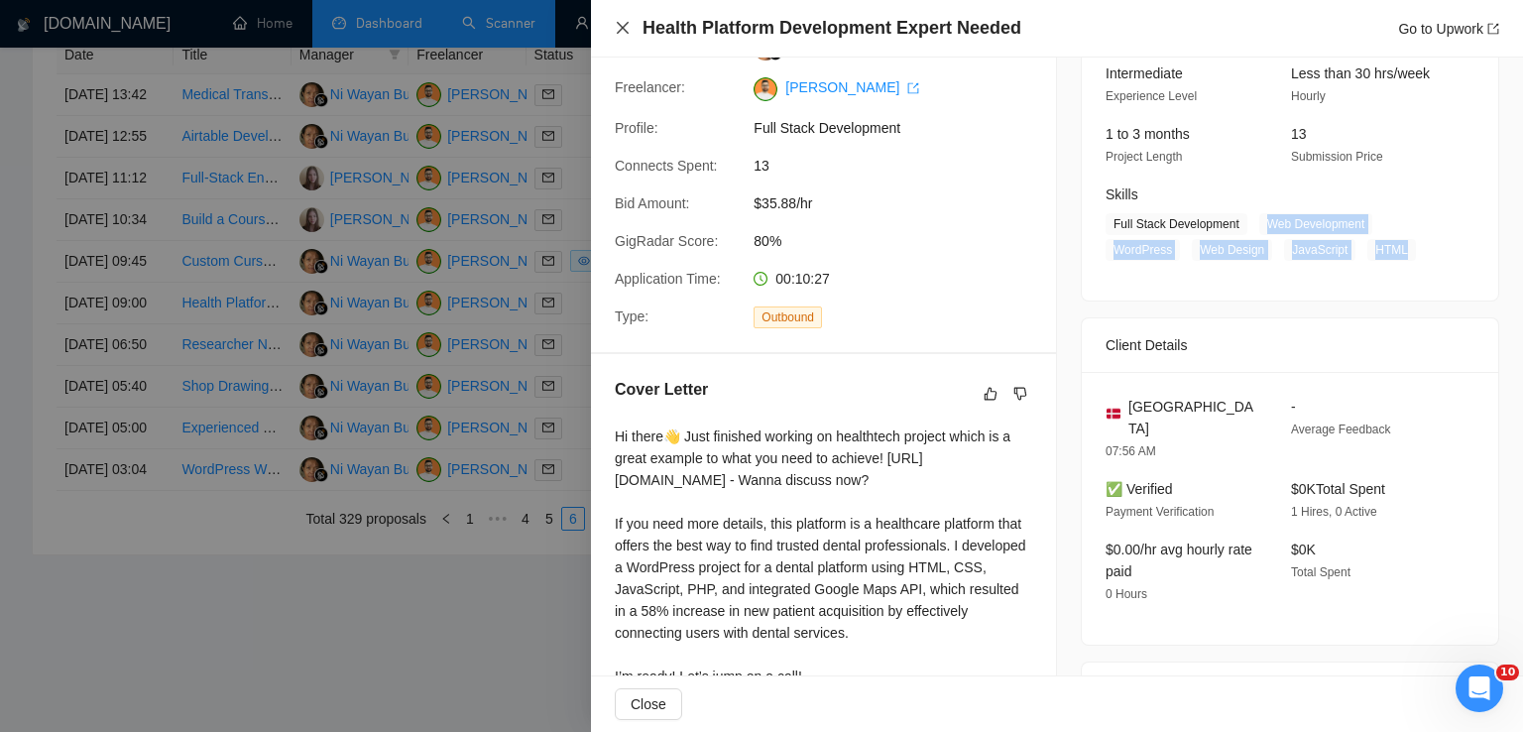
click at [625, 25] on icon "close" at bounding box center [623, 28] width 12 height 12
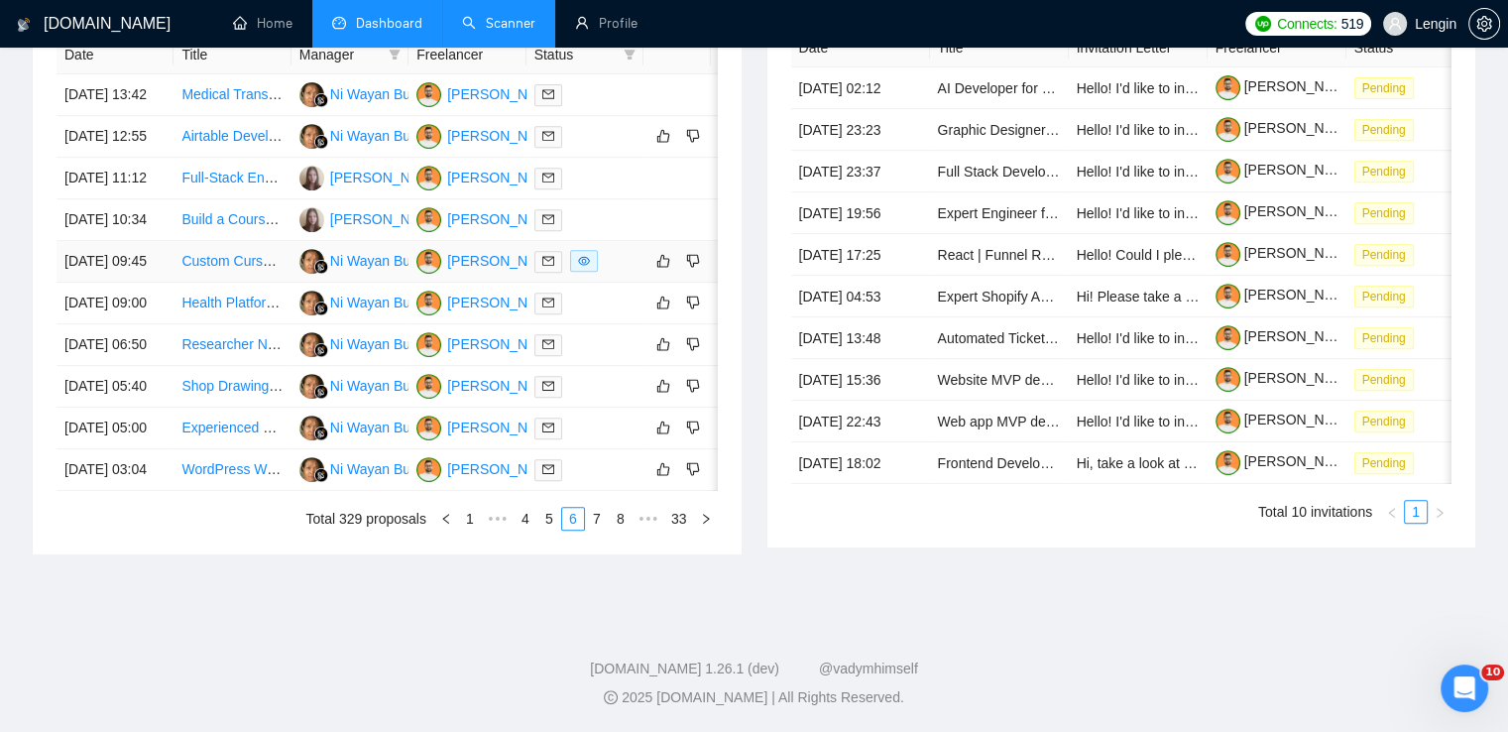
click at [248, 283] on td "Custom Cursor Effect Needed for Fashion Website" at bounding box center [232, 262] width 117 height 42
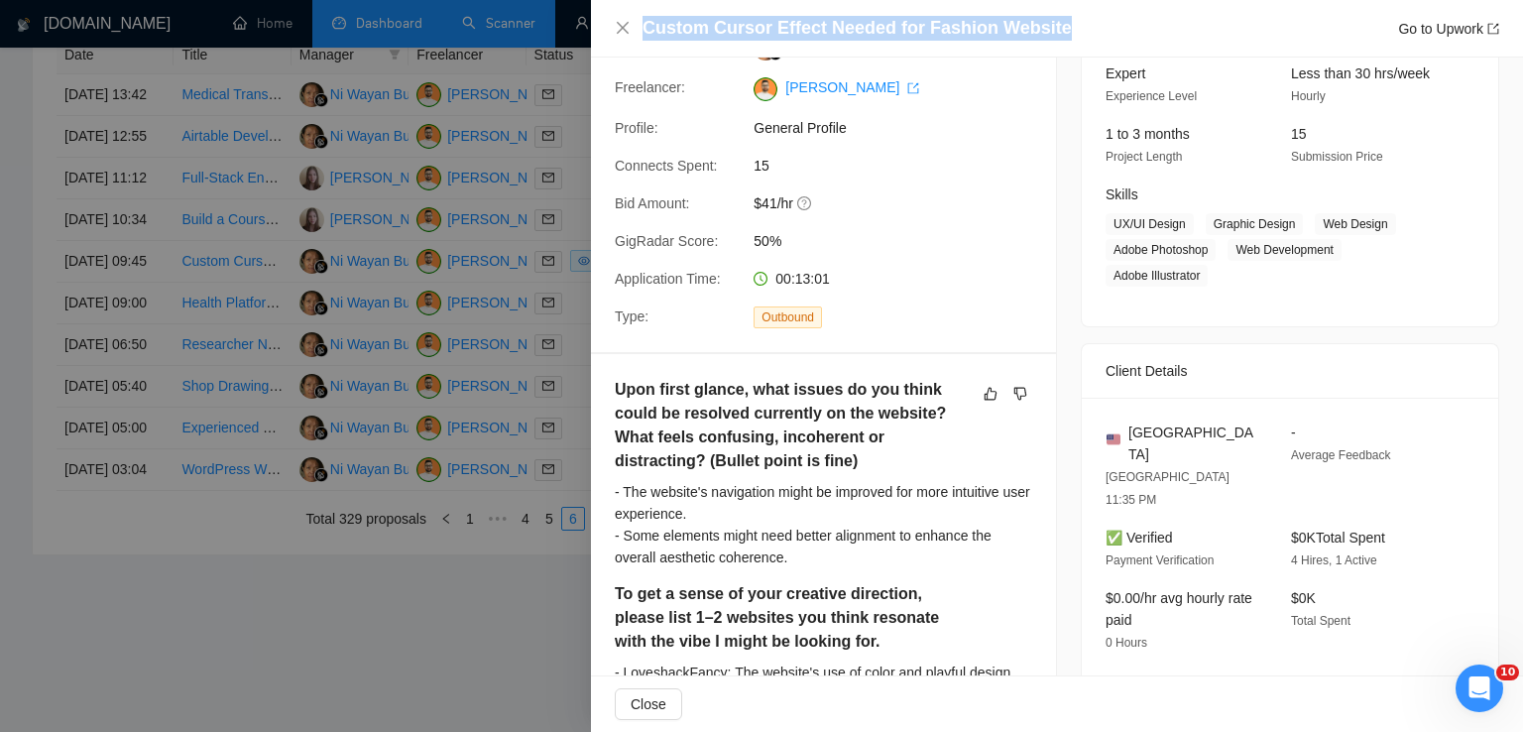
drag, startPoint x: 1049, startPoint y: 27, endPoint x: 646, endPoint y: 28, distance: 402.5
click at [646, 28] on div "Custom Cursor Effect Needed for Fashion Website Go to Upwork" at bounding box center [1070, 28] width 857 height 25
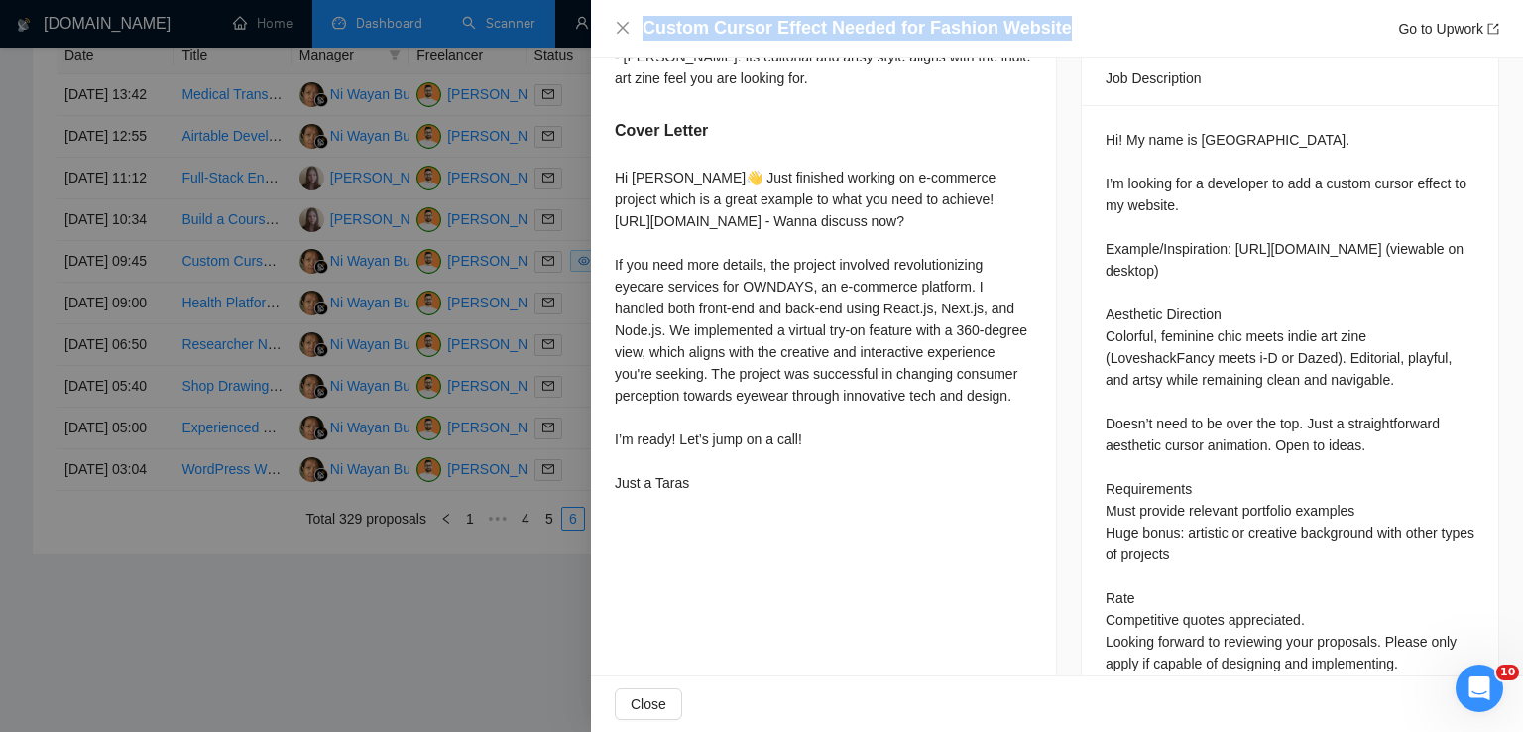
scroll to position [840, 0]
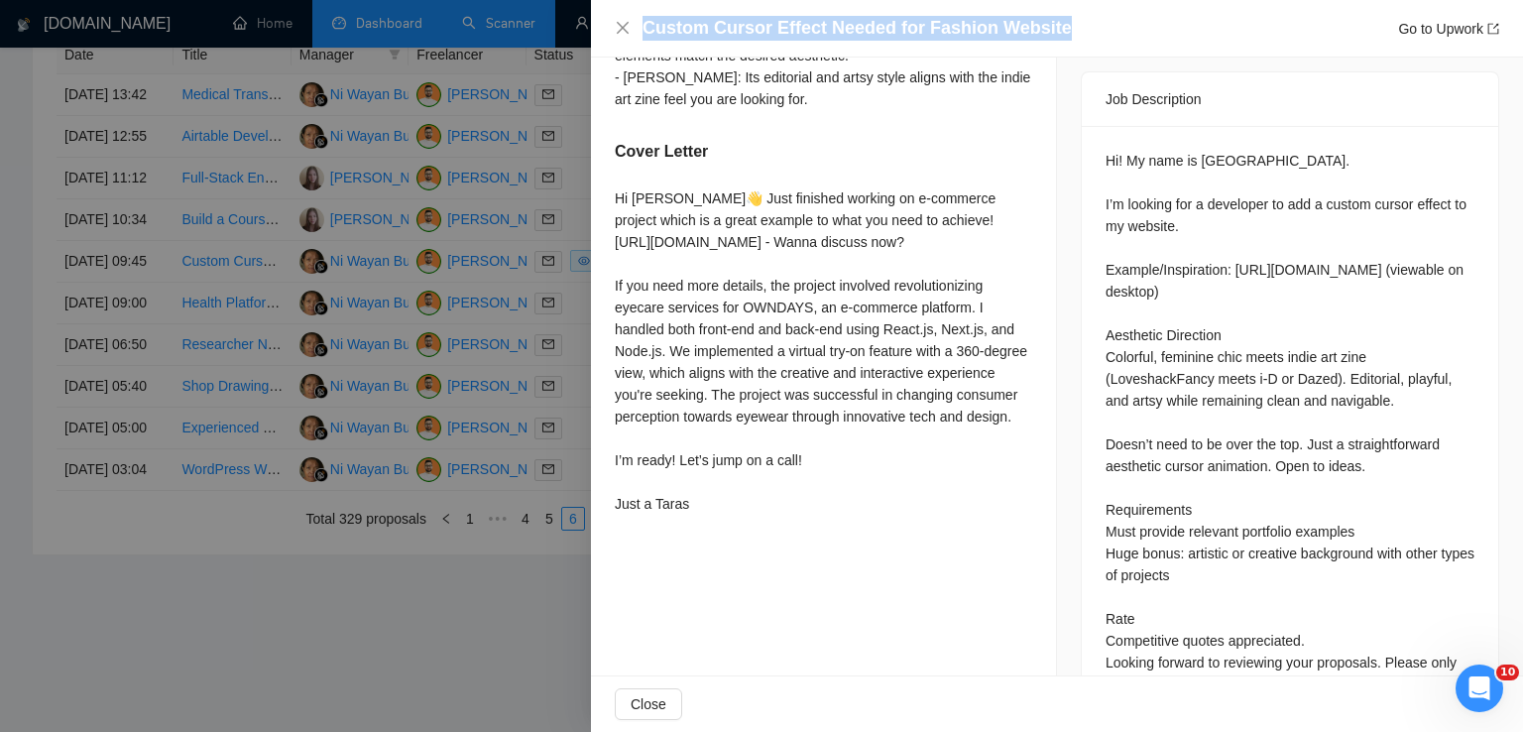
drag, startPoint x: 616, startPoint y: 204, endPoint x: 707, endPoint y: 560, distance: 367.5
click at [707, 523] on div "Hi [PERSON_NAME]👋 Just finished working on e-commerce project which is a great …" at bounding box center [823, 354] width 417 height 335
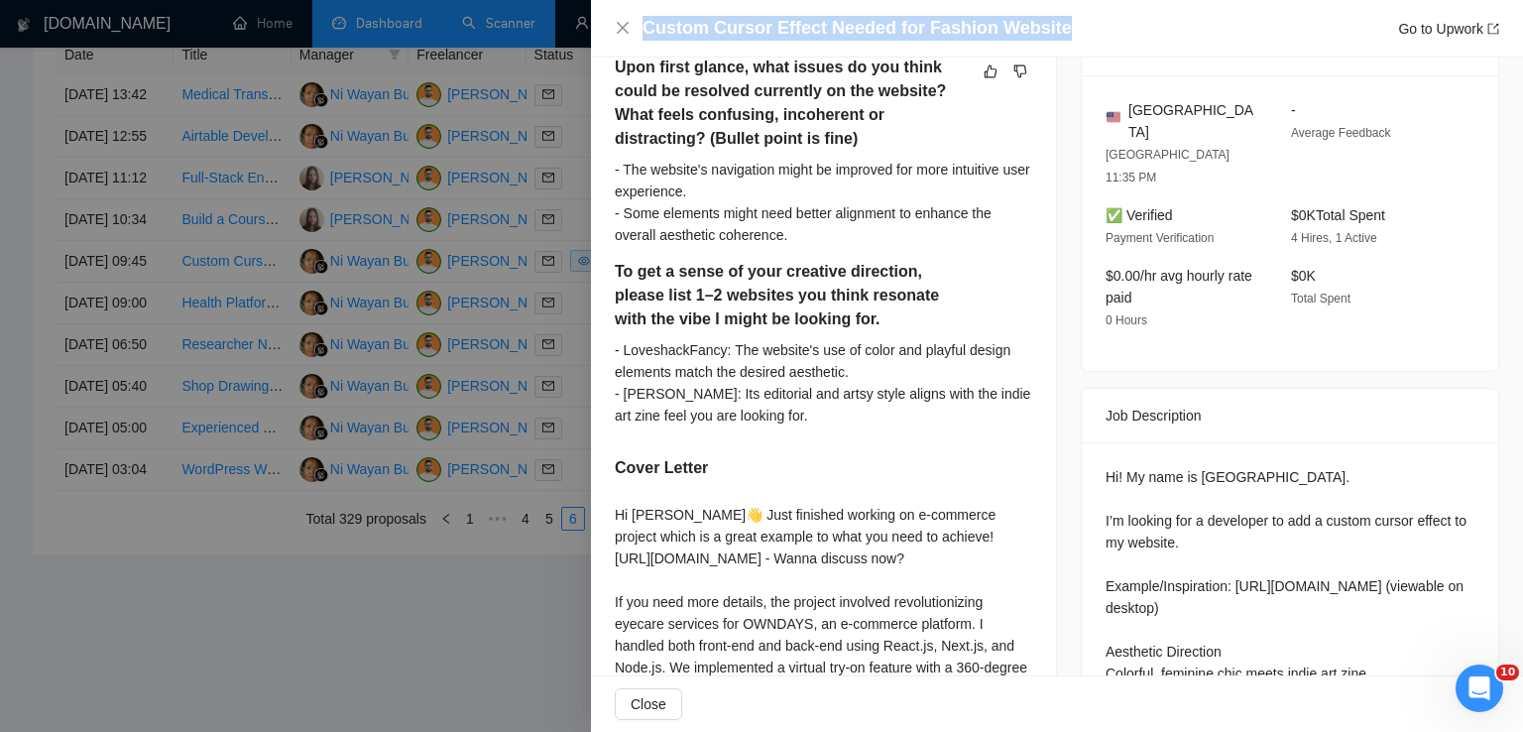
scroll to position [837, 0]
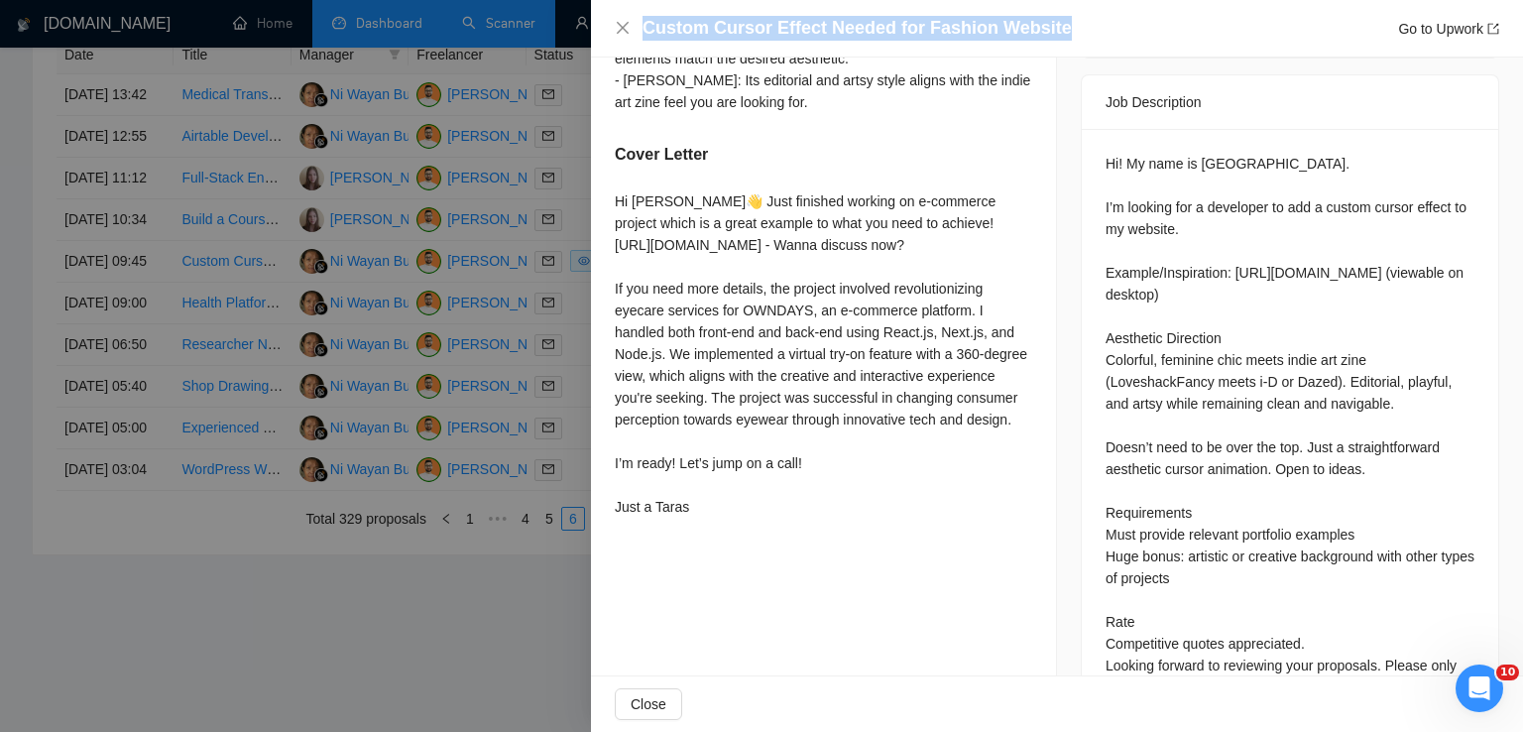
click at [820, 518] on div "Hi [PERSON_NAME]👋 Just finished working on e-commerce project which is a great …" at bounding box center [823, 353] width 417 height 327
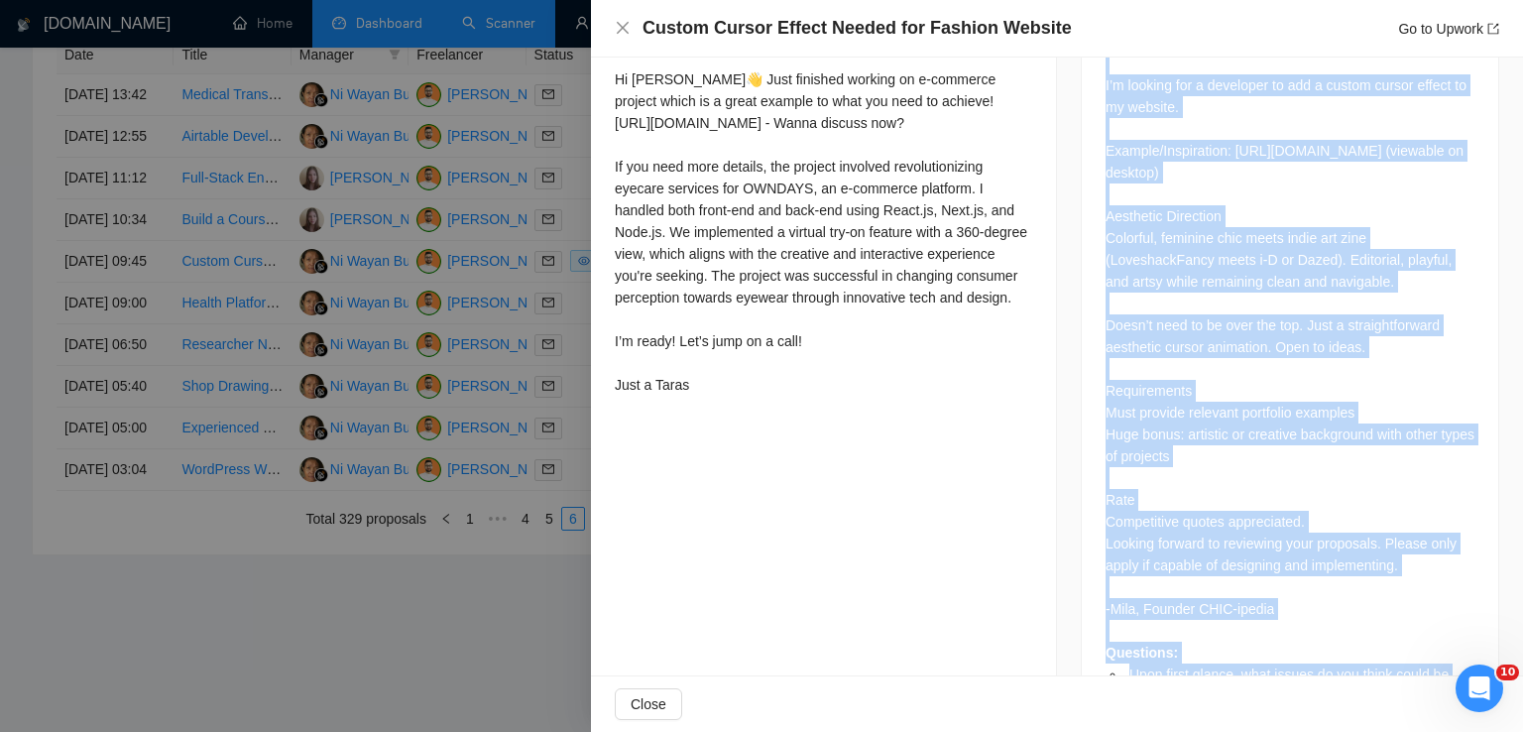
scroll to position [1118, 0]
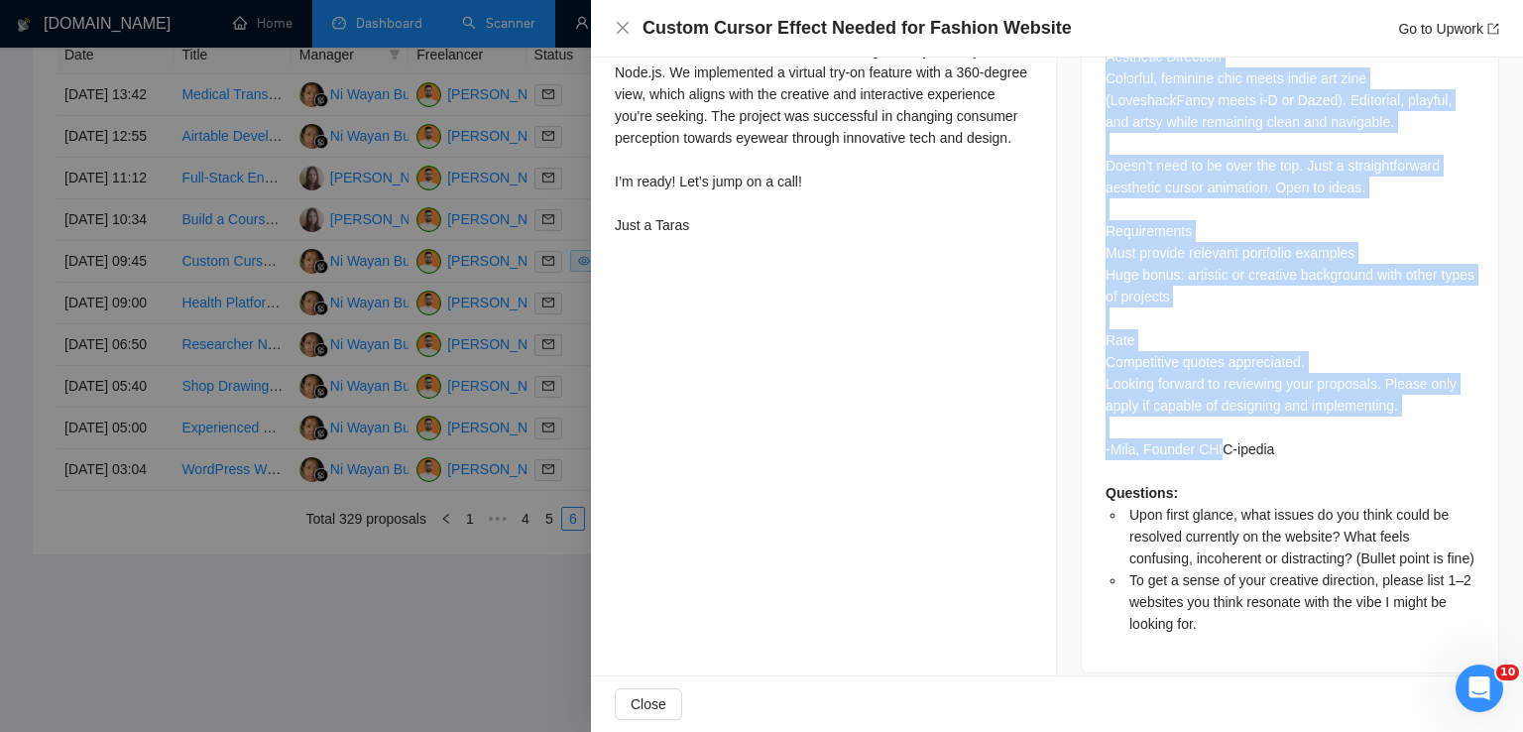
drag, startPoint x: 1095, startPoint y: 119, endPoint x: 1292, endPoint y: 395, distance: 339.0
click at [1292, 395] on div "Hi! My name is [GEOGRAPHIC_DATA]. I’m looking for a developer to add a custom c…" at bounding box center [1290, 259] width 416 height 825
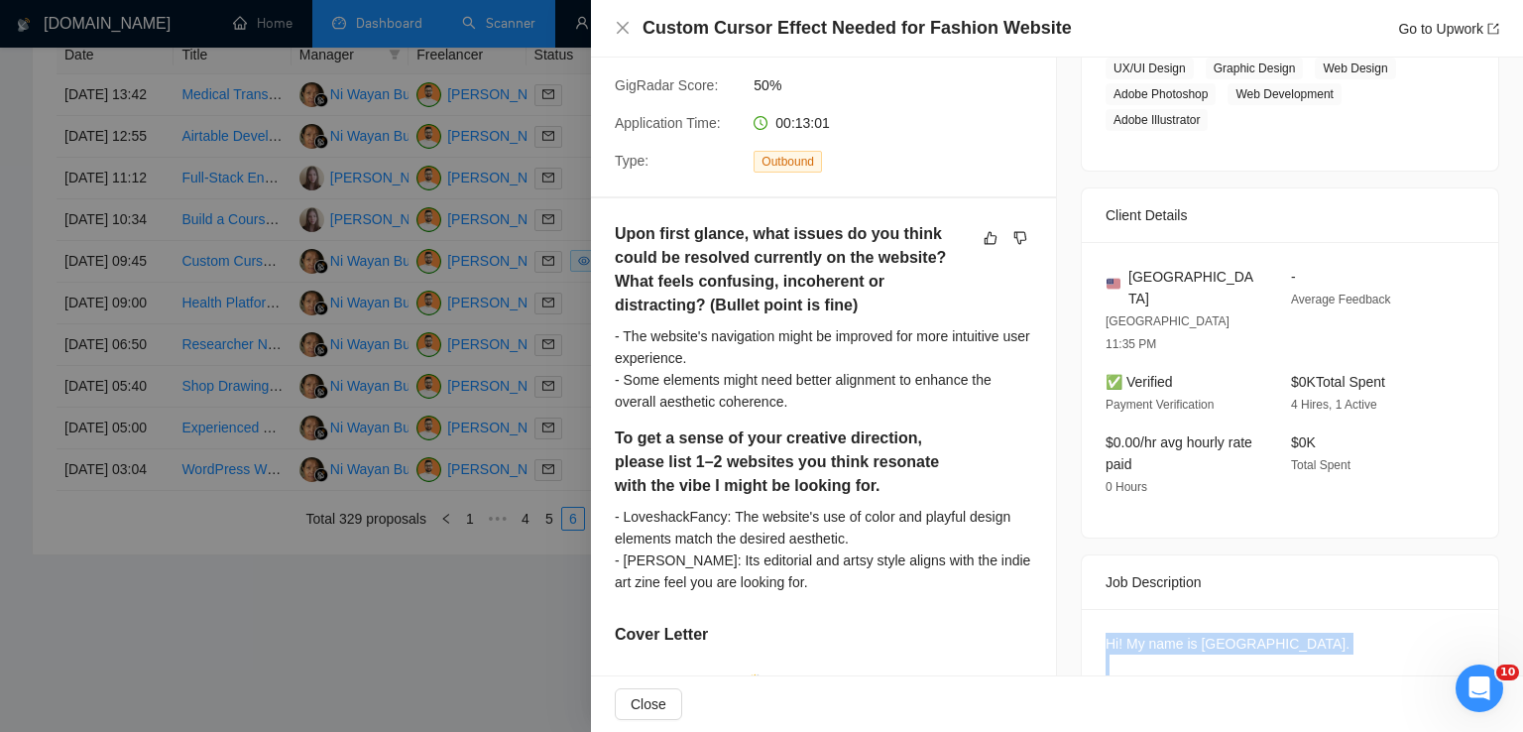
scroll to position [210, 0]
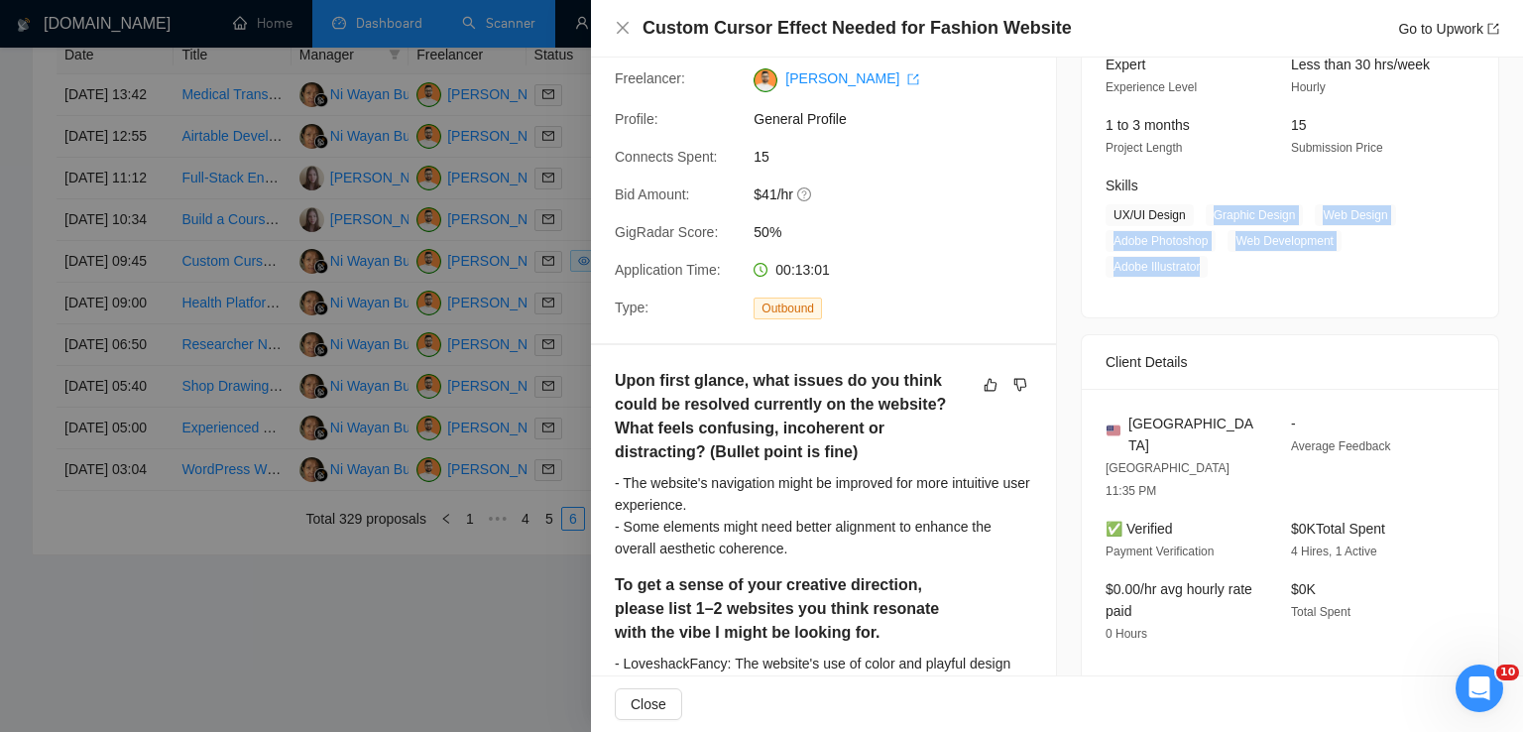
drag, startPoint x: 1202, startPoint y: 214, endPoint x: 1199, endPoint y: 266, distance: 51.6
click at [1199, 266] on span "UX/UI Design Graphic Design Web Design Adobe Photoshop Web Development Adobe Il…" at bounding box center [1275, 240] width 339 height 73
drag, startPoint x: 1178, startPoint y: 215, endPoint x: 1101, endPoint y: 215, distance: 77.3
click at [1106, 215] on span "UX/UI Design" at bounding box center [1150, 215] width 88 height 22
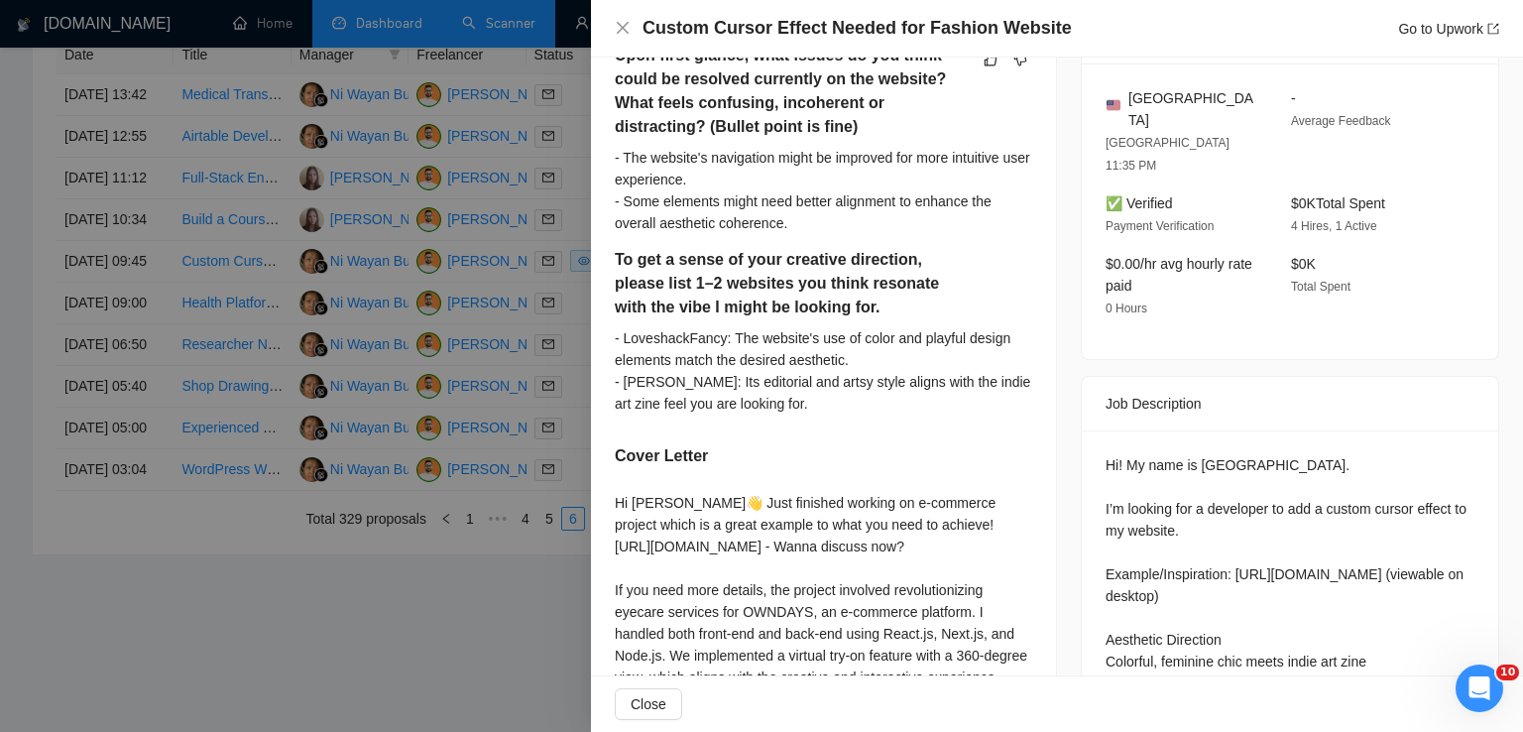
scroll to position [555, 0]
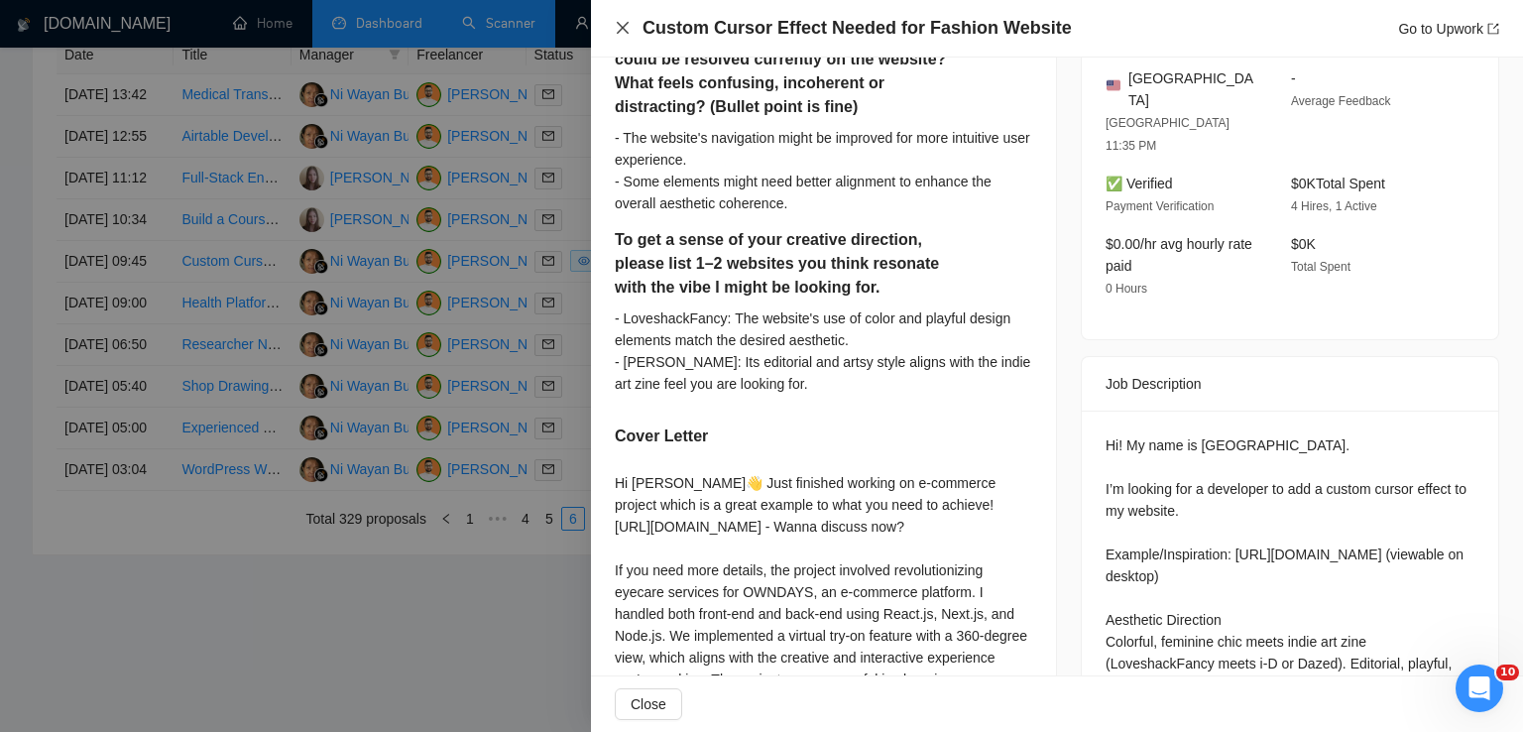
click at [627, 29] on icon "close" at bounding box center [623, 28] width 16 height 16
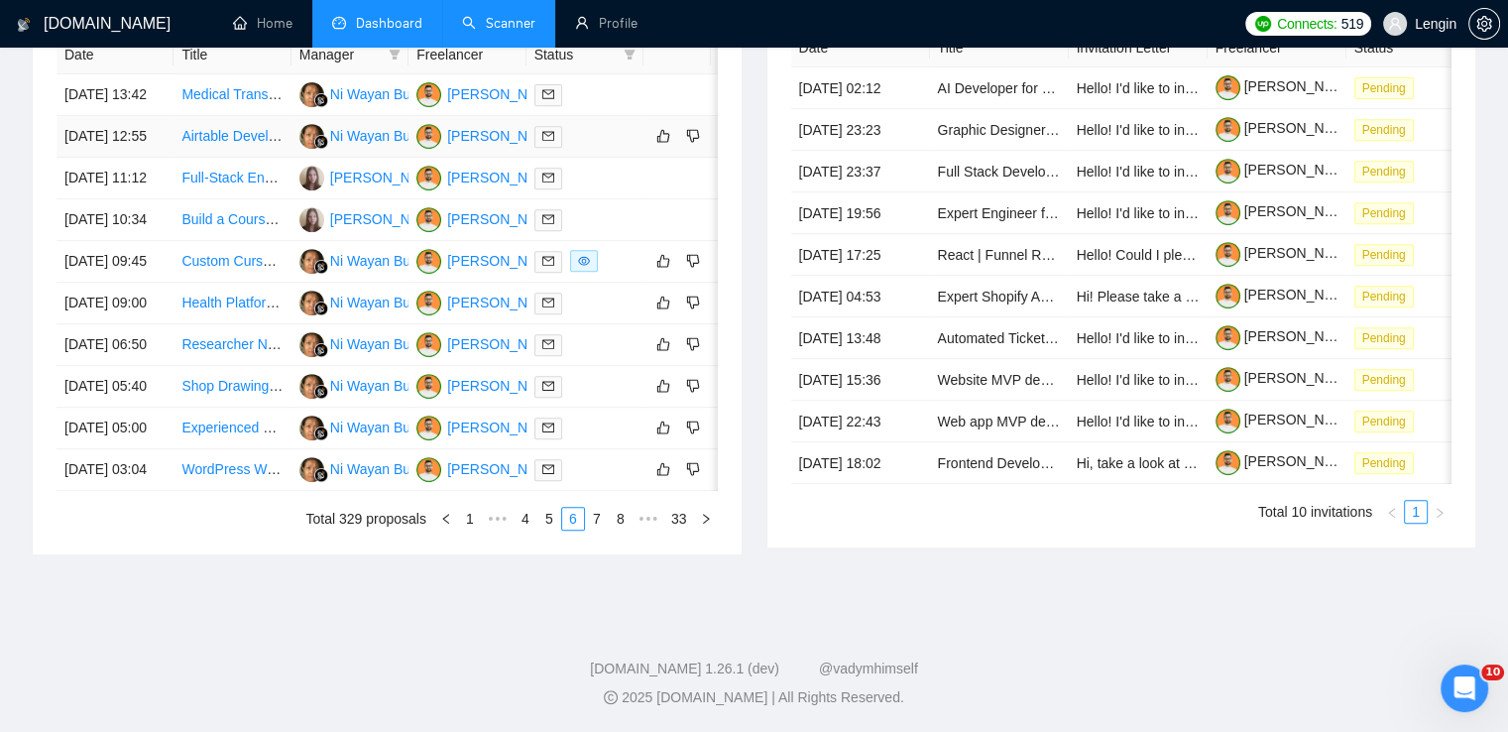
click at [222, 144] on td "Airtable Developer (No-Code)" at bounding box center [232, 137] width 117 height 42
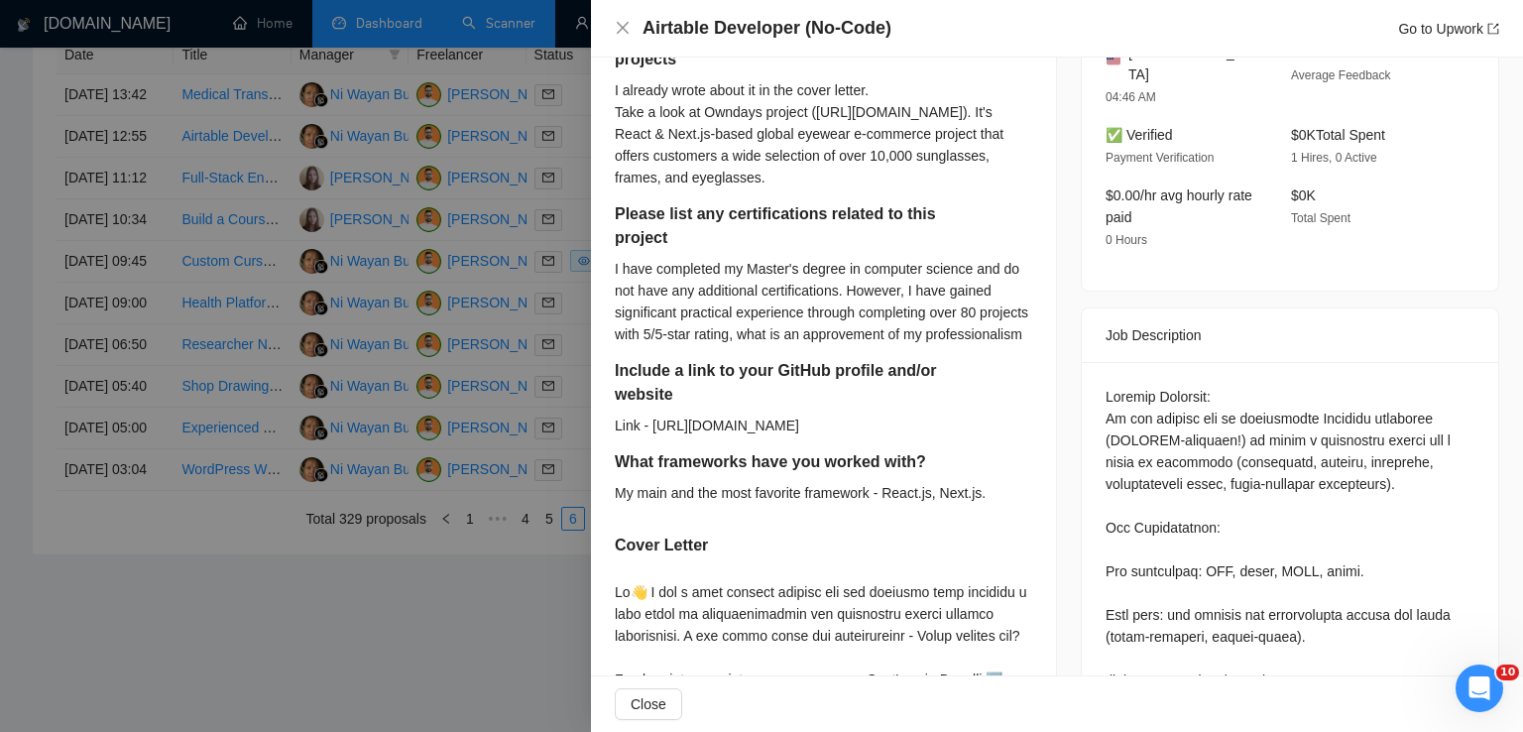
scroll to position [0, 0]
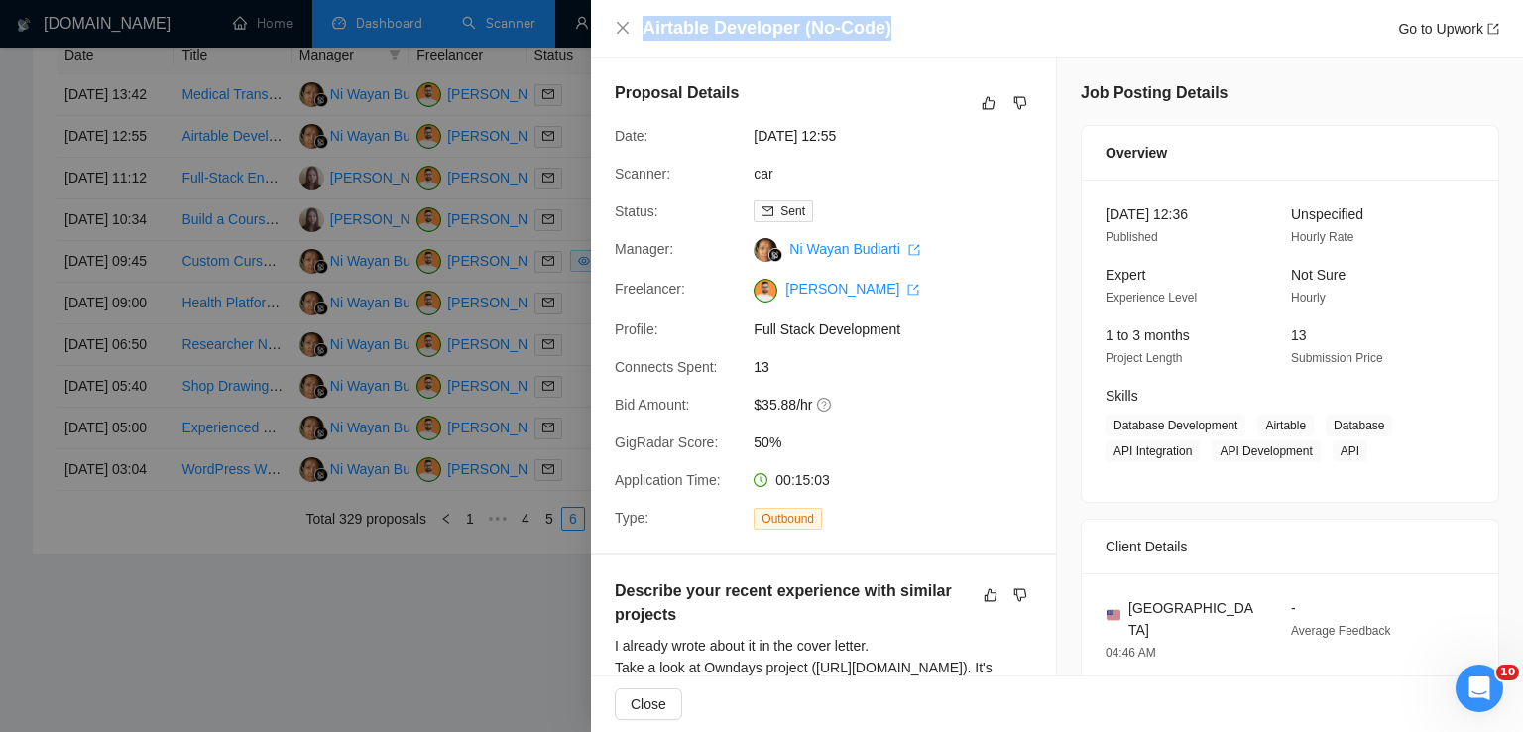
drag, startPoint x: 891, startPoint y: 34, endPoint x: 635, endPoint y: 38, distance: 256.8
click at [635, 38] on div "Airtable Developer (No-Code) Go to Upwork" at bounding box center [1057, 28] width 884 height 25
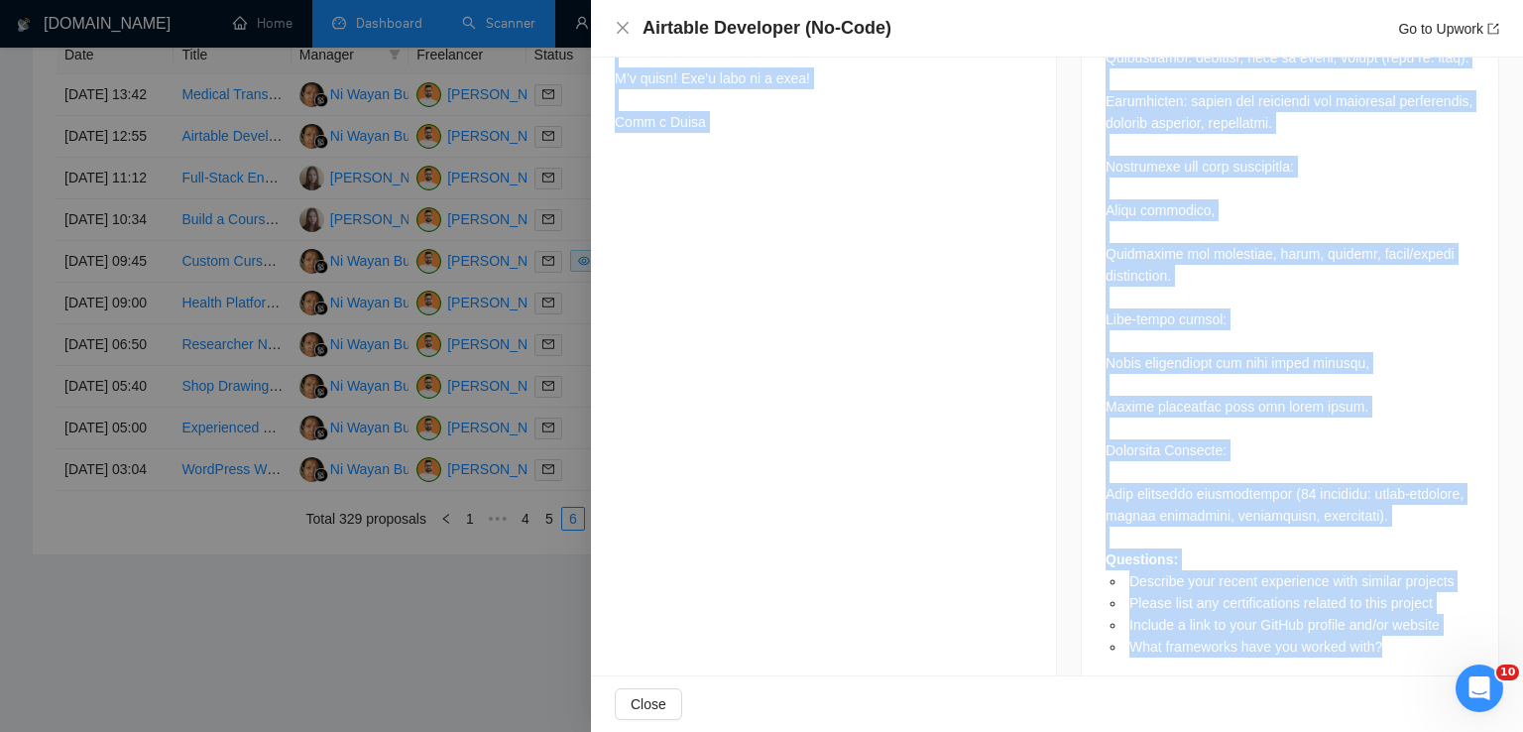
scroll to position [1573, 0]
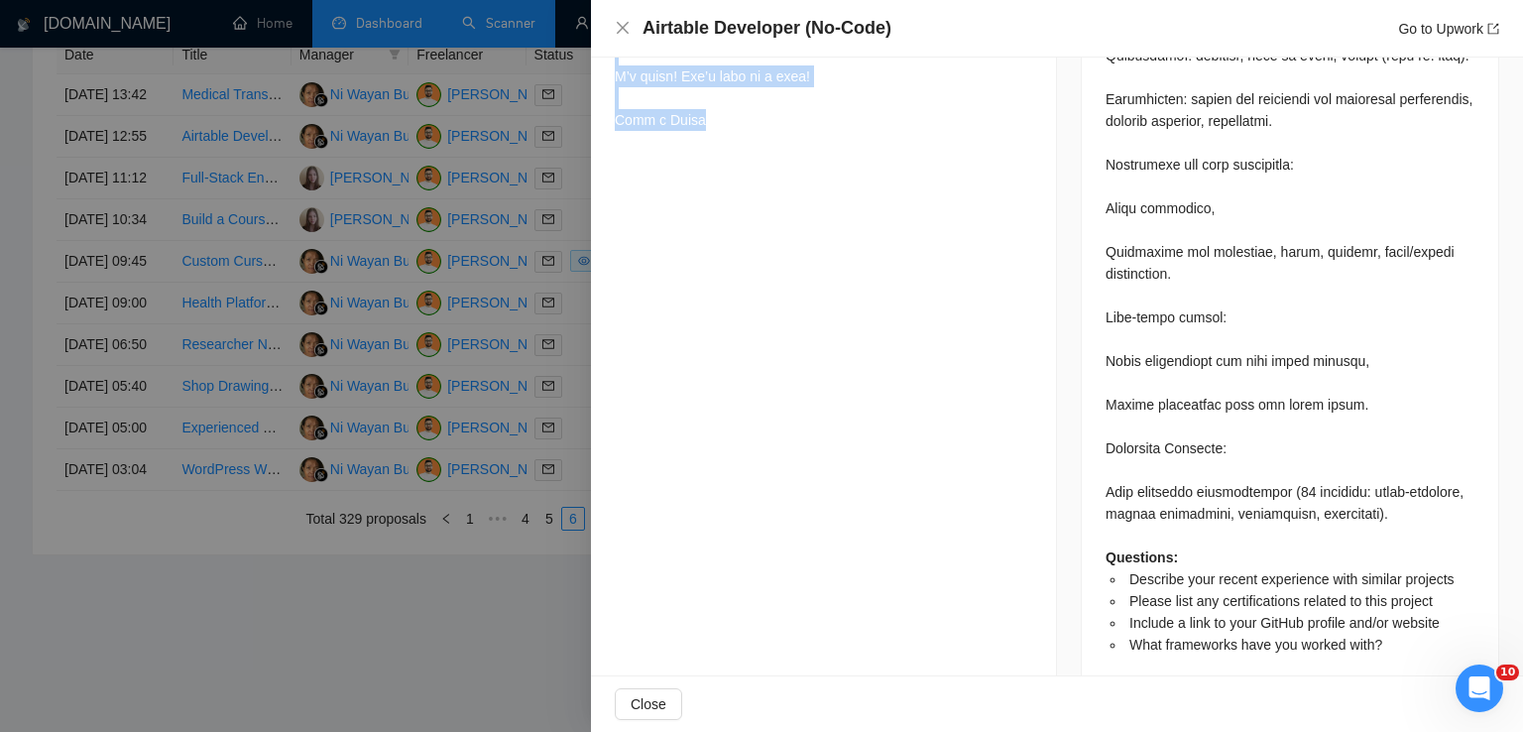
drag, startPoint x: 612, startPoint y: 124, endPoint x: 694, endPoint y: 228, distance: 132.7
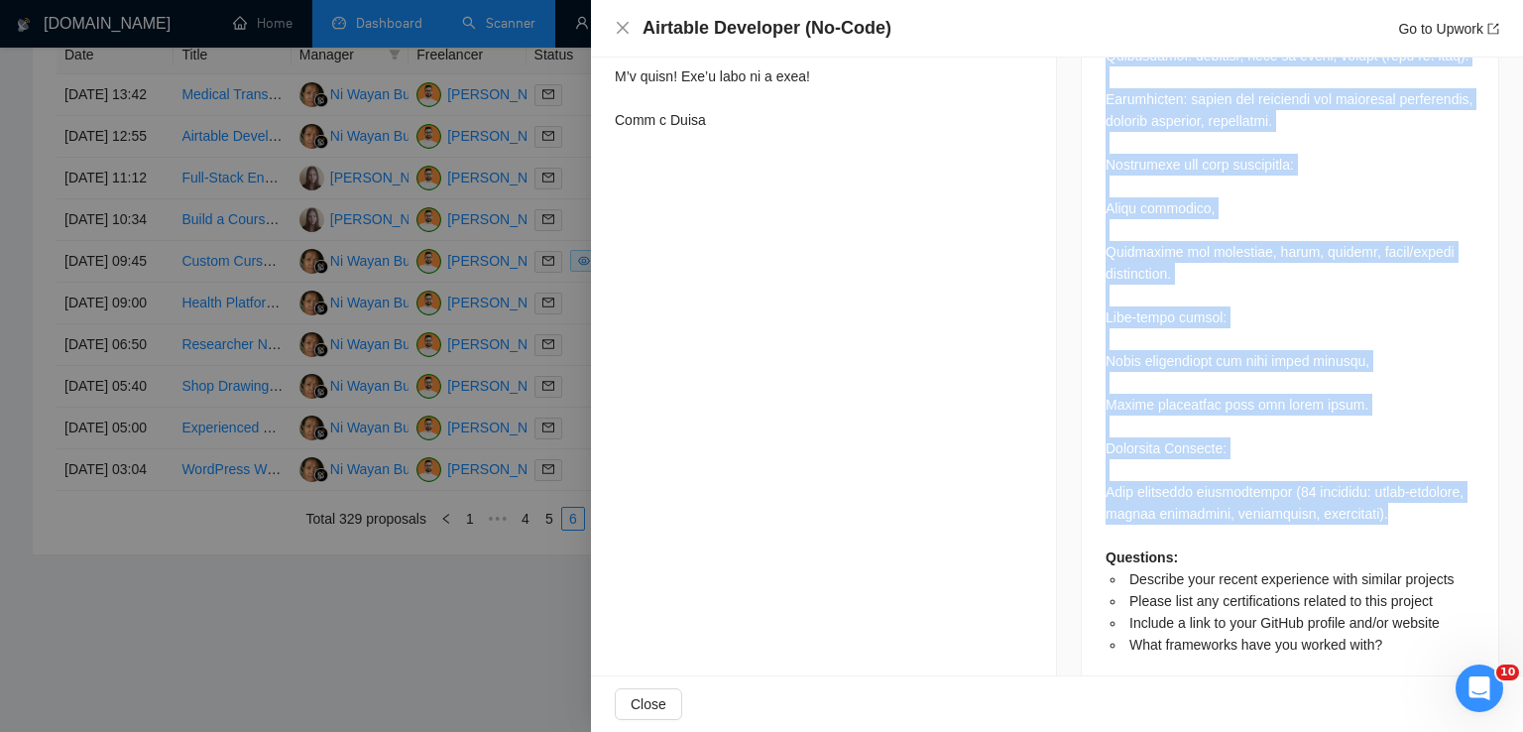
drag, startPoint x: 1096, startPoint y: 153, endPoint x: 1363, endPoint y: 468, distance: 413.6
click at [1363, 468] on div "Questions: Describe your recent experience with similar projects Please list an…" at bounding box center [1290, 19] width 416 height 1348
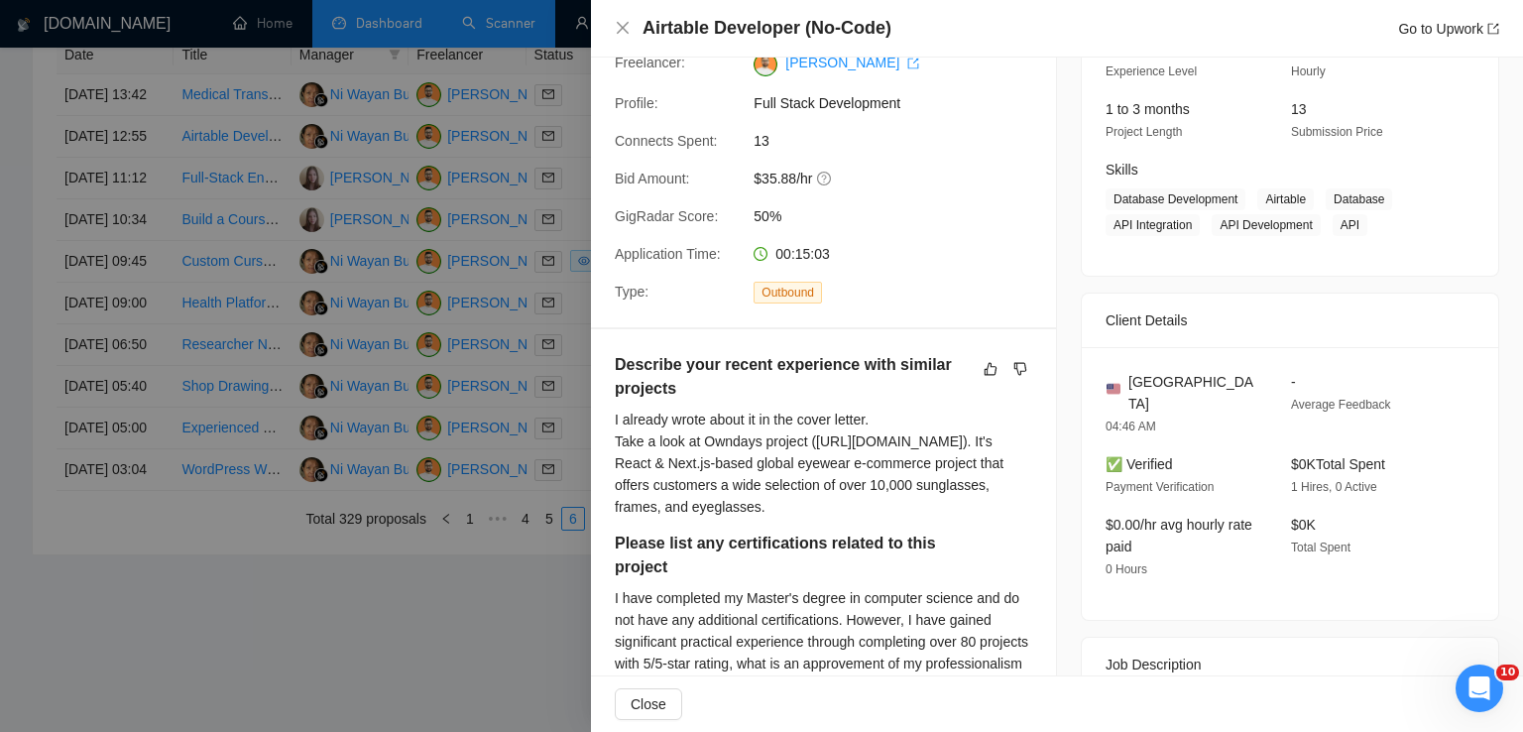
scroll to position [224, 0]
drag, startPoint x: 1213, startPoint y: 385, endPoint x: 1124, endPoint y: 382, distance: 88.3
click at [1124, 382] on div "[GEOGRAPHIC_DATA]" at bounding box center [1183, 395] width 154 height 44
drag, startPoint x: 1254, startPoint y: 201, endPoint x: 1349, endPoint y: 223, distance: 97.7
click at [1349, 223] on span "Database Development Airtable Database API Integration API Development API" at bounding box center [1275, 214] width 339 height 48
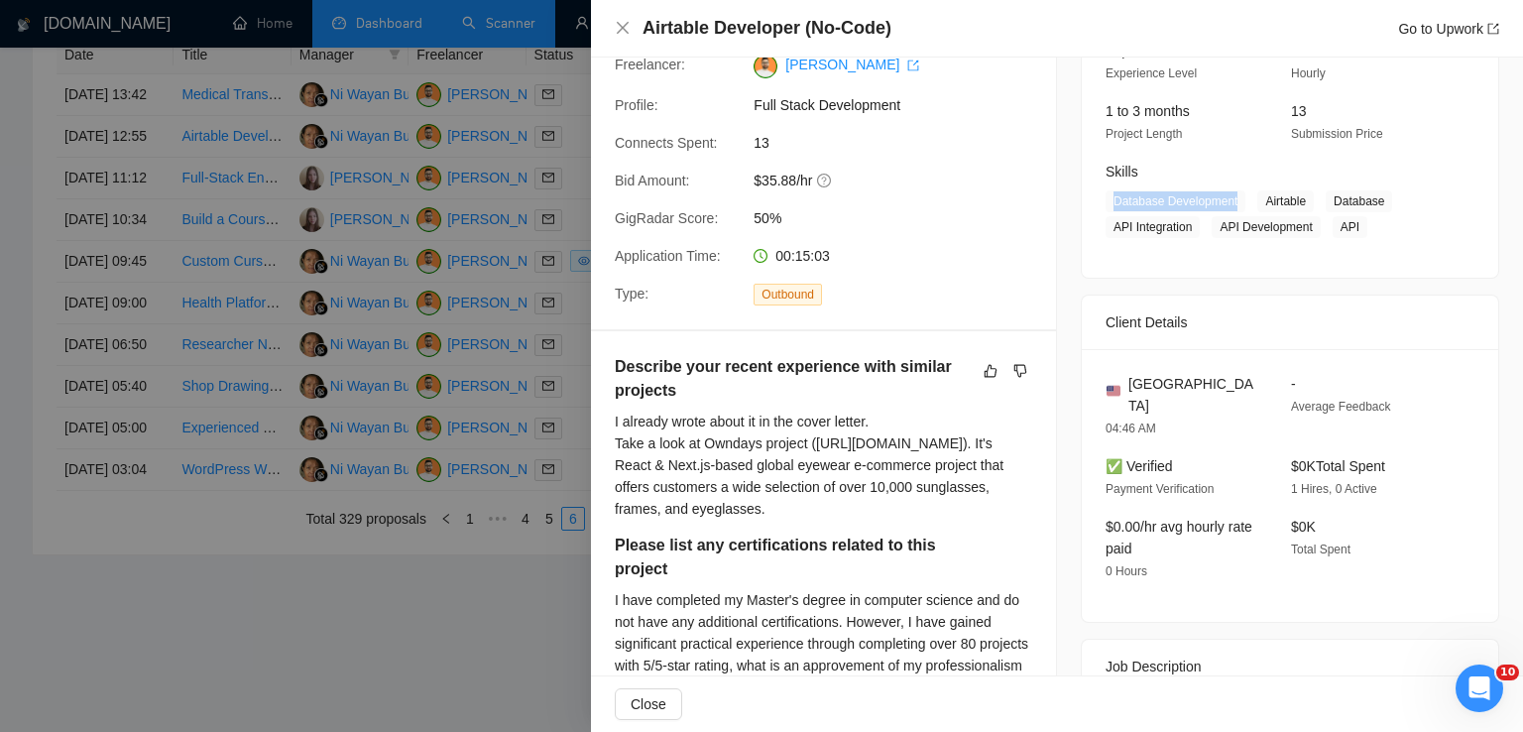
drag, startPoint x: 1228, startPoint y: 201, endPoint x: 1102, endPoint y: 203, distance: 126.9
click at [1106, 203] on span "Database Development" at bounding box center [1176, 201] width 140 height 22
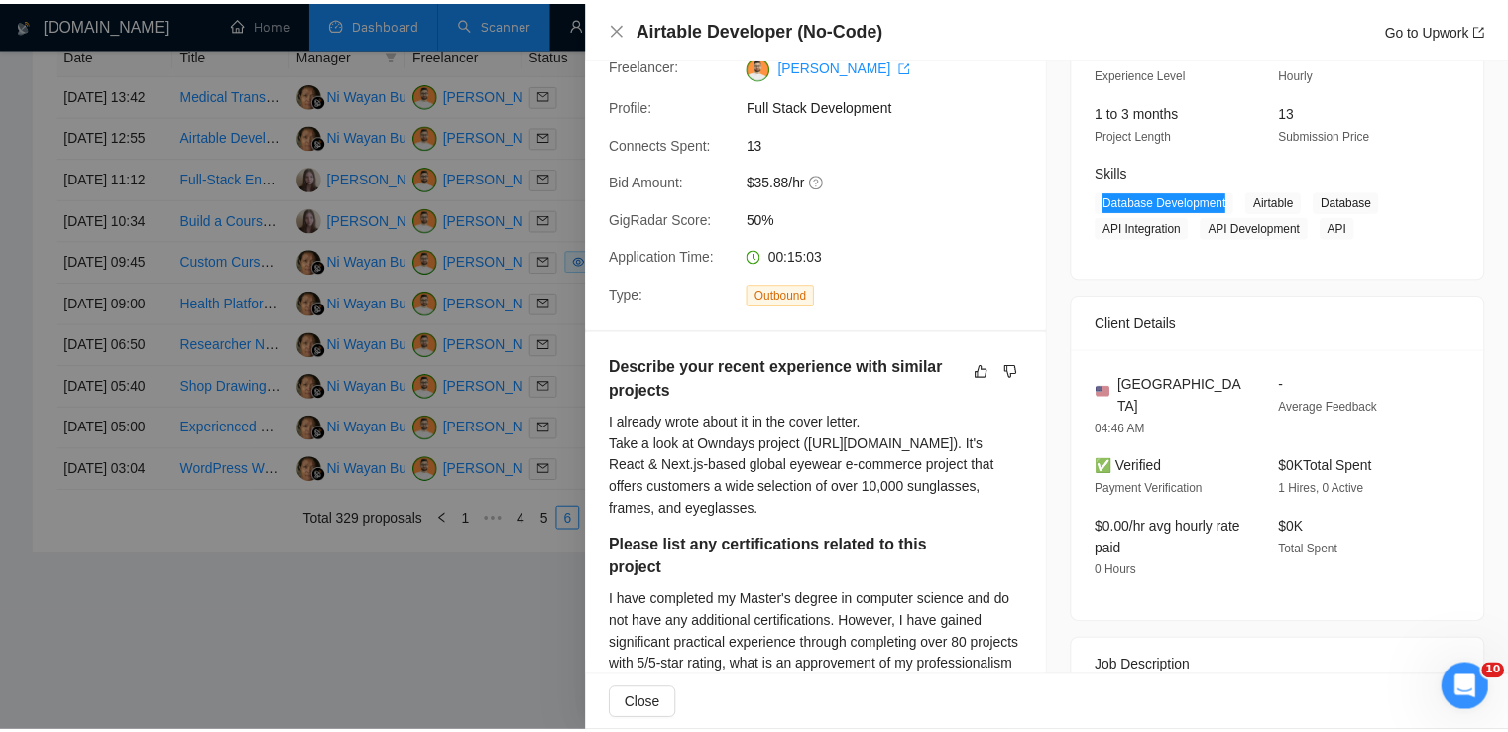
scroll to position [0, 0]
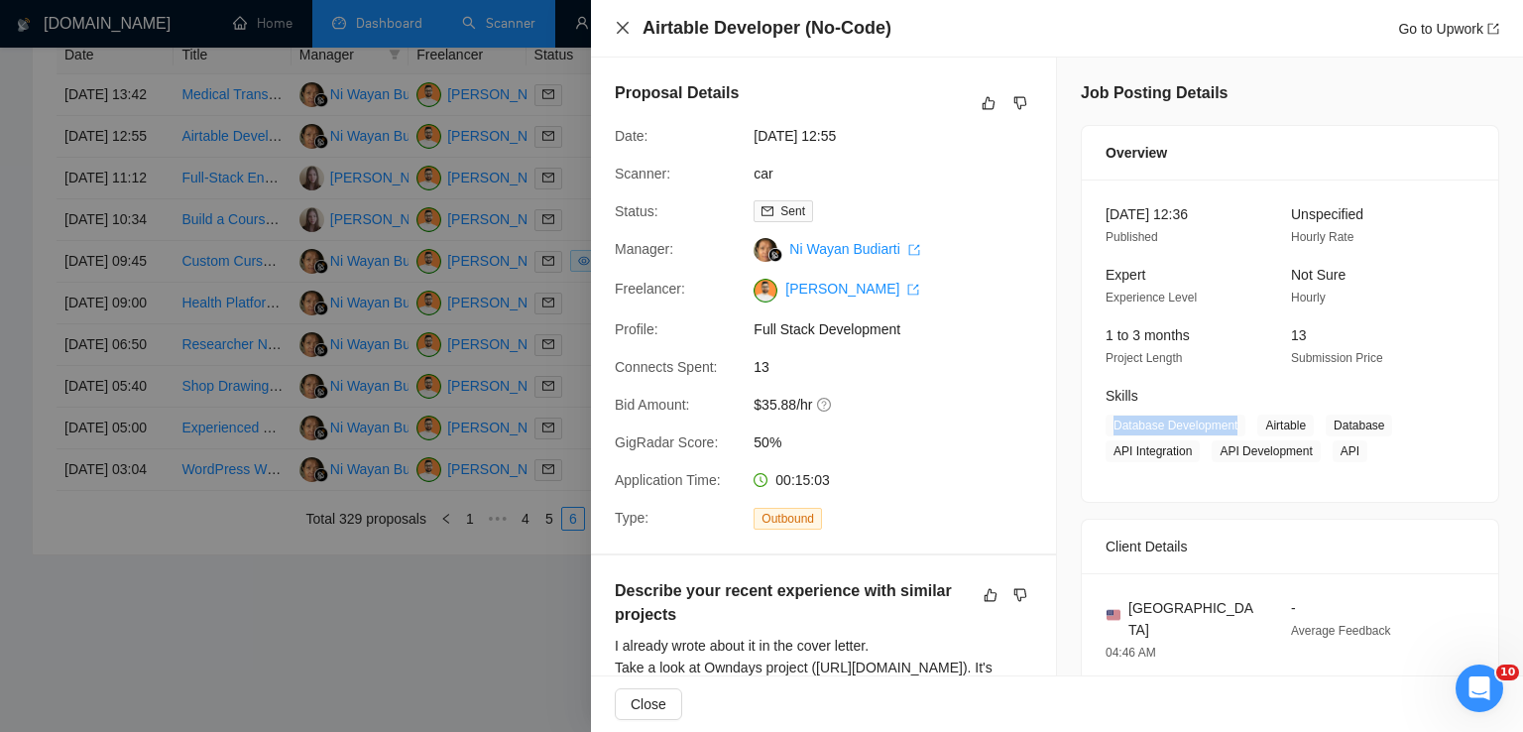
click at [621, 30] on icon "close" at bounding box center [623, 28] width 12 height 12
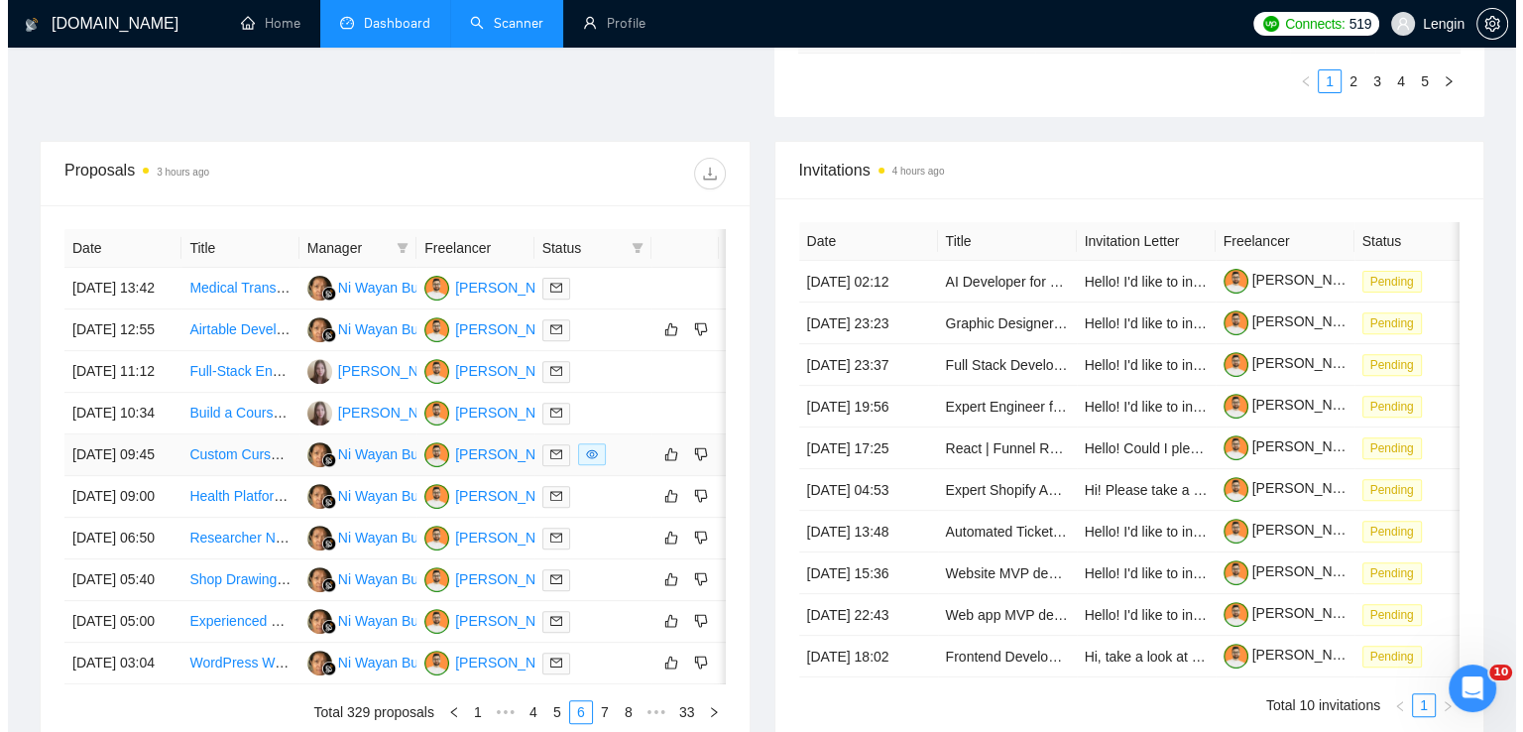
scroll to position [619, 0]
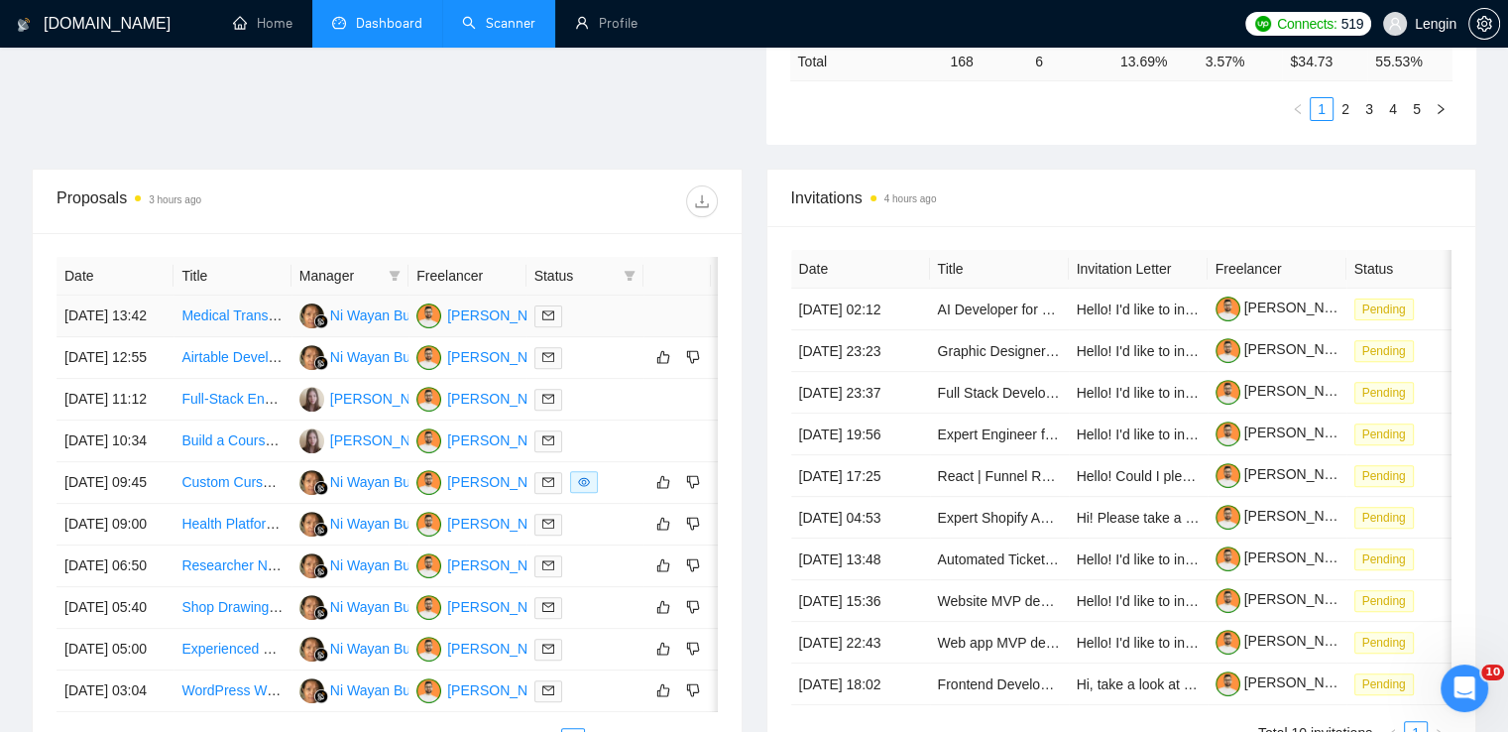
click at [227, 337] on td "Medical Transcription App" at bounding box center [232, 316] width 117 height 42
